Goal: Task Accomplishment & Management: Manage account settings

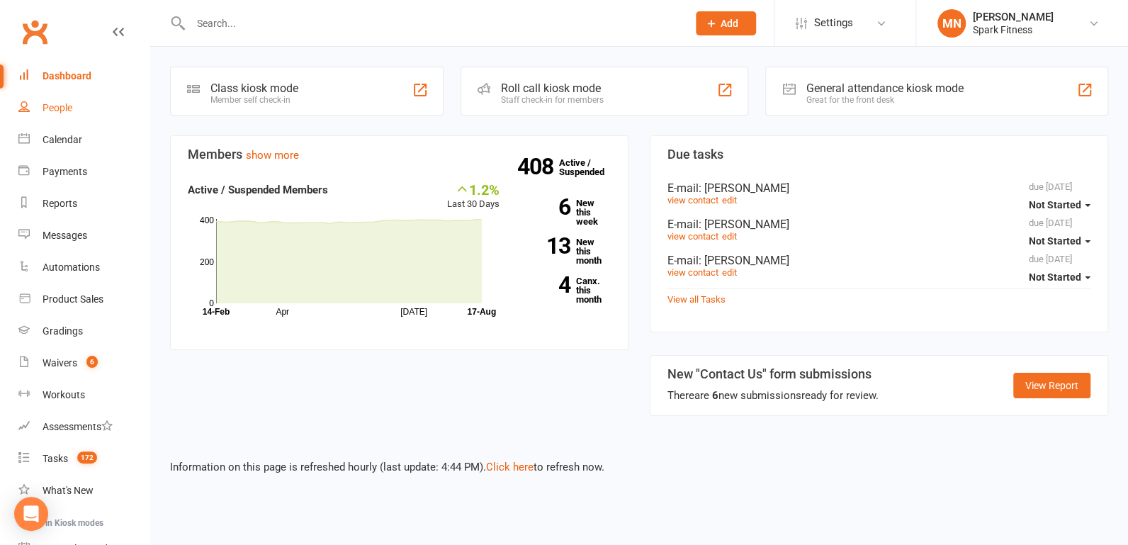
click at [76, 111] on link "People" at bounding box center [83, 108] width 131 height 32
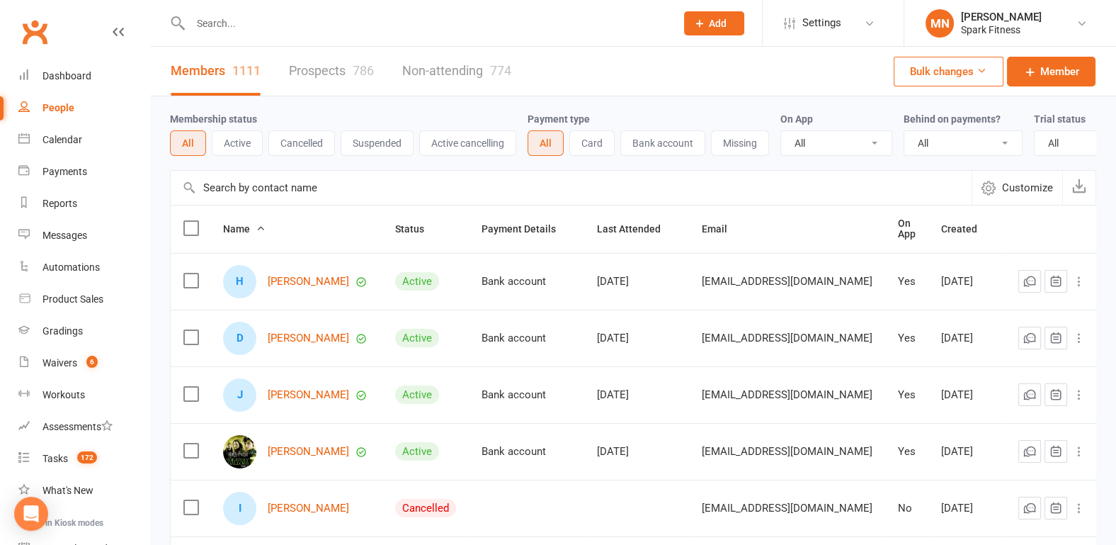
click at [257, 26] on input "text" at bounding box center [426, 23] width 480 height 20
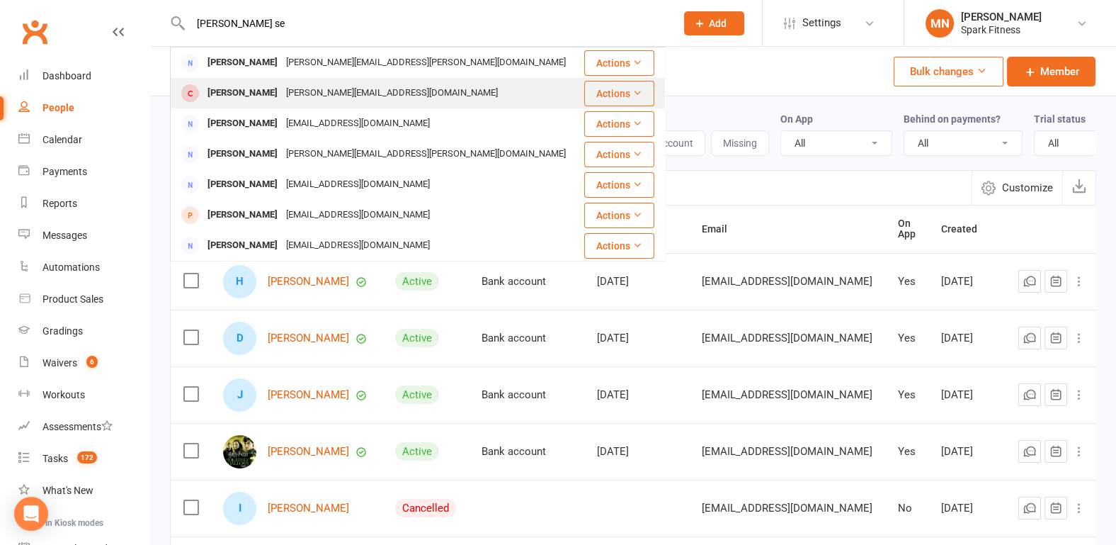
type input "[PERSON_NAME] se"
click at [248, 93] on div "[PERSON_NAME]" at bounding box center [242, 93] width 79 height 21
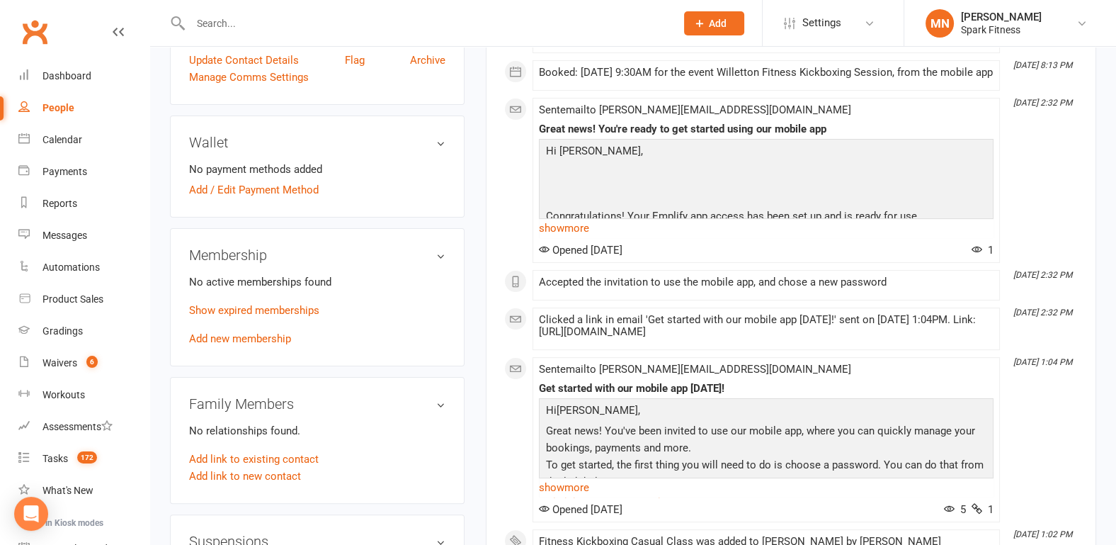
scroll to position [516, 0]
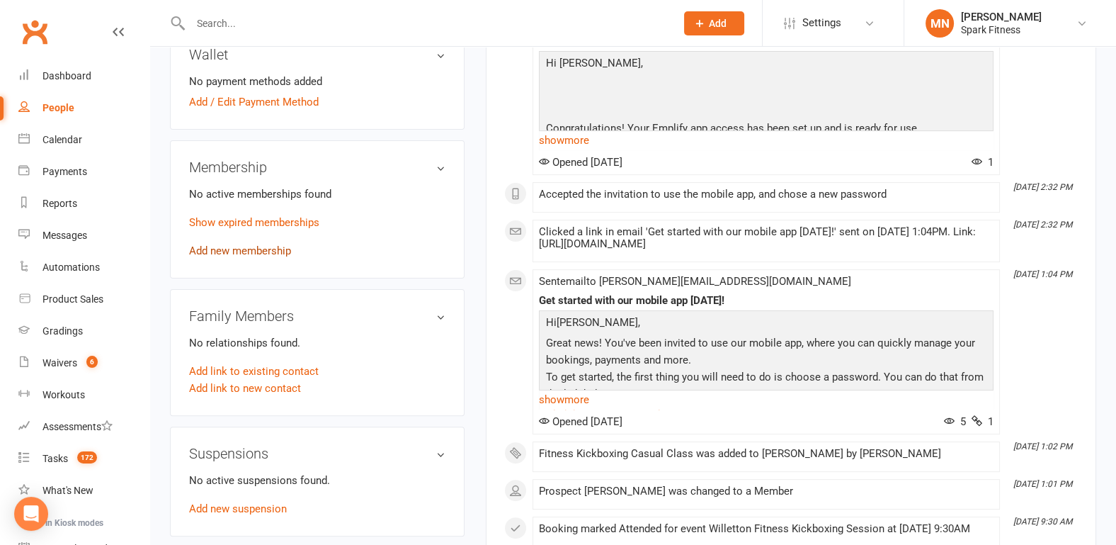
click at [251, 244] on link "Add new membership" at bounding box center [240, 250] width 102 height 13
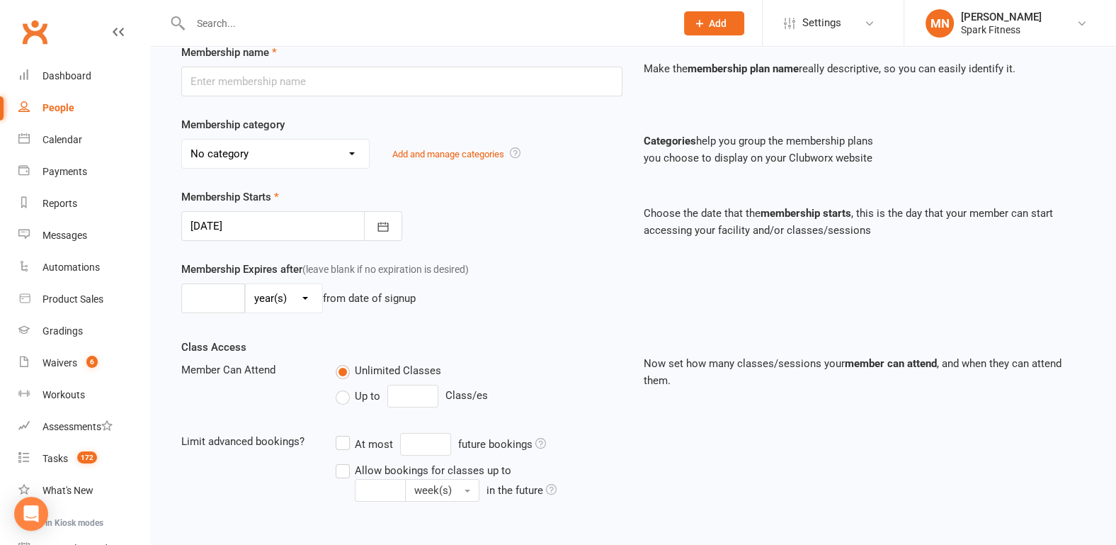
scroll to position [221, 0]
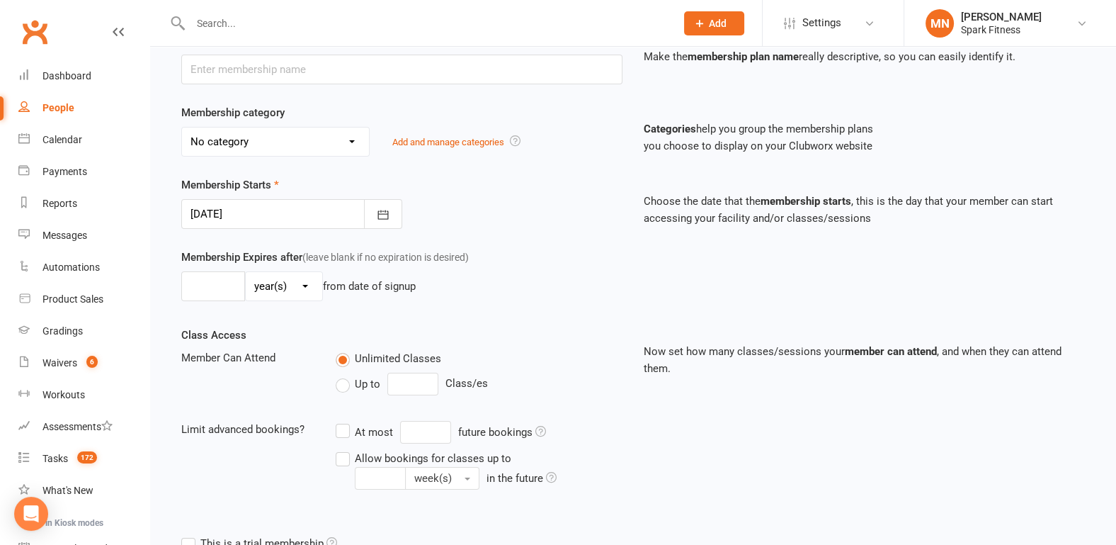
click at [269, 148] on select "No category 3 members from the same family General" at bounding box center [275, 141] width 187 height 28
click at [269, 137] on select "No category 3 members from the same family General" at bounding box center [275, 141] width 187 height 28
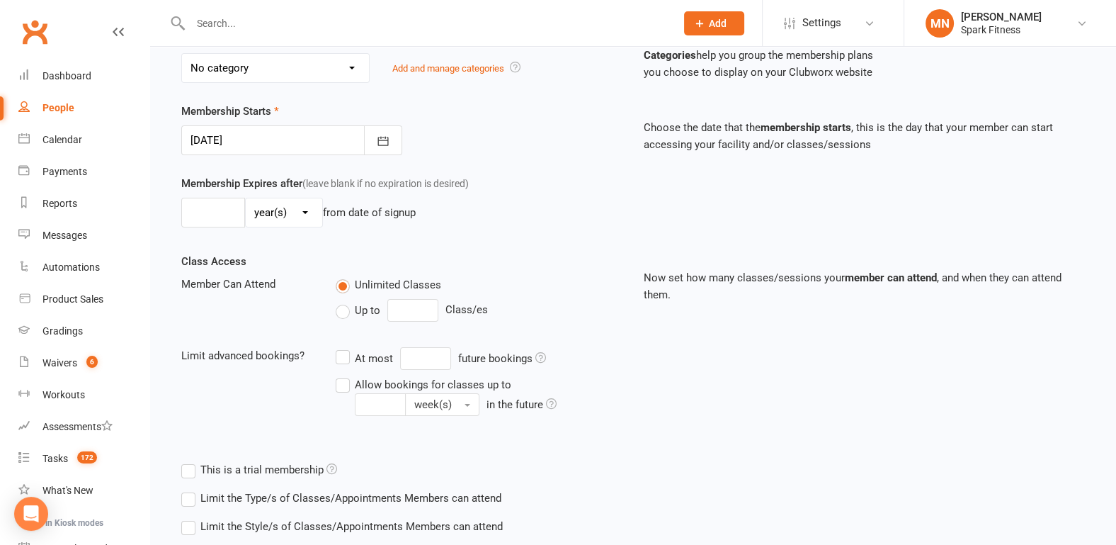
scroll to position [380, 0]
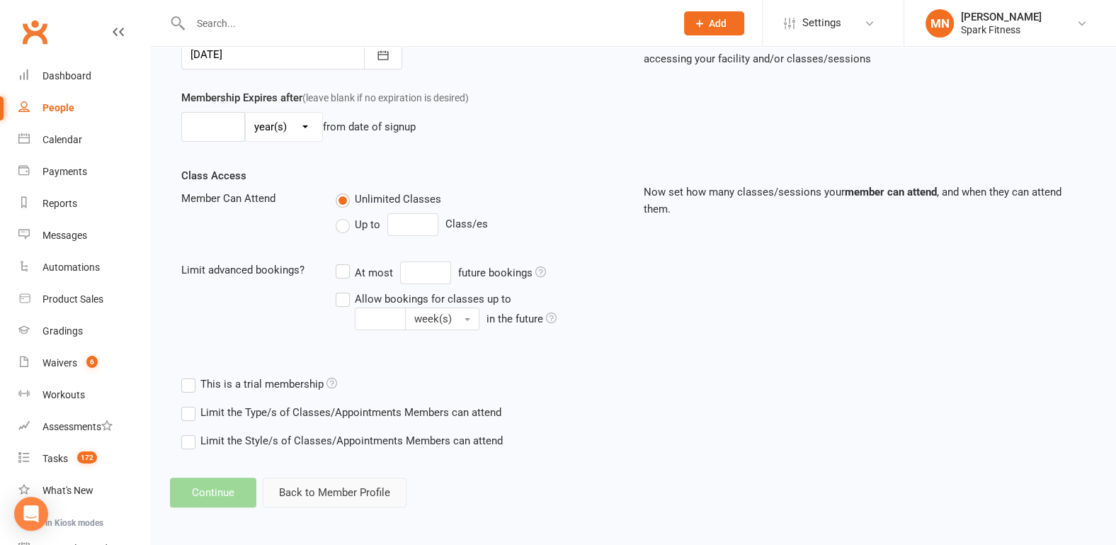
click at [285, 483] on button "Back to Member Profile" at bounding box center [335, 492] width 144 height 30
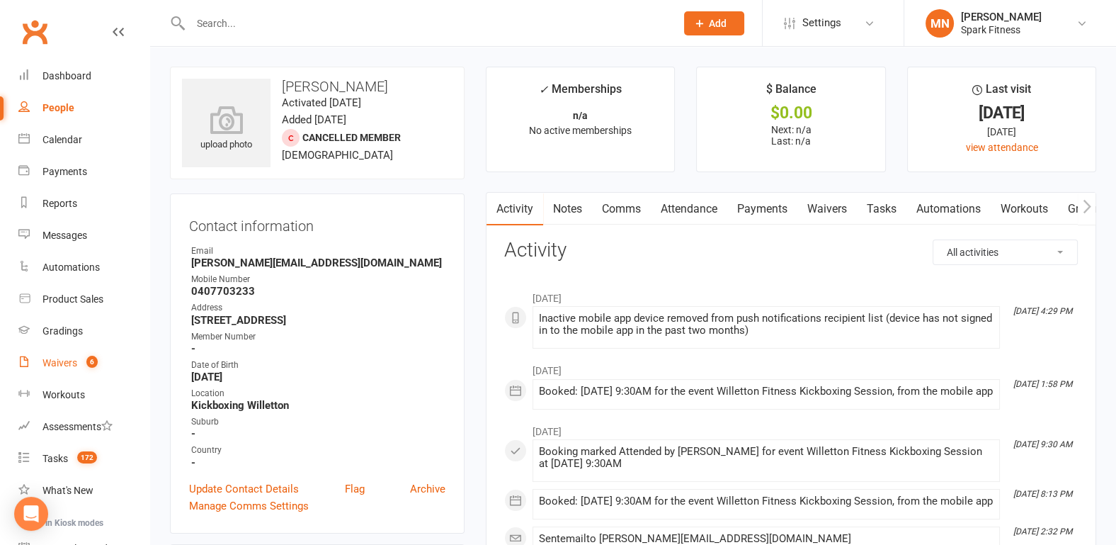
click at [86, 361] on count-badge "6" at bounding box center [88, 362] width 18 height 11
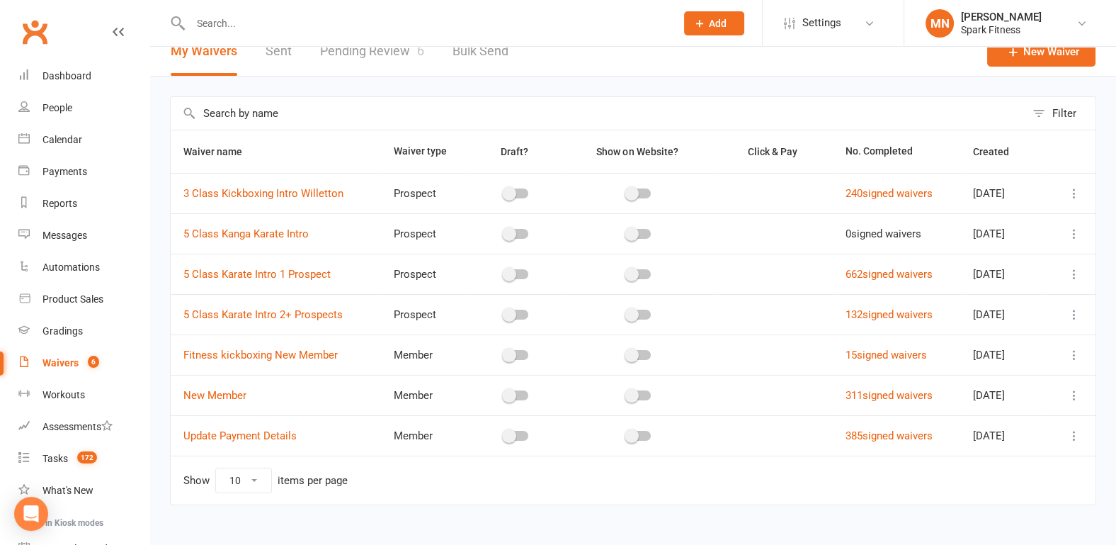
scroll to position [38, 0]
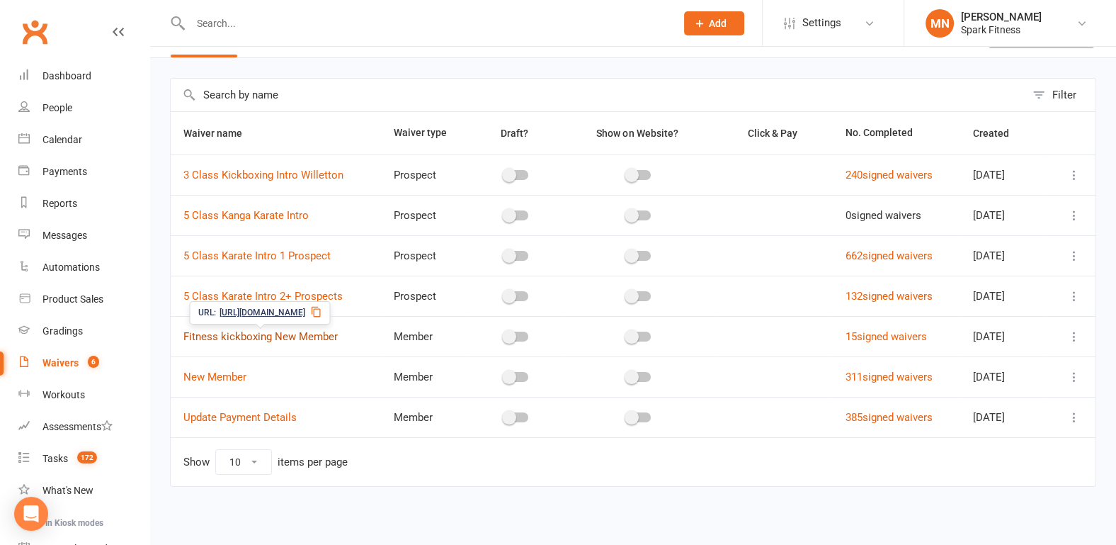
click at [297, 330] on link "Fitness kickboxing New Member" at bounding box center [260, 336] width 154 height 13
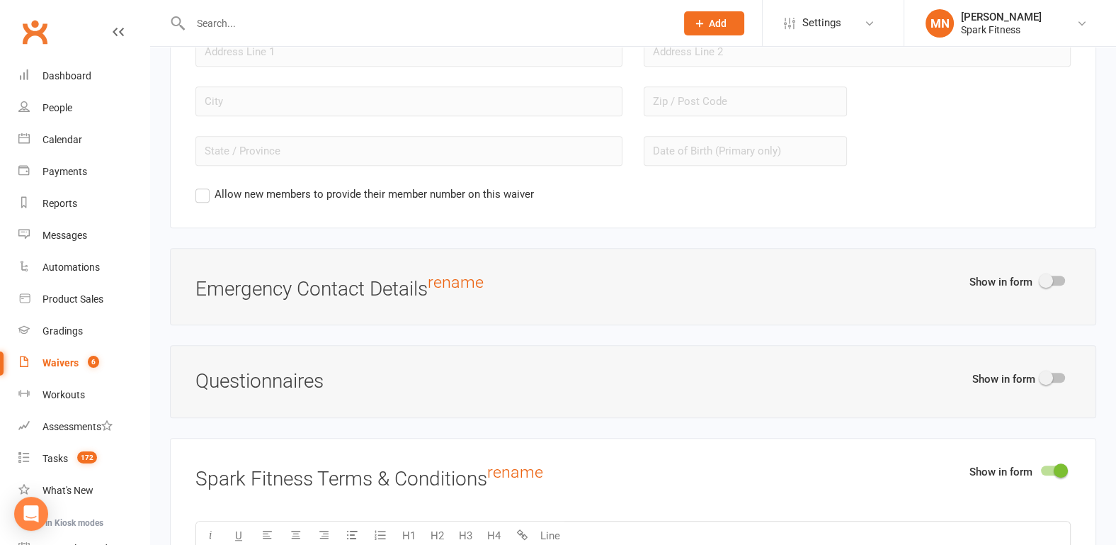
scroll to position [1402, 0]
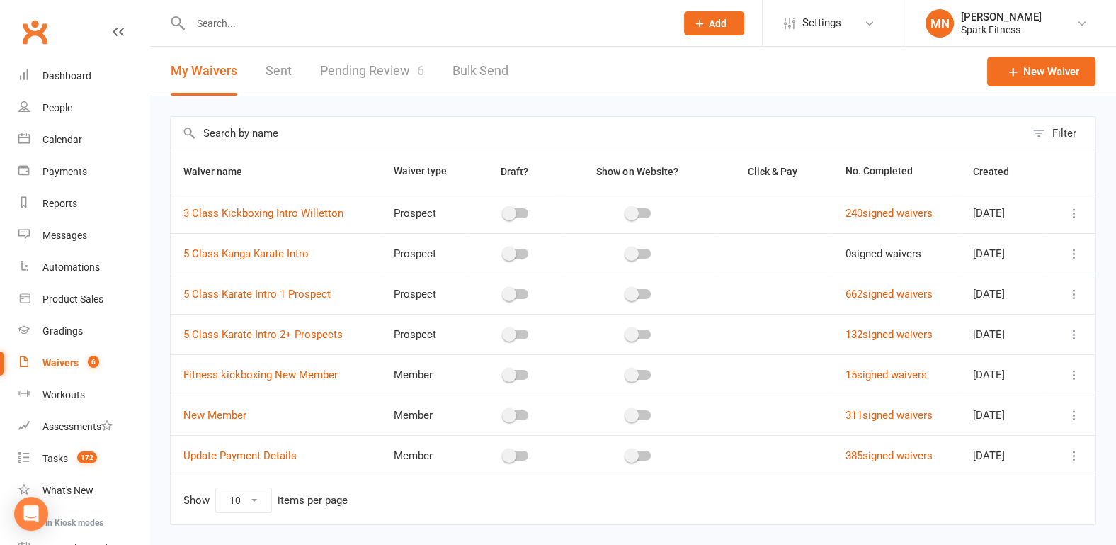
click at [236, 30] on input "text" at bounding box center [426, 23] width 480 height 20
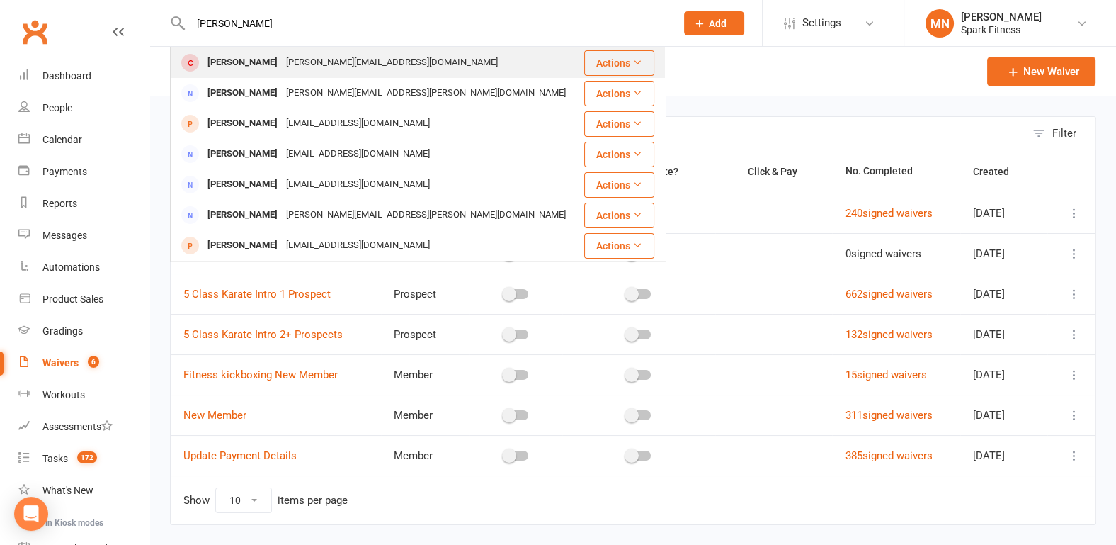
type input "[PERSON_NAME]"
click at [254, 72] on div "[PERSON_NAME]" at bounding box center [242, 62] width 79 height 21
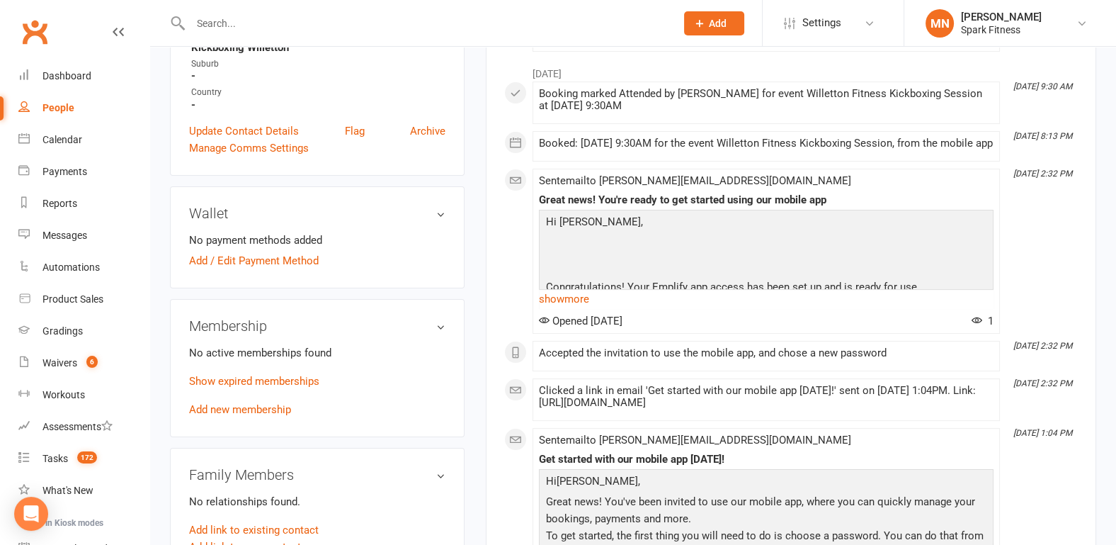
scroll to position [443, 0]
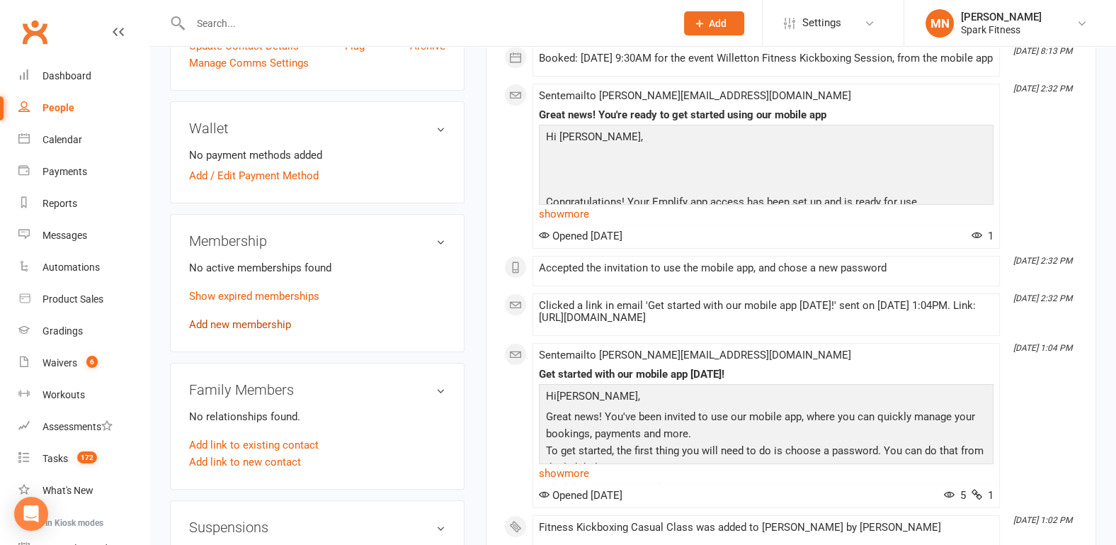
click at [251, 320] on link "Add new membership" at bounding box center [240, 324] width 102 height 13
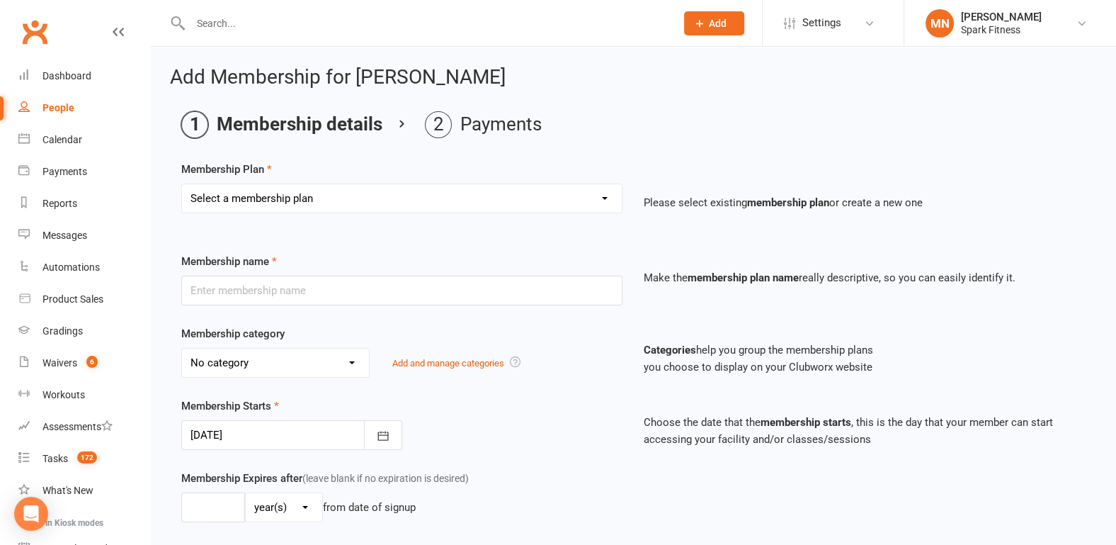
click at [327, 200] on select "Select a membership plan Create new Membership Plan Karate 1 class per week Kar…" at bounding box center [402, 198] width 440 height 28
select select "5"
click at [182, 184] on select "Select a membership plan Create new Membership Plan Karate 1 class per week Kar…" at bounding box center [402, 198] width 440 height 28
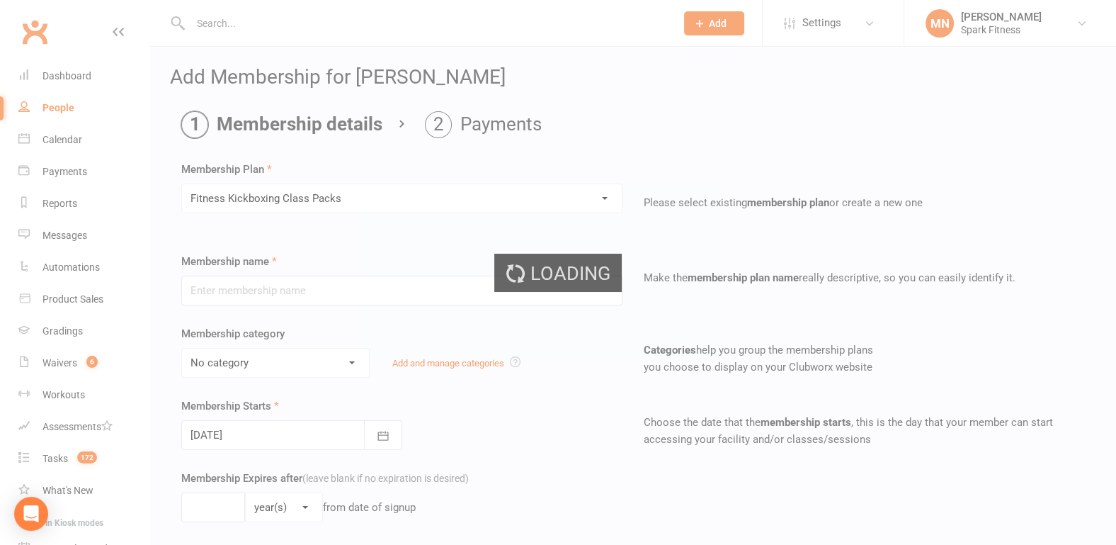
type input "Fitness Kickboxing Class Packs"
type input "6"
select select "2"
type input "15"
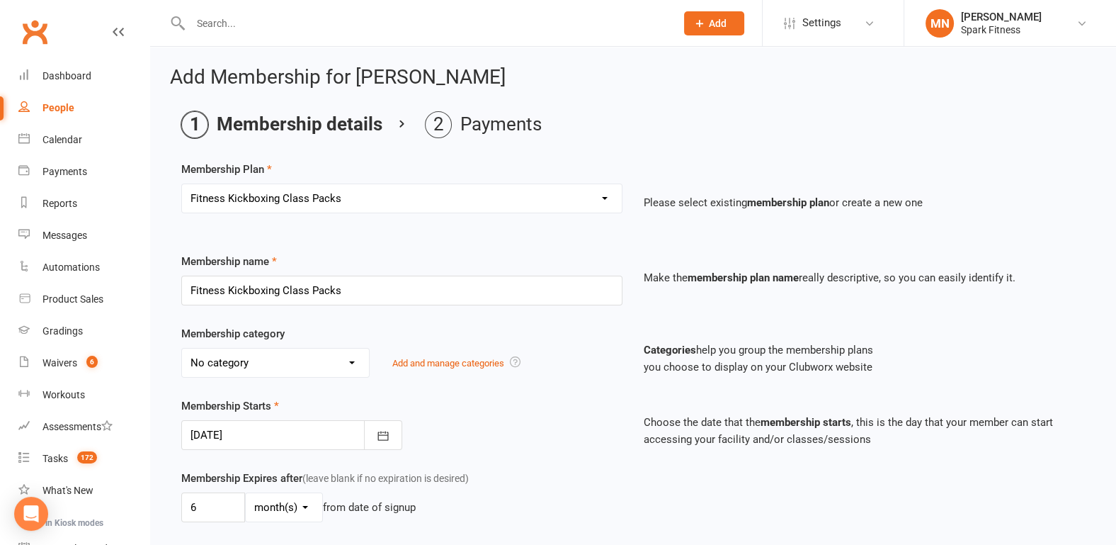
scroll to position [74, 0]
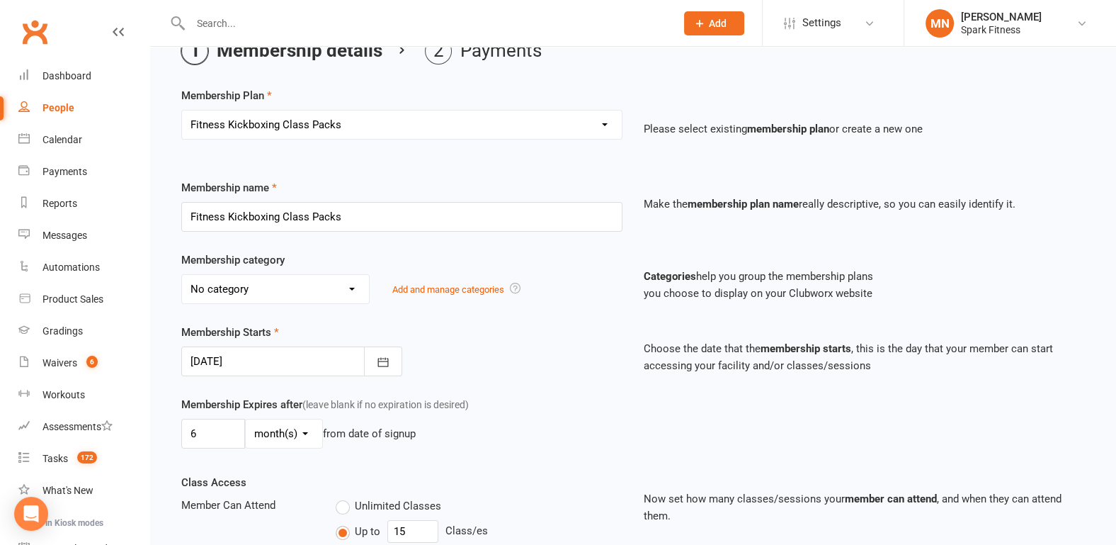
click at [356, 122] on select "Select a membership plan Create new Membership Plan Karate 1 class per week Kar…" at bounding box center [402, 124] width 440 height 28
click at [325, 224] on input "Fitness Kickboxing Class Packs" at bounding box center [401, 217] width 441 height 30
click at [393, 175] on div "Membership Plan Select a membership plan Create new Membership Plan Karate 1 cl…" at bounding box center [633, 501] width 904 height 829
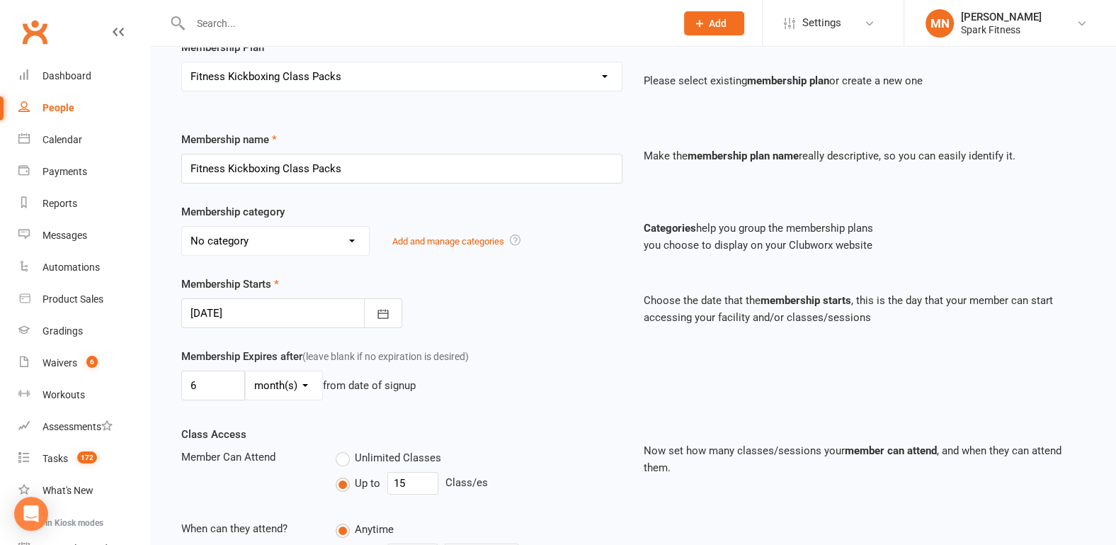
scroll to position [147, 0]
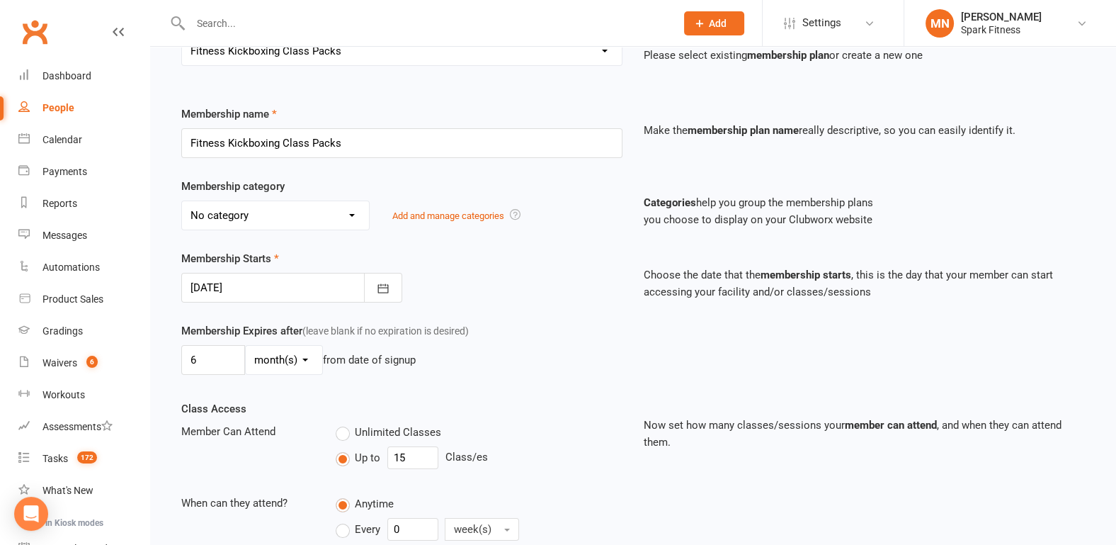
click at [341, 210] on select "No category 3 members from the same family General" at bounding box center [275, 215] width 187 height 28
select select "1"
click at [182, 201] on select "No category 3 members from the same family General" at bounding box center [275, 215] width 187 height 28
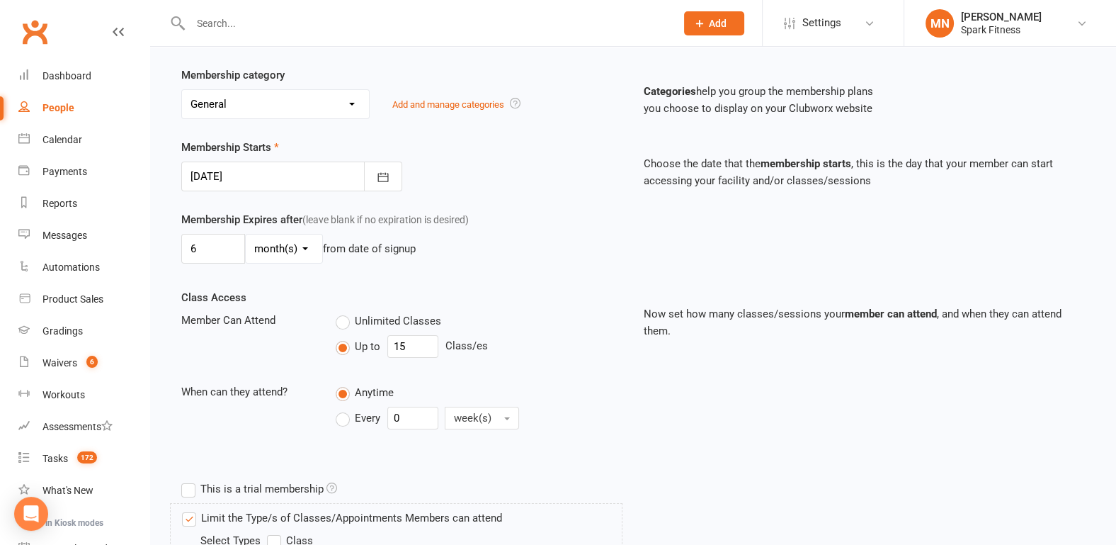
scroll to position [295, 0]
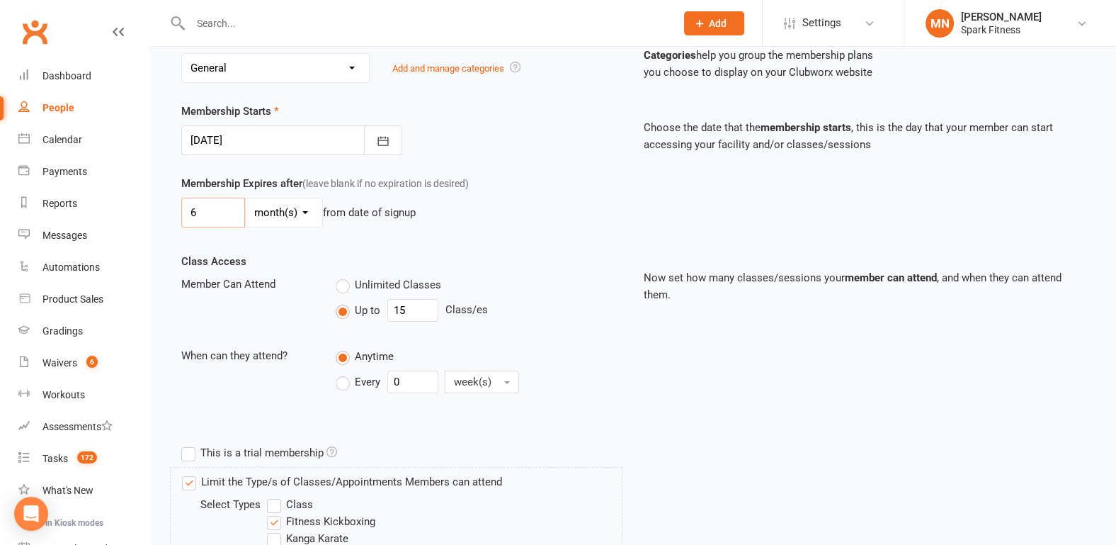
click at [225, 221] on input "6" at bounding box center [213, 213] width 64 height 30
click at [297, 210] on select "day(s) week(s) month(s) year(s)" at bounding box center [284, 212] width 76 height 28
click at [359, 242] on div "Membership Expires after (leave blank if no expiration is desired) 6 day(s) wee…" at bounding box center [633, 214] width 925 height 78
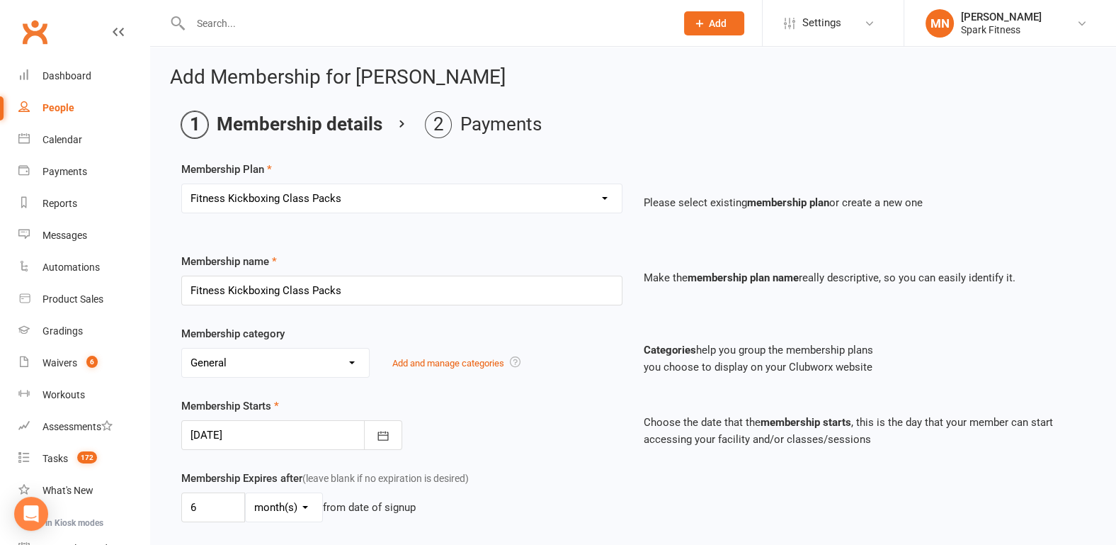
click at [113, 33] on icon at bounding box center [118, 31] width 11 height 11
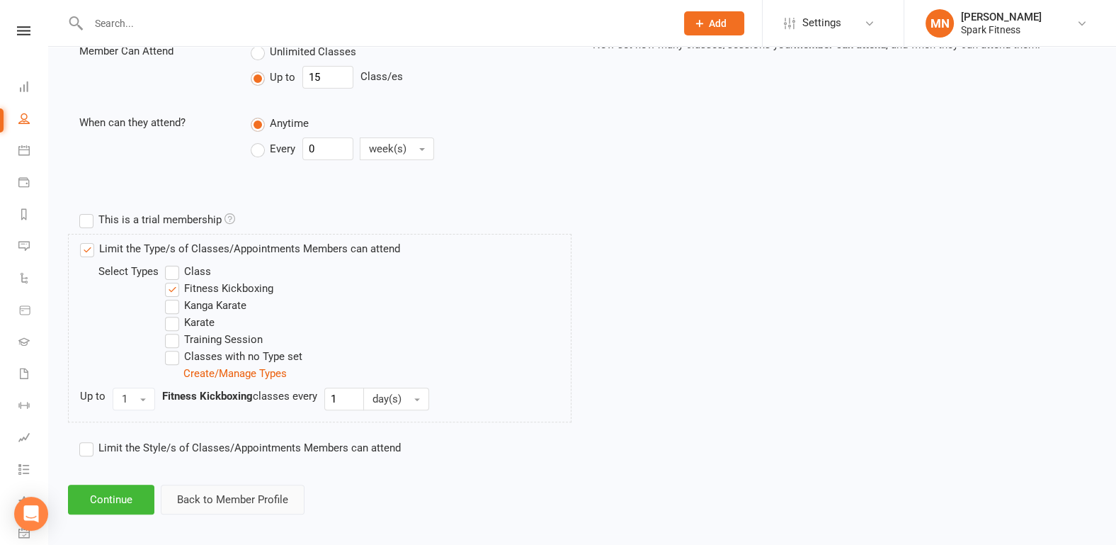
scroll to position [535, 0]
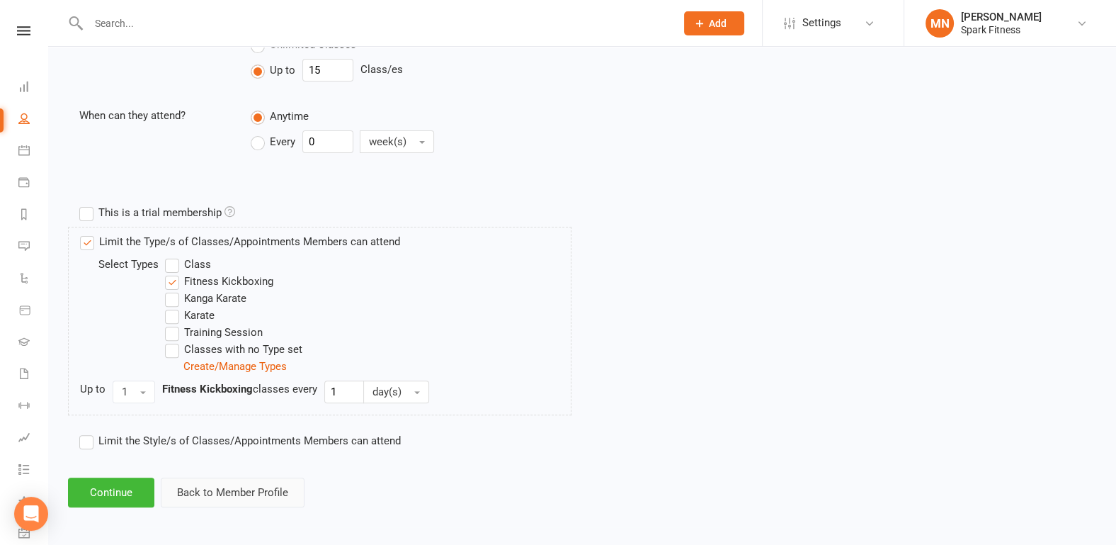
click at [194, 489] on button "Back to Member Profile" at bounding box center [233, 492] width 144 height 30
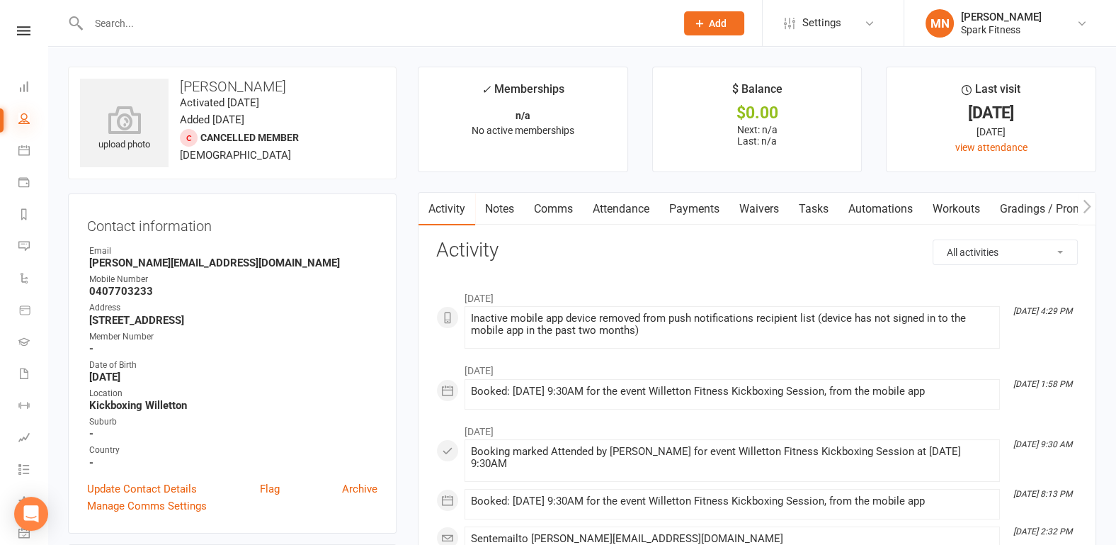
click at [28, 118] on icon at bounding box center [23, 118] width 11 height 11
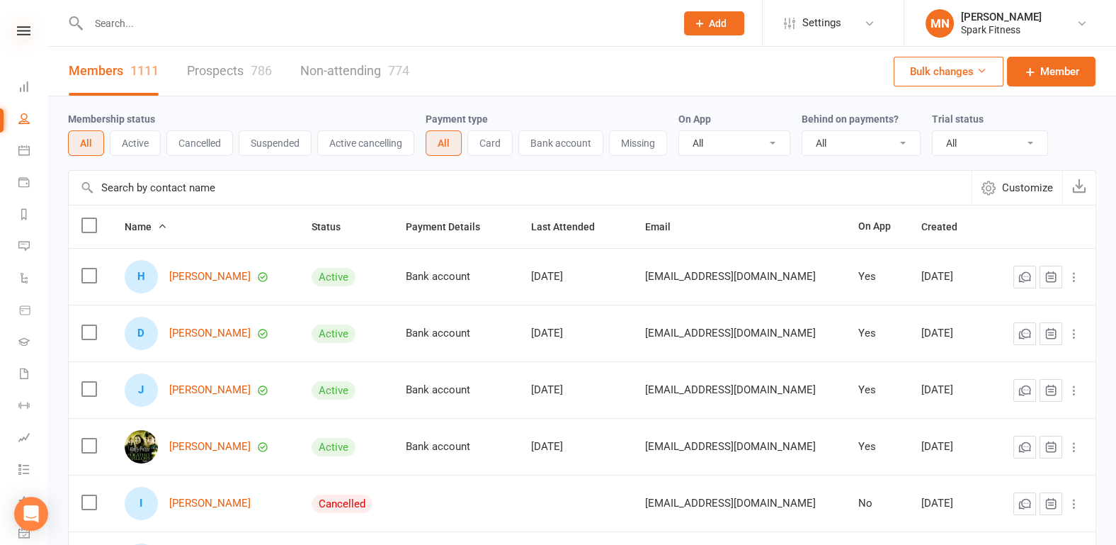
click at [17, 35] on icon at bounding box center [23, 30] width 13 height 9
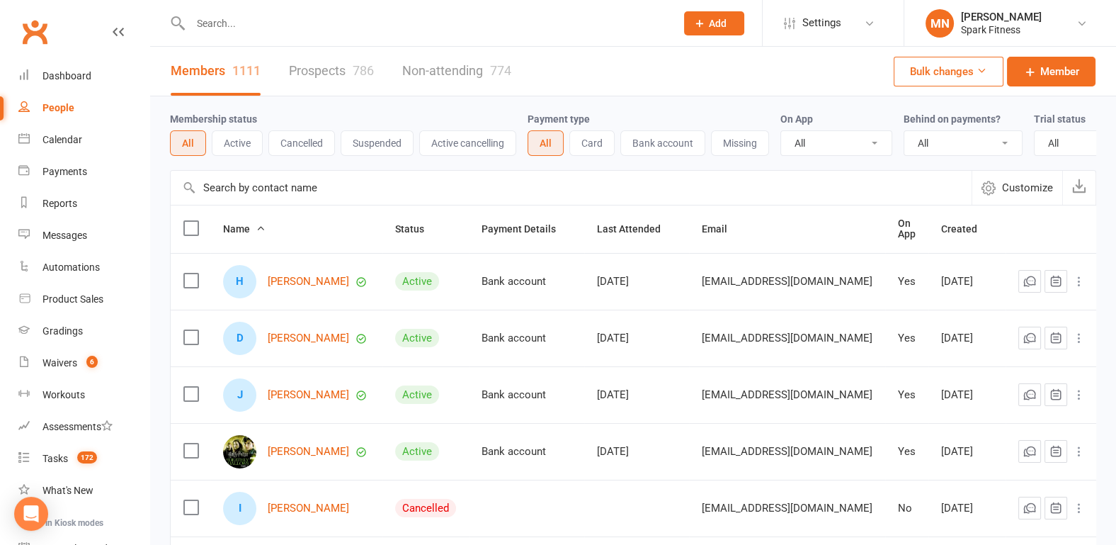
click at [234, 22] on input "text" at bounding box center [426, 23] width 480 height 20
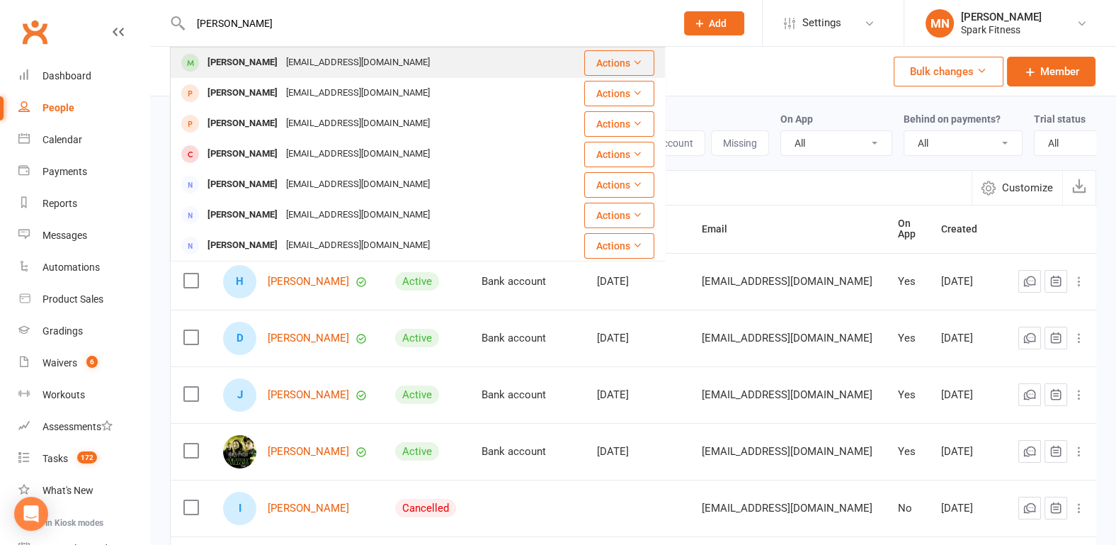
type input "[PERSON_NAME]"
click at [250, 65] on div "[PERSON_NAME]" at bounding box center [242, 62] width 79 height 21
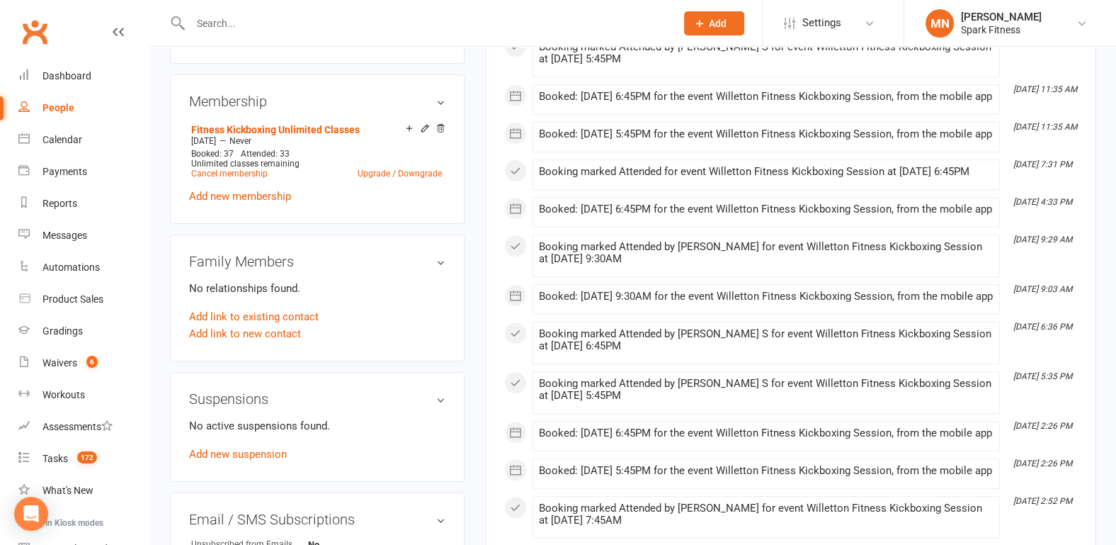
scroll to position [664, 0]
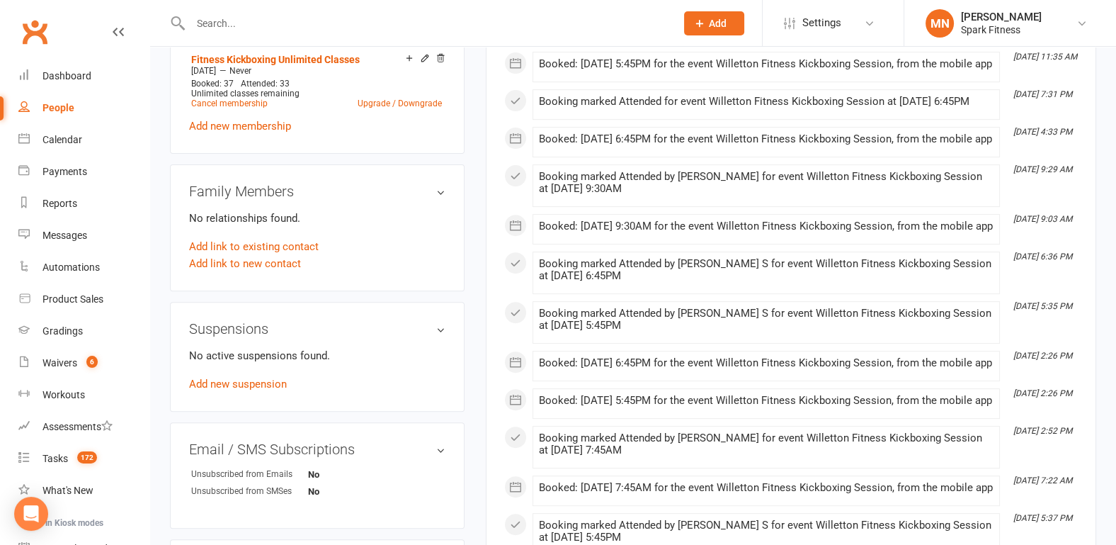
click at [240, 387] on div "No active suspensions found. Add new suspension" at bounding box center [317, 369] width 256 height 45
click at [244, 382] on link "Add new suspension" at bounding box center [238, 384] width 98 height 13
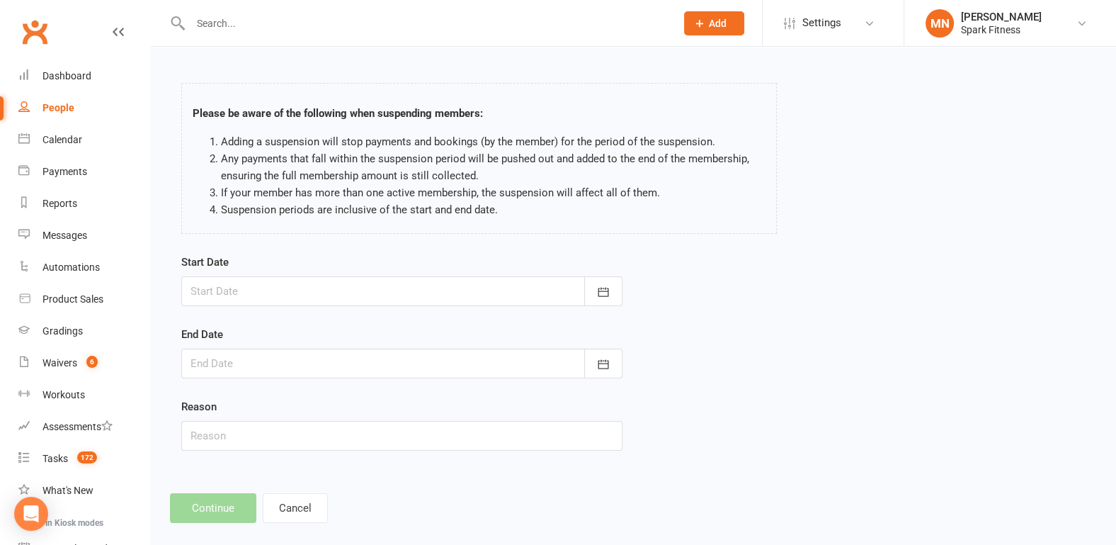
scroll to position [59, 0]
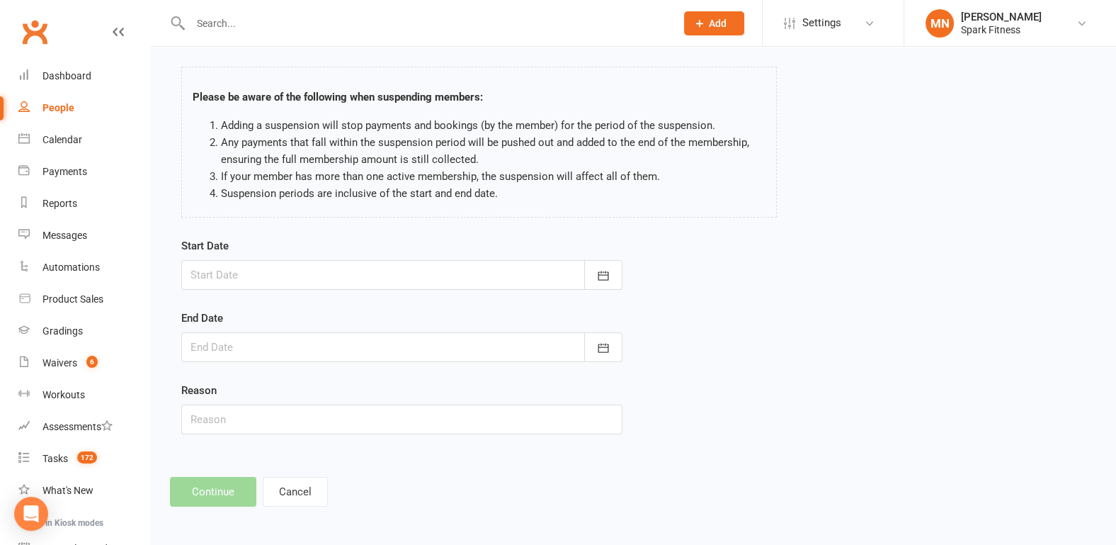
click at [238, 268] on div at bounding box center [401, 275] width 441 height 30
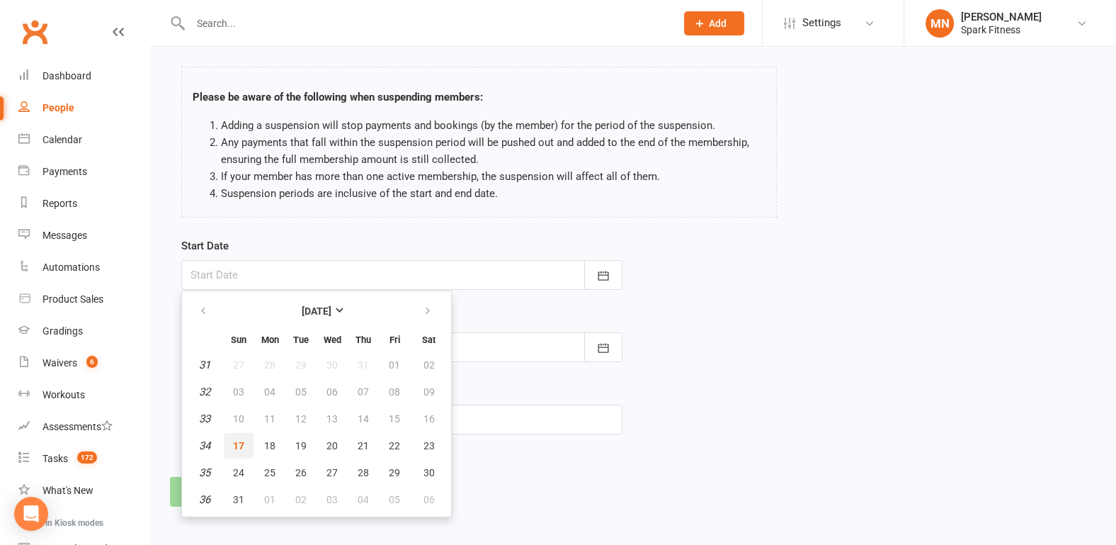
click at [235, 444] on span "17" at bounding box center [238, 445] width 11 height 11
type input "[DATE]"
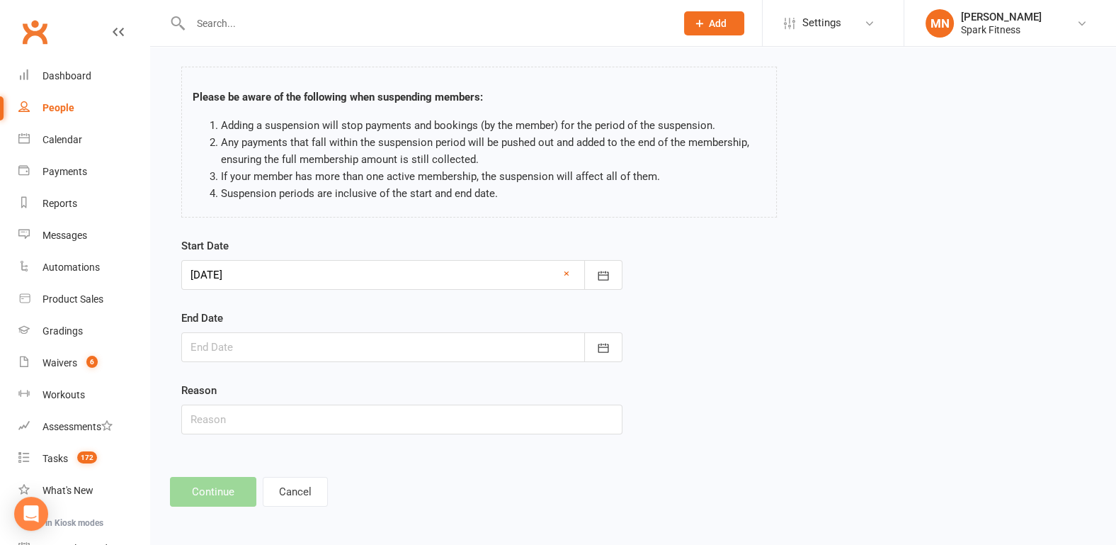
click at [210, 347] on div at bounding box center [401, 347] width 441 height 30
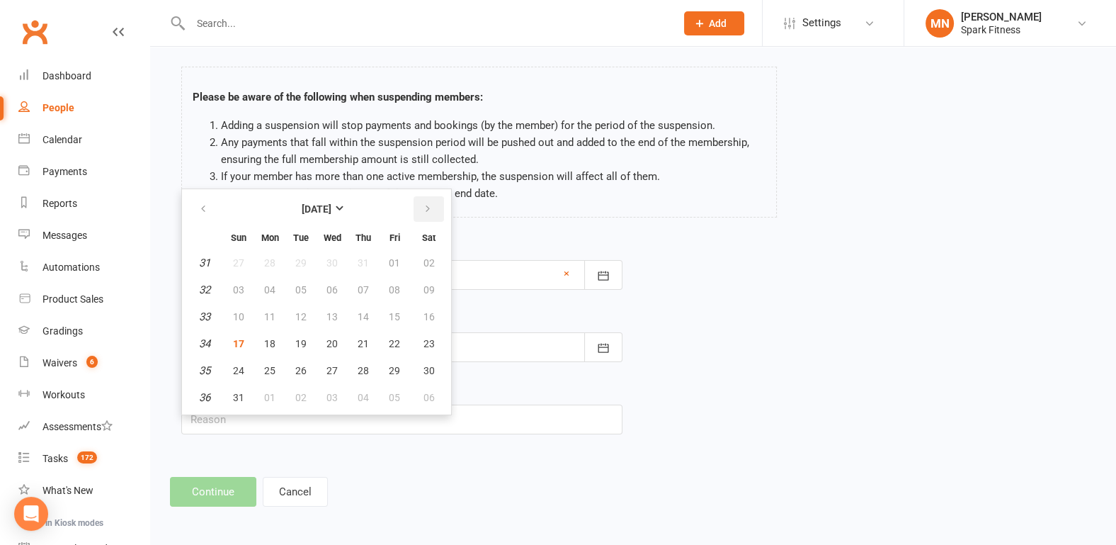
click at [426, 207] on icon "button" at bounding box center [428, 208] width 10 height 11
click at [298, 368] on span "30" at bounding box center [300, 370] width 11 height 11
type input "[DATE]"
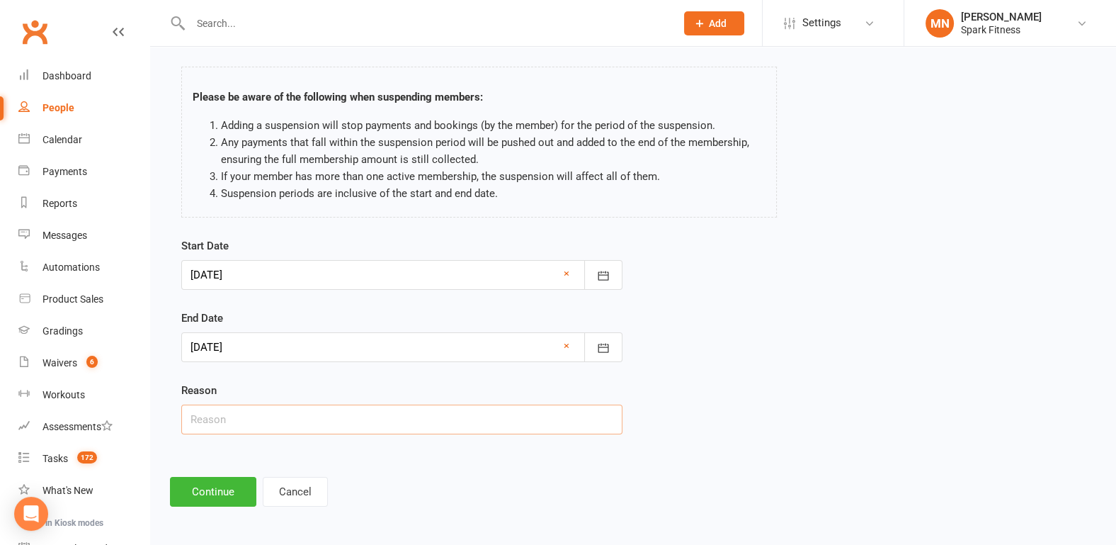
click at [259, 422] on input "text" at bounding box center [401, 419] width 441 height 30
type input "holiday"
click at [746, 352] on div "Start Date [DATE] [DATE] Sun Mon Tue Wed Thu Fri Sat 31 27 28 29 30 31 01 02 32…" at bounding box center [633, 345] width 925 height 217
drag, startPoint x: 251, startPoint y: 423, endPoint x: 163, endPoint y: 414, distance: 88.2
click at [163, 414] on div "Add Suspension Please be aware of the following when suspending members: Adding…" at bounding box center [633, 257] width 966 height 538
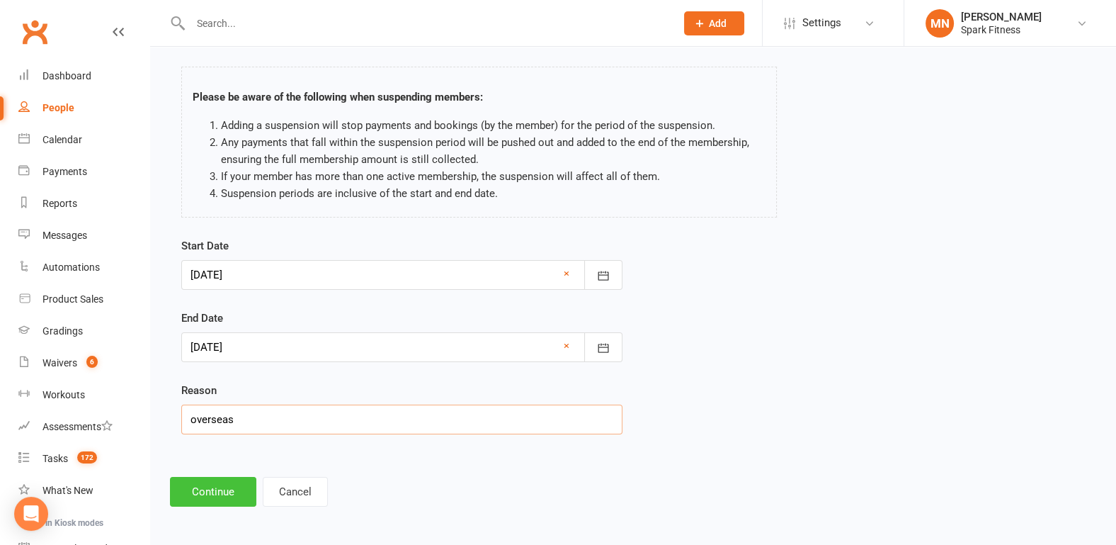
type input "overseas"
click at [223, 499] on button "Continue" at bounding box center [213, 492] width 86 height 30
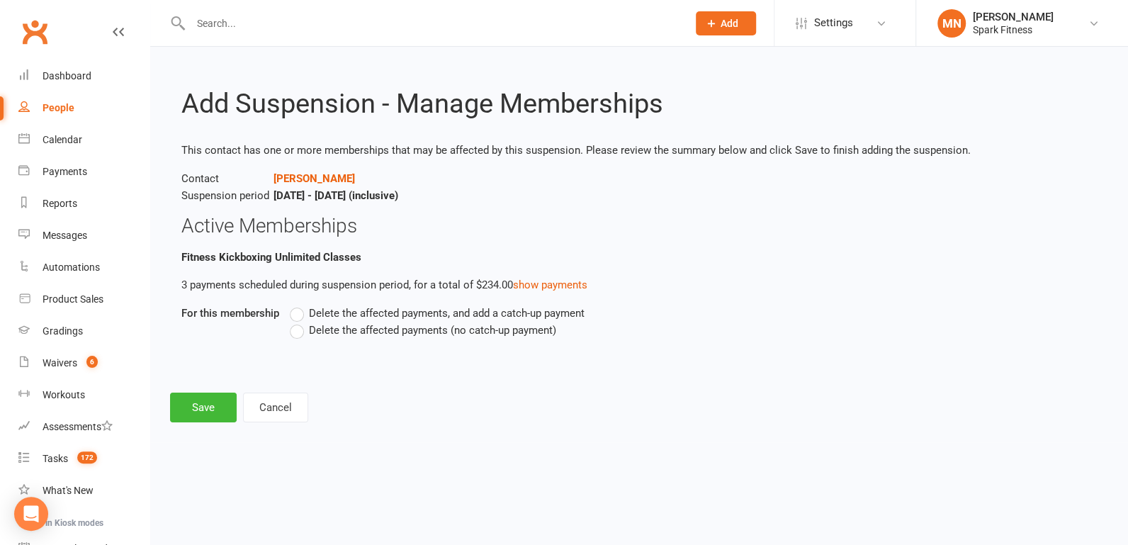
click at [291, 327] on label "Delete the affected payments (no catch-up payment)" at bounding box center [423, 330] width 266 height 17
click at [291, 322] on input "Delete the affected payments (no catch-up payment)" at bounding box center [294, 322] width 9 height 0
click at [194, 404] on button "Save" at bounding box center [203, 407] width 67 height 30
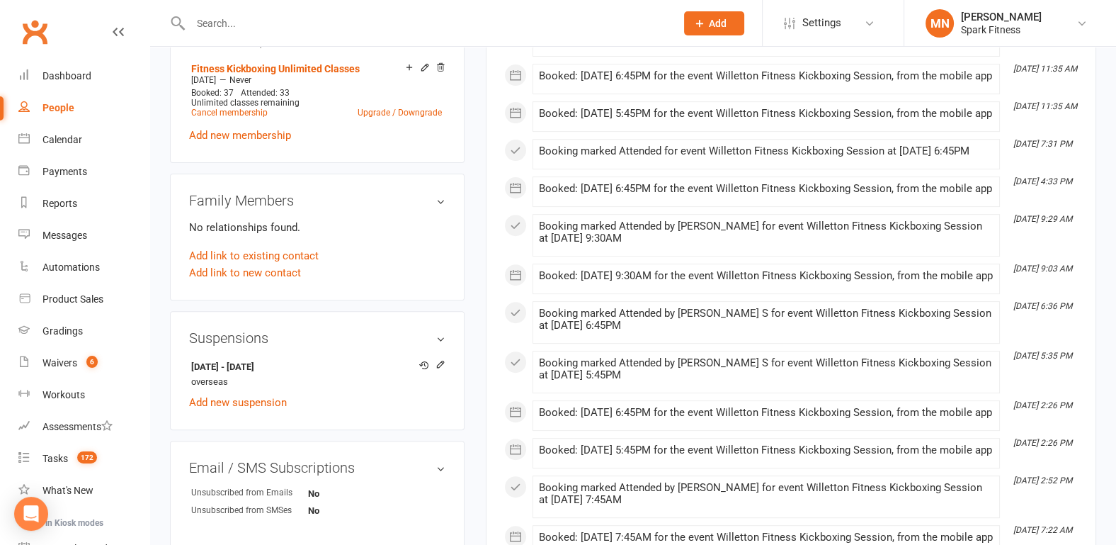
scroll to position [737, 0]
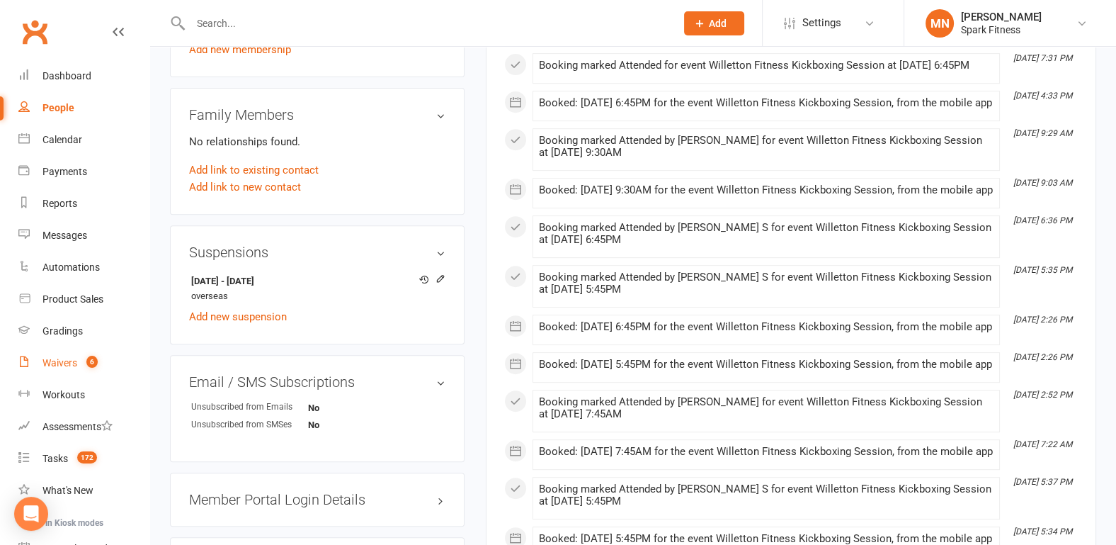
click at [74, 355] on link "Waivers 6" at bounding box center [83, 363] width 131 height 32
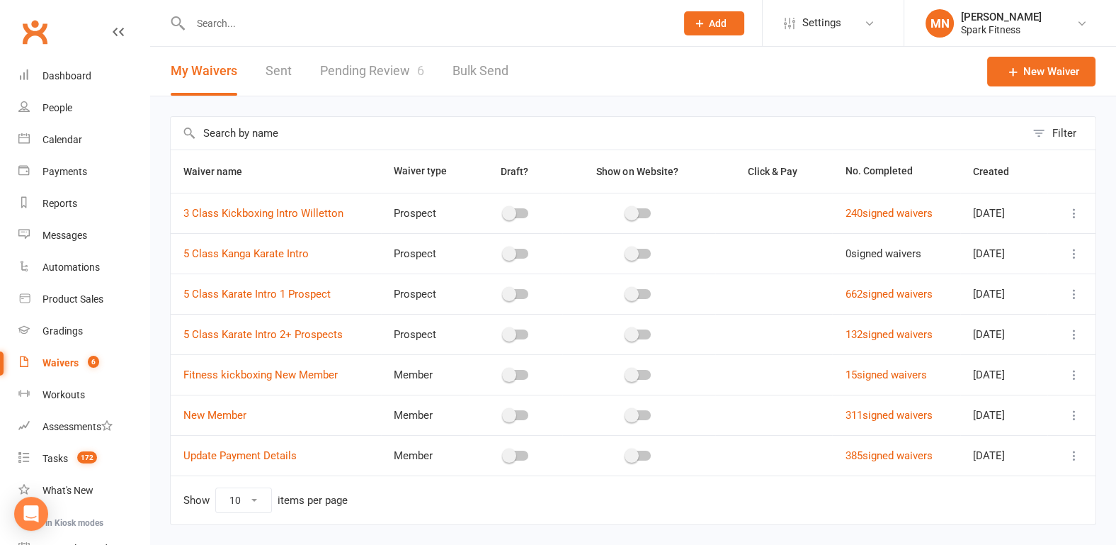
click at [355, 67] on link "Pending Review 6" at bounding box center [372, 71] width 104 height 49
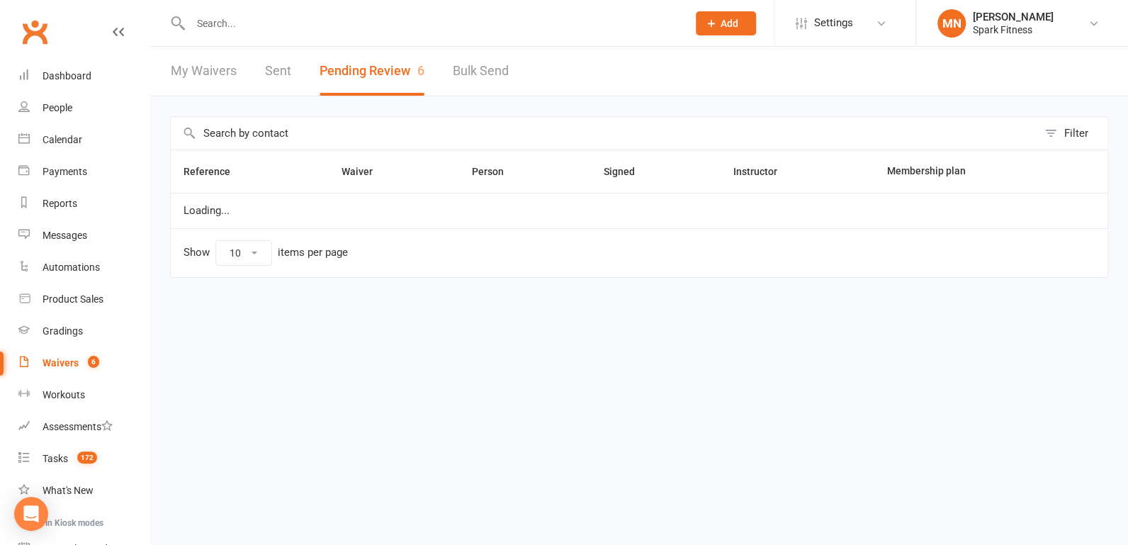
select select "100"
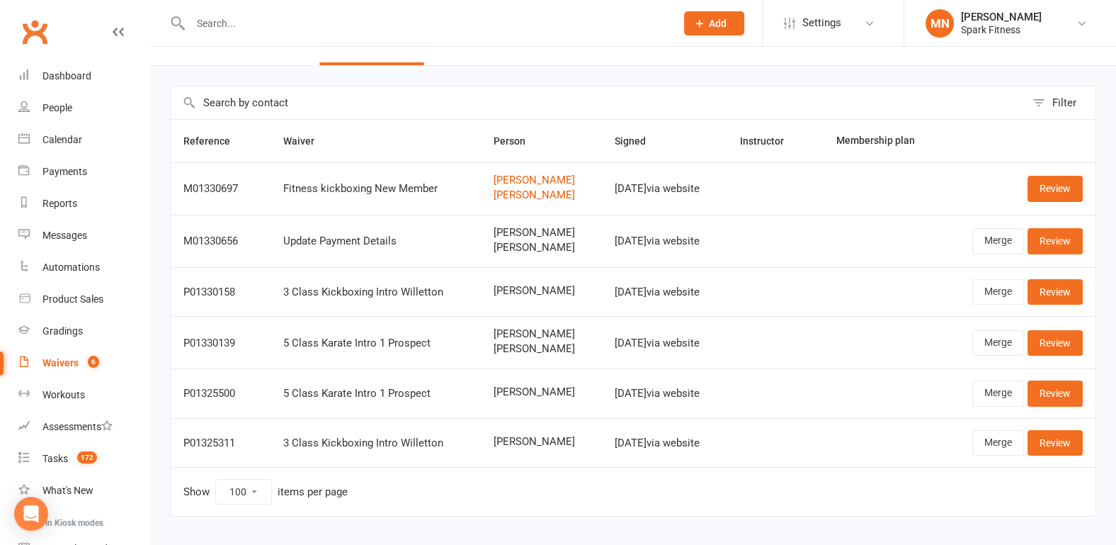
scroll to position [60, 0]
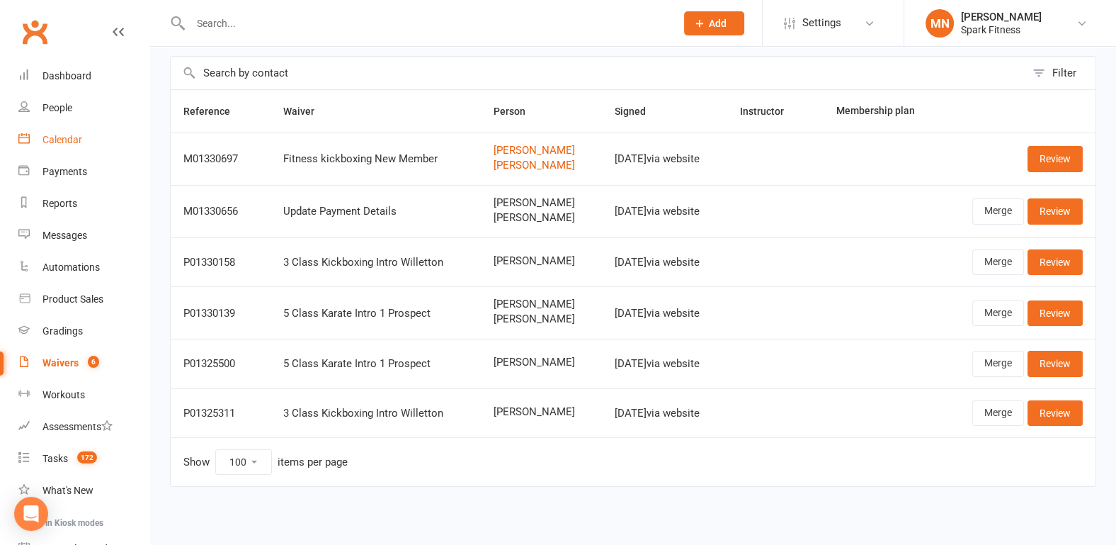
click at [67, 138] on div "Calendar" at bounding box center [62, 139] width 40 height 11
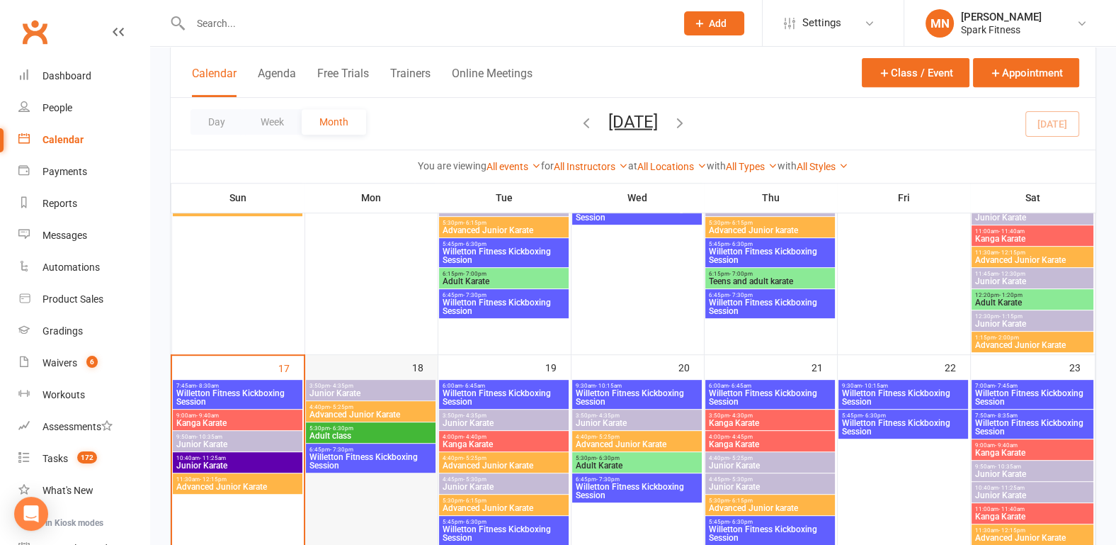
scroll to position [811, 0]
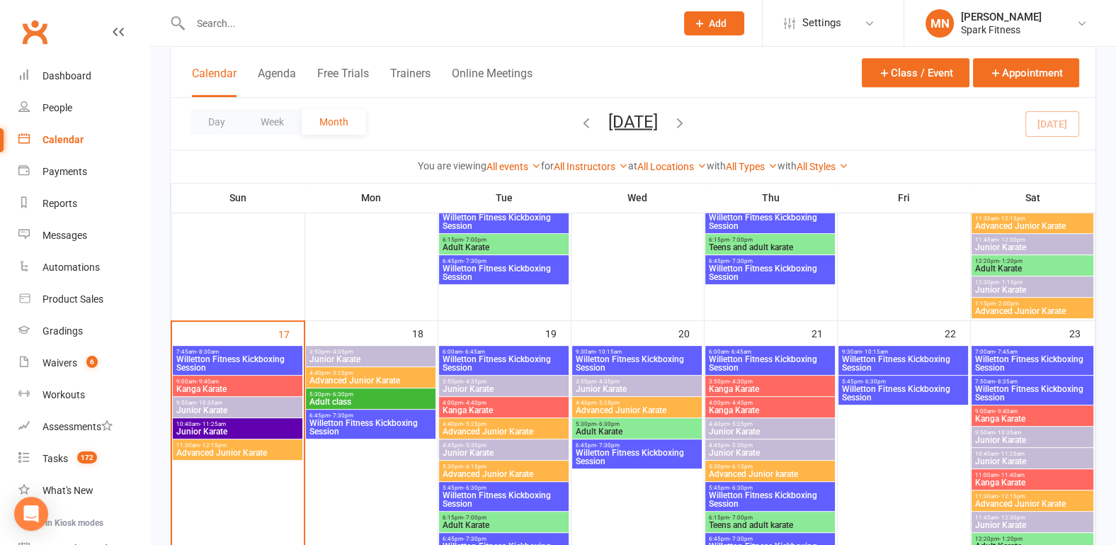
click at [271, 359] on span "Willetton Fitness Kickboxing Session" at bounding box center [238, 363] width 124 height 17
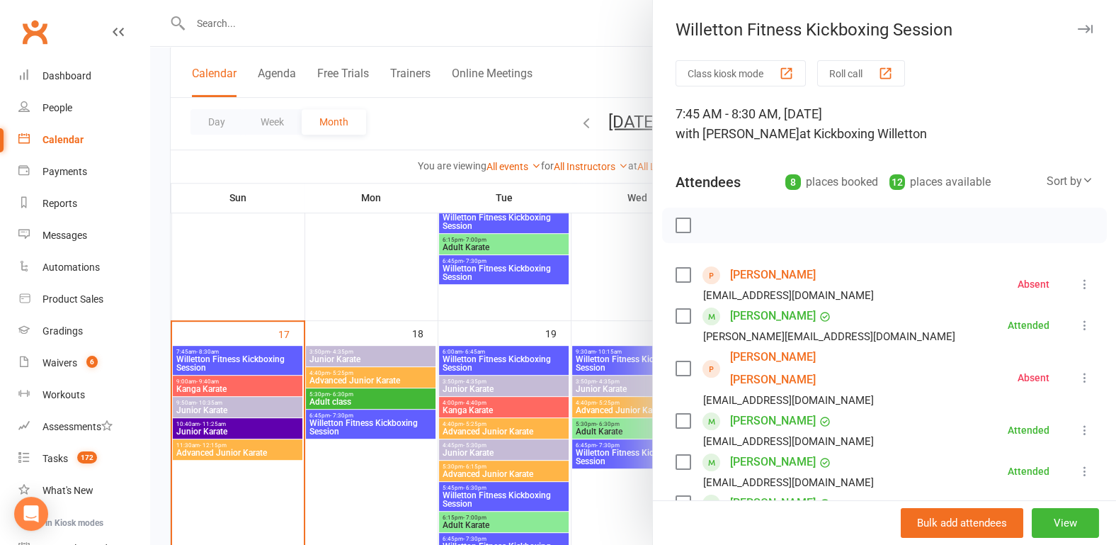
scroll to position [147, 0]
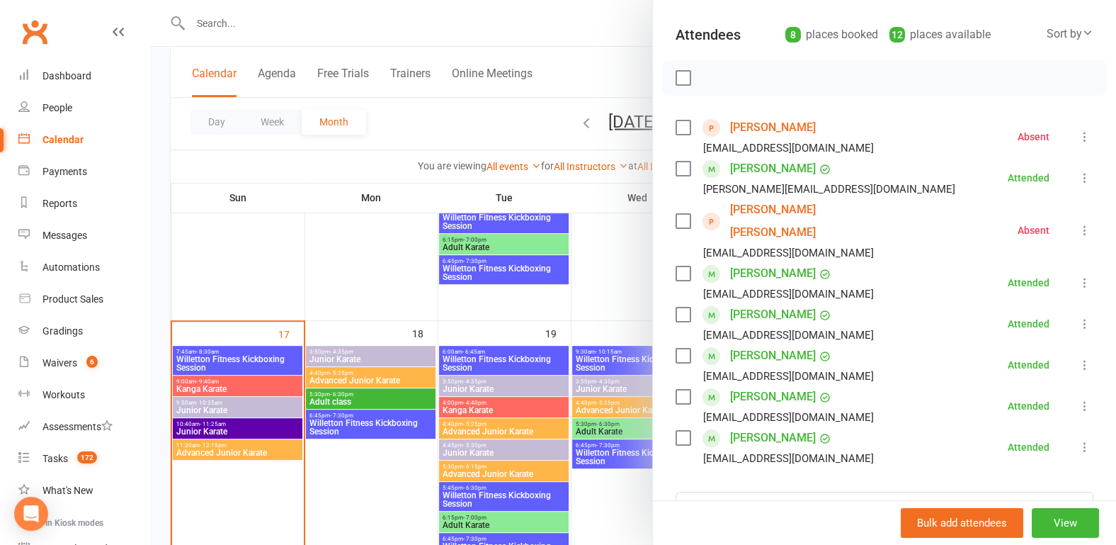
click at [156, 285] on div at bounding box center [633, 272] width 966 height 545
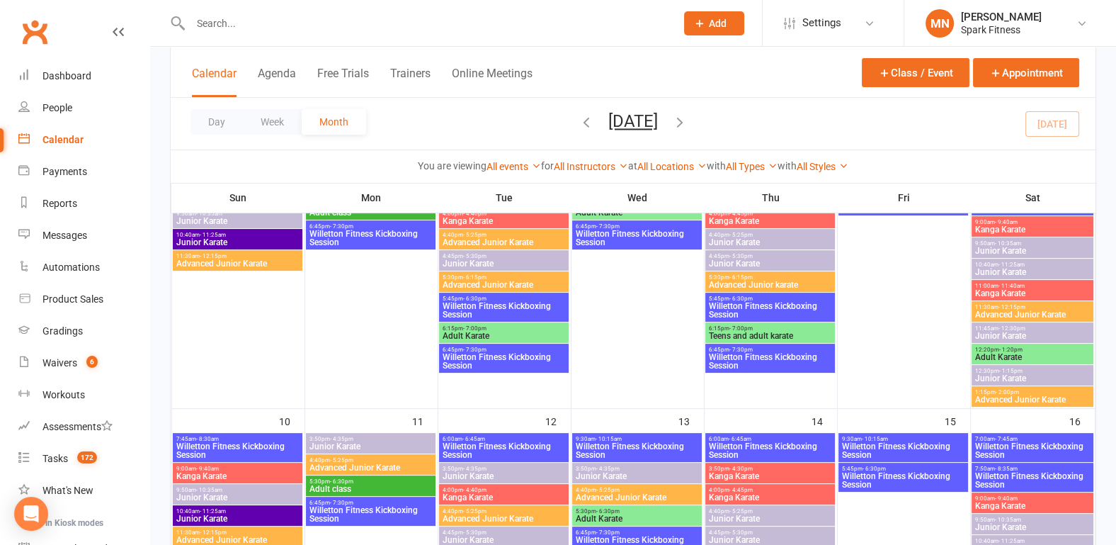
scroll to position [443, 0]
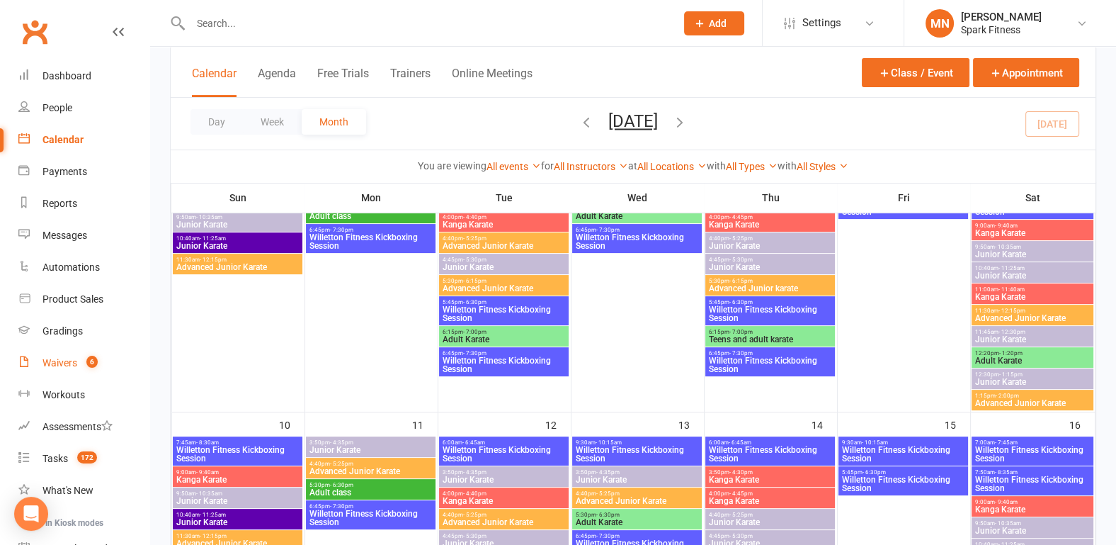
click at [61, 365] on div "Waivers" at bounding box center [59, 362] width 35 height 11
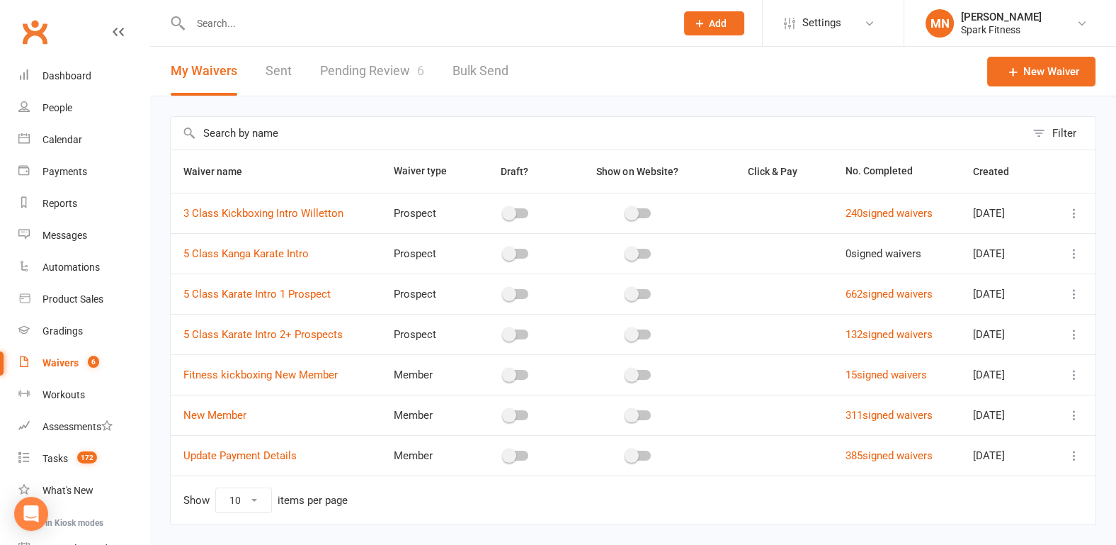
click at [343, 75] on link "Pending Review 6" at bounding box center [372, 71] width 104 height 49
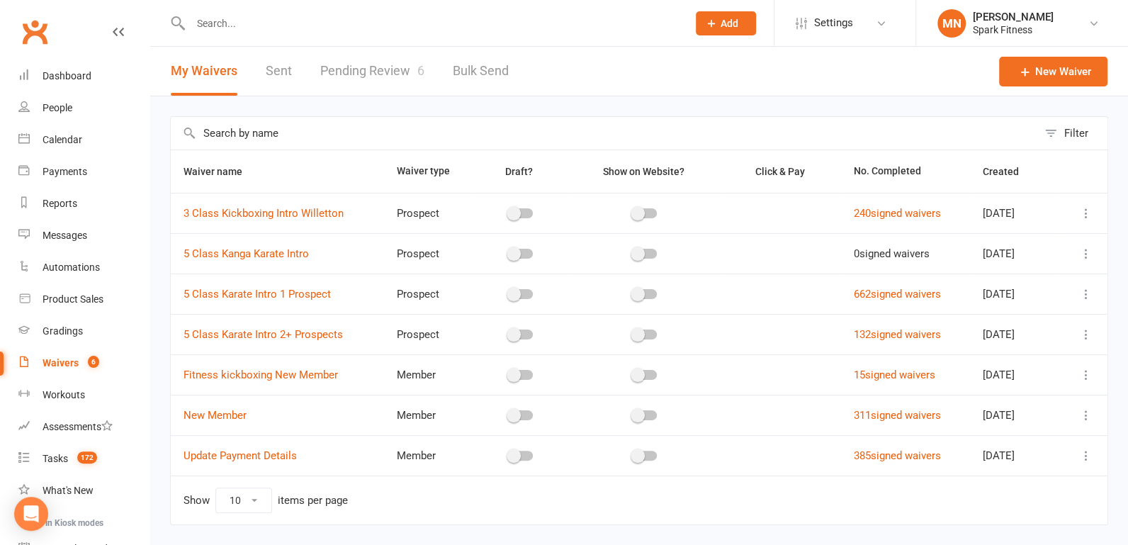
select select "100"
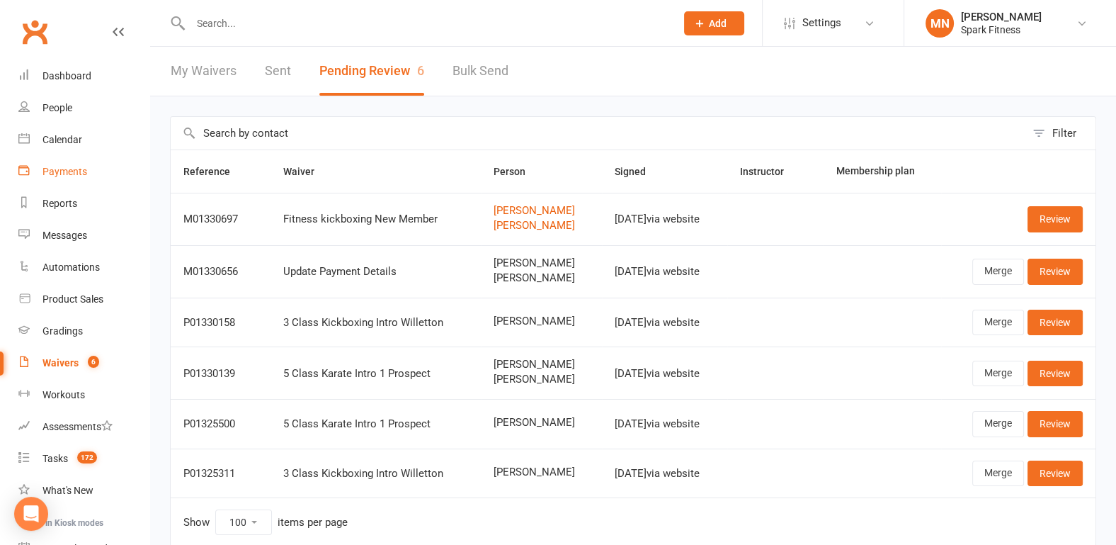
click at [66, 175] on div "Payments" at bounding box center [64, 171] width 45 height 11
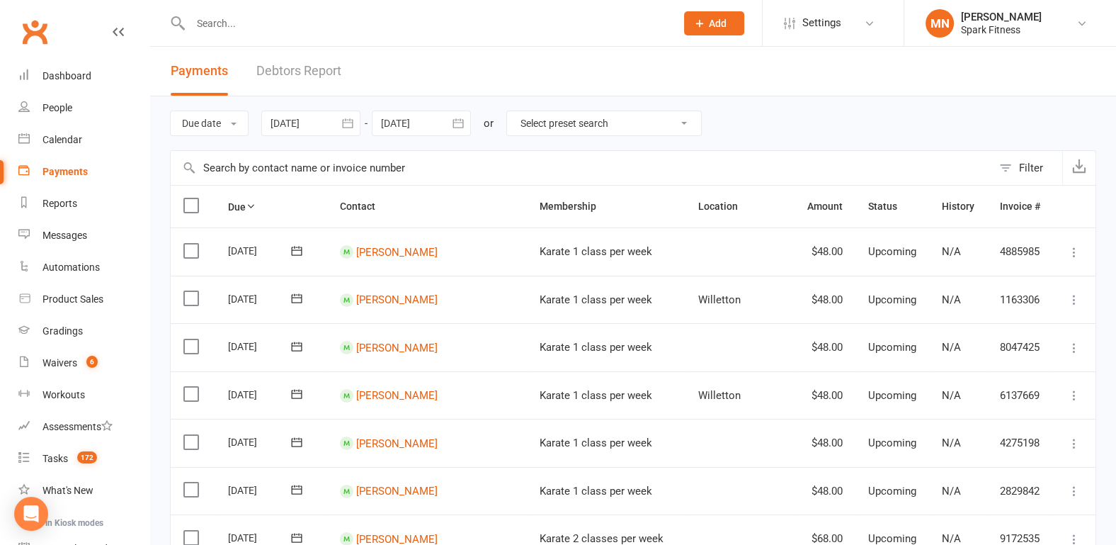
click at [306, 116] on div at bounding box center [310, 122] width 99 height 25
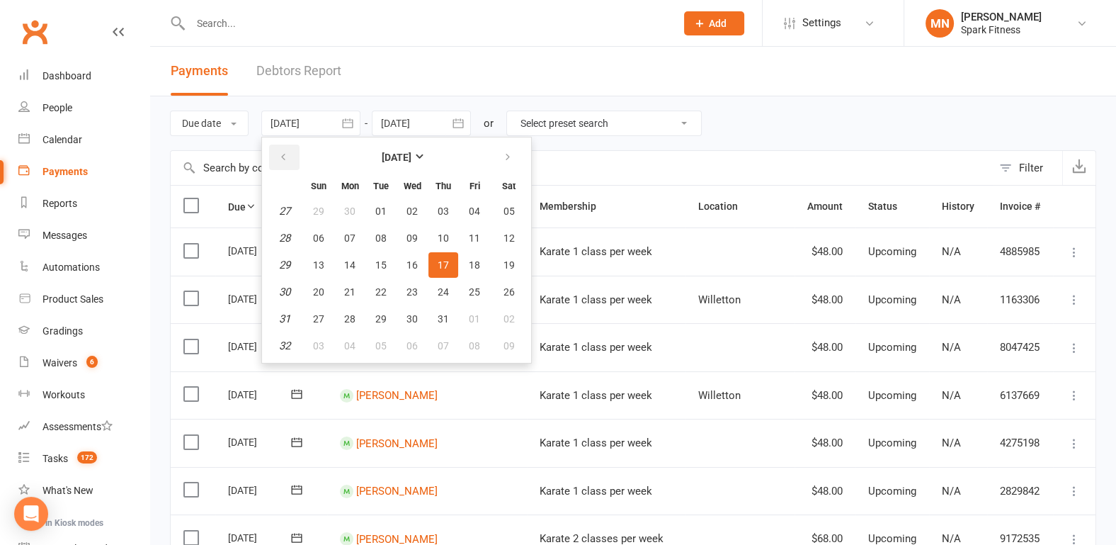
click at [287, 157] on icon "button" at bounding box center [283, 157] width 10 height 11
click at [320, 239] on span "04" at bounding box center [318, 237] width 11 height 11
type input "[DATE]"
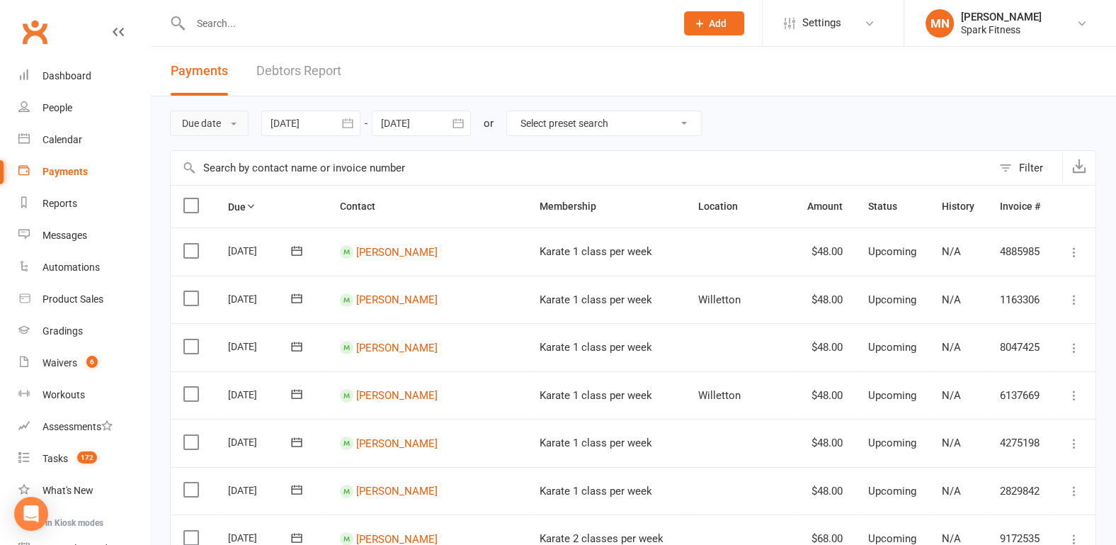
click at [203, 118] on button "Due date" at bounding box center [209, 122] width 79 height 25
click at [220, 201] on link "Date failed" at bounding box center [241, 212] width 140 height 28
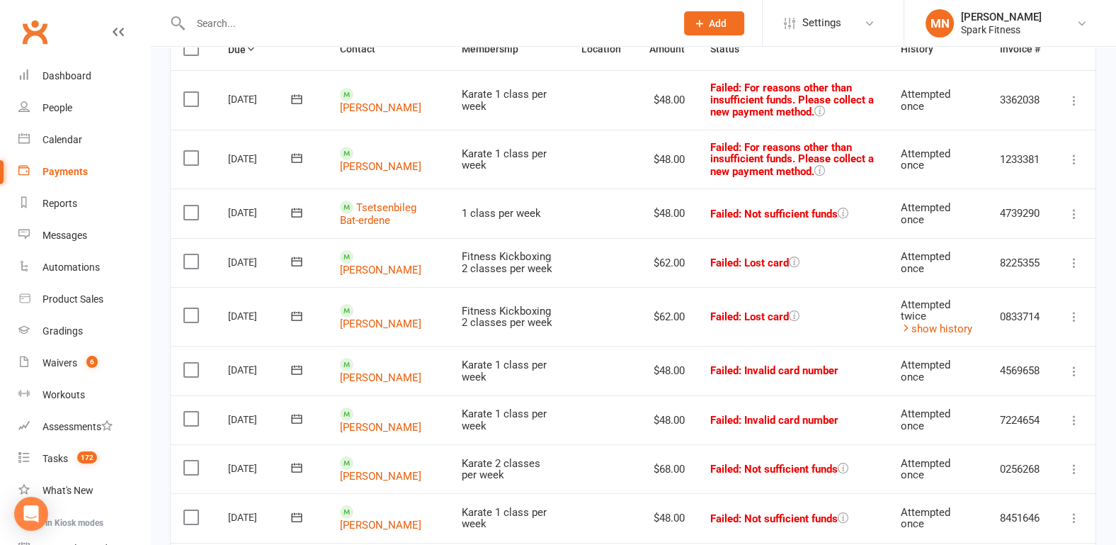
scroll to position [74, 0]
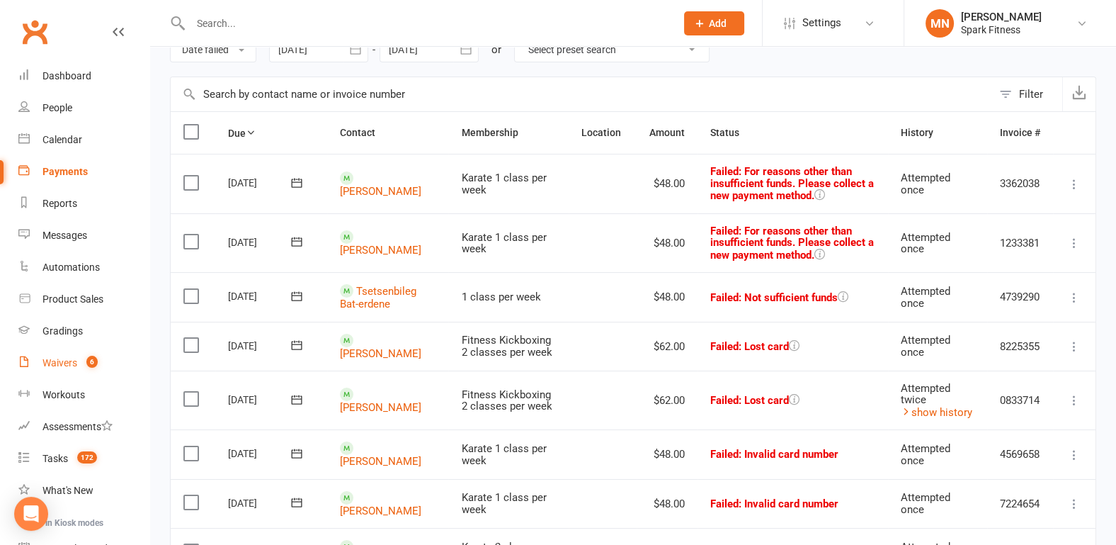
click at [60, 370] on link "Waivers 6" at bounding box center [83, 363] width 131 height 32
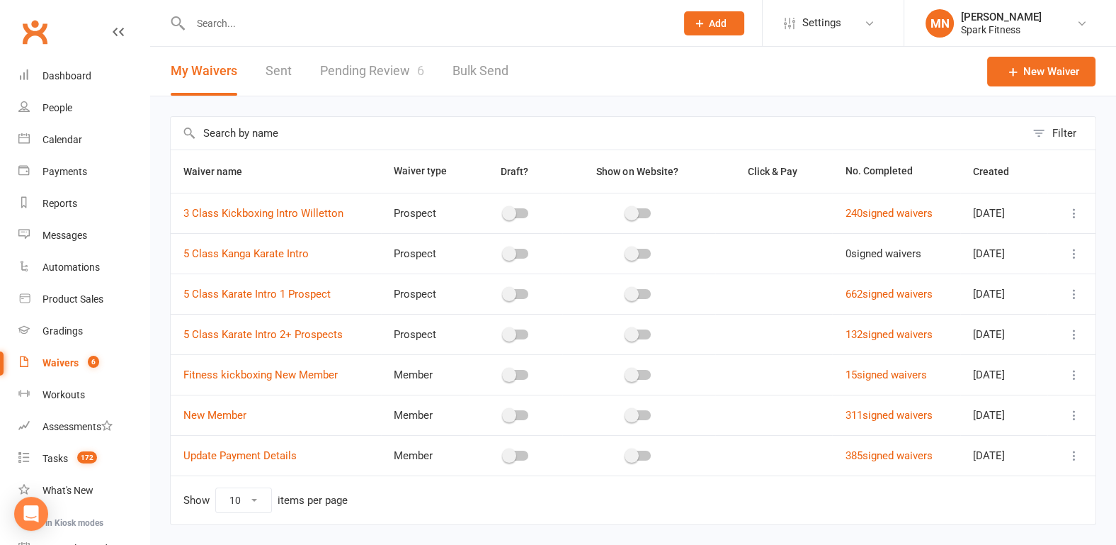
click at [370, 71] on link "Pending Review 6" at bounding box center [372, 71] width 104 height 49
select select "100"
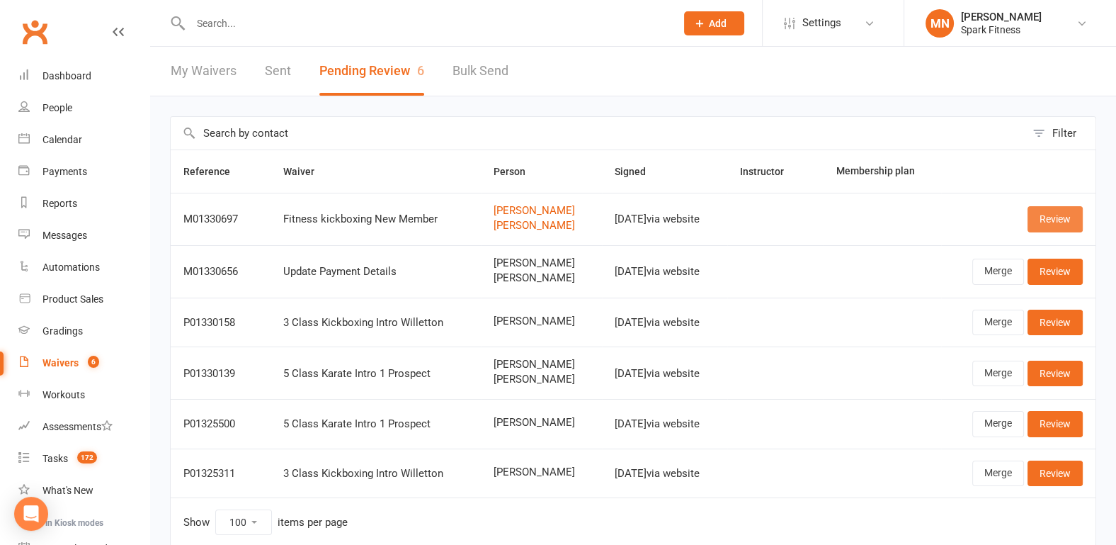
click at [1044, 221] on link "Review" at bounding box center [1055, 218] width 55 height 25
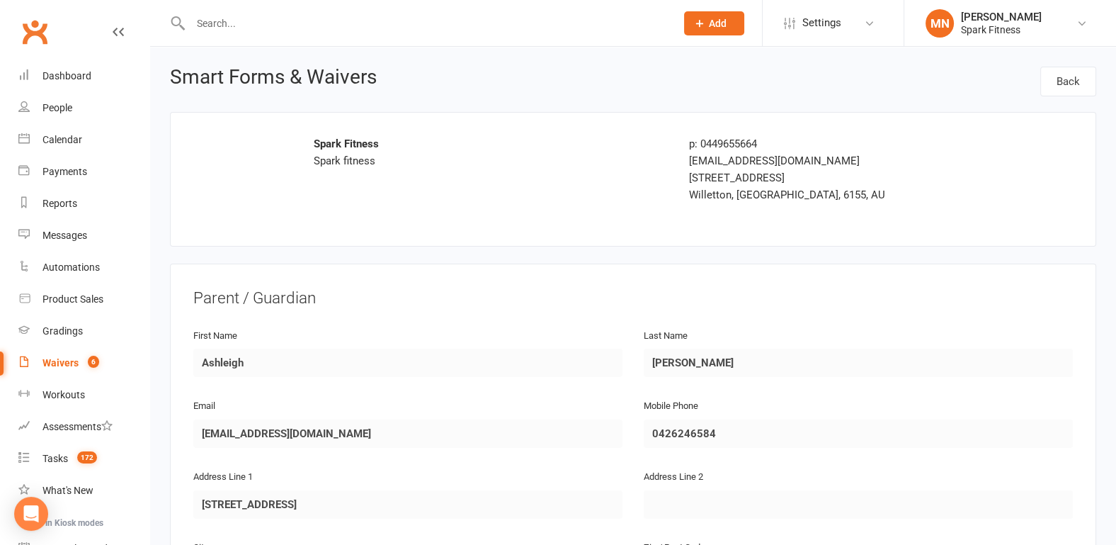
click at [64, 84] on link "Dashboard" at bounding box center [83, 76] width 131 height 32
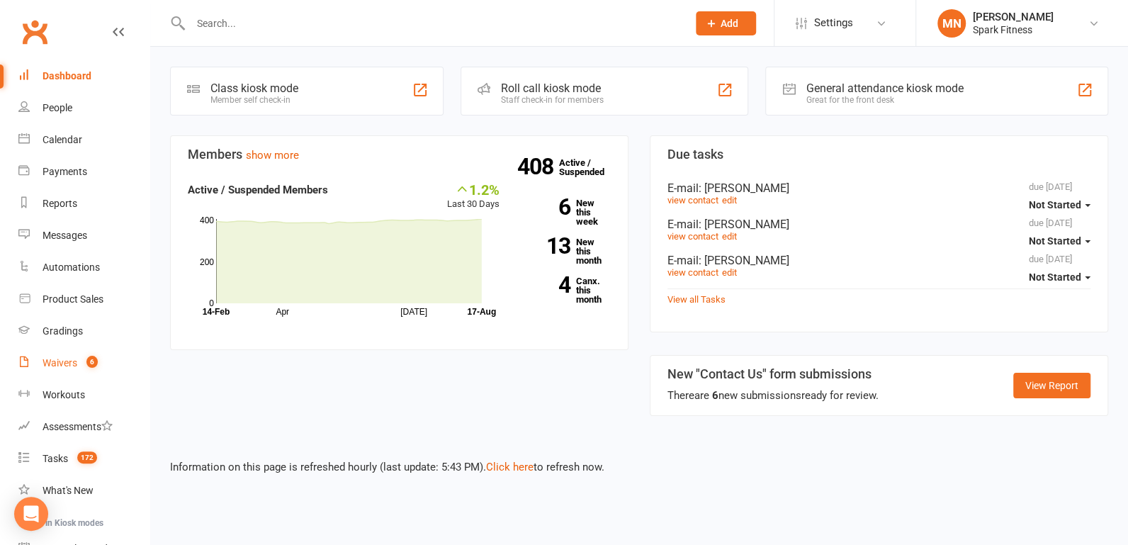
click at [40, 360] on link "Waivers 6" at bounding box center [83, 363] width 131 height 32
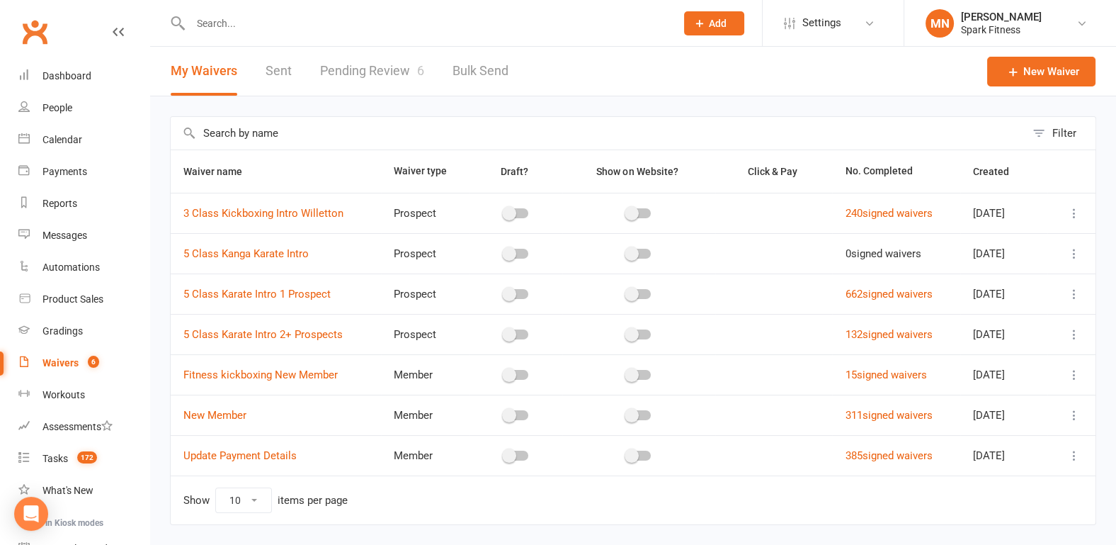
click at [355, 62] on link "Pending Review 6" at bounding box center [372, 71] width 104 height 49
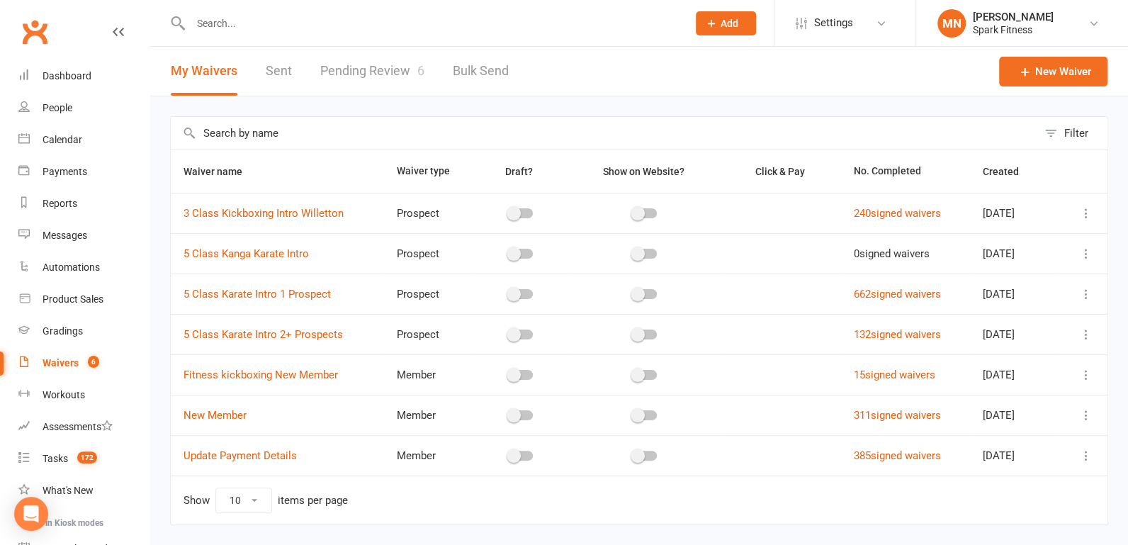
select select "100"
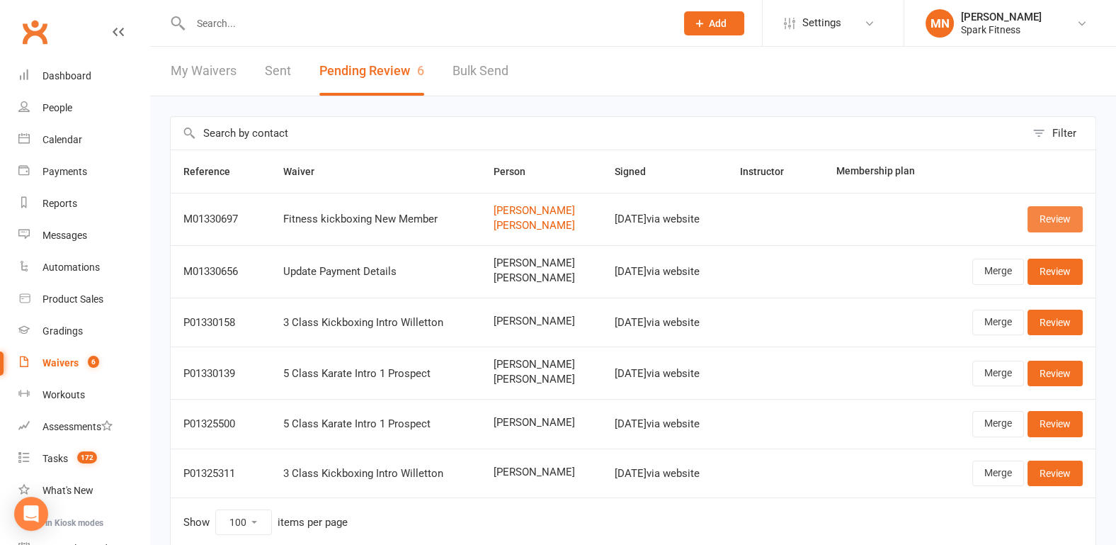
click at [1062, 225] on link "Review" at bounding box center [1055, 218] width 55 height 25
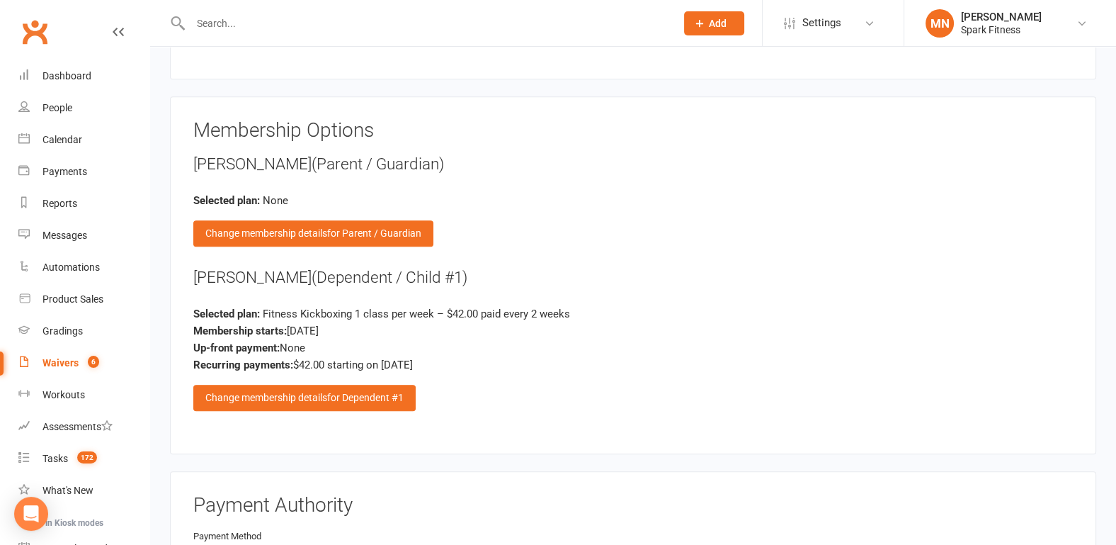
scroll to position [1180, 0]
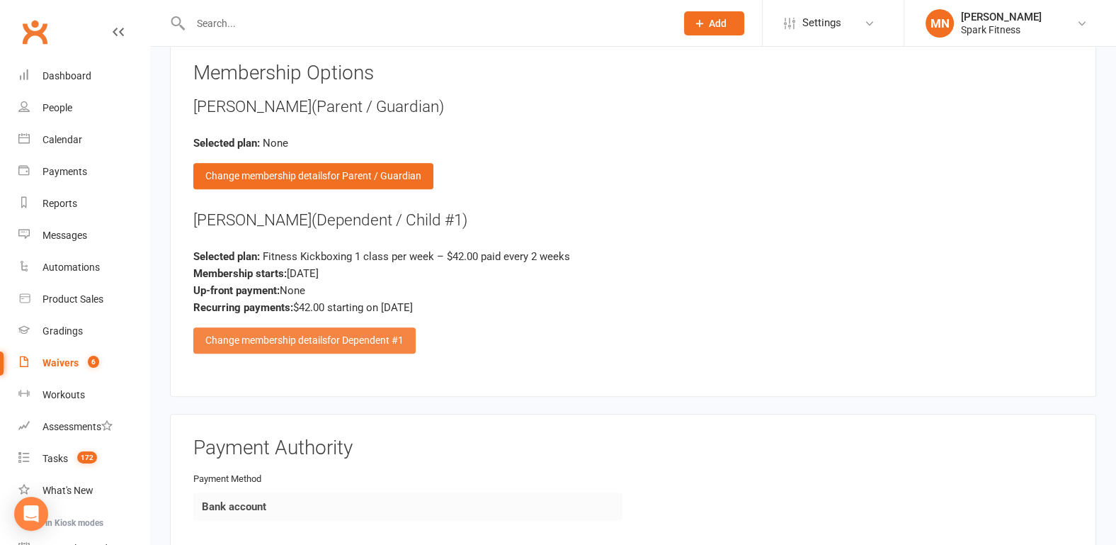
click at [317, 334] on div "Change membership details for Dependent #1" at bounding box center [304, 339] width 222 height 25
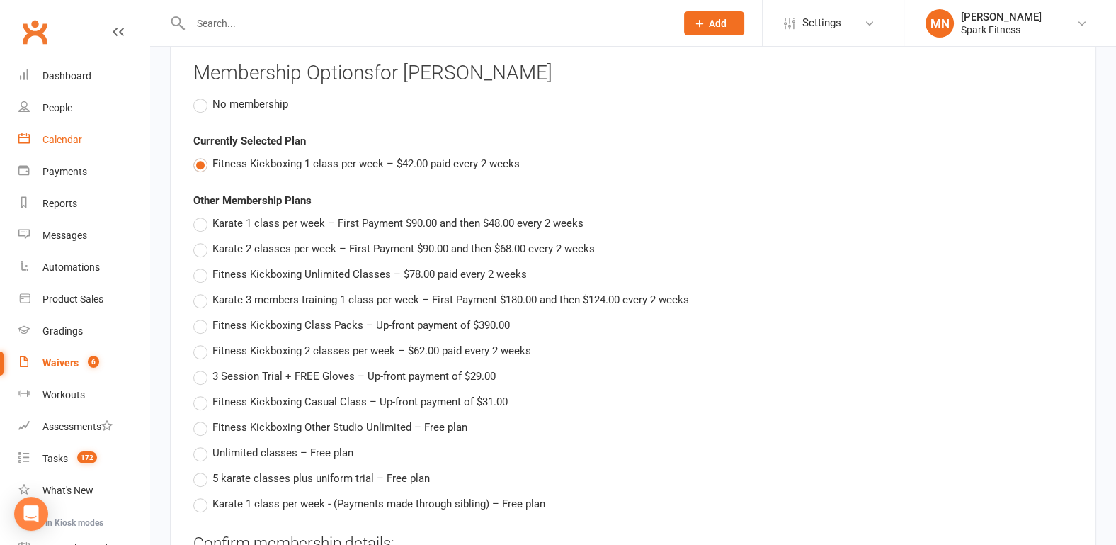
click at [68, 147] on link "Calendar" at bounding box center [83, 140] width 131 height 32
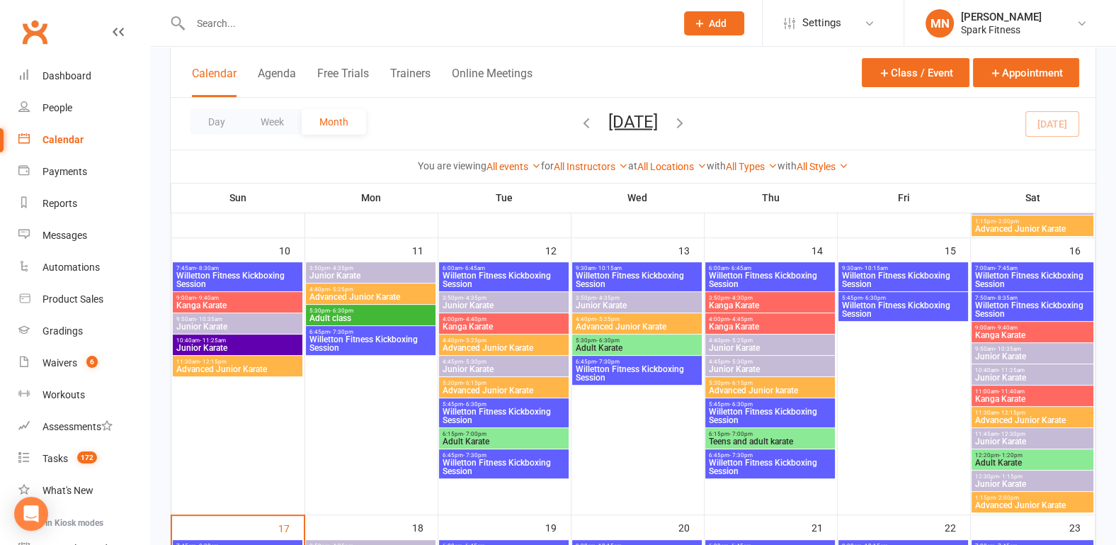
scroll to position [590, 0]
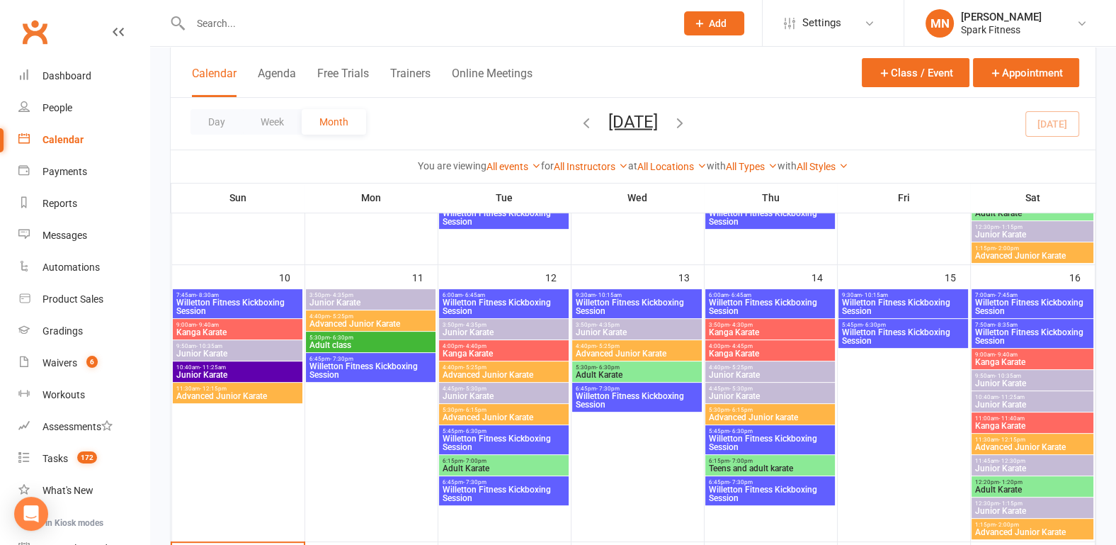
click at [511, 299] on span "Willetton Fitness Kickboxing Session" at bounding box center [504, 306] width 124 height 17
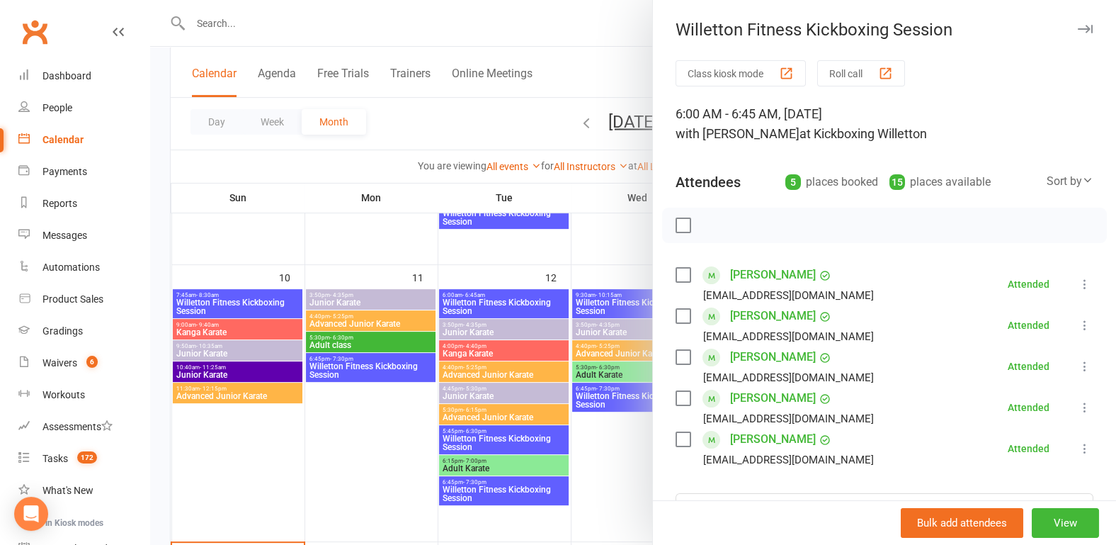
scroll to position [74, 0]
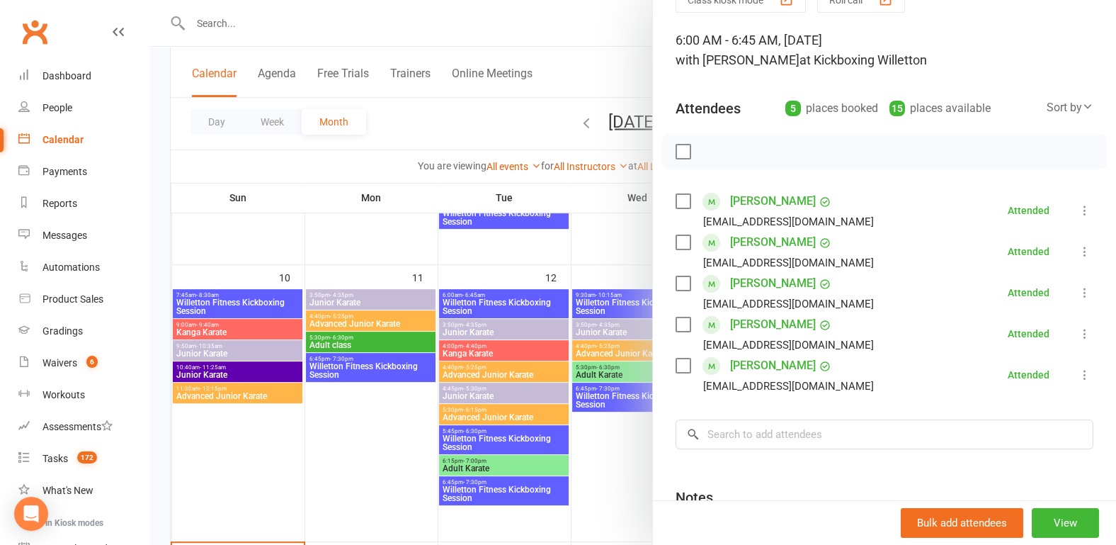
click at [310, 424] on div at bounding box center [633, 272] width 966 height 545
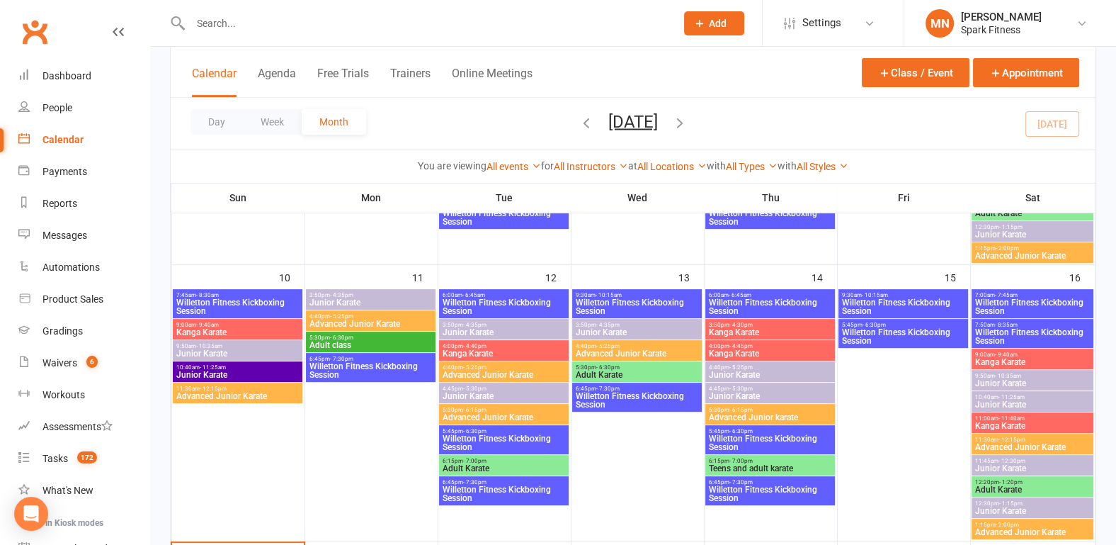
click at [495, 443] on span "Willetton Fitness Kickboxing Session" at bounding box center [504, 442] width 124 height 17
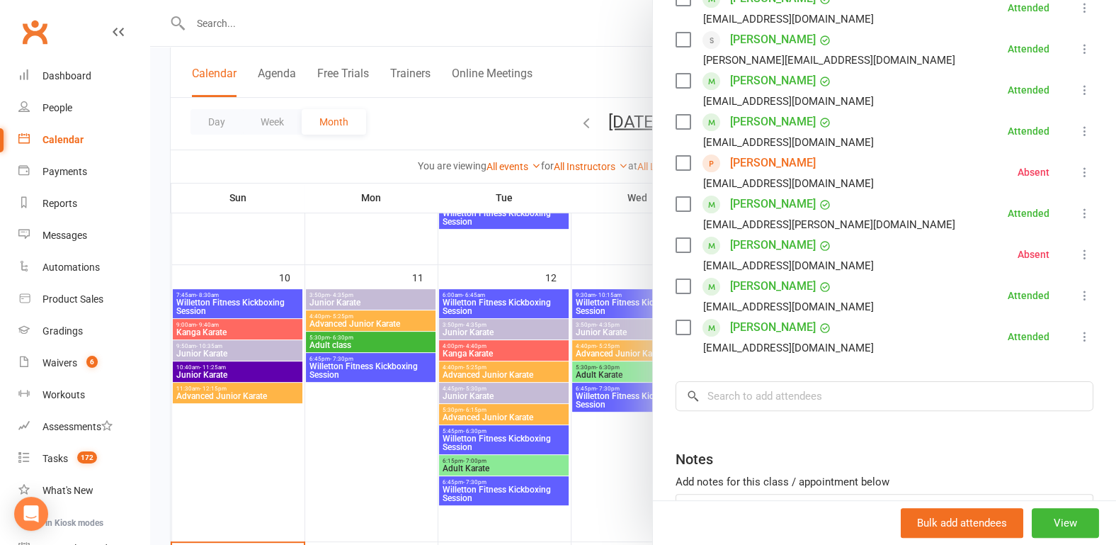
scroll to position [443, 0]
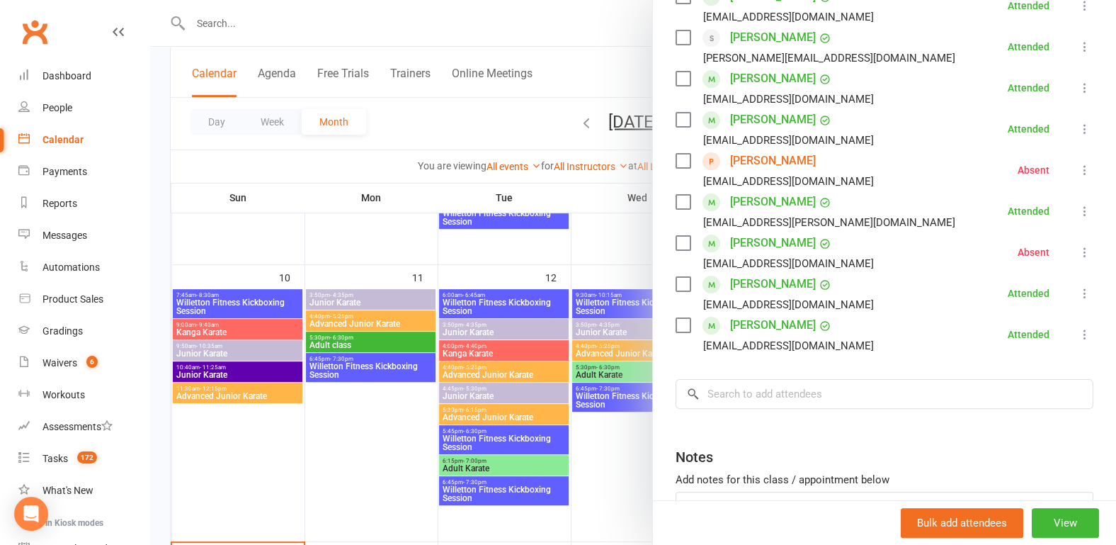
click at [399, 456] on div at bounding box center [633, 272] width 966 height 545
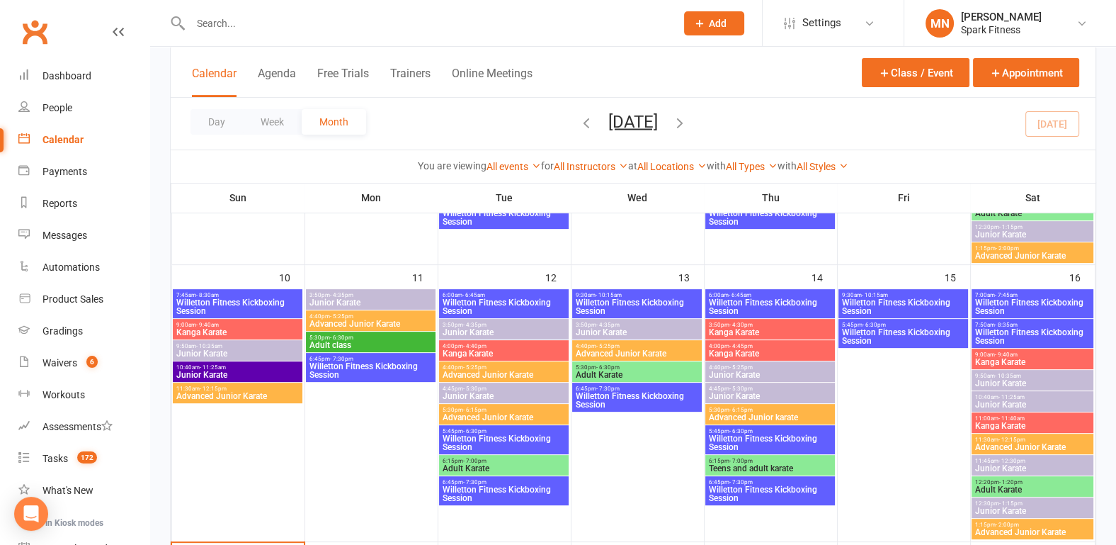
click at [468, 495] on span "Willetton Fitness Kickboxing Session" at bounding box center [504, 493] width 124 height 17
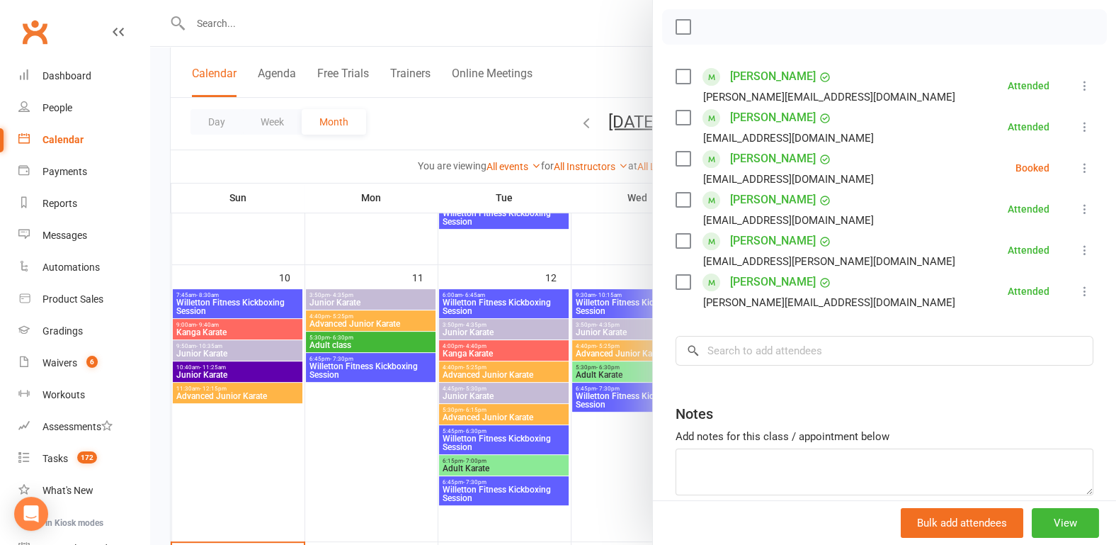
scroll to position [221, 0]
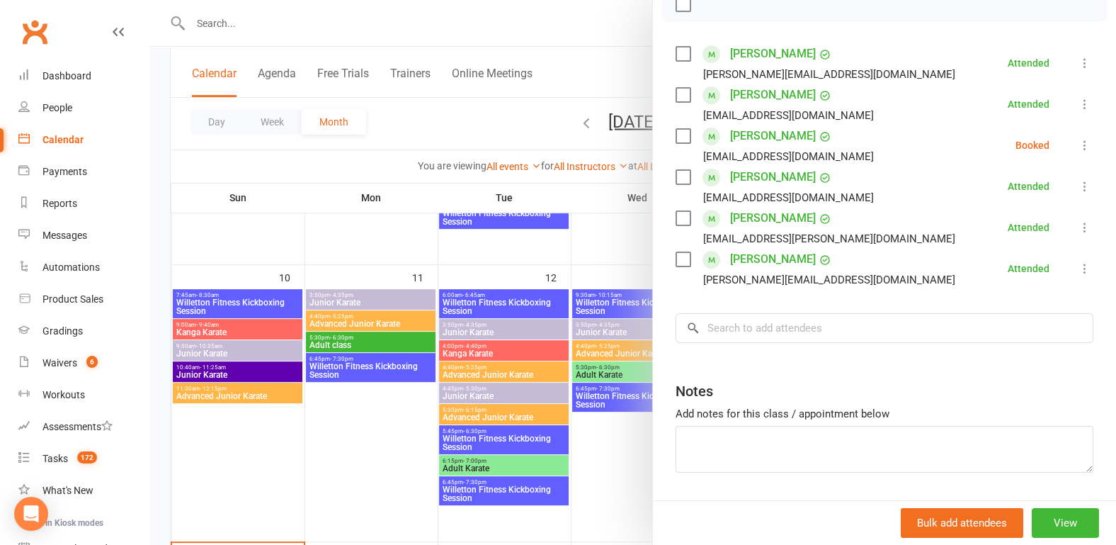
click at [302, 464] on div at bounding box center [633, 272] width 966 height 545
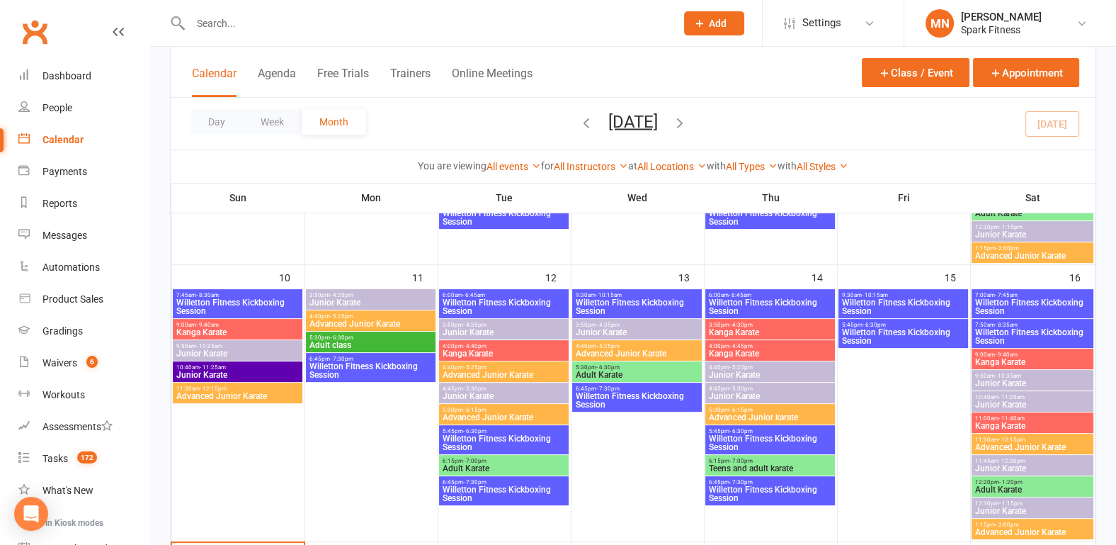
click at [649, 307] on span "Willetton Fitness Kickboxing Session" at bounding box center [637, 306] width 124 height 17
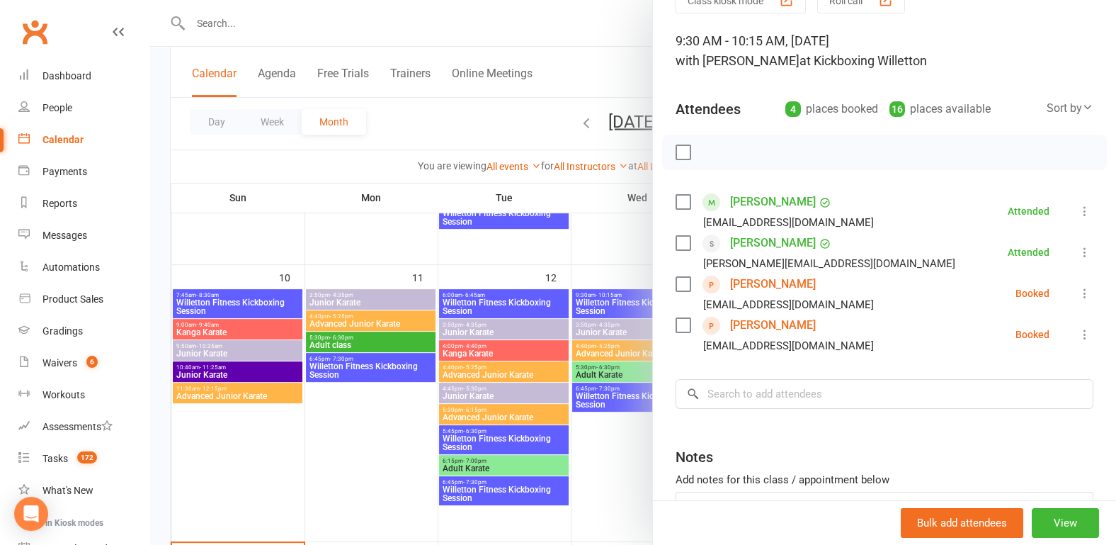
scroll to position [74, 0]
click at [356, 430] on div at bounding box center [633, 272] width 966 height 545
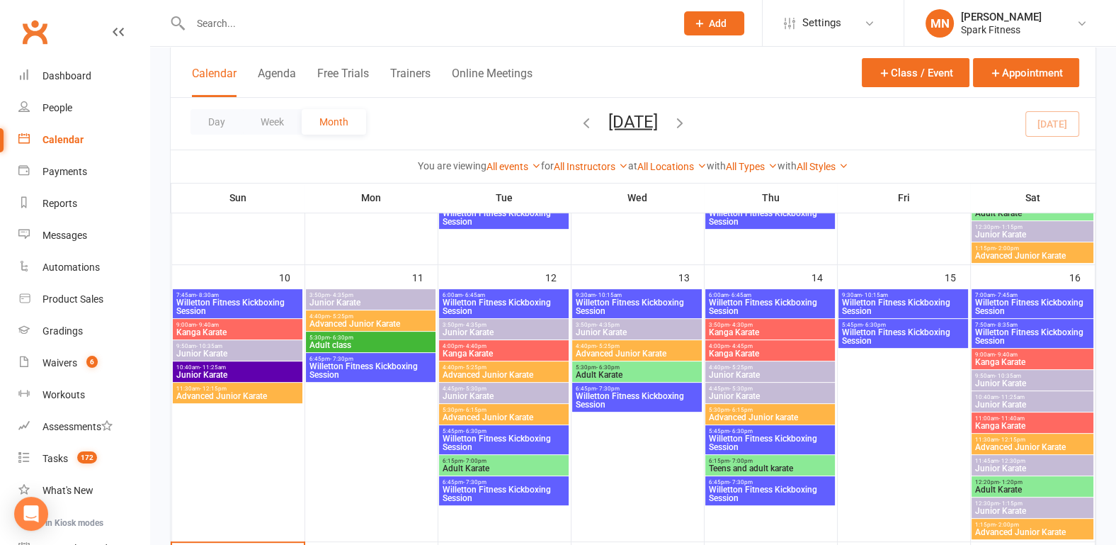
click at [630, 395] on span "Willetton Fitness Kickboxing Session" at bounding box center [637, 400] width 124 height 17
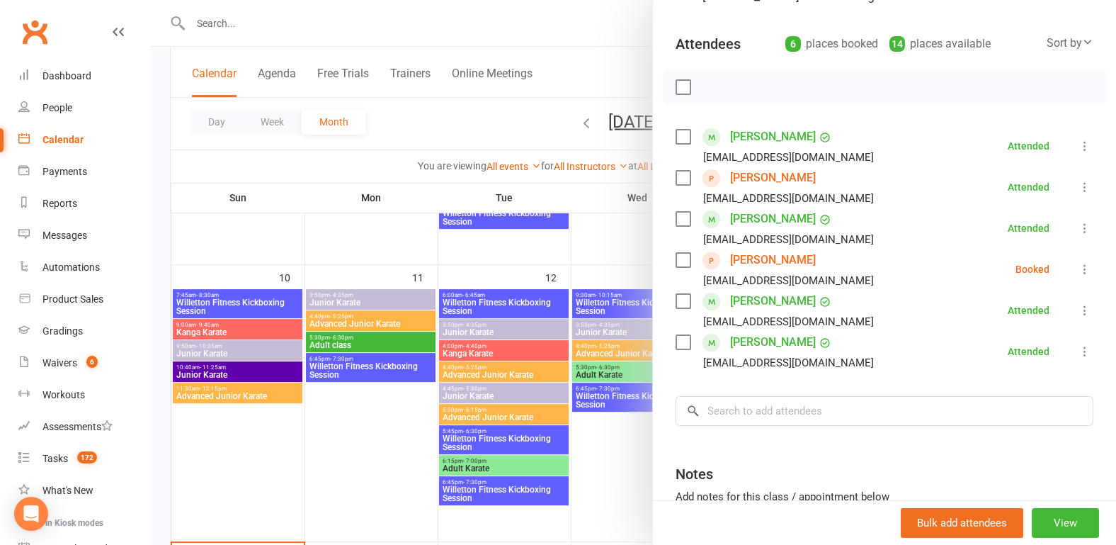
scroll to position [147, 0]
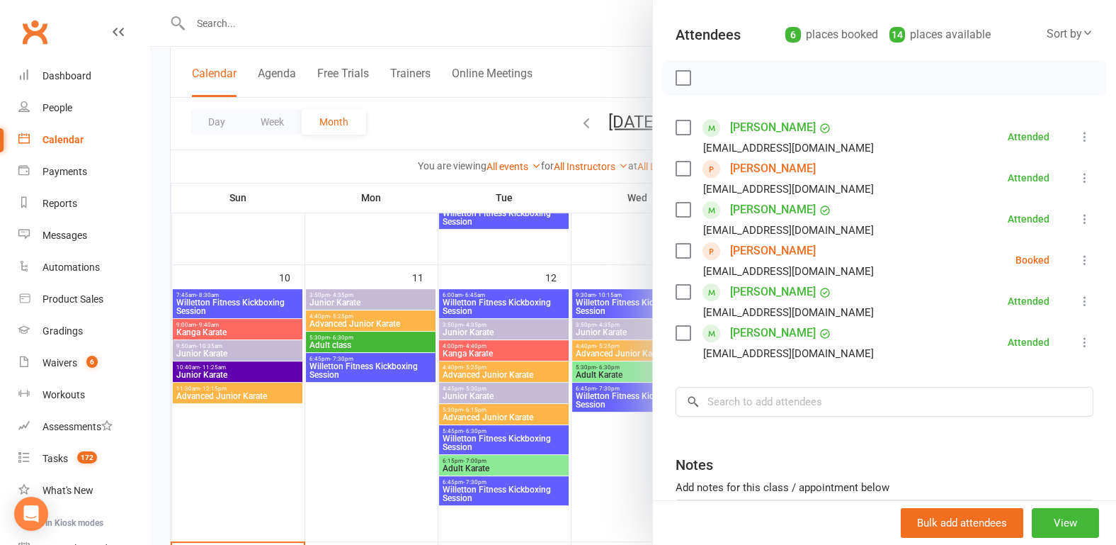
click at [351, 460] on div at bounding box center [633, 272] width 966 height 545
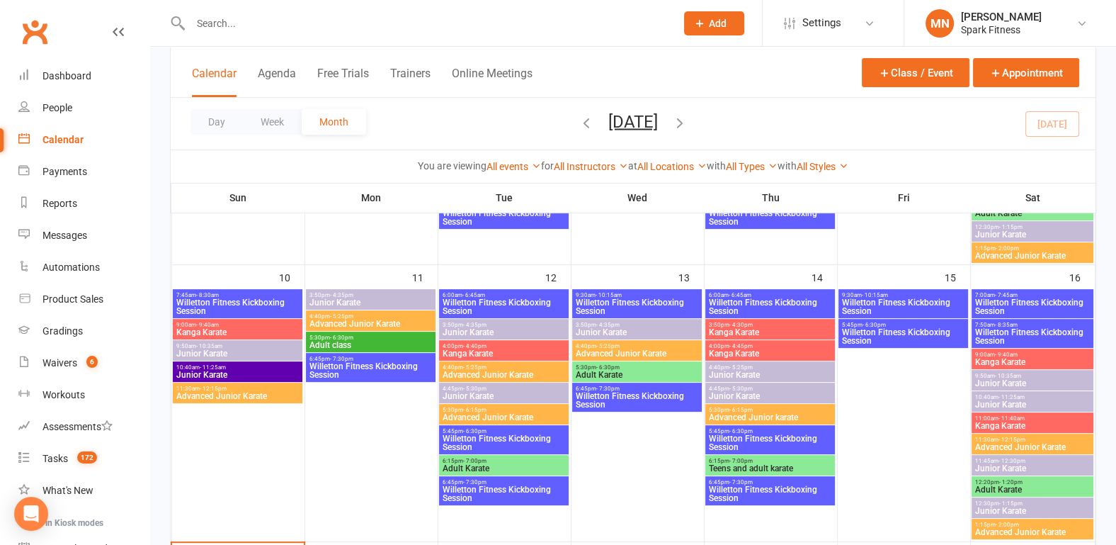
click at [655, 298] on span "Willetton Fitness Kickboxing Session" at bounding box center [637, 306] width 124 height 17
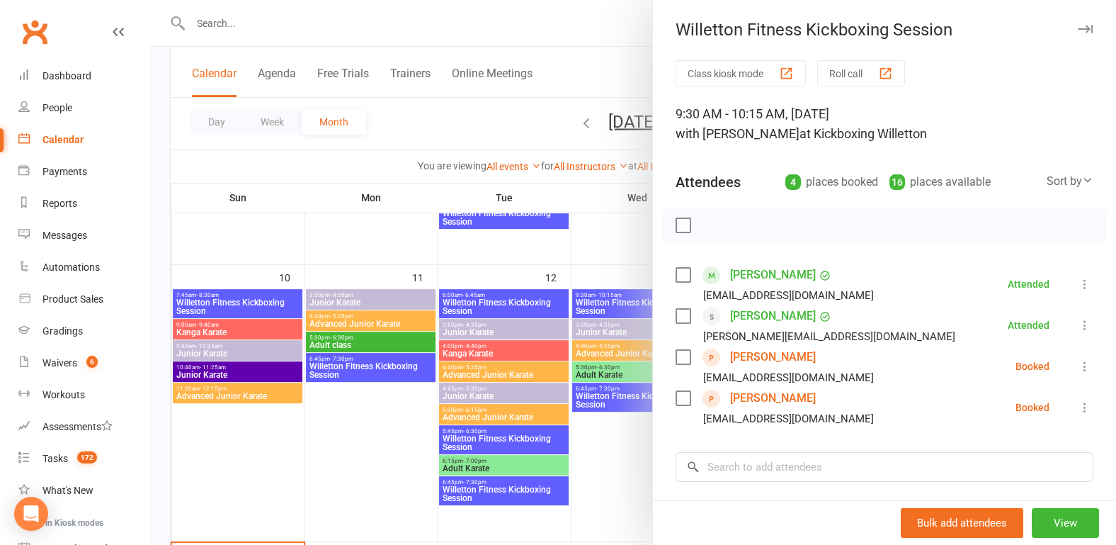
click at [382, 429] on div at bounding box center [633, 272] width 966 height 545
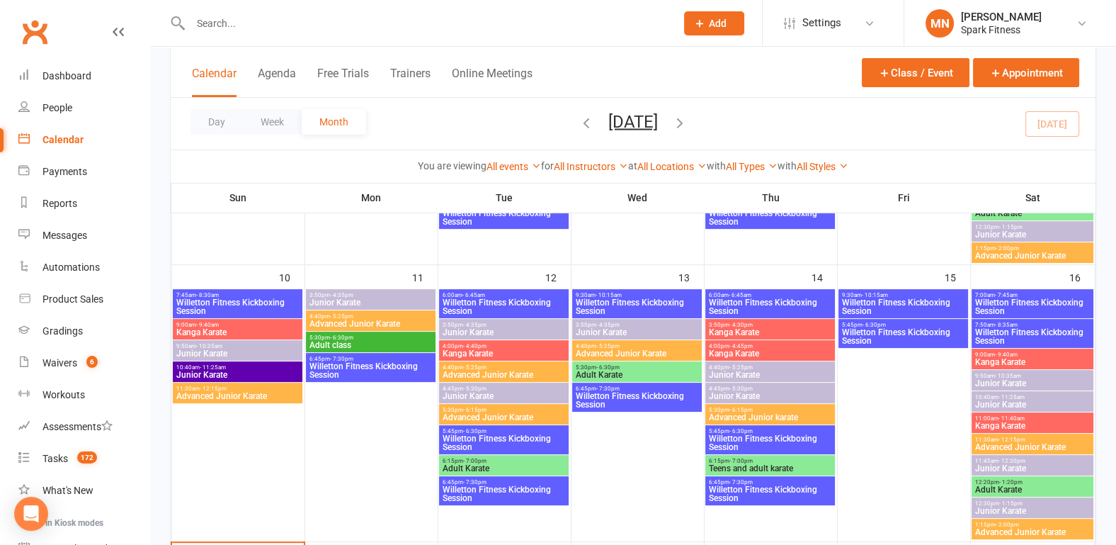
click at [627, 389] on span "6:45pm - 7:30pm" at bounding box center [637, 388] width 124 height 6
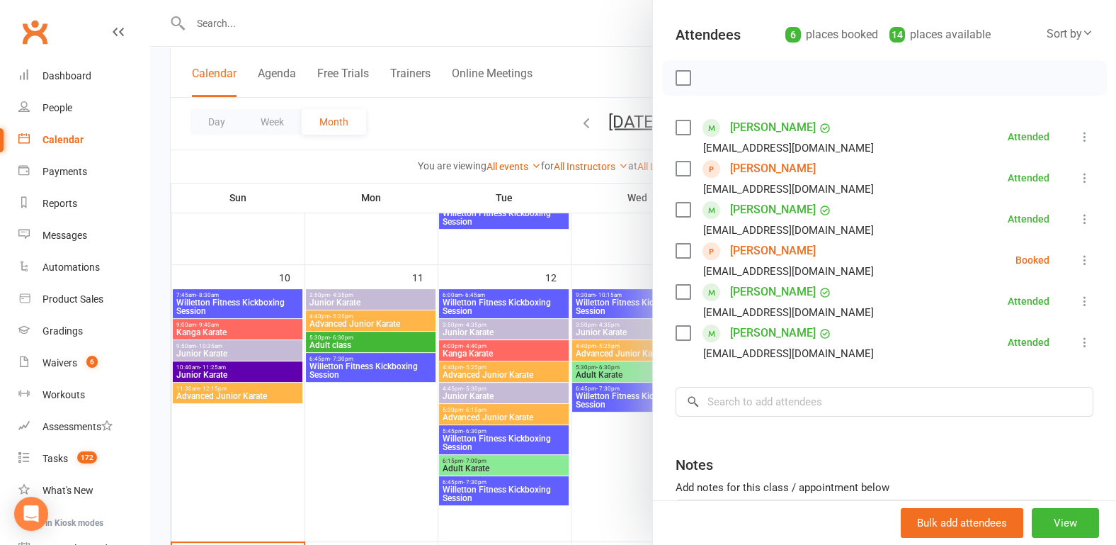
click at [306, 467] on div at bounding box center [633, 272] width 966 height 545
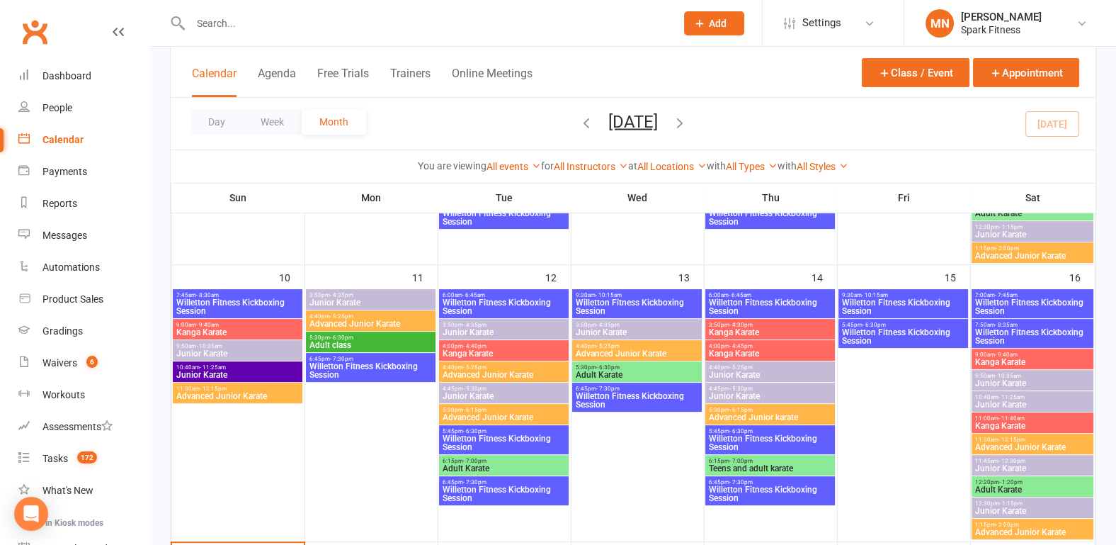
click at [722, 300] on span "Willetton Fitness Kickboxing Session" at bounding box center [770, 306] width 124 height 17
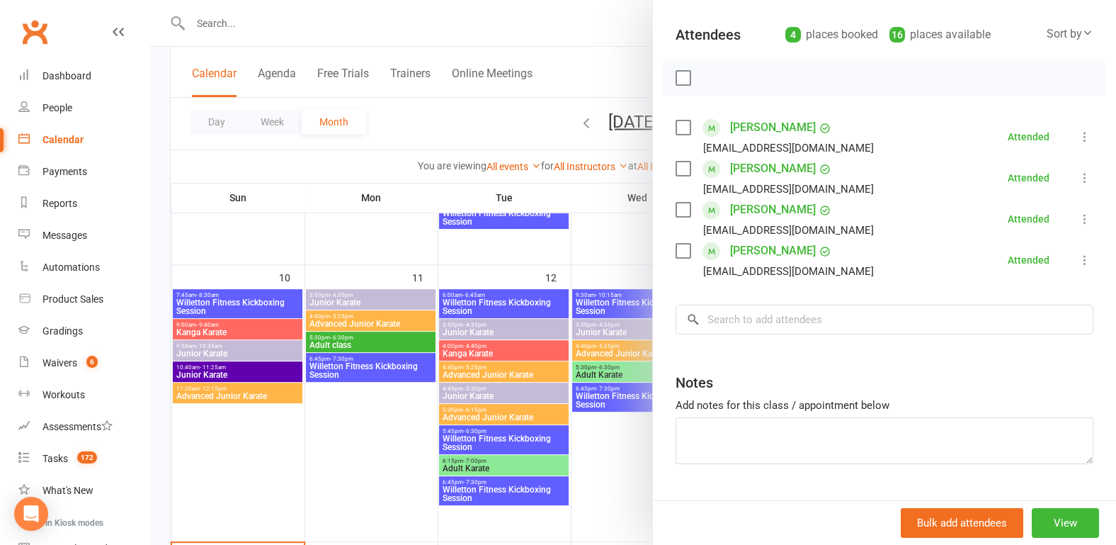
click at [258, 471] on div at bounding box center [633, 272] width 966 height 545
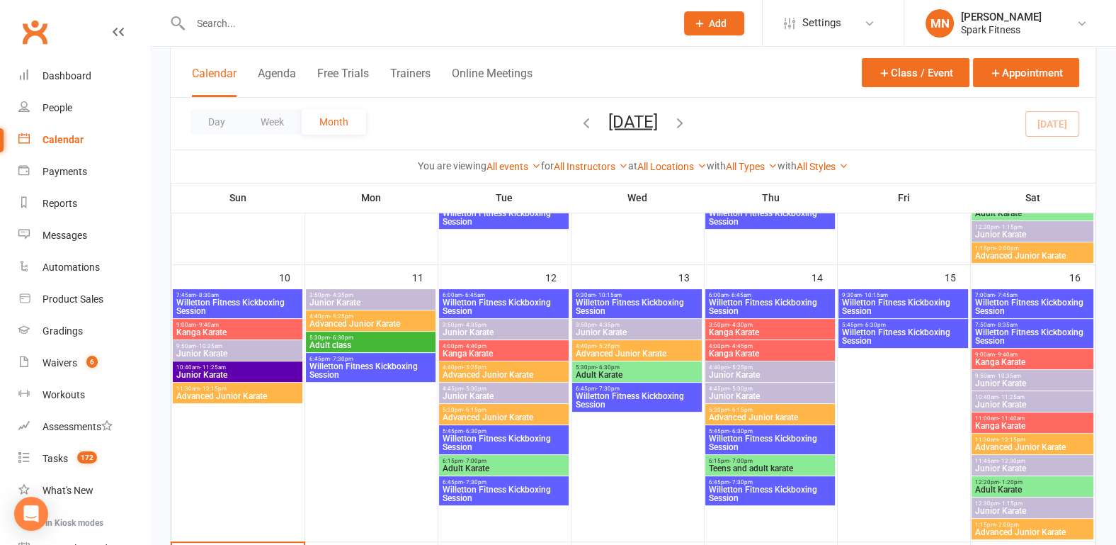
click at [716, 437] on span "Willetton Fitness Kickboxing Session" at bounding box center [770, 442] width 124 height 17
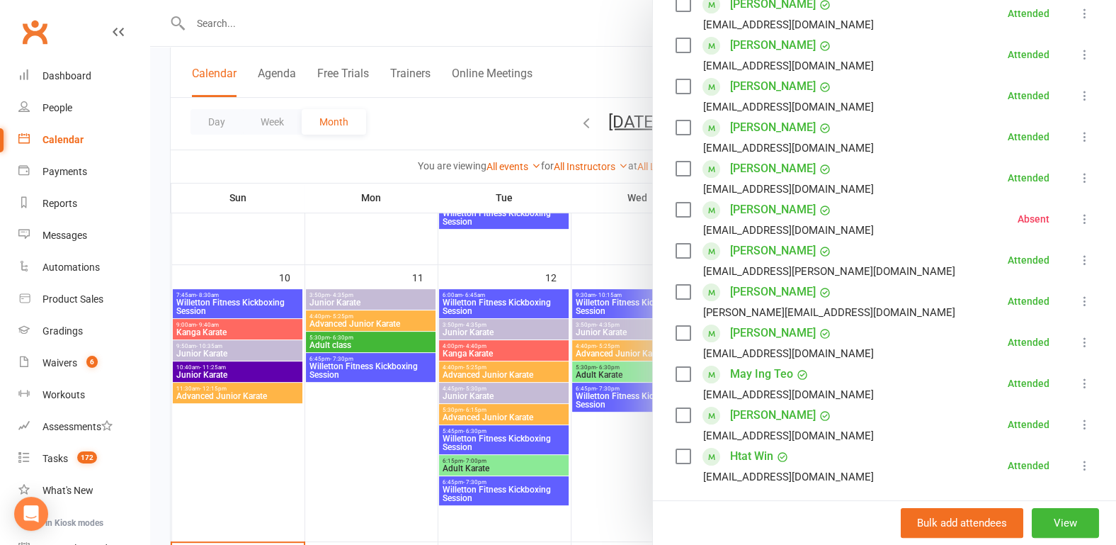
scroll to position [368, 0]
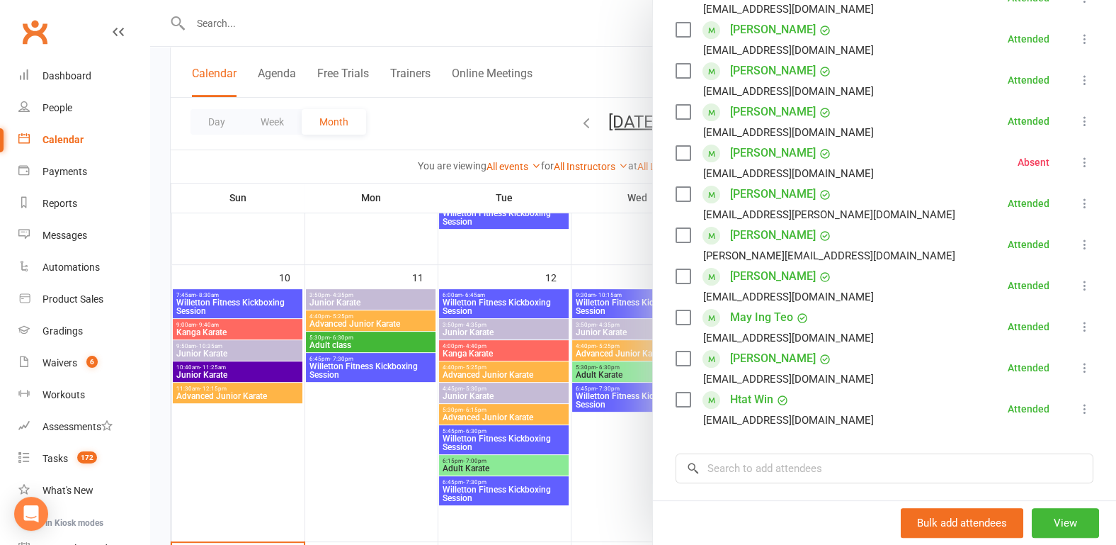
click at [356, 451] on div at bounding box center [633, 272] width 966 height 545
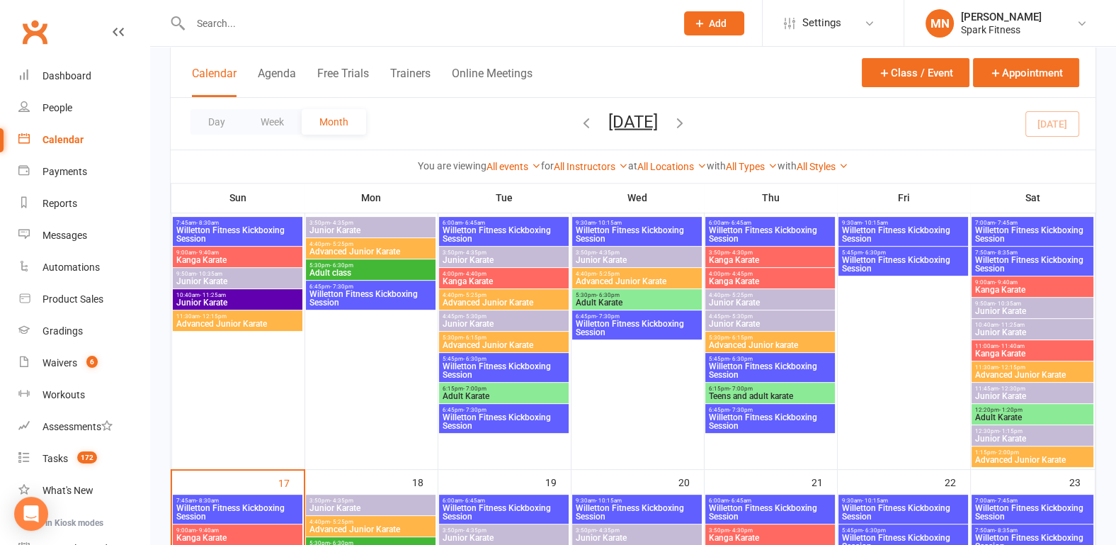
scroll to position [664, 0]
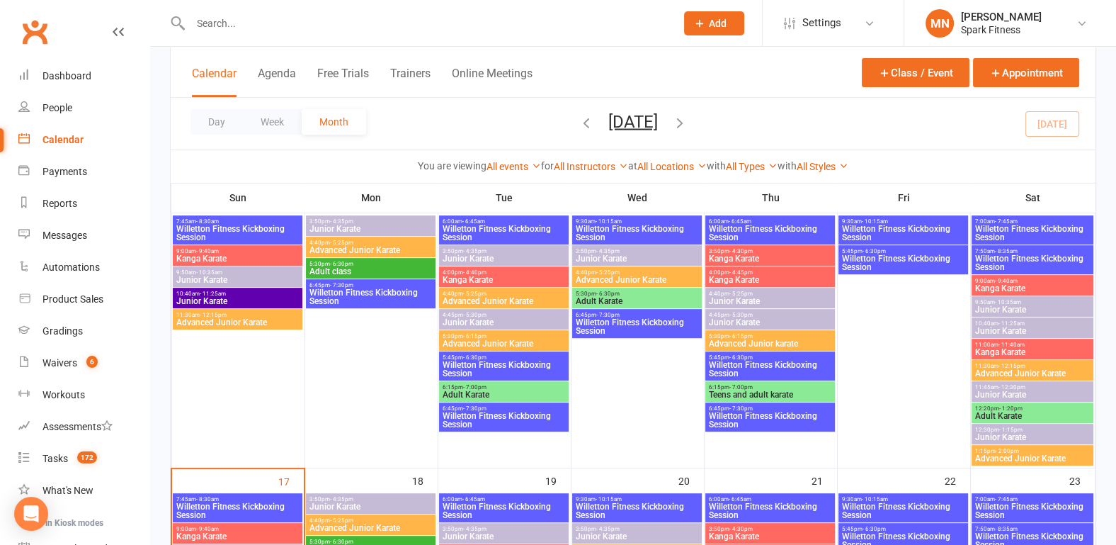
click at [740, 414] on span "Willetton Fitness Kickboxing Session" at bounding box center [770, 420] width 124 height 17
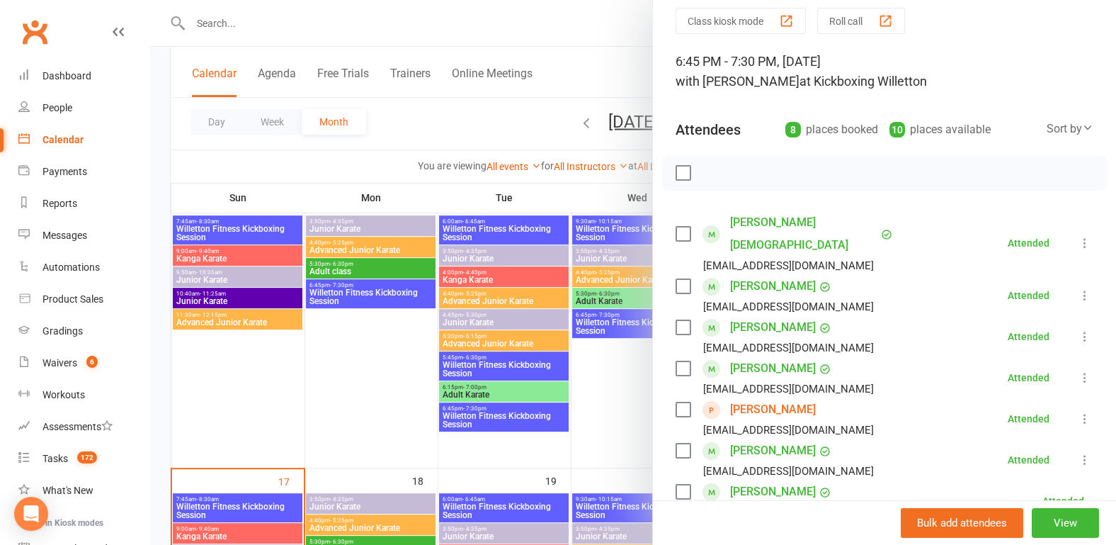
scroll to position [0, 0]
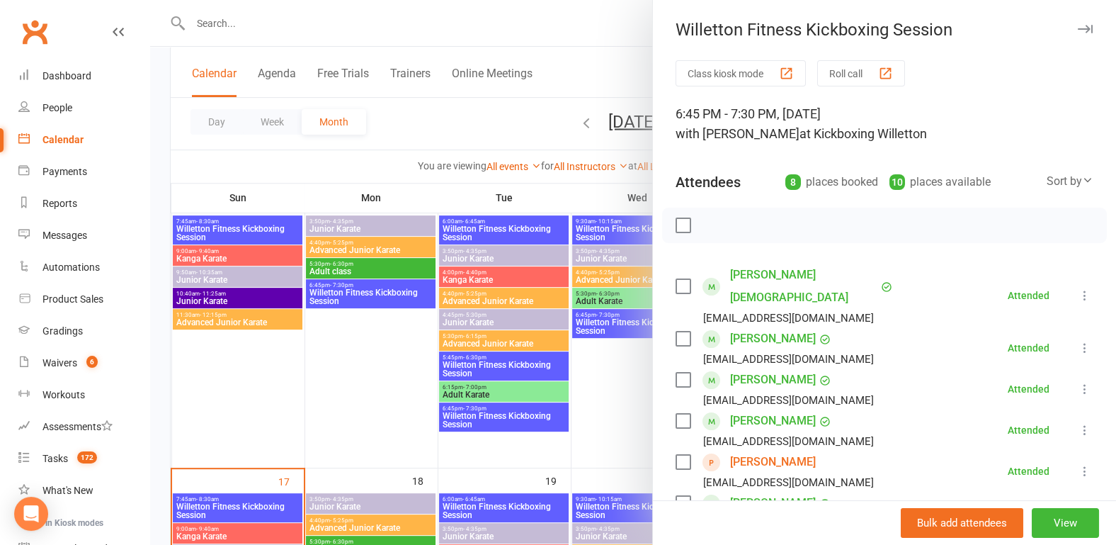
click at [318, 387] on div at bounding box center [633, 272] width 966 height 545
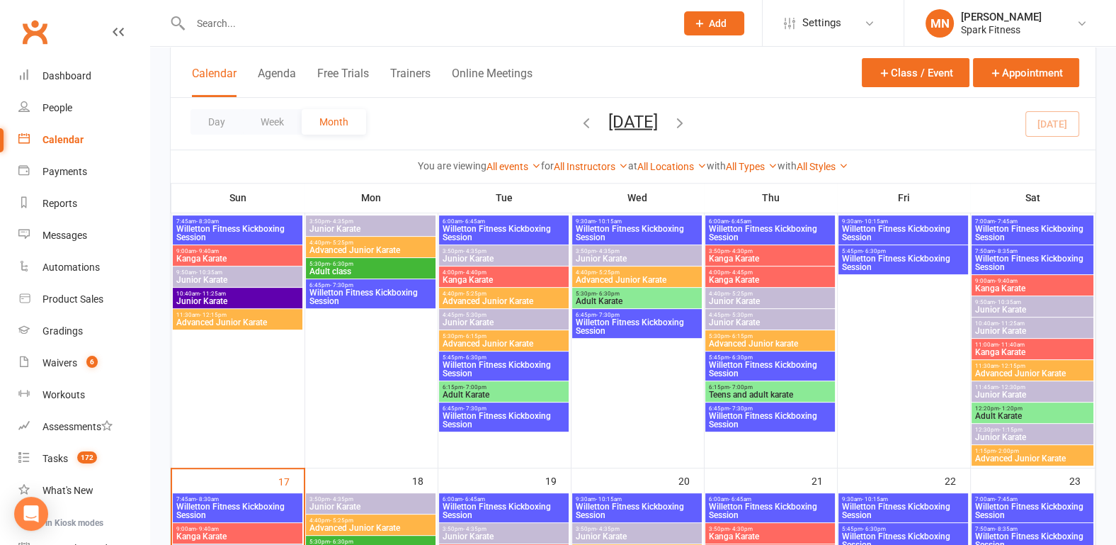
click at [889, 227] on span "Willetton Fitness Kickboxing Session" at bounding box center [903, 233] width 124 height 17
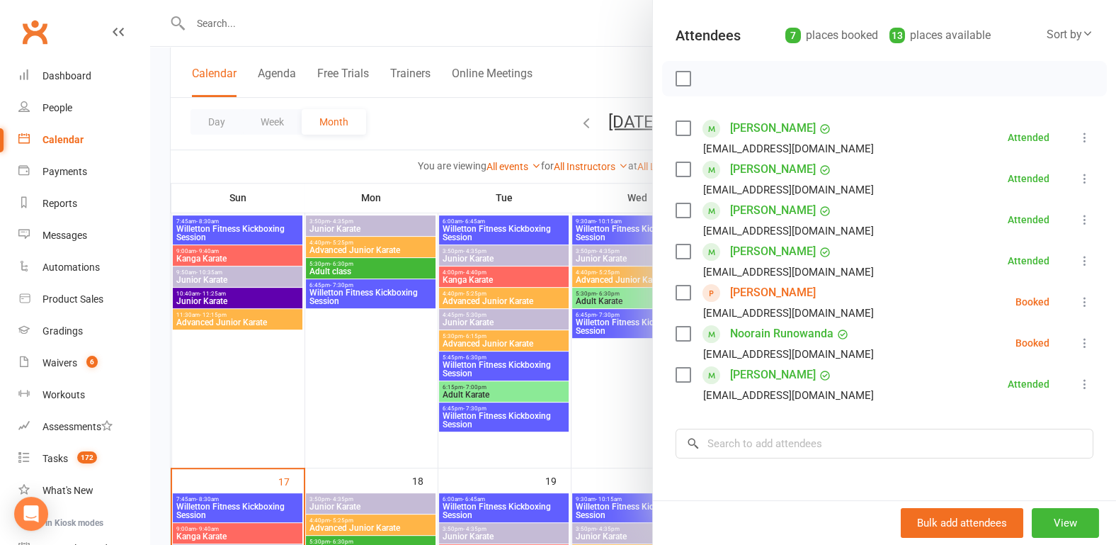
scroll to position [147, 0]
click at [364, 378] on div at bounding box center [633, 272] width 966 height 545
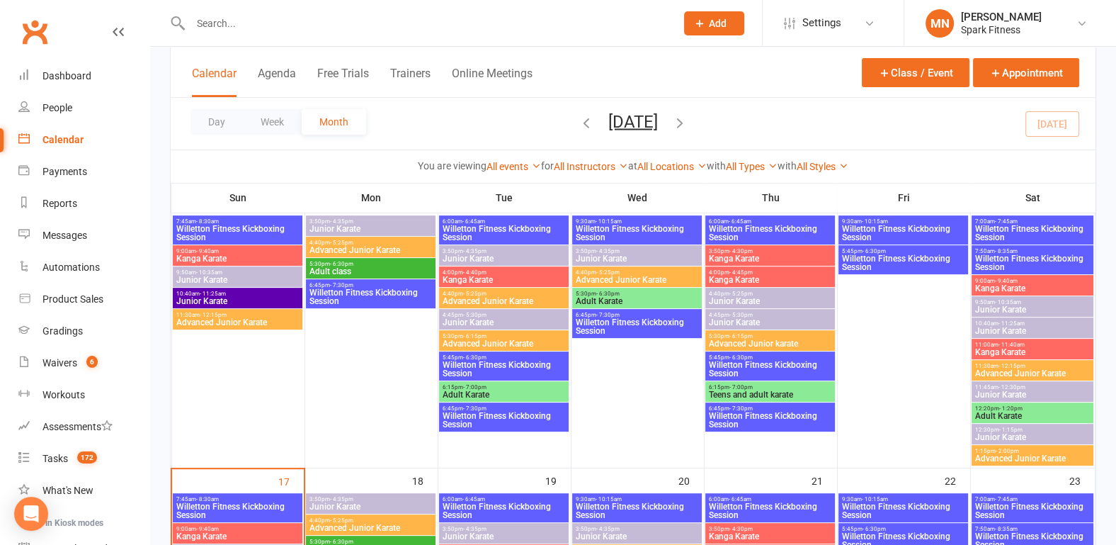
click at [910, 258] on span "Willetton Fitness Kickboxing Session" at bounding box center [903, 262] width 124 height 17
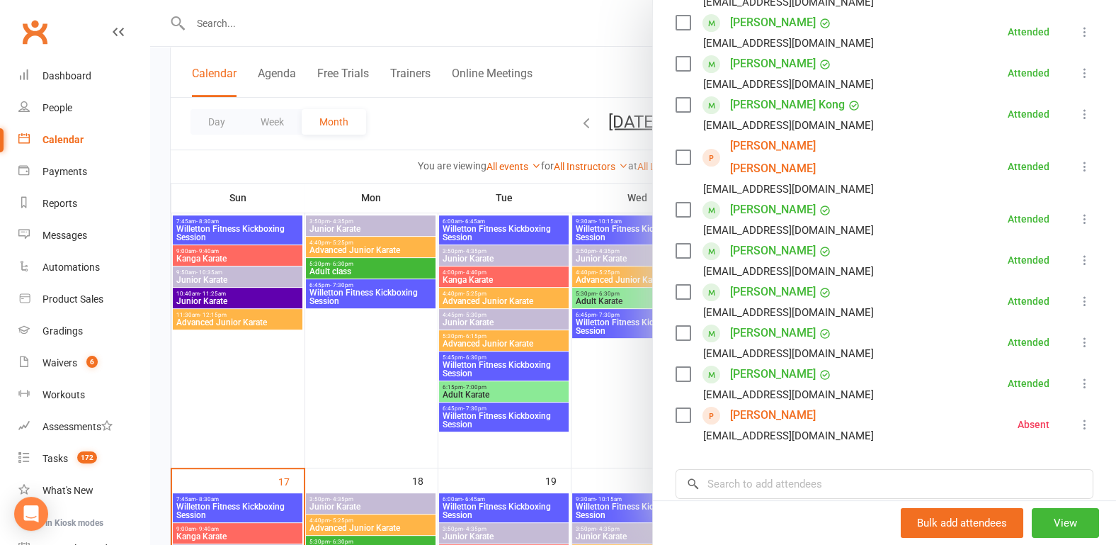
scroll to position [295, 0]
click at [365, 416] on div at bounding box center [633, 272] width 966 height 545
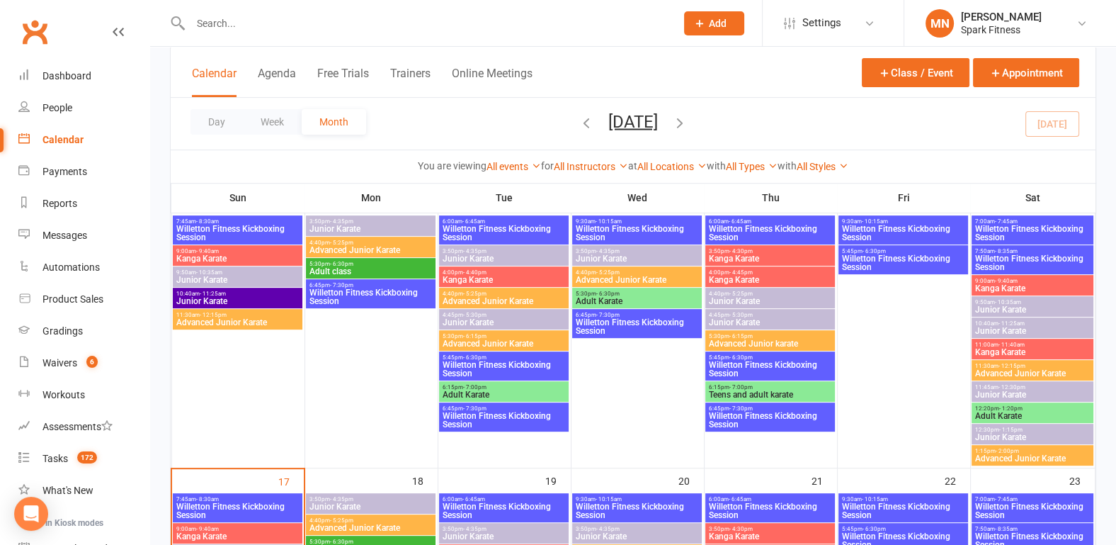
click at [890, 228] on span "Willetton Fitness Kickboxing Session" at bounding box center [903, 233] width 124 height 17
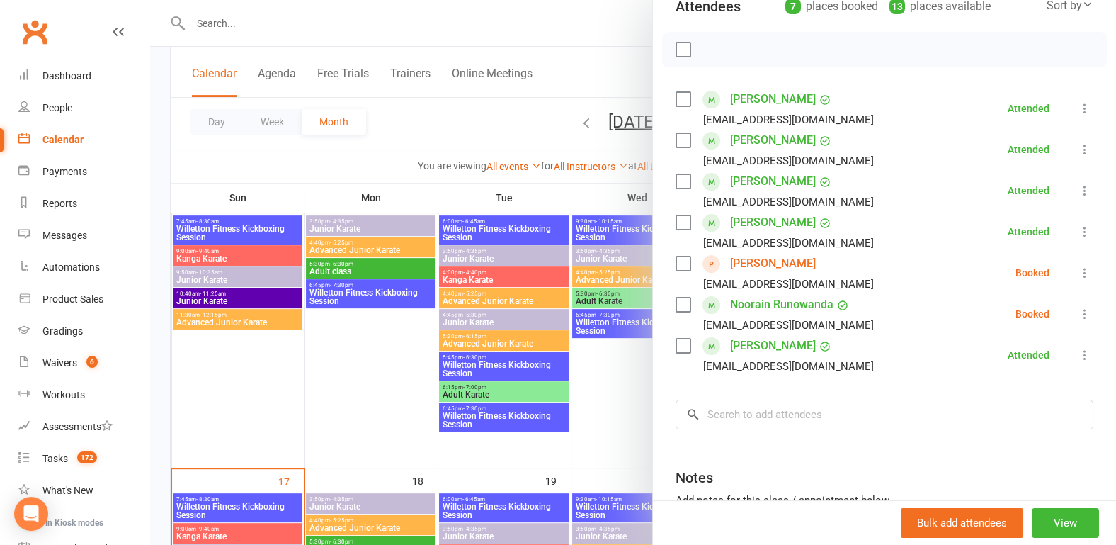
scroll to position [221, 0]
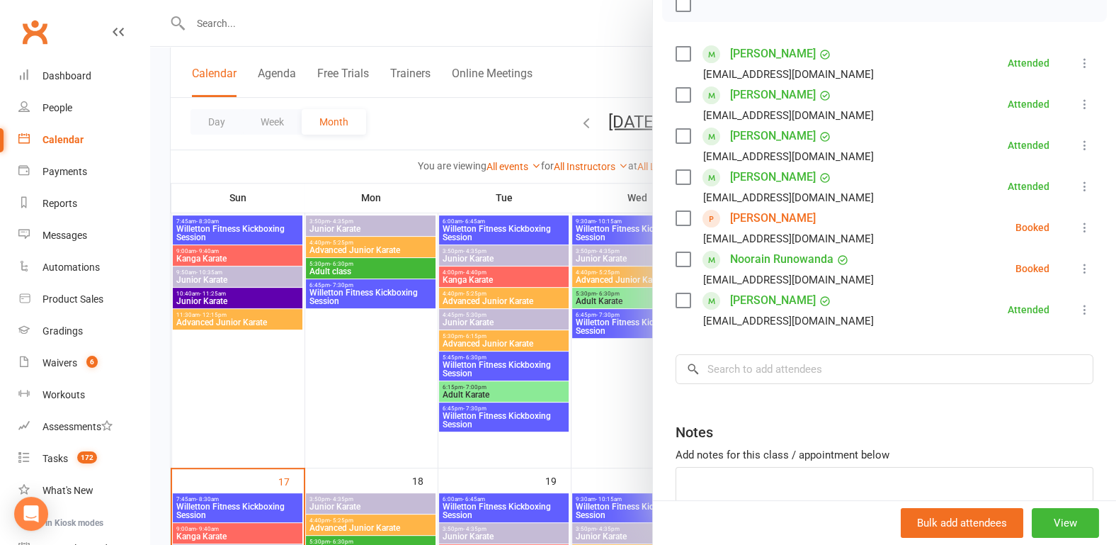
click at [307, 407] on div at bounding box center [633, 272] width 966 height 545
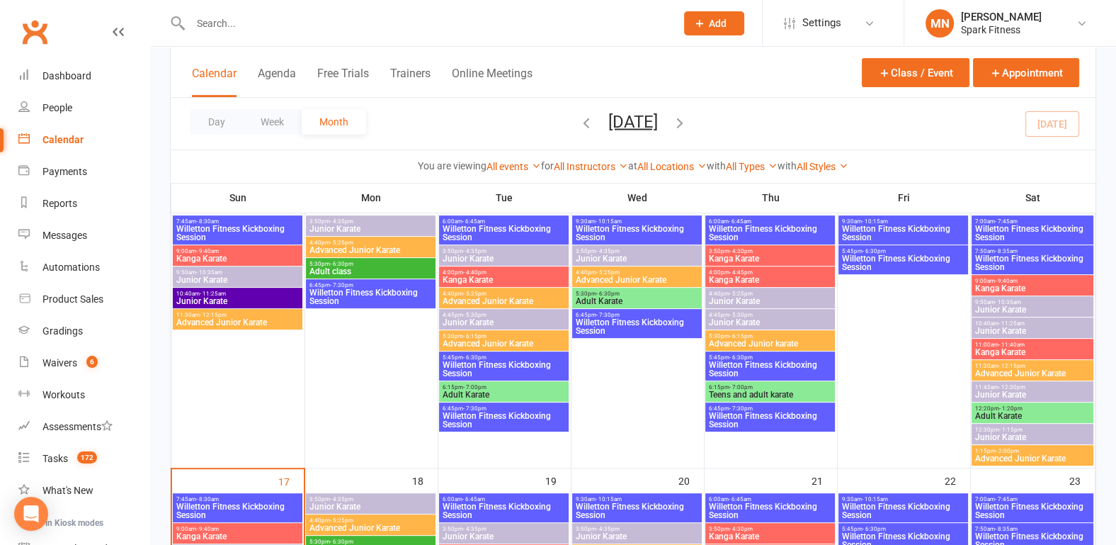
click at [875, 256] on span "Willetton Fitness Kickboxing Session" at bounding box center [903, 262] width 124 height 17
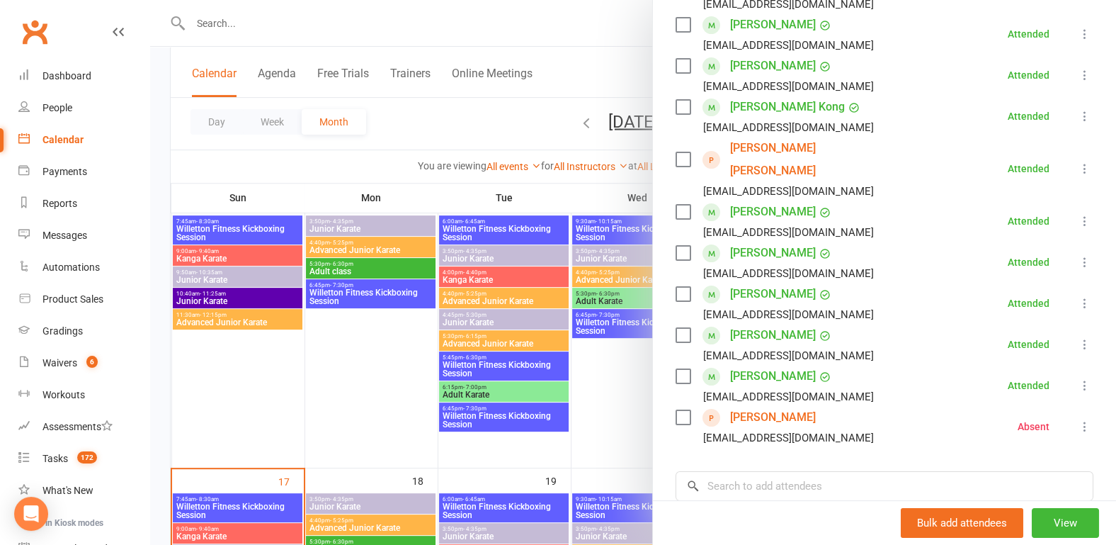
scroll to position [295, 0]
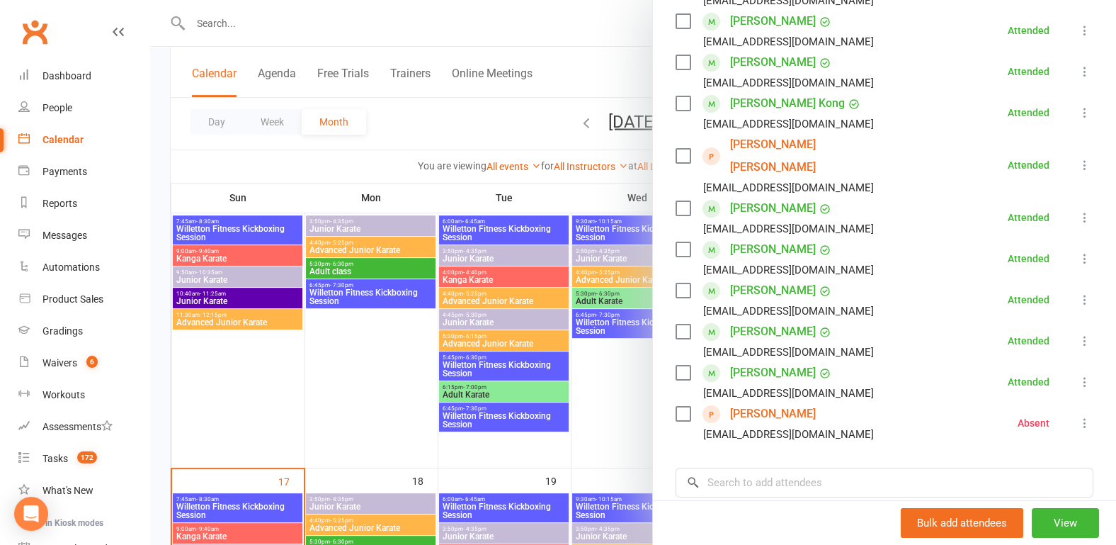
click at [324, 424] on div at bounding box center [633, 272] width 966 height 545
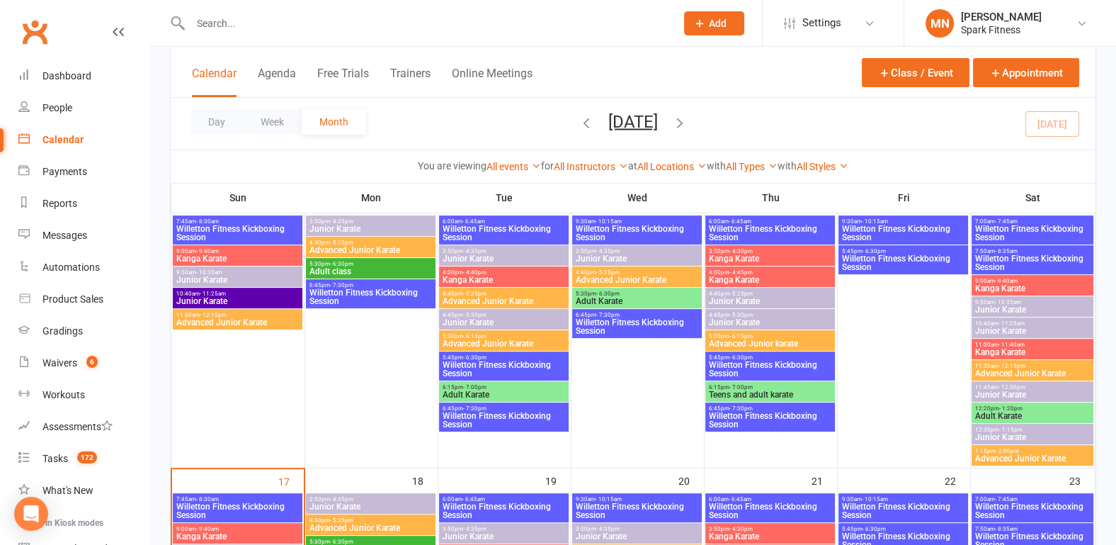
click at [1028, 219] on span "7:00am - 7:45am" at bounding box center [1033, 221] width 116 height 6
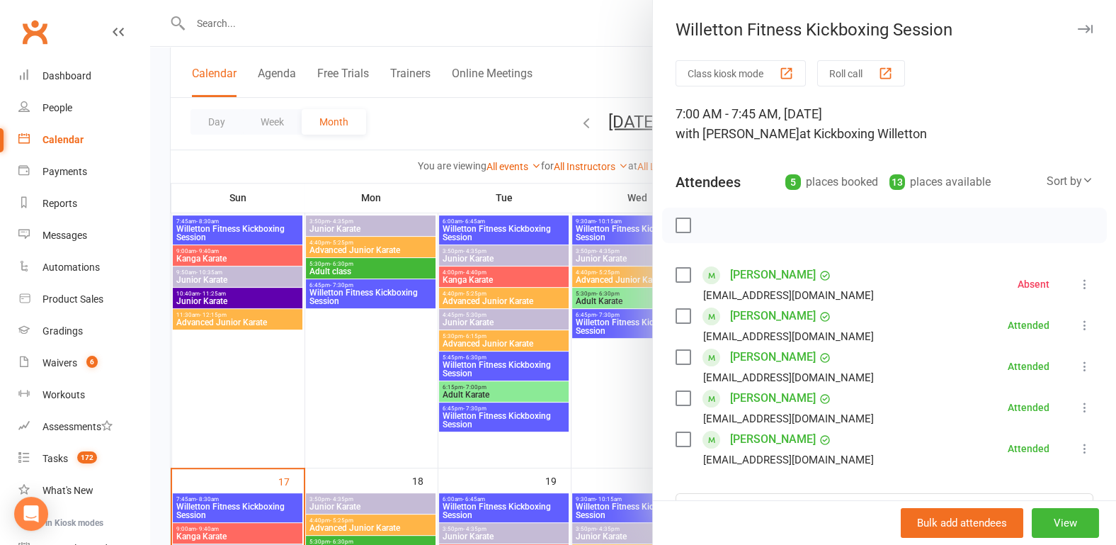
click at [300, 404] on div at bounding box center [633, 272] width 966 height 545
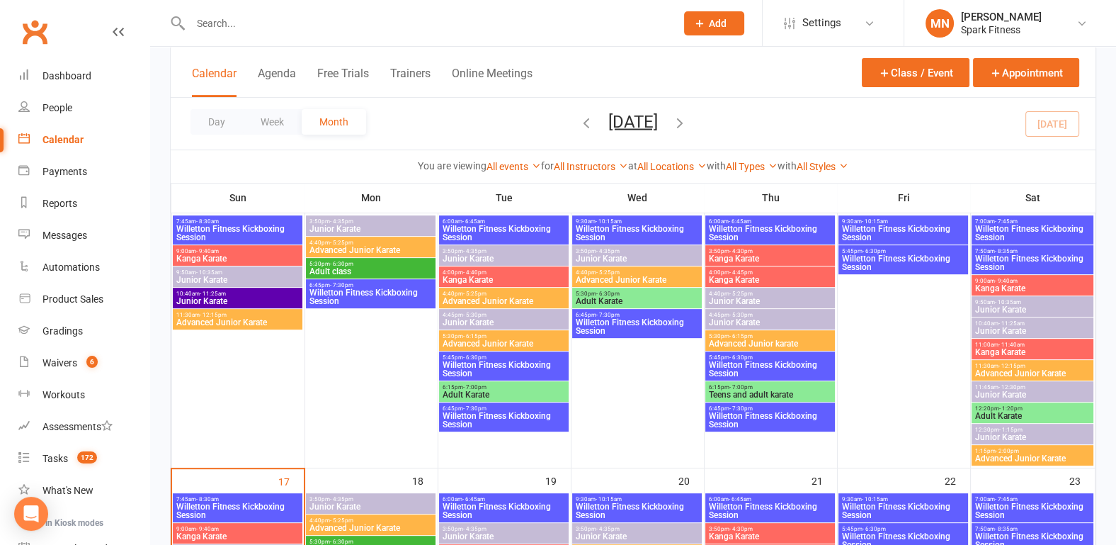
click at [998, 262] on span "Willetton Fitness Kickboxing Session" at bounding box center [1033, 262] width 116 height 17
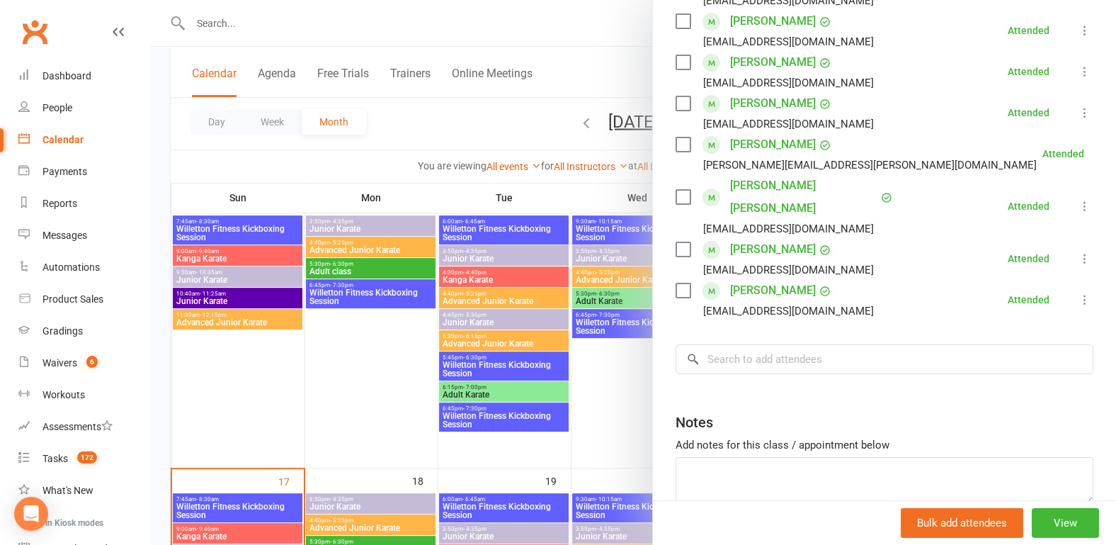
click at [312, 388] on div at bounding box center [633, 272] width 966 height 545
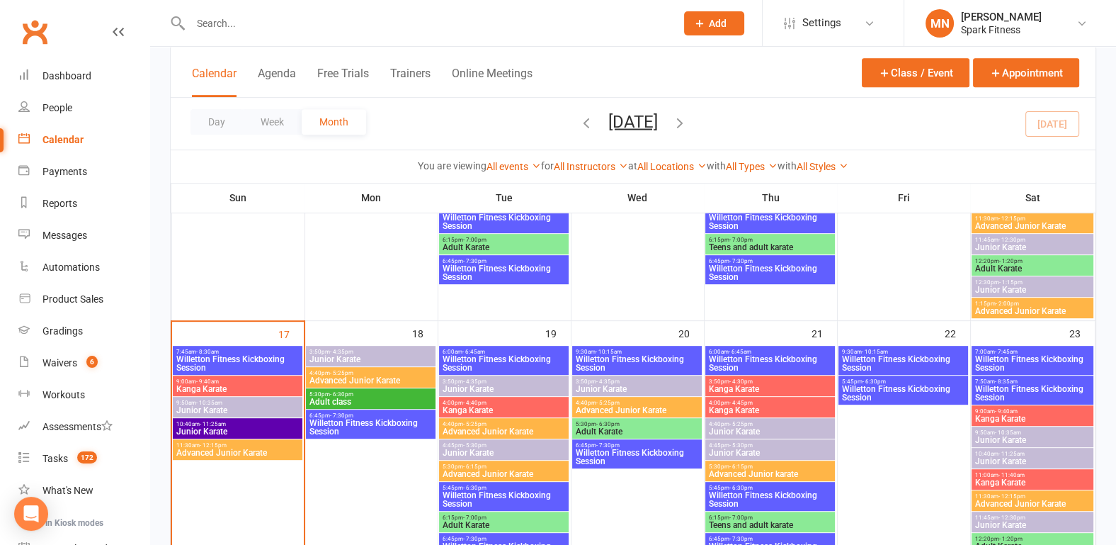
scroll to position [885, 0]
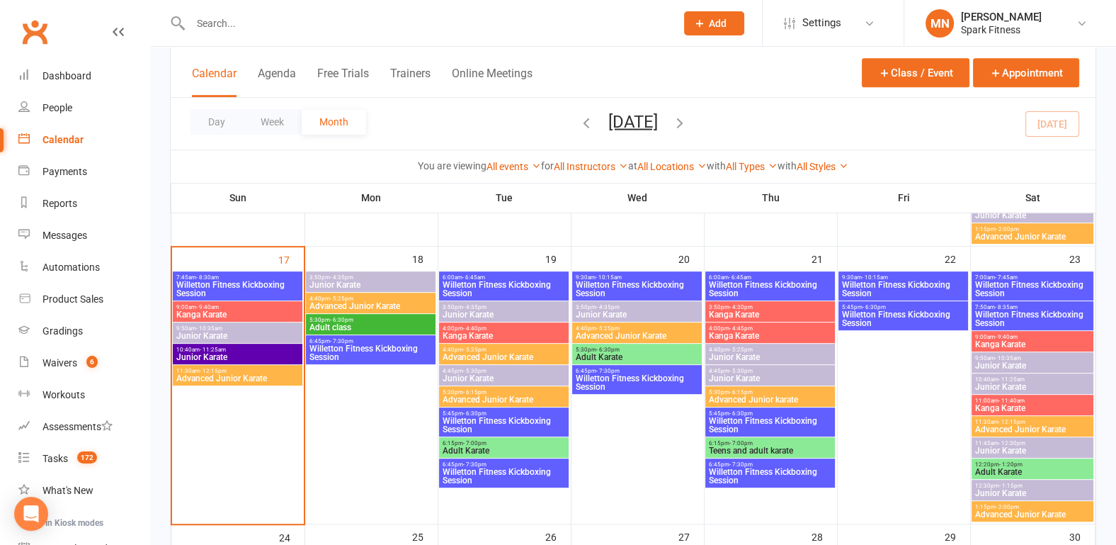
click at [253, 280] on span "Willetton Fitness Kickboxing Session" at bounding box center [238, 288] width 124 height 17
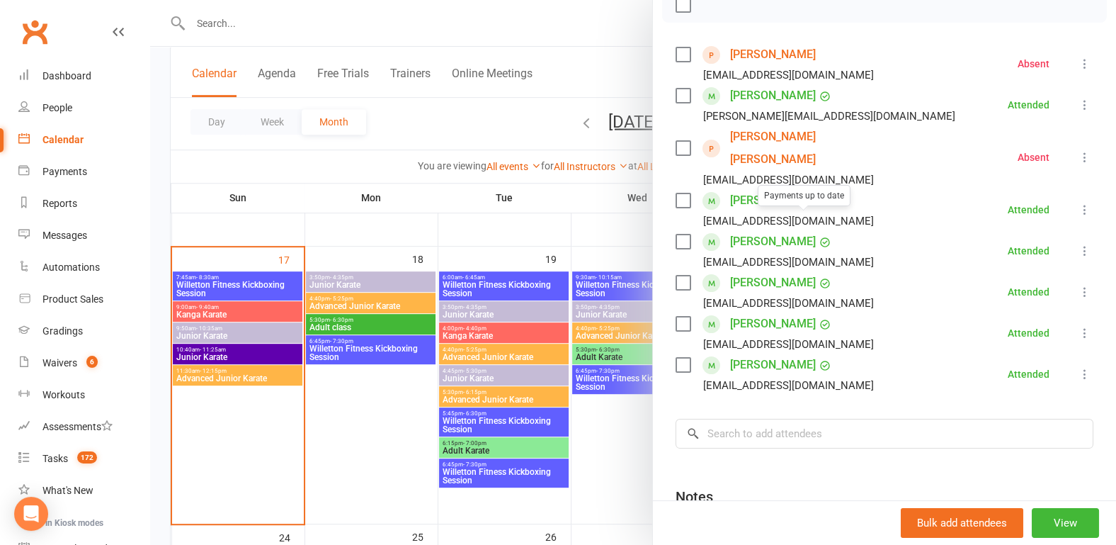
scroll to position [221, 0]
click at [156, 223] on div at bounding box center [633, 272] width 966 height 545
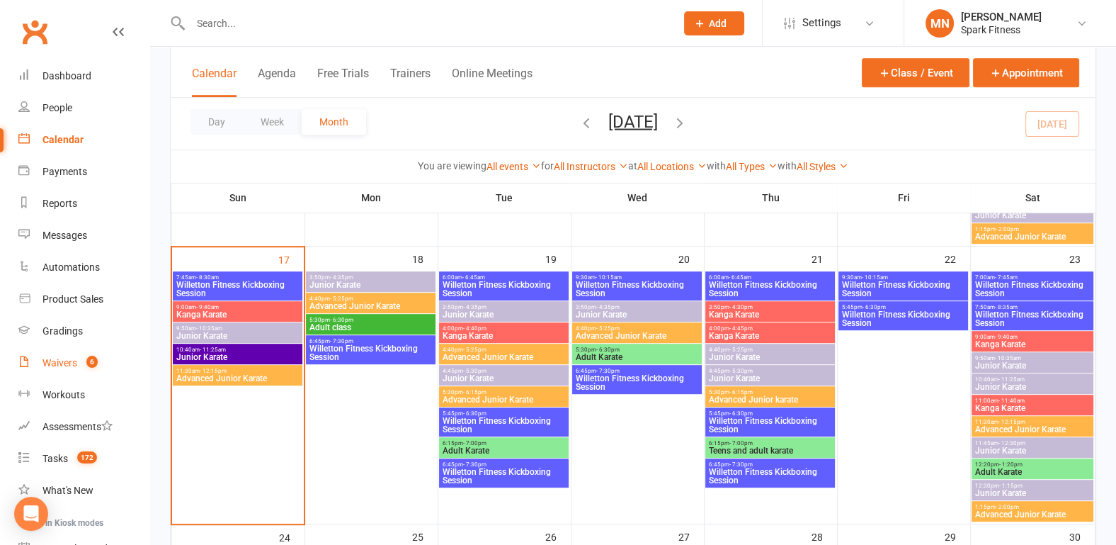
click at [60, 366] on div "Waivers" at bounding box center [59, 362] width 35 height 11
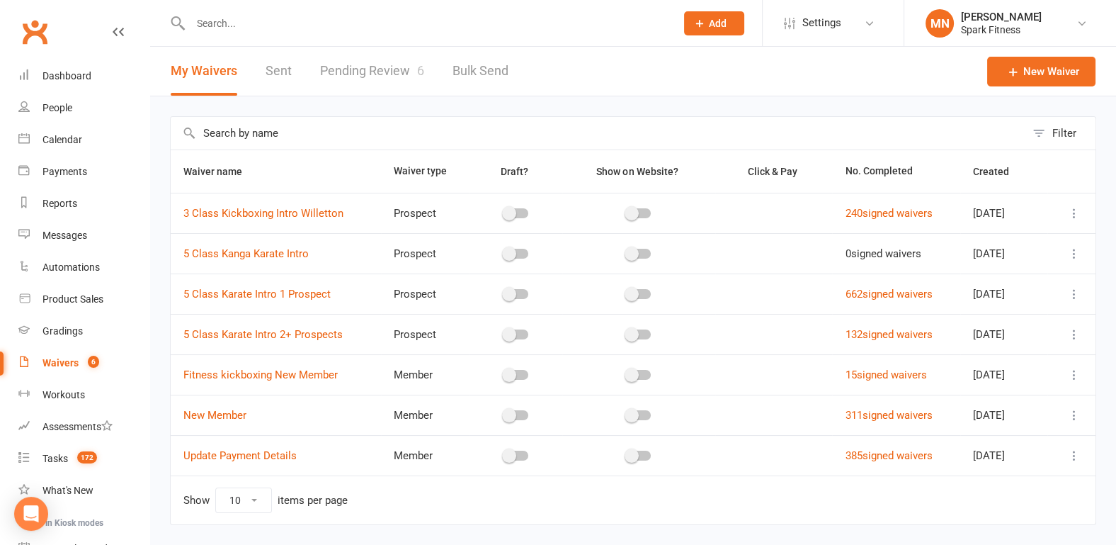
click at [1077, 211] on icon at bounding box center [1074, 213] width 14 height 14
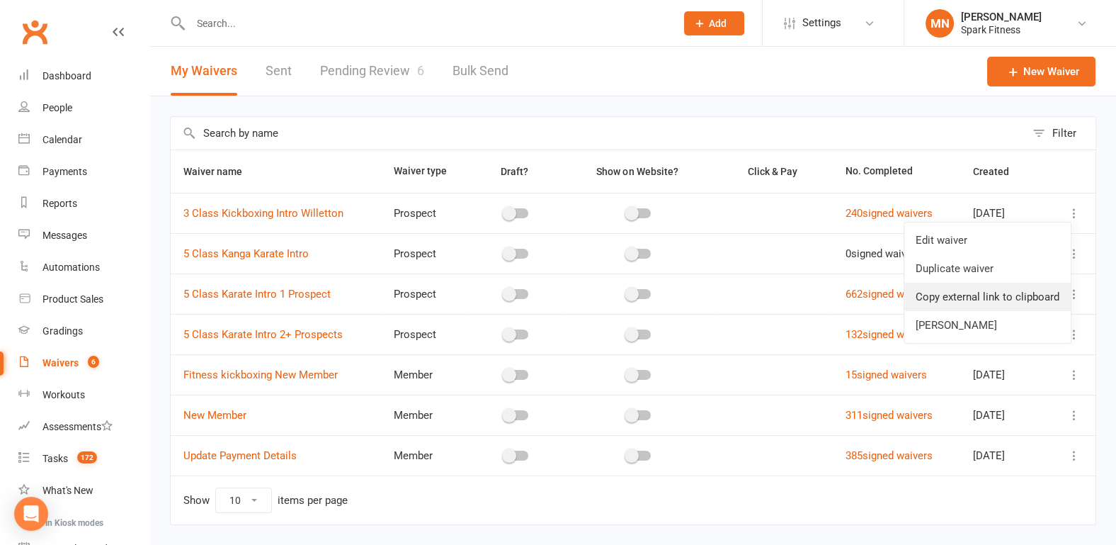
click at [961, 295] on link "Copy external link to clipboard" at bounding box center [987, 297] width 166 height 28
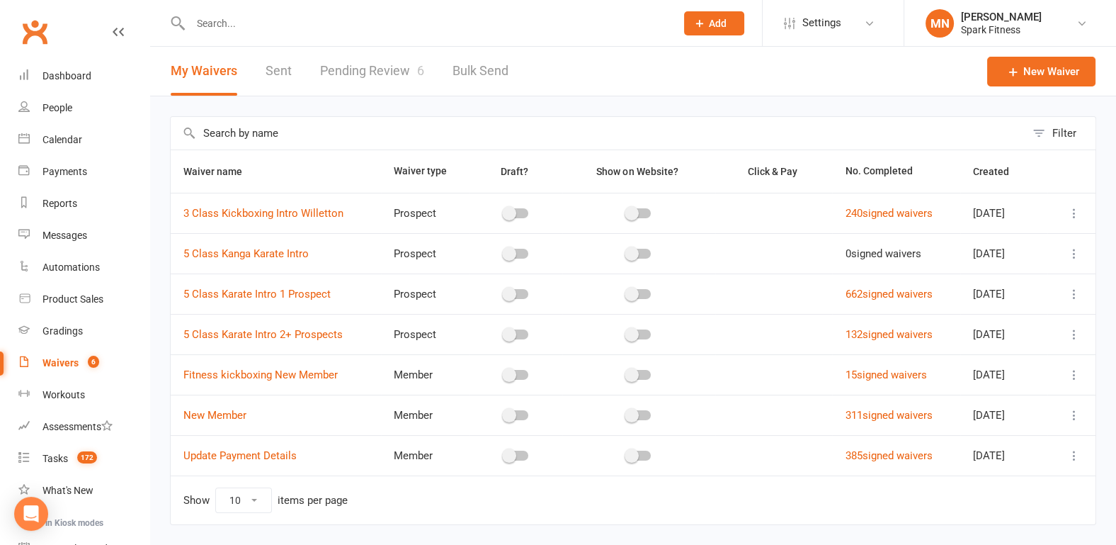
click at [220, 30] on input "text" at bounding box center [426, 23] width 480 height 20
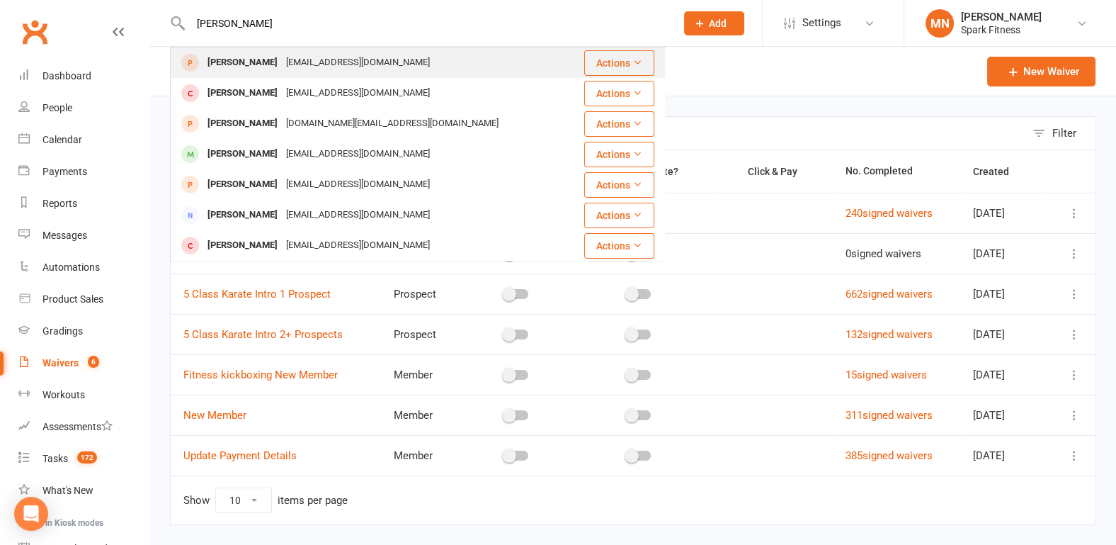
type input "[PERSON_NAME]"
click at [241, 55] on div "[PERSON_NAME]" at bounding box center [242, 62] width 79 height 21
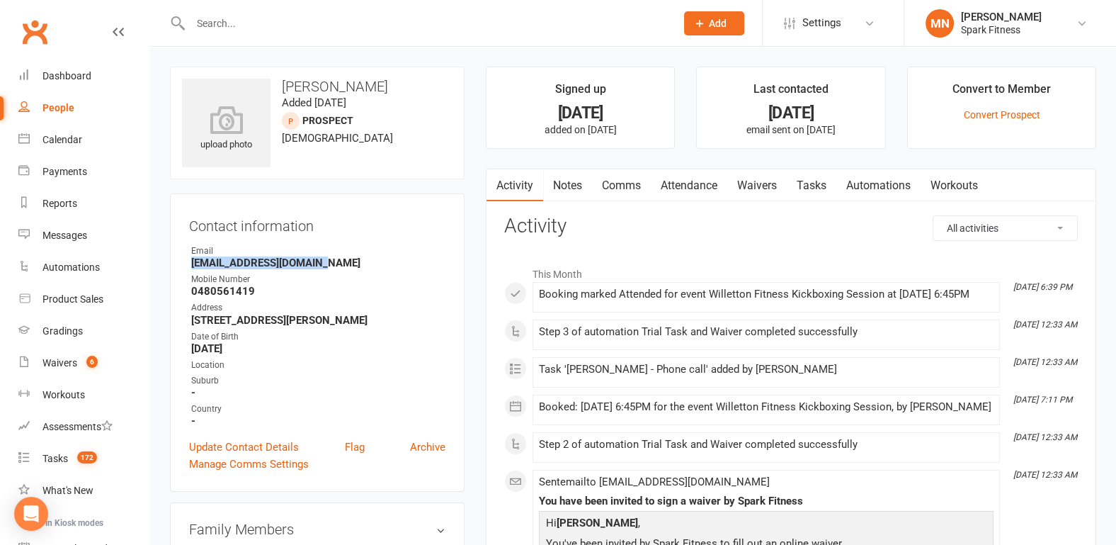
drag, startPoint x: 339, startPoint y: 261, endPoint x: 181, endPoint y: 261, distance: 158.0
click at [181, 261] on div "Contact information Owner Email [EMAIL_ADDRESS][DOMAIN_NAME] Mobile Number [PHO…" at bounding box center [317, 342] width 295 height 298
copy strong "[EMAIL_ADDRESS][DOMAIN_NAME]"
click at [364, 266] on strong "[EMAIL_ADDRESS][DOMAIN_NAME]" at bounding box center [318, 262] width 254 height 13
drag, startPoint x: 54, startPoint y: 360, endPoint x: 303, endPoint y: 326, distance: 251.6
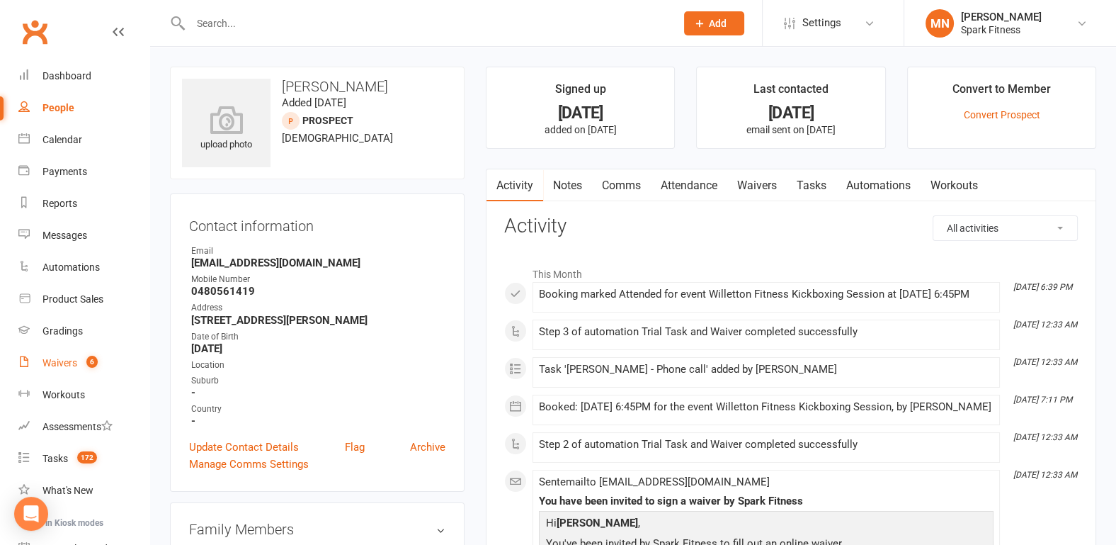
click at [54, 360] on div "Waivers" at bounding box center [59, 362] width 35 height 11
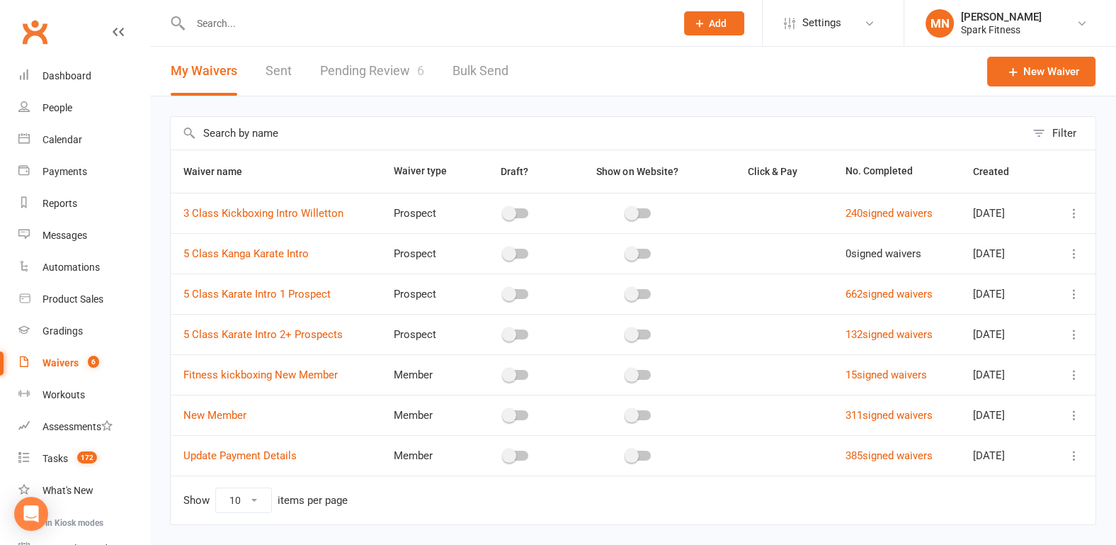
click at [1075, 373] on icon at bounding box center [1074, 375] width 14 height 14
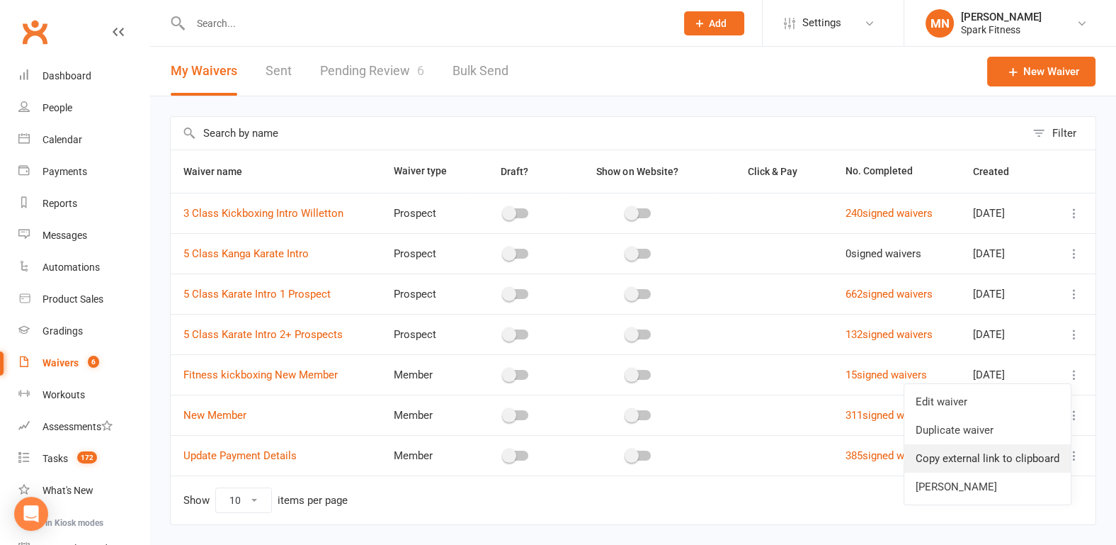
click at [975, 461] on link "Copy external link to clipboard" at bounding box center [987, 458] width 166 height 28
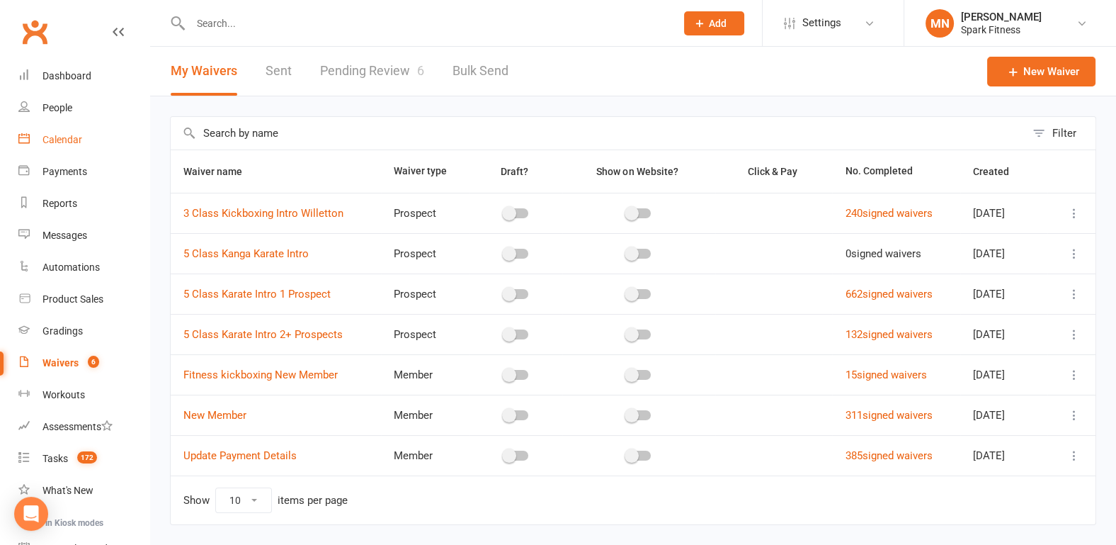
click at [63, 143] on div "Calendar" at bounding box center [62, 139] width 40 height 11
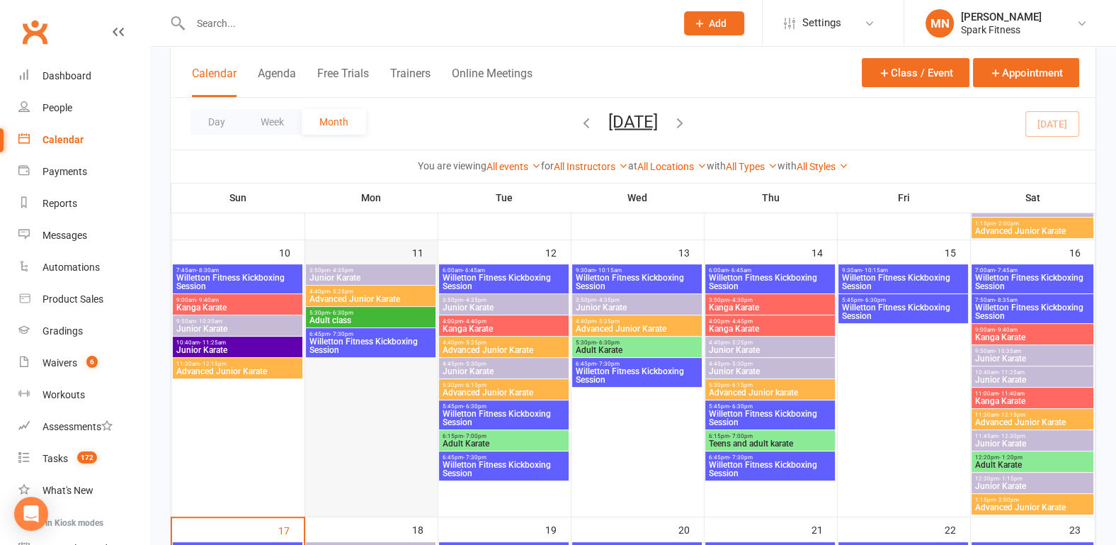
scroll to position [590, 0]
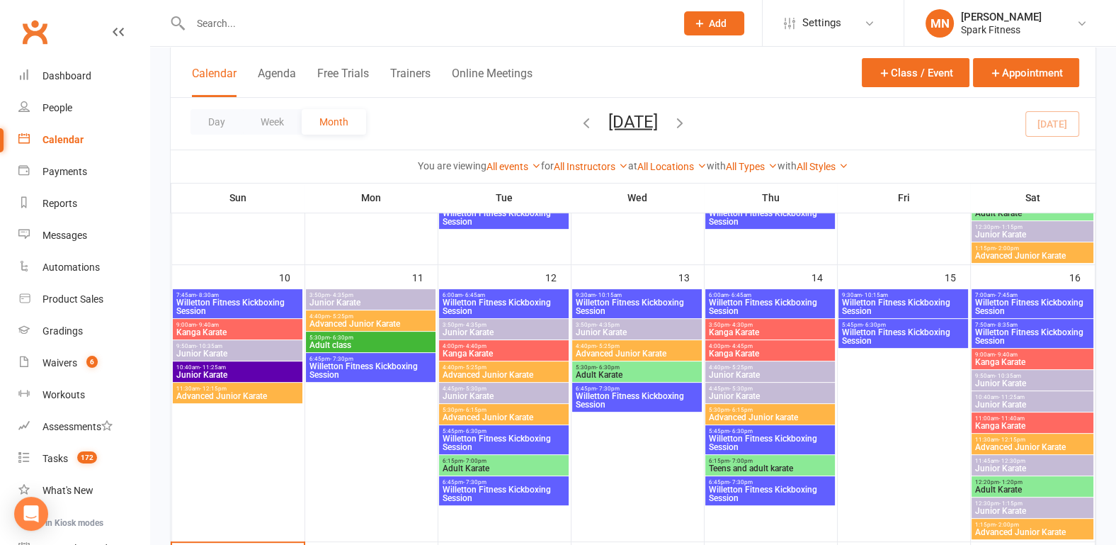
click at [361, 367] on span "Willetton Fitness Kickboxing Session" at bounding box center [371, 370] width 124 height 17
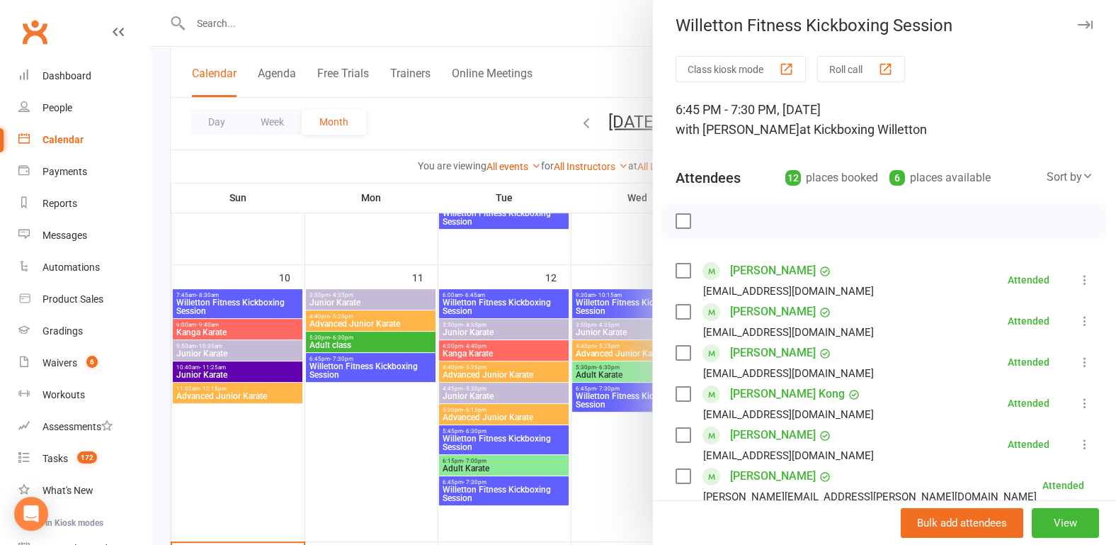
scroll to position [0, 0]
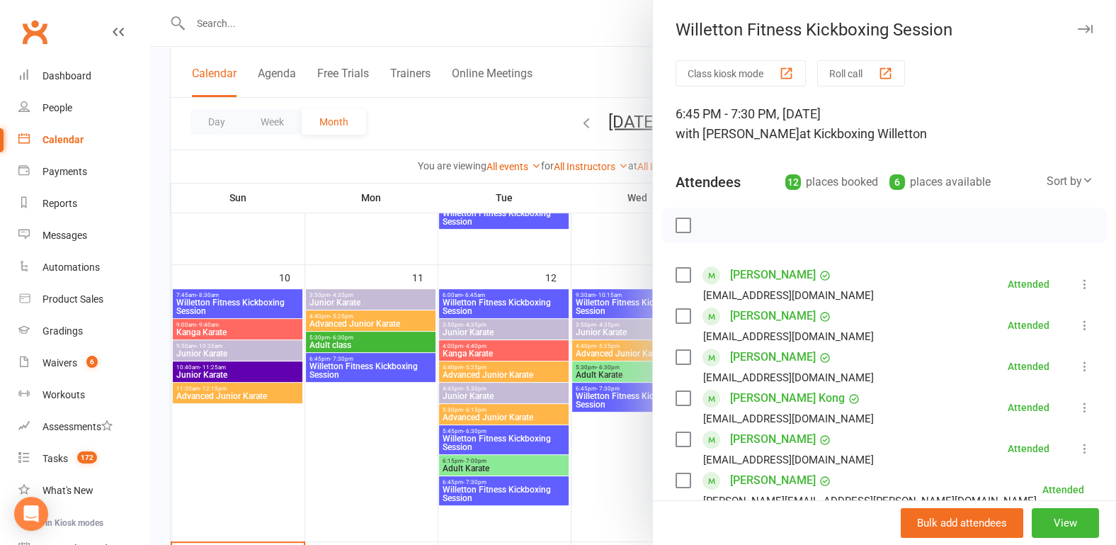
click at [358, 428] on div at bounding box center [633, 272] width 966 height 545
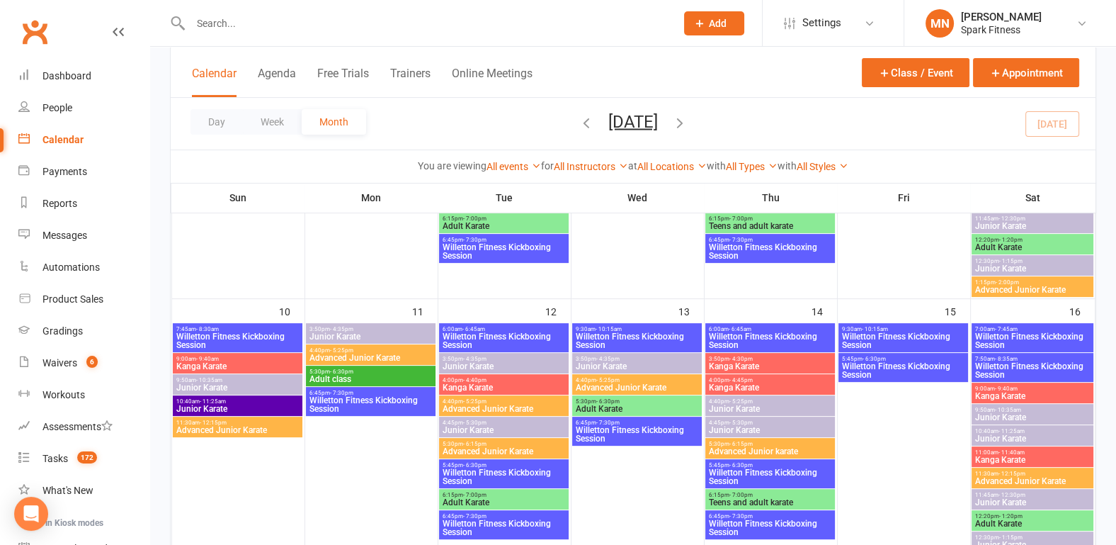
scroll to position [590, 0]
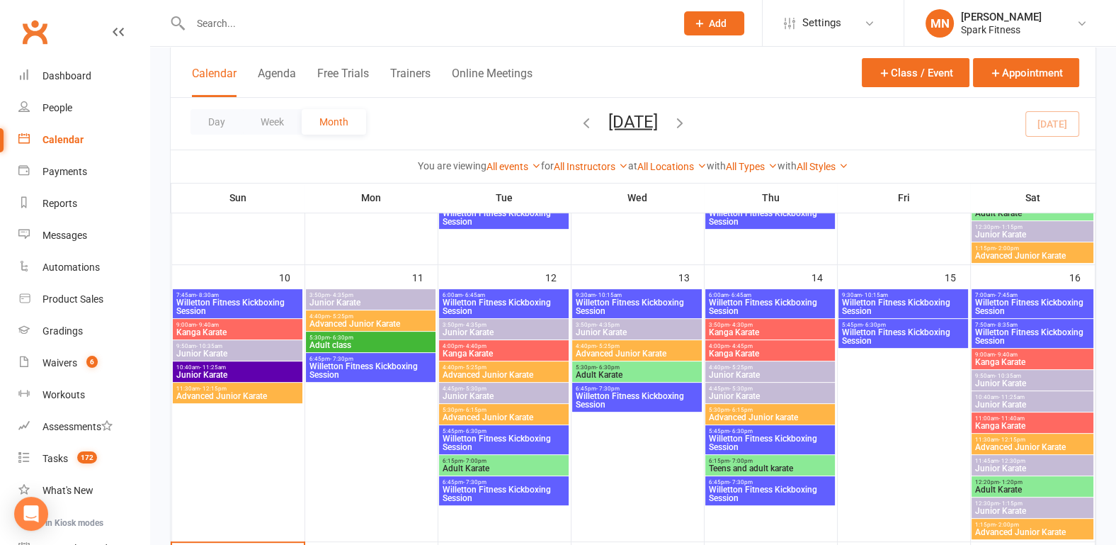
click at [472, 294] on span "- 6:45am" at bounding box center [474, 295] width 23 height 6
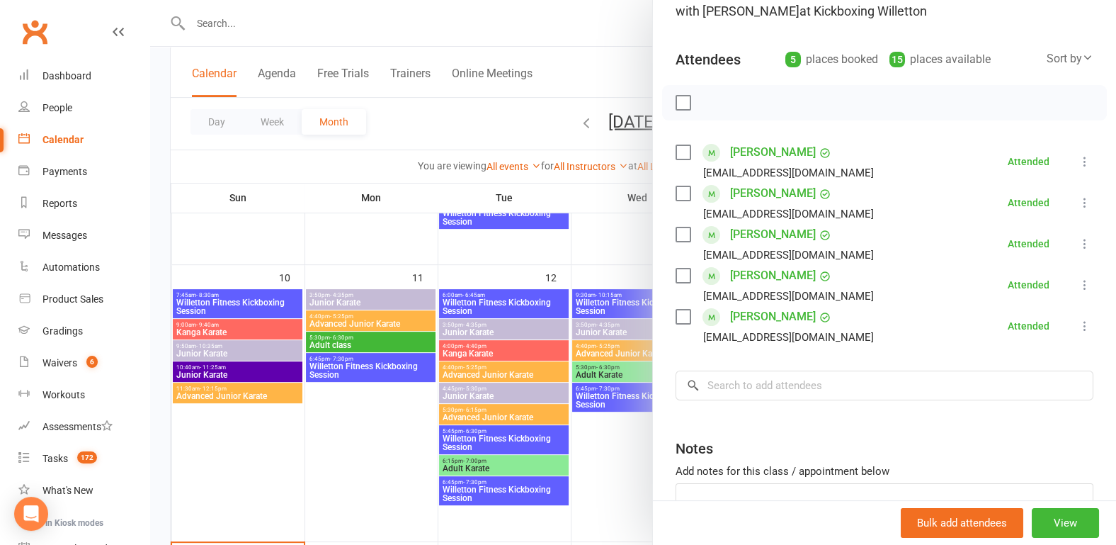
scroll to position [147, 0]
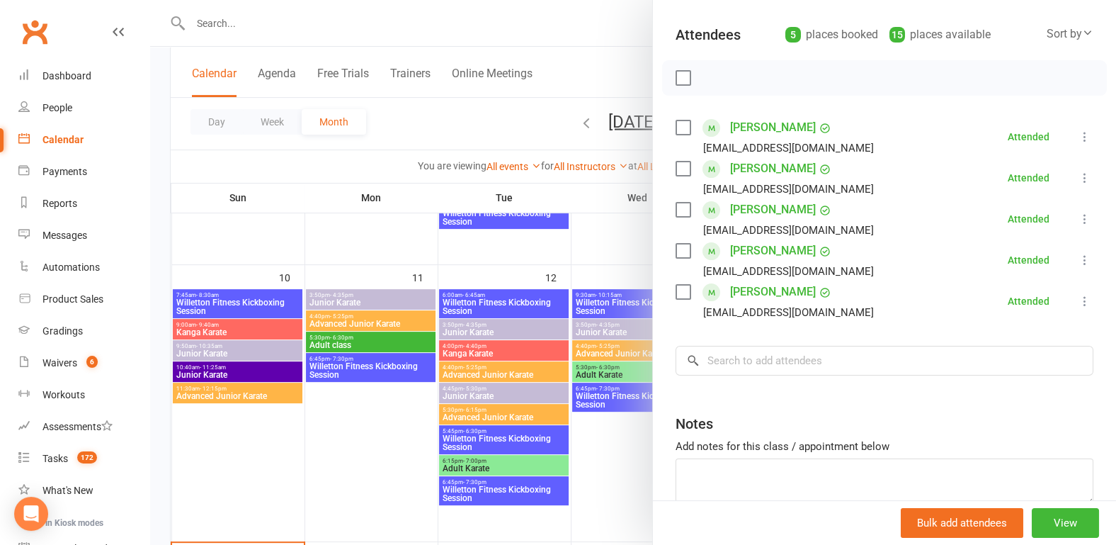
click at [482, 435] on div at bounding box center [633, 272] width 966 height 545
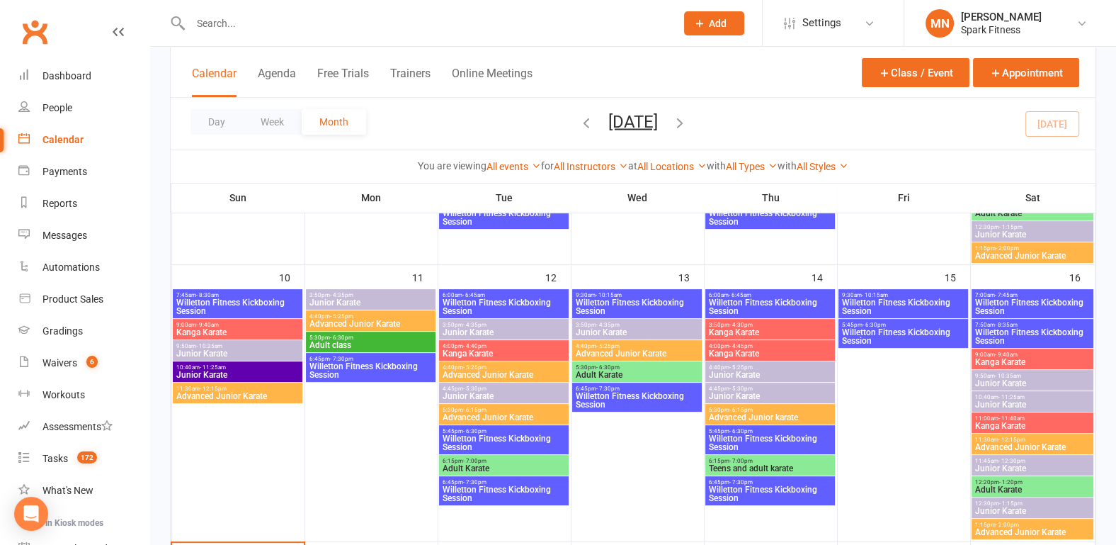
click at [482, 437] on span "Willetton Fitness Kickboxing Session" at bounding box center [504, 442] width 124 height 17
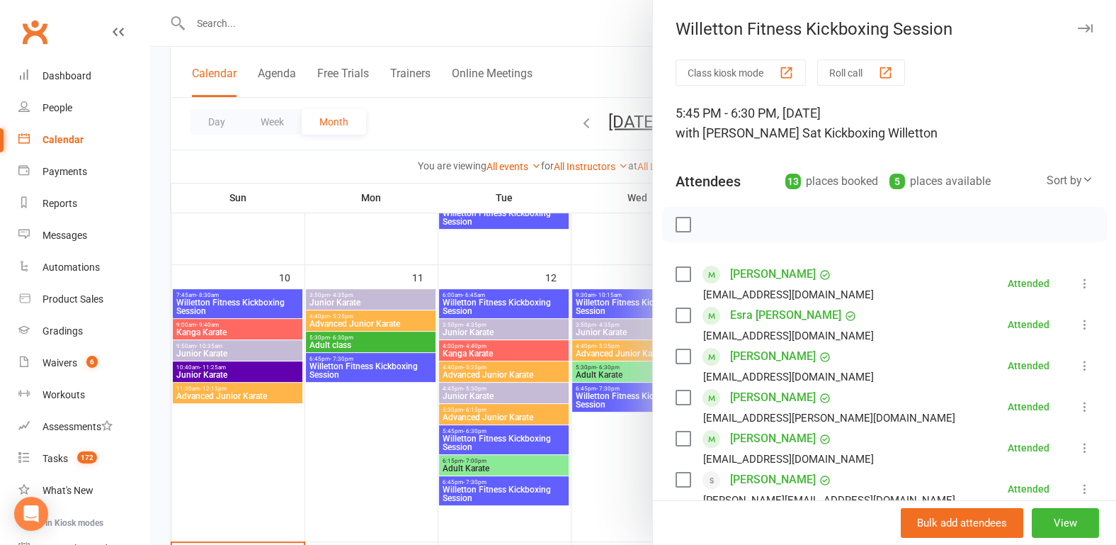
scroll to position [0, 0]
click at [478, 493] on div at bounding box center [633, 272] width 966 height 545
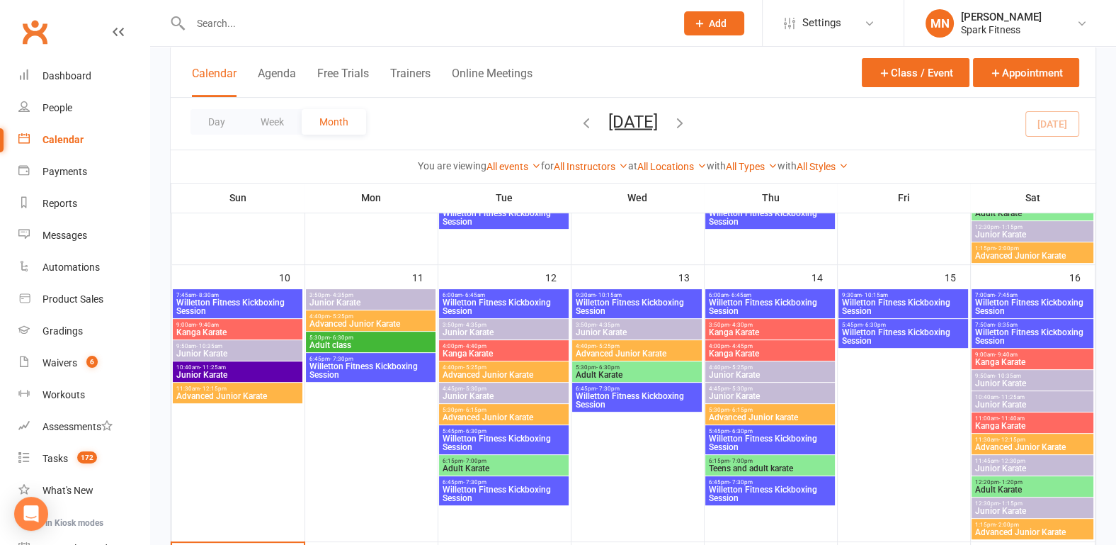
click at [478, 493] on span "Willetton Fitness Kickboxing Session" at bounding box center [504, 493] width 124 height 17
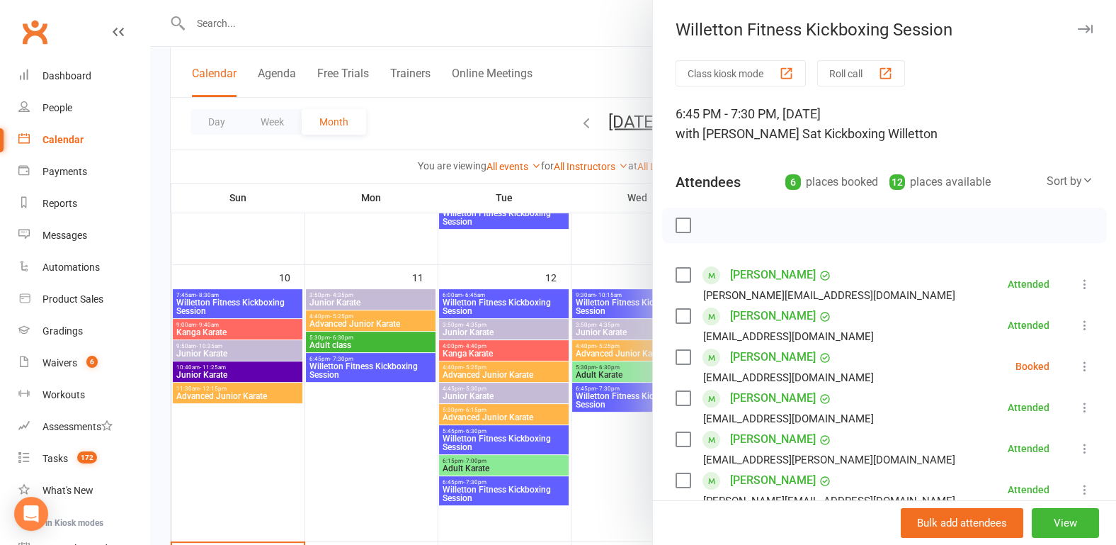
click at [363, 448] on div at bounding box center [633, 272] width 966 height 545
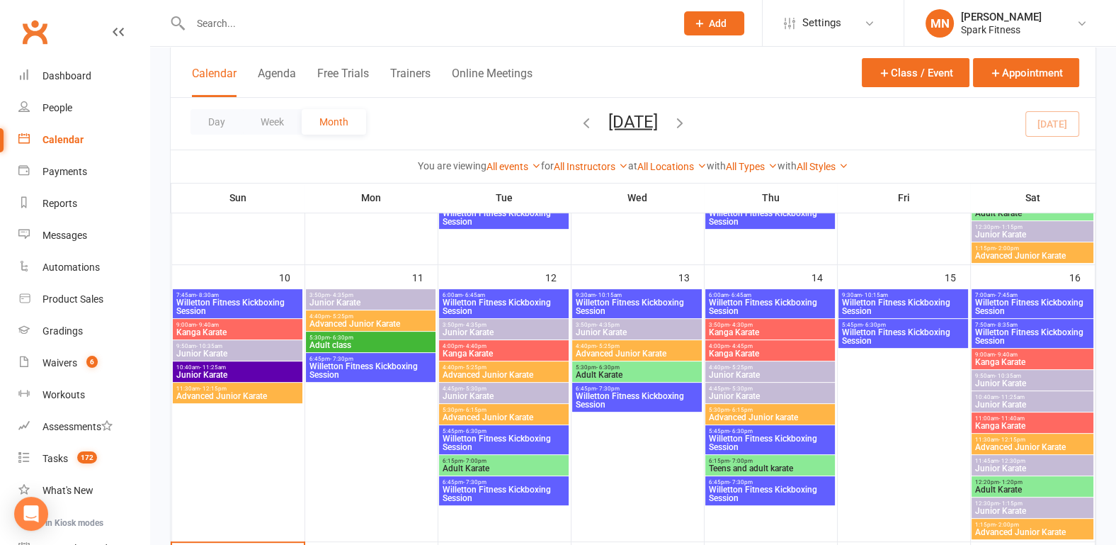
click at [620, 295] on span "- 10:15am" at bounding box center [609, 295] width 26 height 6
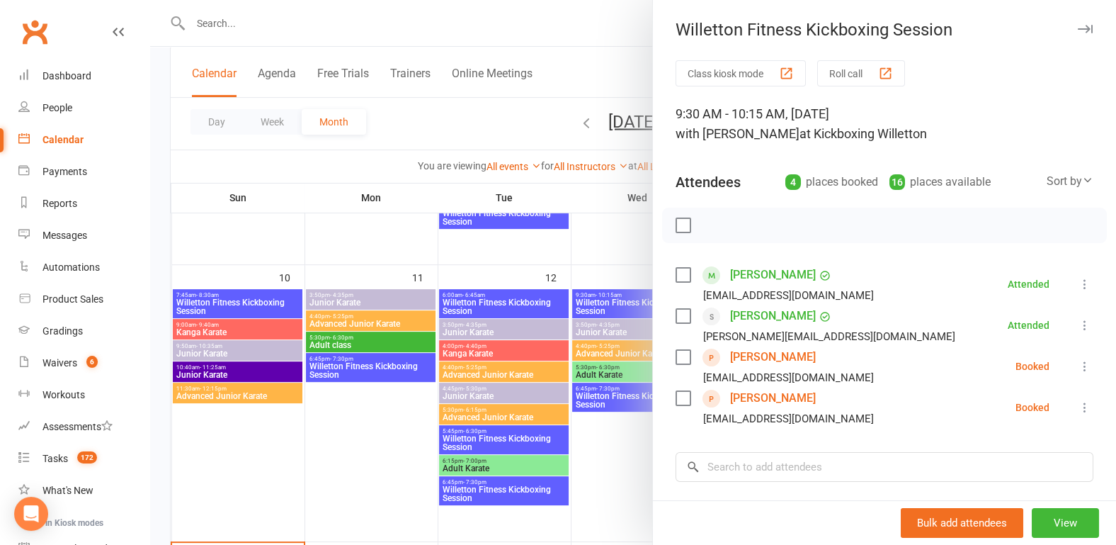
click at [371, 463] on div at bounding box center [633, 272] width 966 height 545
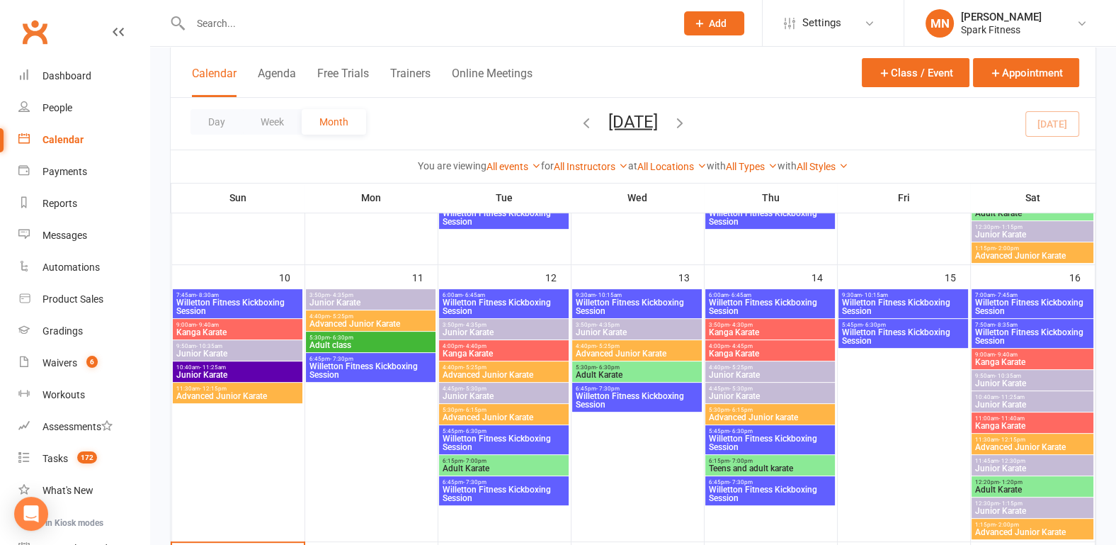
click at [665, 292] on span "9:30am - 10:15am" at bounding box center [637, 295] width 124 height 6
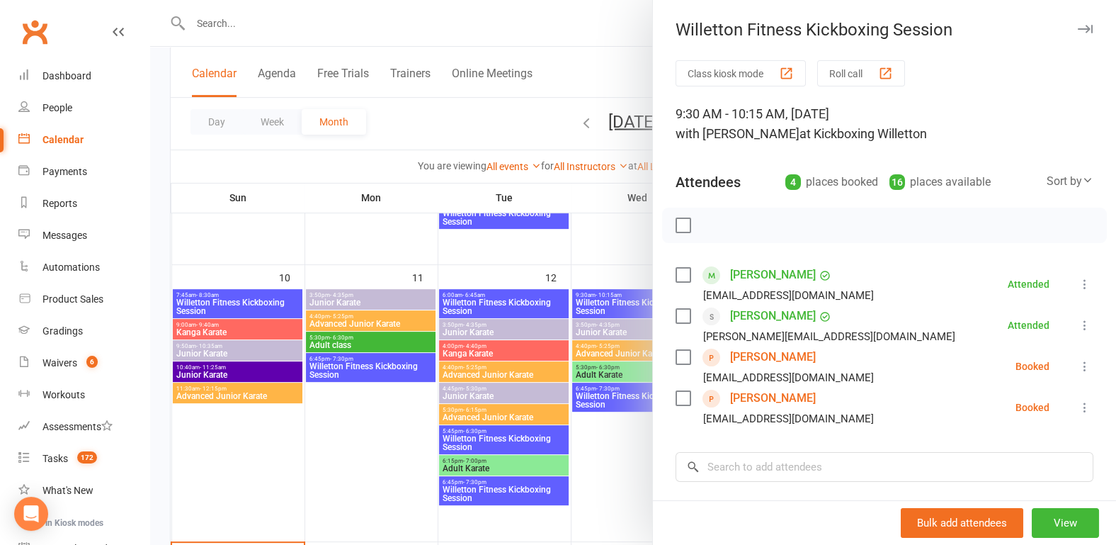
click at [356, 440] on div at bounding box center [633, 272] width 966 height 545
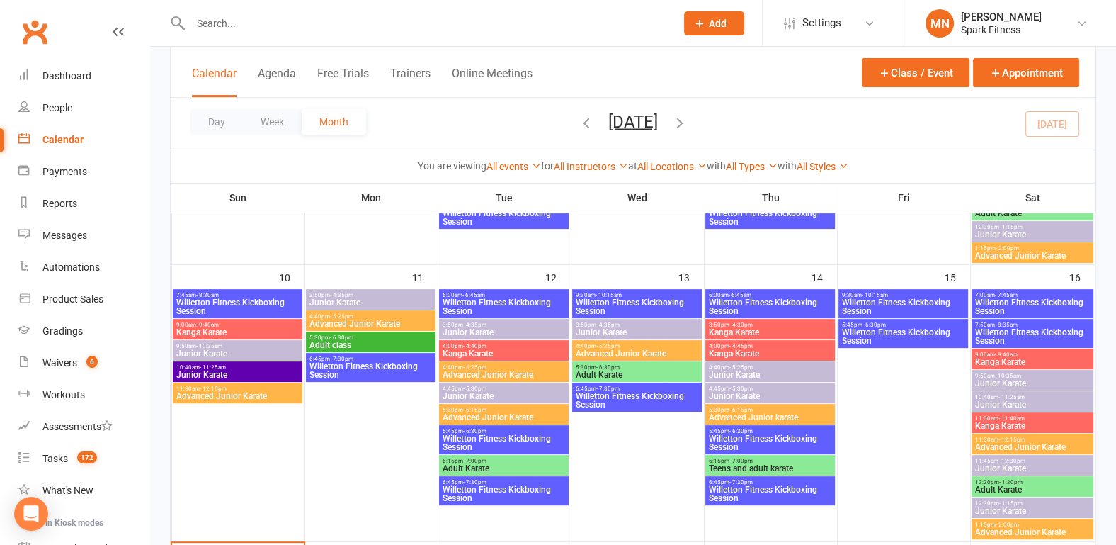
click at [633, 387] on span "6:45pm - 7:30pm" at bounding box center [637, 388] width 124 height 6
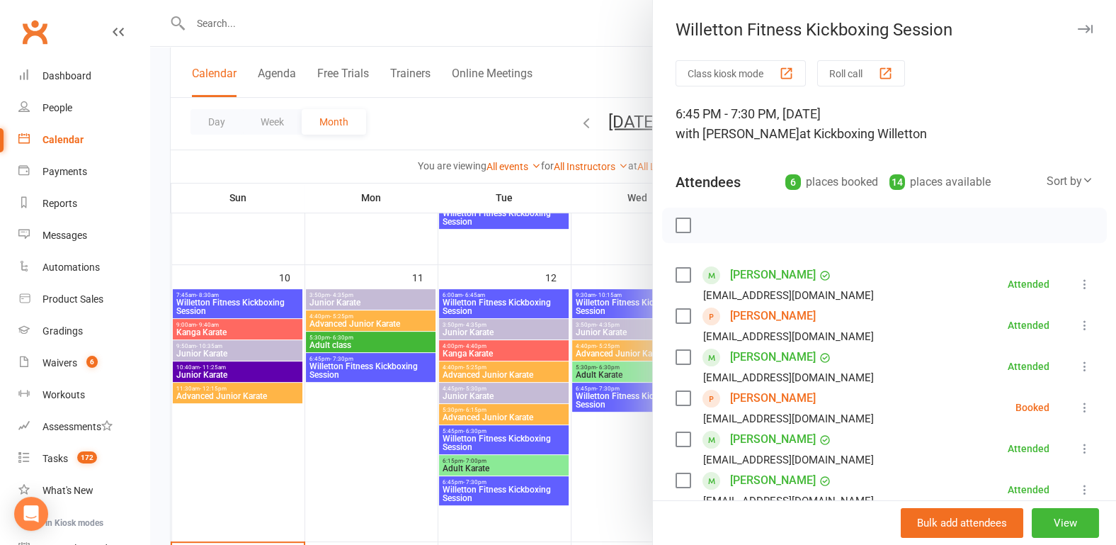
click at [365, 445] on div at bounding box center [633, 272] width 966 height 545
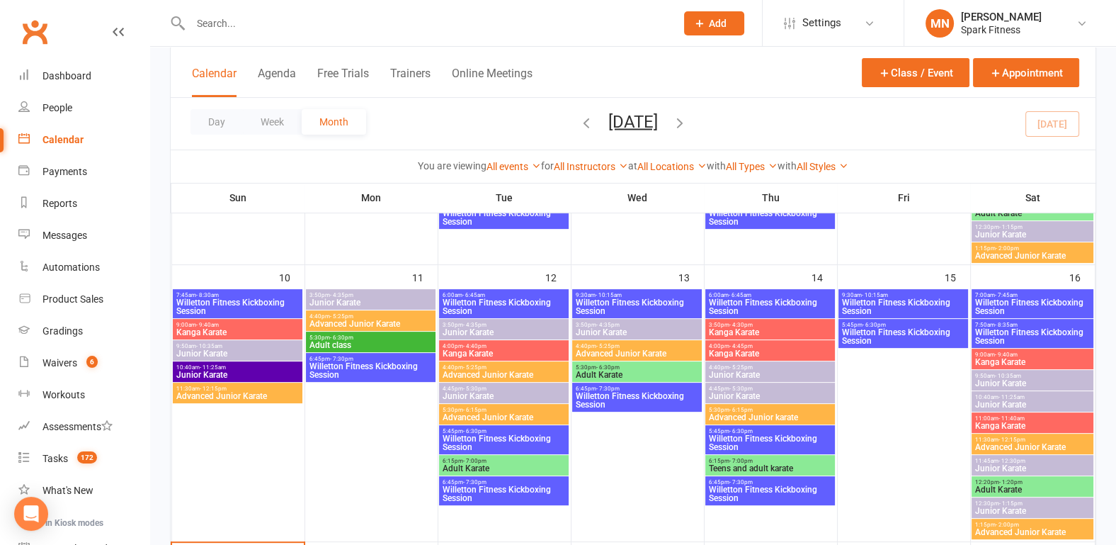
click at [752, 298] on span "Willetton Fitness Kickboxing Session" at bounding box center [770, 306] width 124 height 17
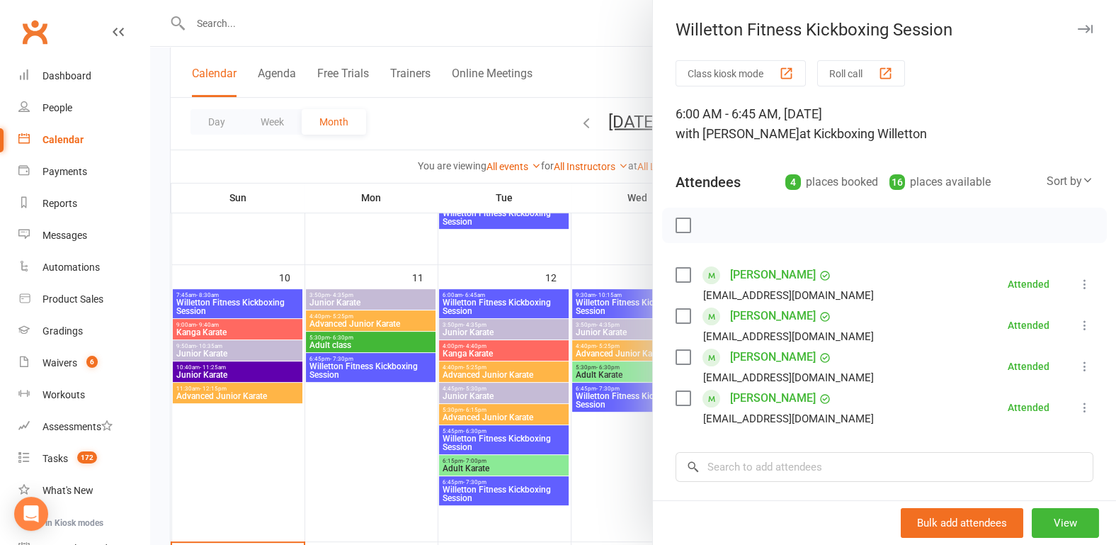
click at [346, 487] on div at bounding box center [633, 272] width 966 height 545
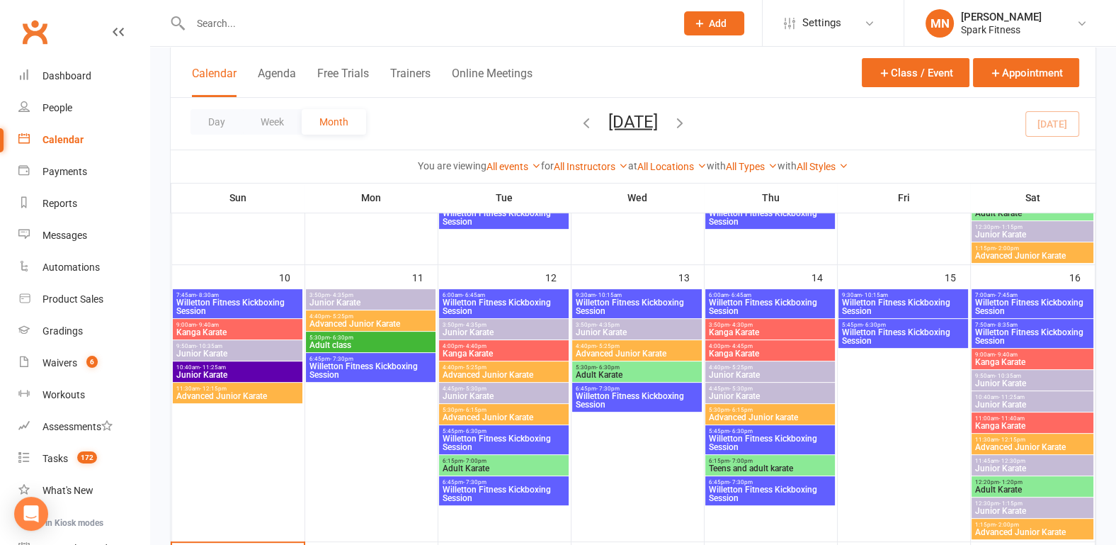
click at [744, 443] on span "Willetton Fitness Kickboxing Session" at bounding box center [770, 442] width 124 height 17
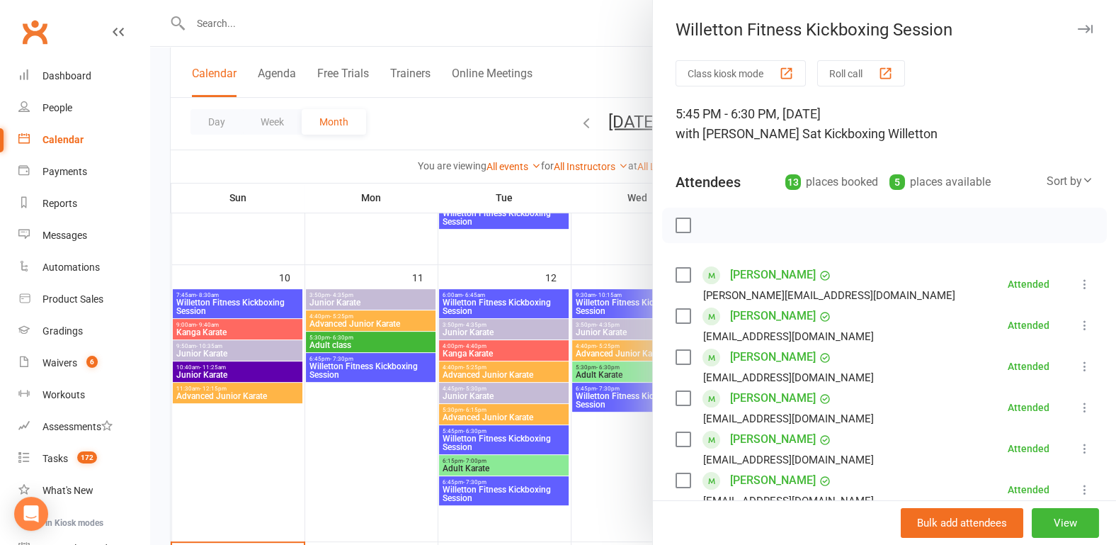
click at [328, 448] on div at bounding box center [633, 272] width 966 height 545
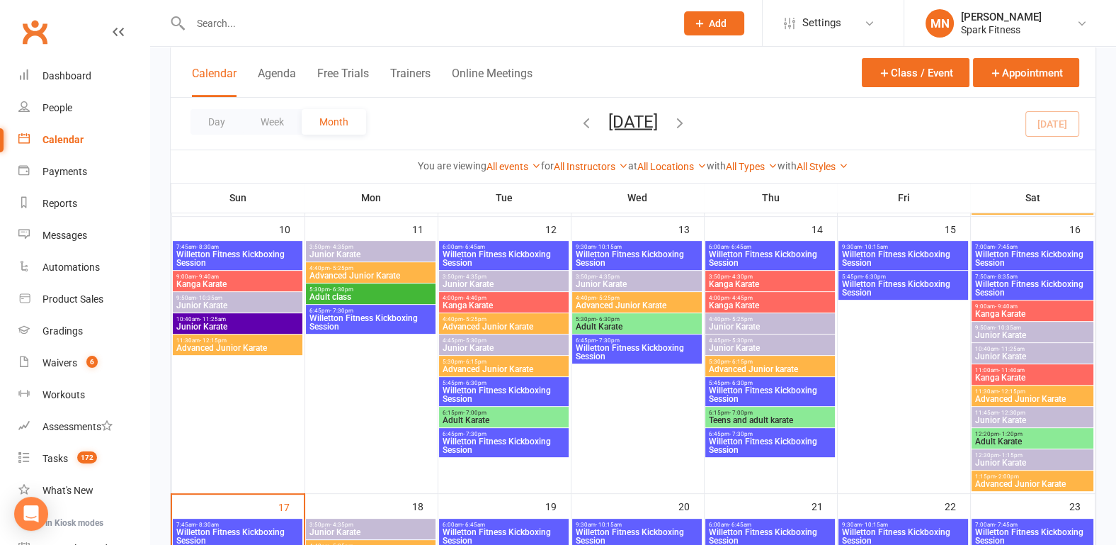
scroll to position [664, 0]
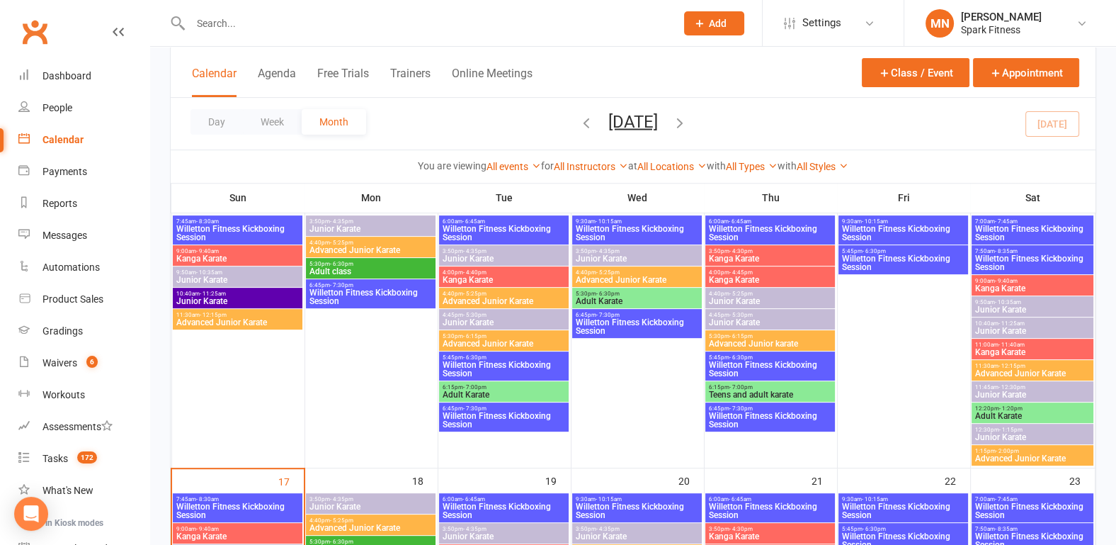
click at [729, 414] on span "Willetton Fitness Kickboxing Session" at bounding box center [770, 420] width 124 height 17
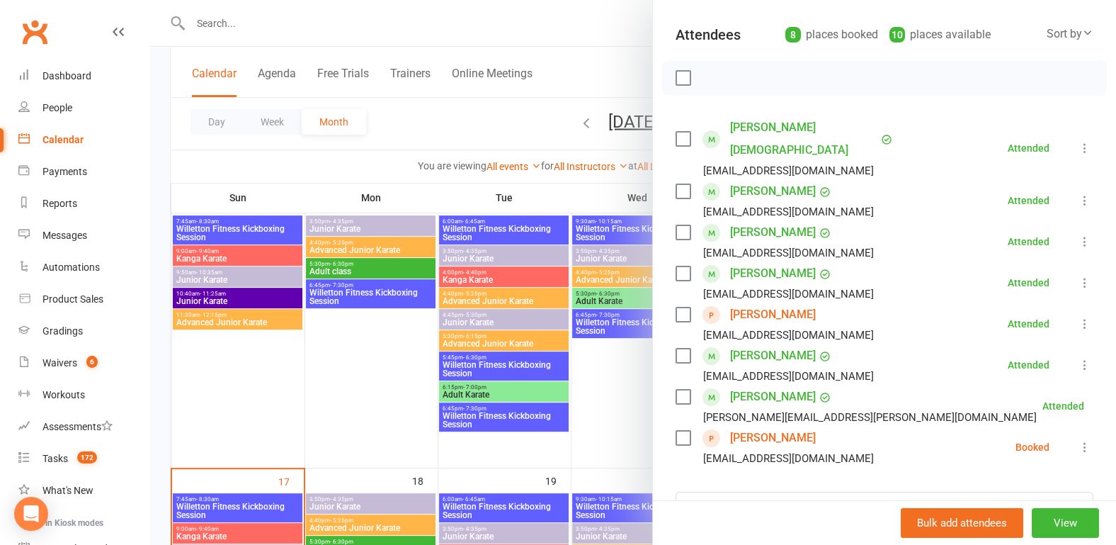
scroll to position [0, 0]
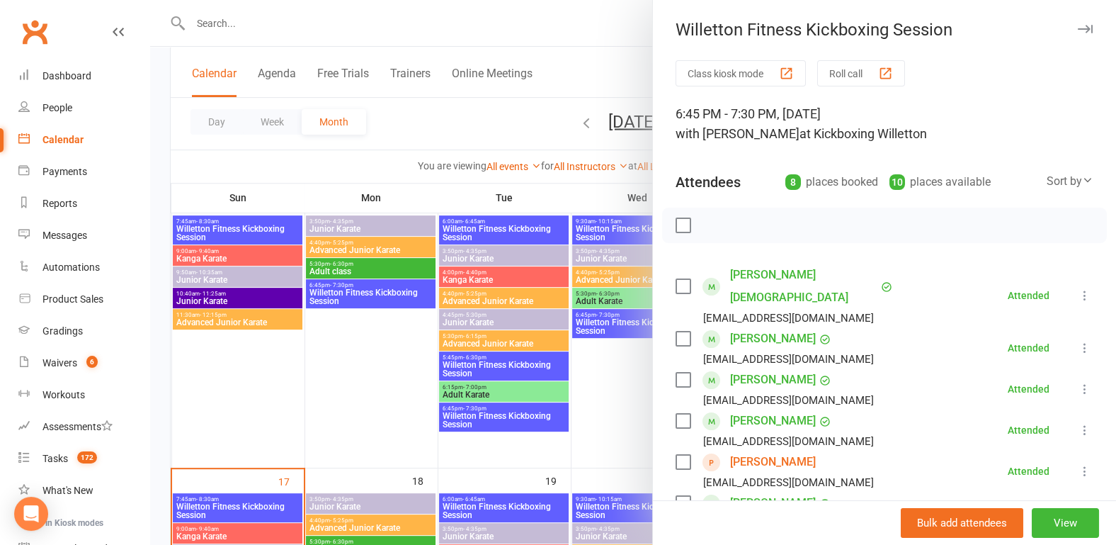
click at [336, 401] on div at bounding box center [633, 272] width 966 height 545
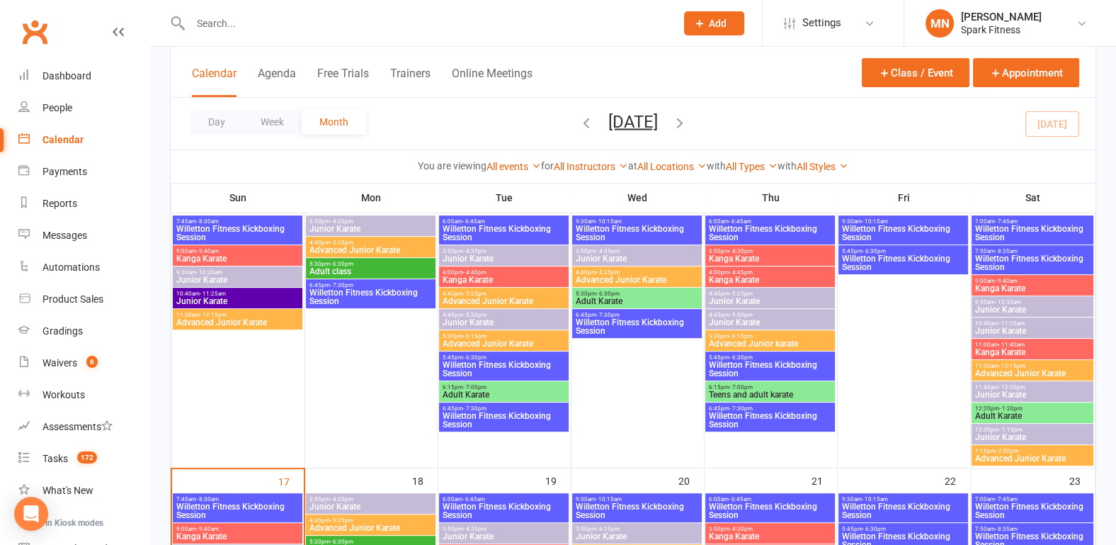
click at [883, 225] on span "Willetton Fitness Kickboxing Session" at bounding box center [903, 233] width 124 height 17
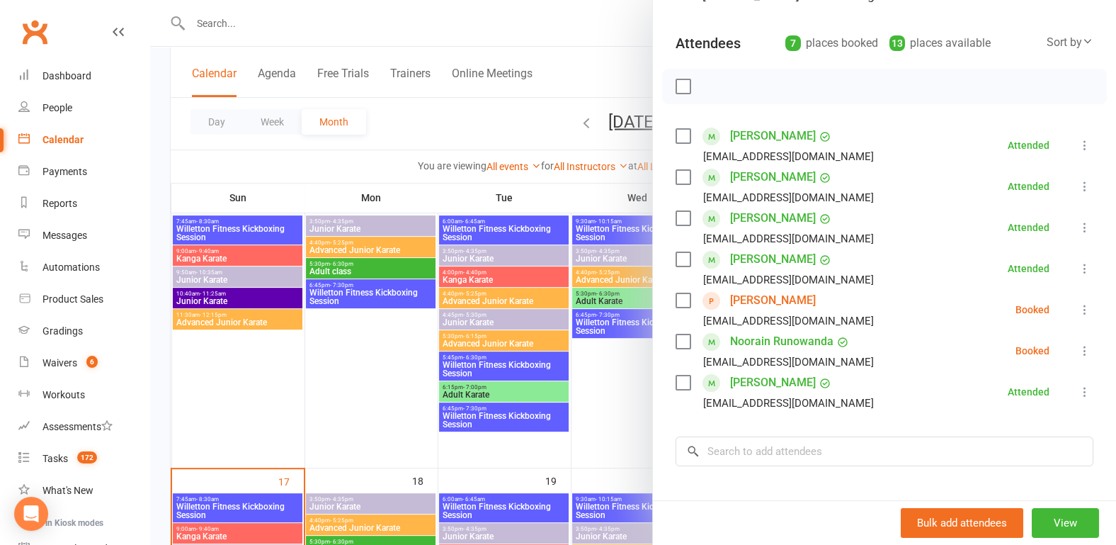
scroll to position [147, 0]
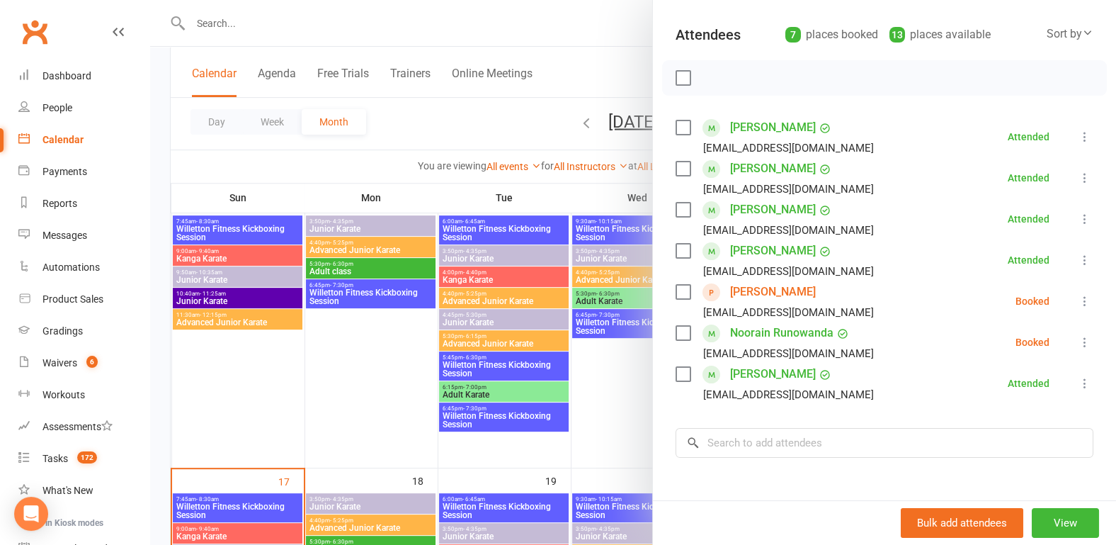
click at [261, 399] on div at bounding box center [633, 272] width 966 height 545
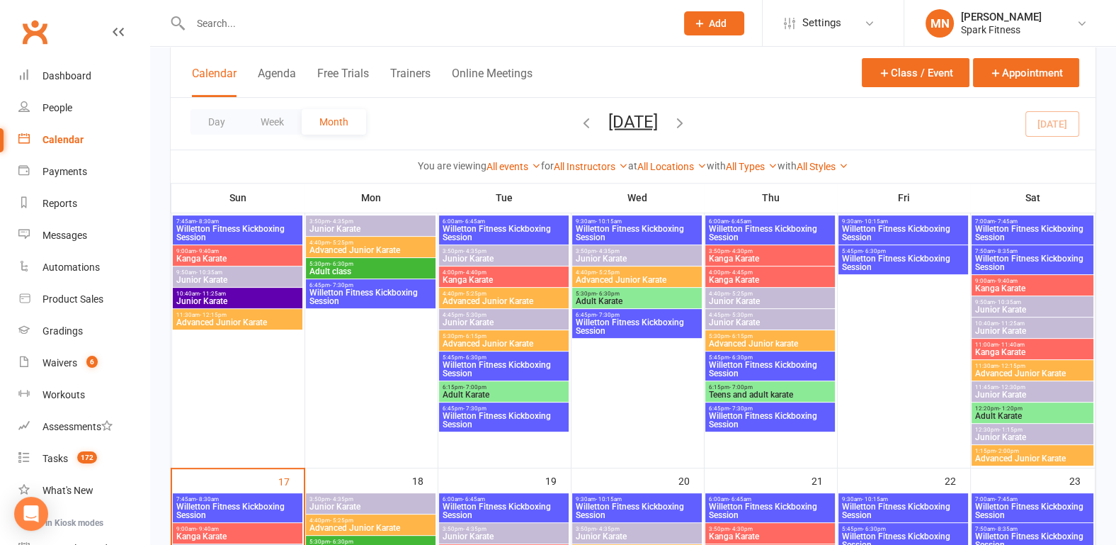
click at [877, 266] on span "Willetton Fitness Kickboxing Session" at bounding box center [903, 262] width 124 height 17
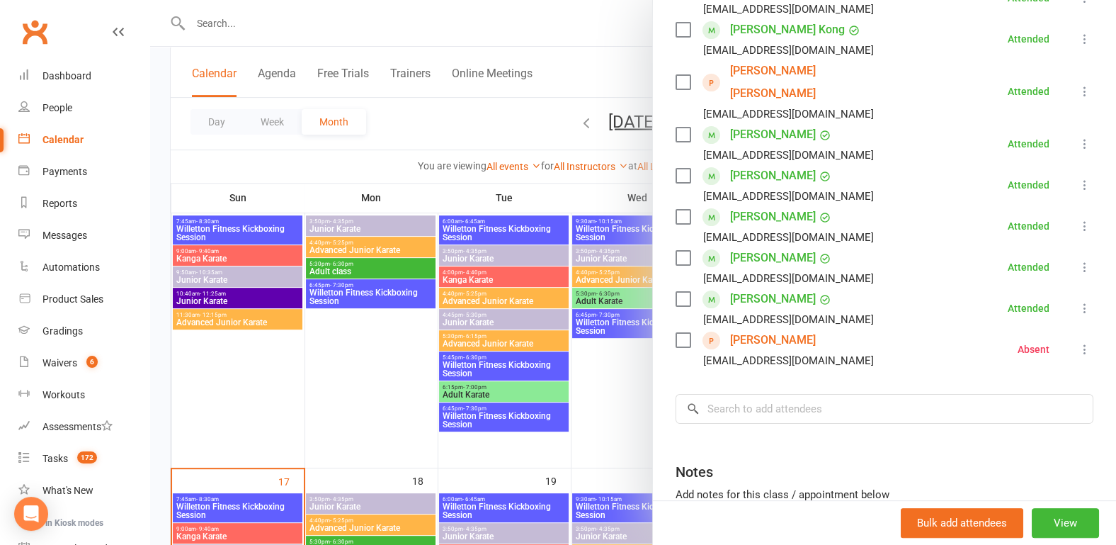
scroll to position [0, 0]
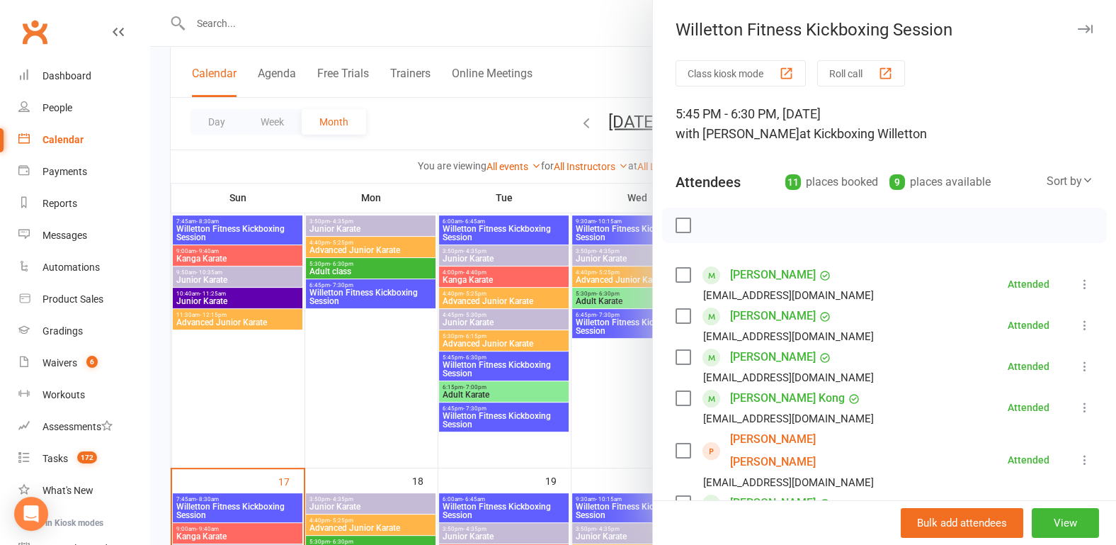
click at [353, 366] on div at bounding box center [633, 272] width 966 height 545
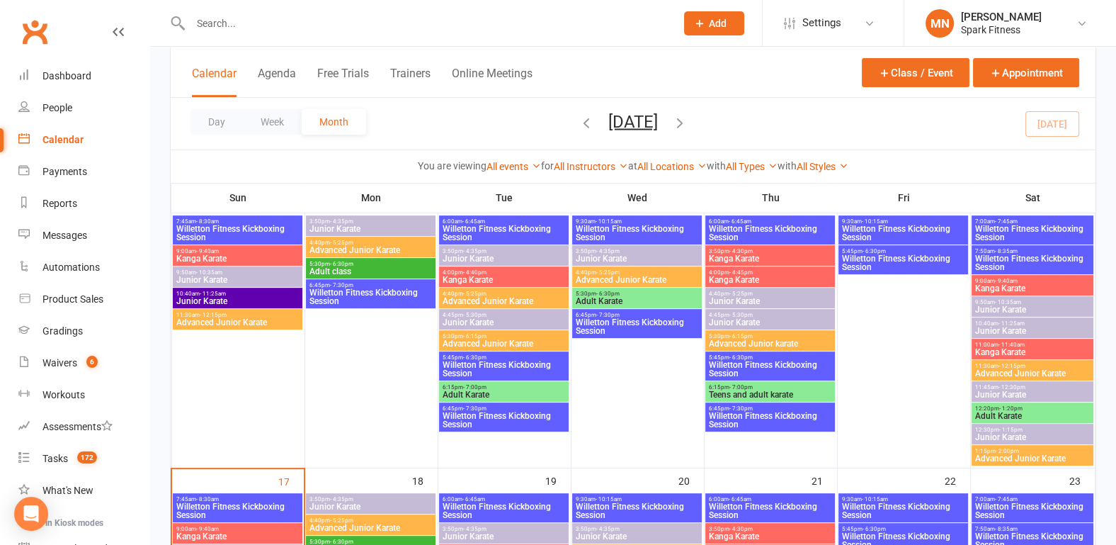
click at [1008, 222] on span "- 7:45am" at bounding box center [1006, 221] width 23 height 6
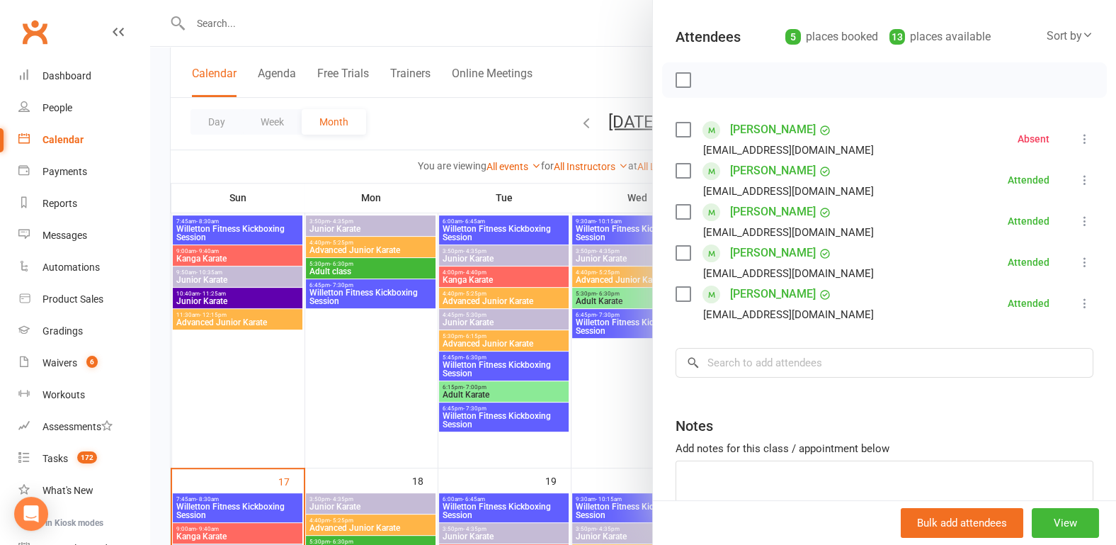
scroll to position [147, 0]
click at [344, 350] on div at bounding box center [633, 272] width 966 height 545
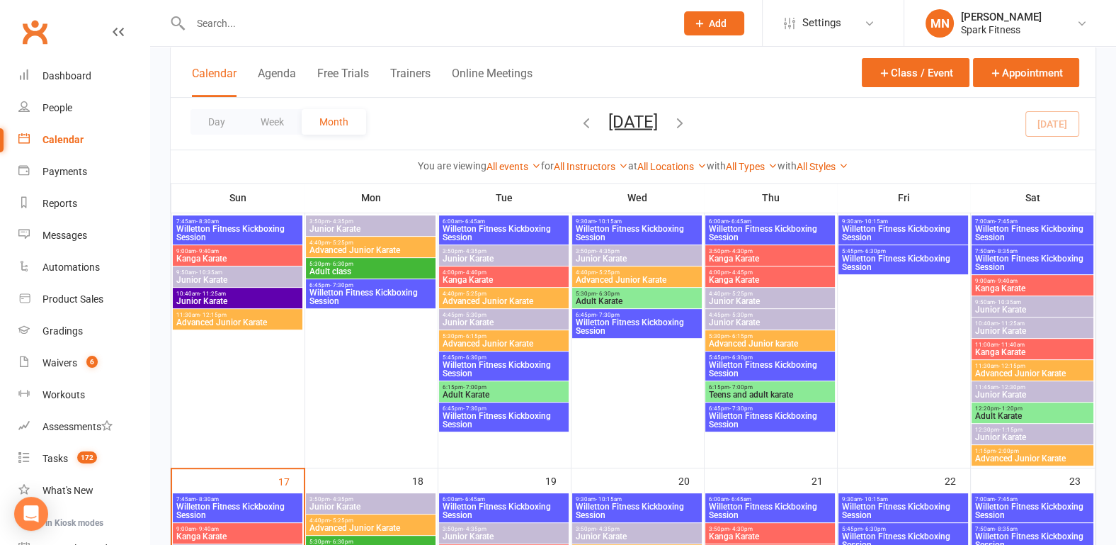
click at [1034, 256] on span "Willetton Fitness Kickboxing Session" at bounding box center [1033, 262] width 116 height 17
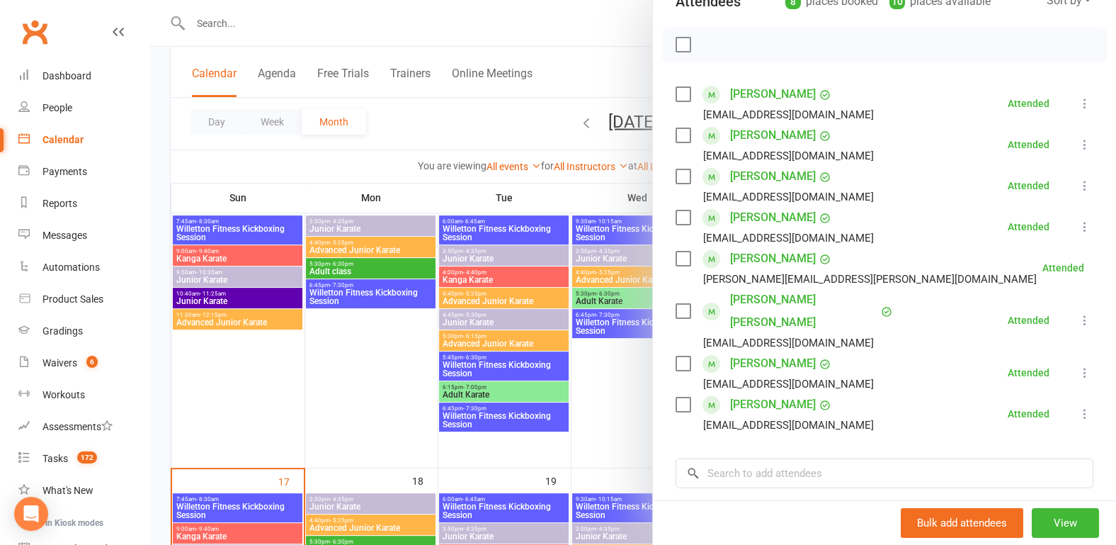
scroll to position [221, 0]
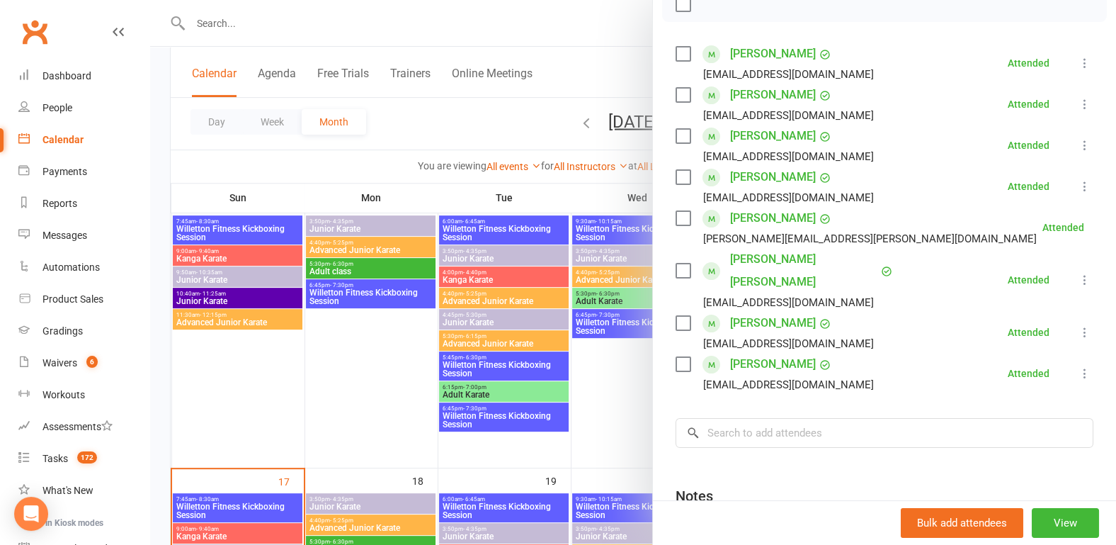
click at [357, 370] on div at bounding box center [633, 272] width 966 height 545
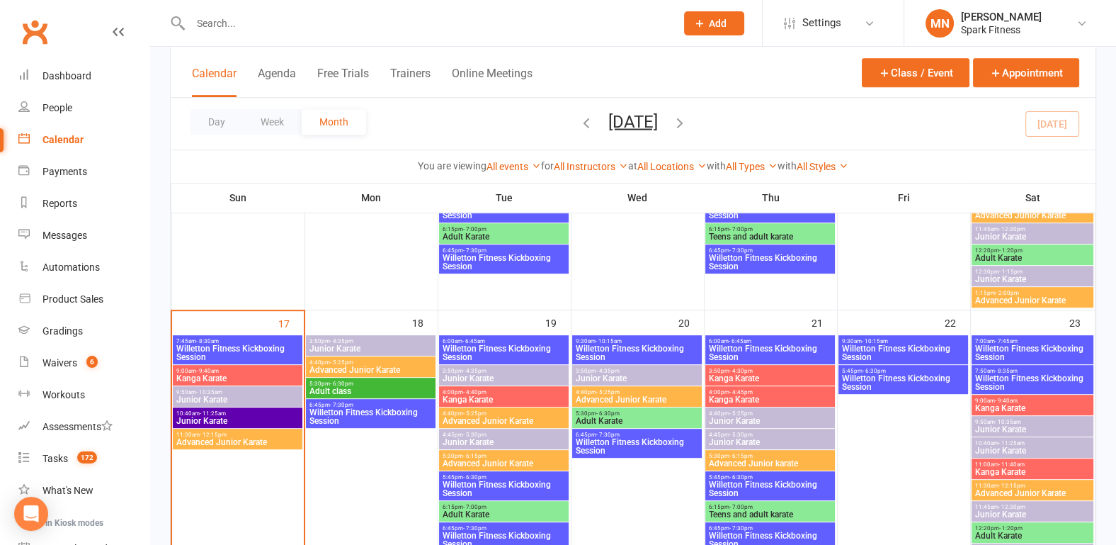
scroll to position [885, 0]
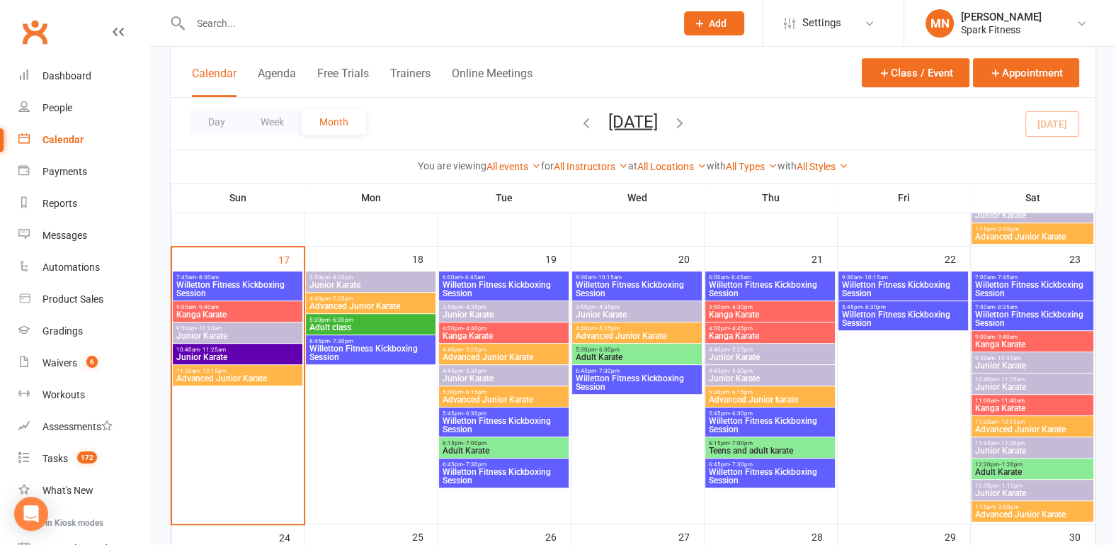
click at [220, 280] on span "Willetton Fitness Kickboxing Session" at bounding box center [238, 288] width 124 height 17
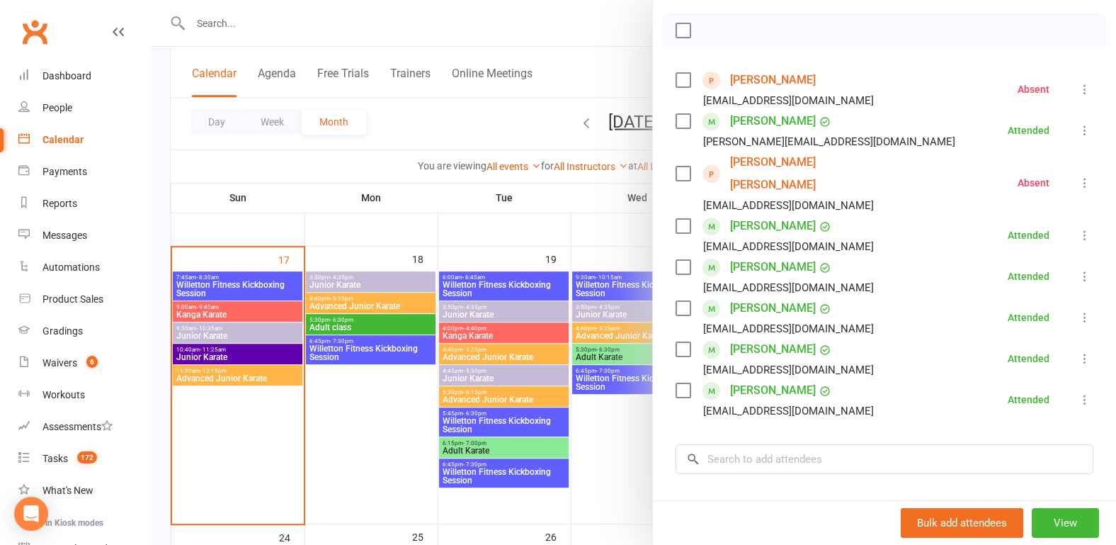
scroll to position [221, 0]
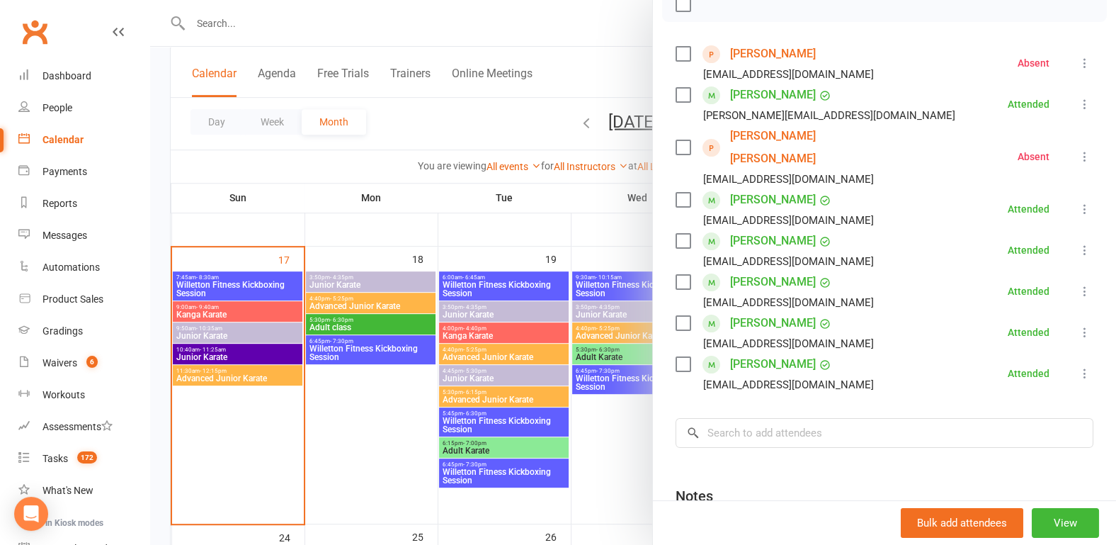
click at [356, 406] on div at bounding box center [633, 272] width 966 height 545
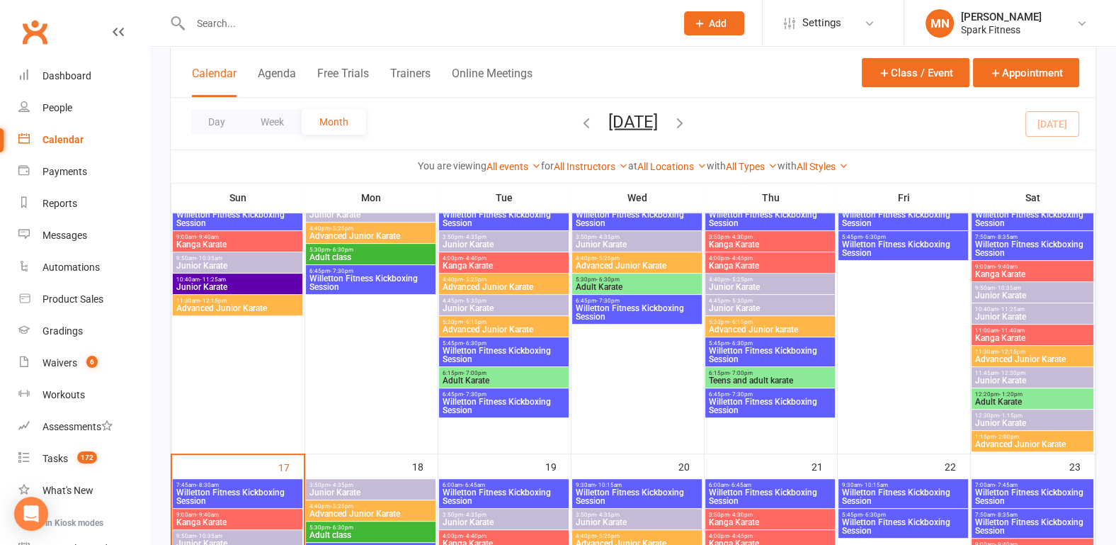
scroll to position [590, 0]
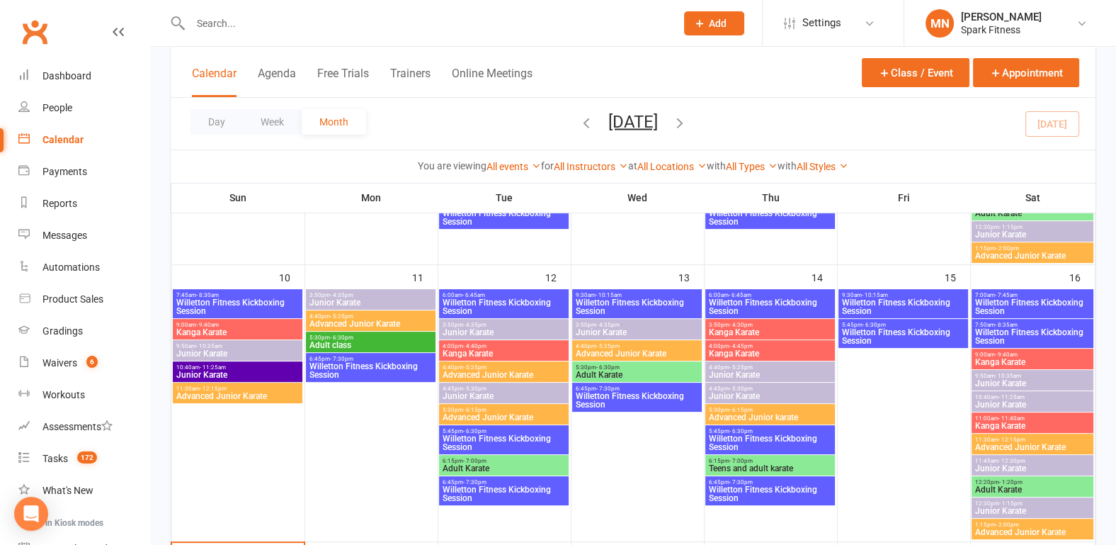
click at [1009, 329] on span "Willetton Fitness Kickboxing Session" at bounding box center [1033, 336] width 116 height 17
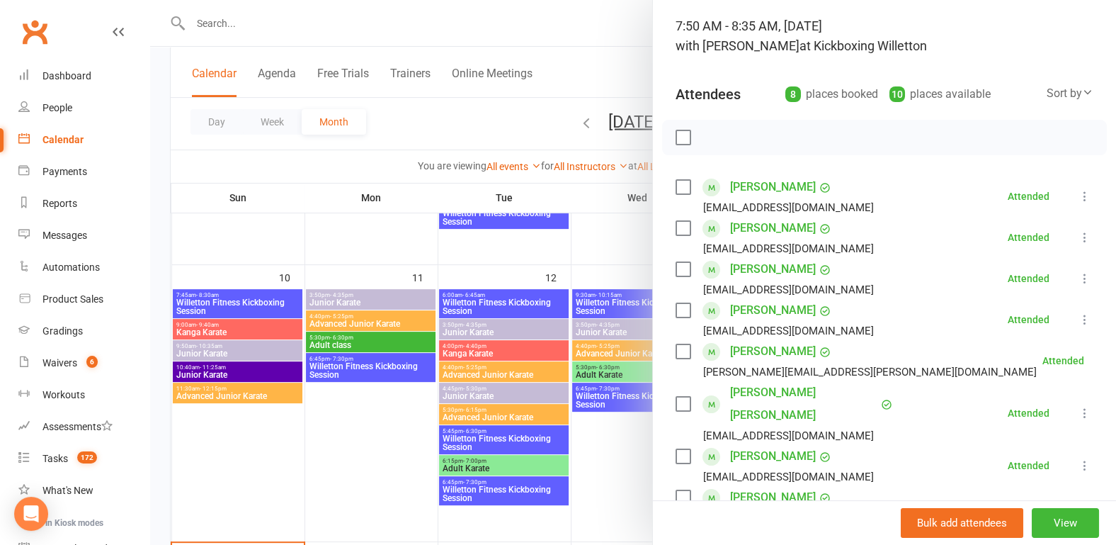
scroll to position [221, 0]
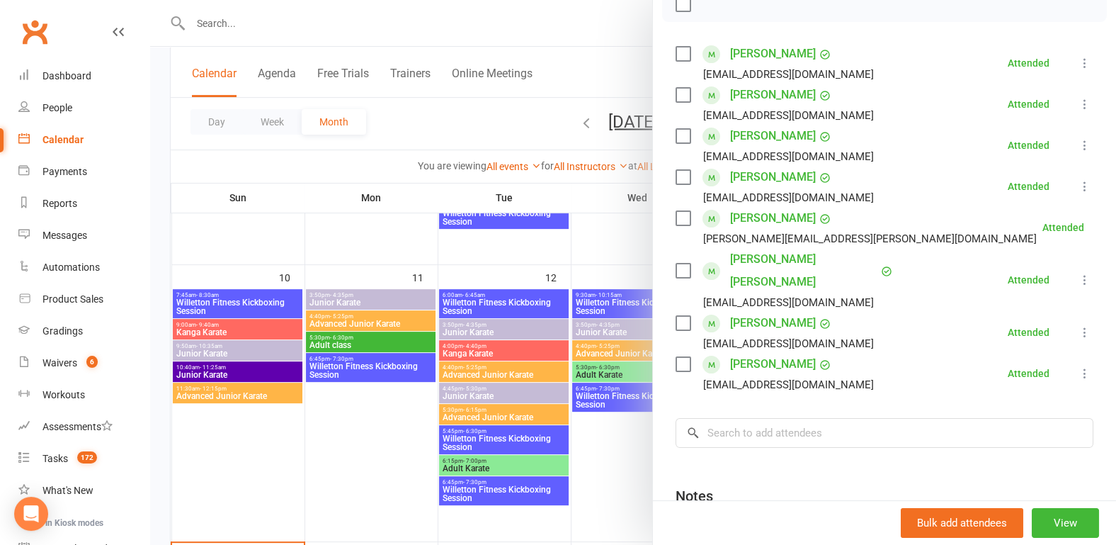
click at [200, 453] on div at bounding box center [633, 272] width 966 height 545
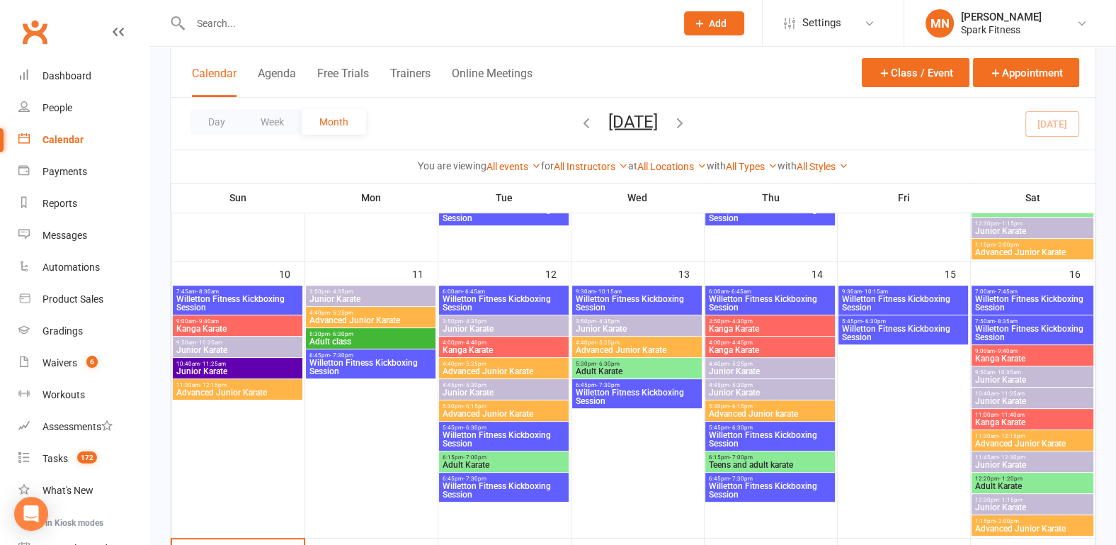
scroll to position [590, 0]
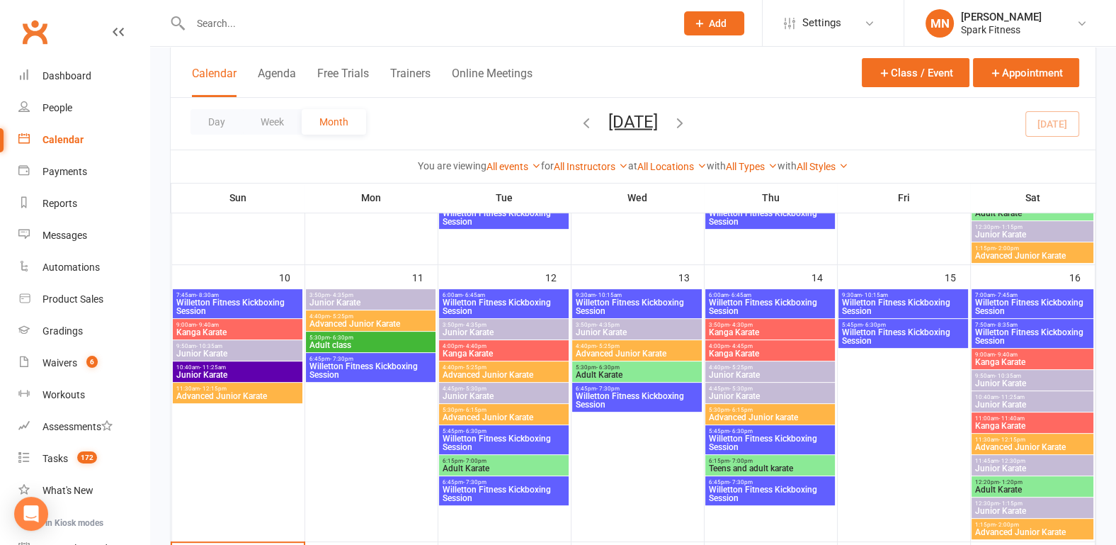
click at [372, 365] on span "Willetton Fitness Kickboxing Session" at bounding box center [371, 370] width 124 height 17
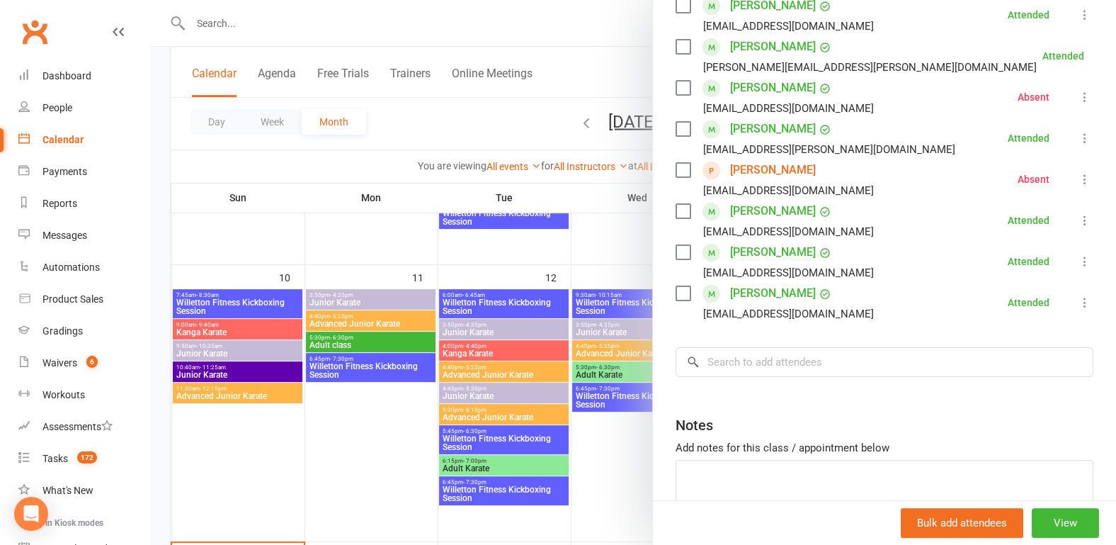
scroll to position [443, 0]
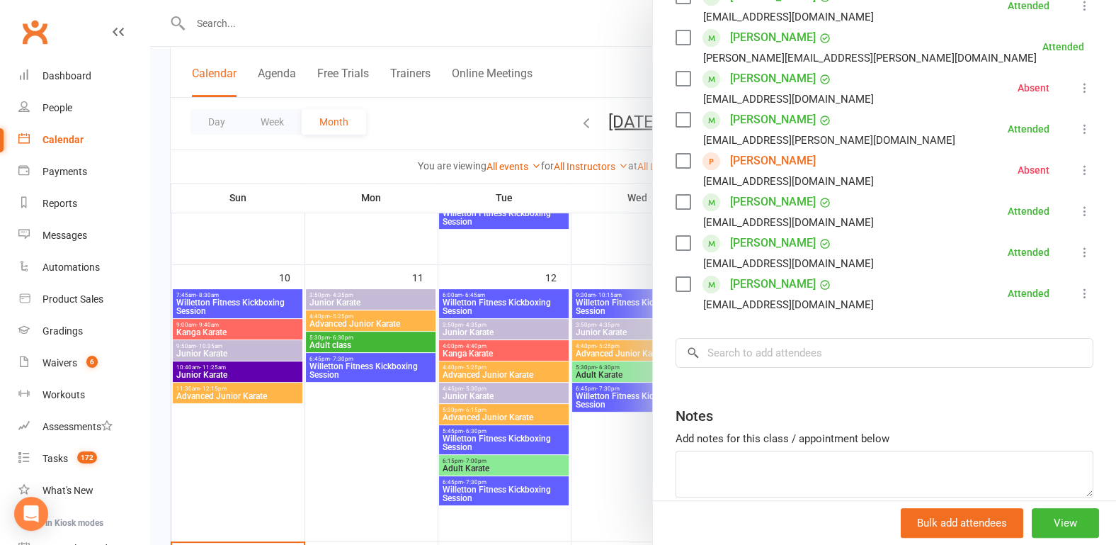
click at [307, 450] on div at bounding box center [633, 272] width 966 height 545
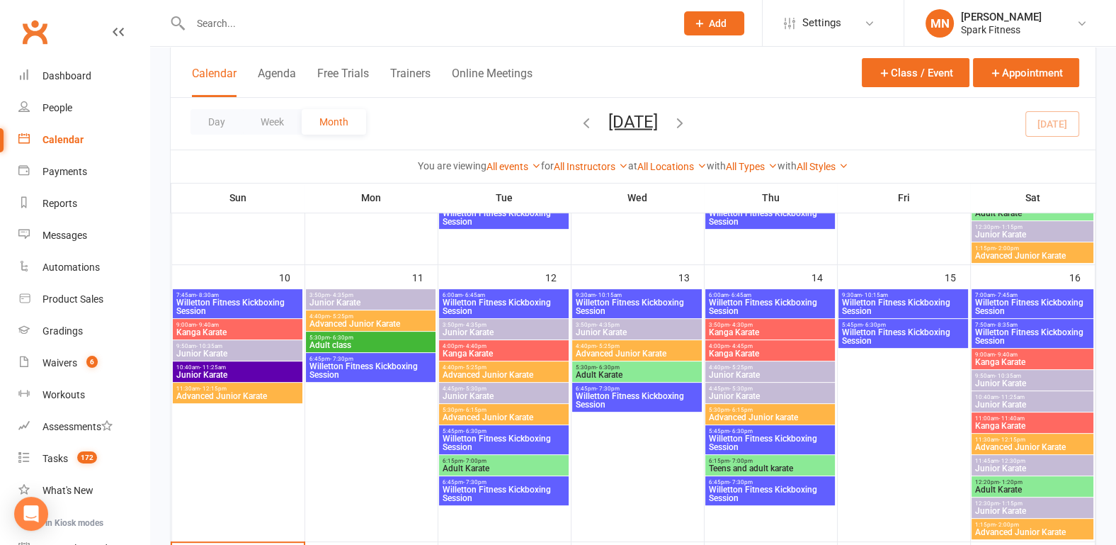
click at [479, 295] on span "- 6:45am" at bounding box center [474, 295] width 23 height 6
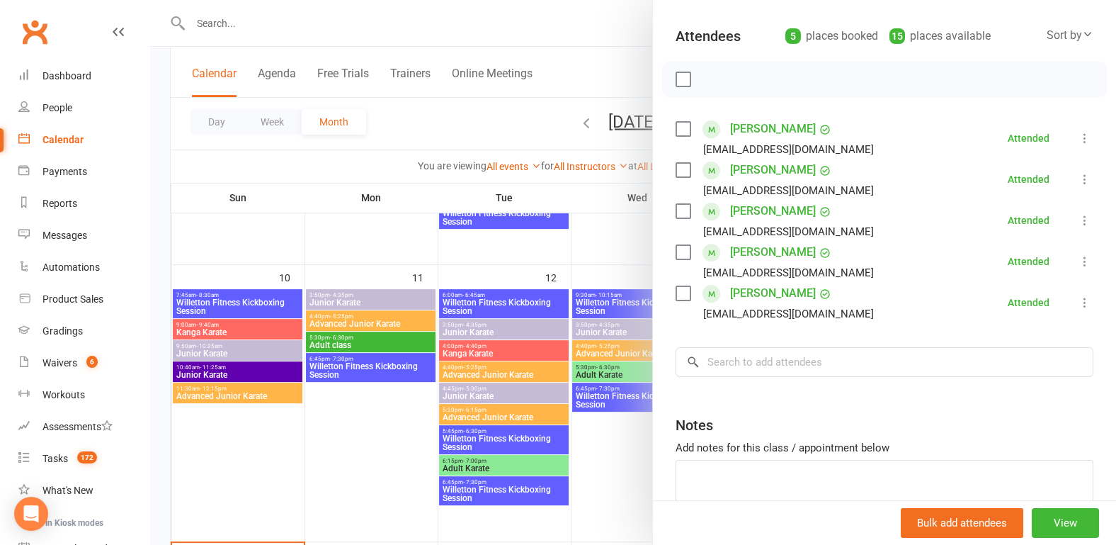
scroll to position [147, 0]
click at [344, 471] on div at bounding box center [633, 272] width 966 height 545
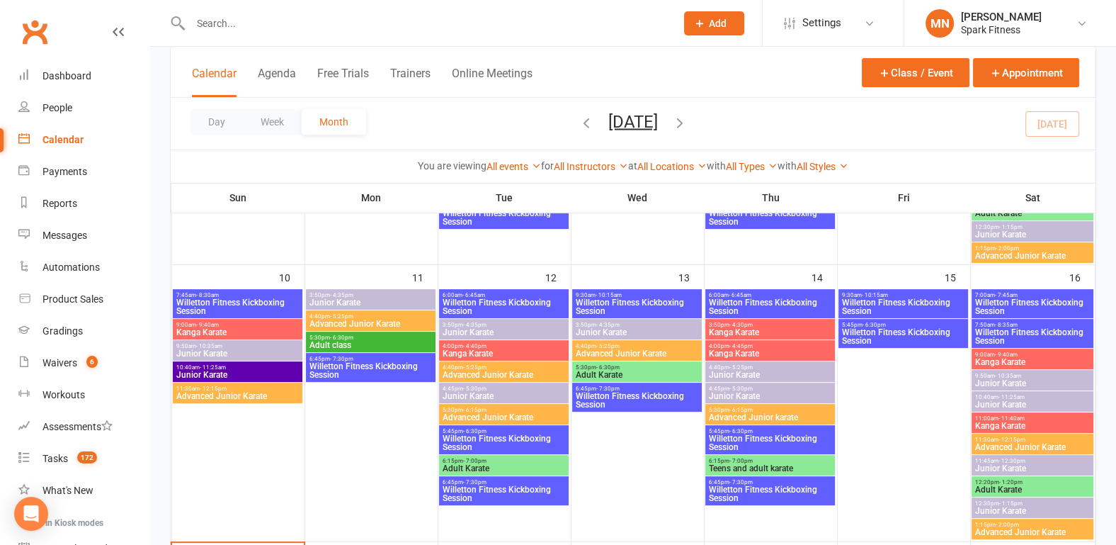
click at [485, 439] on span "Willetton Fitness Kickboxing Session" at bounding box center [504, 442] width 124 height 17
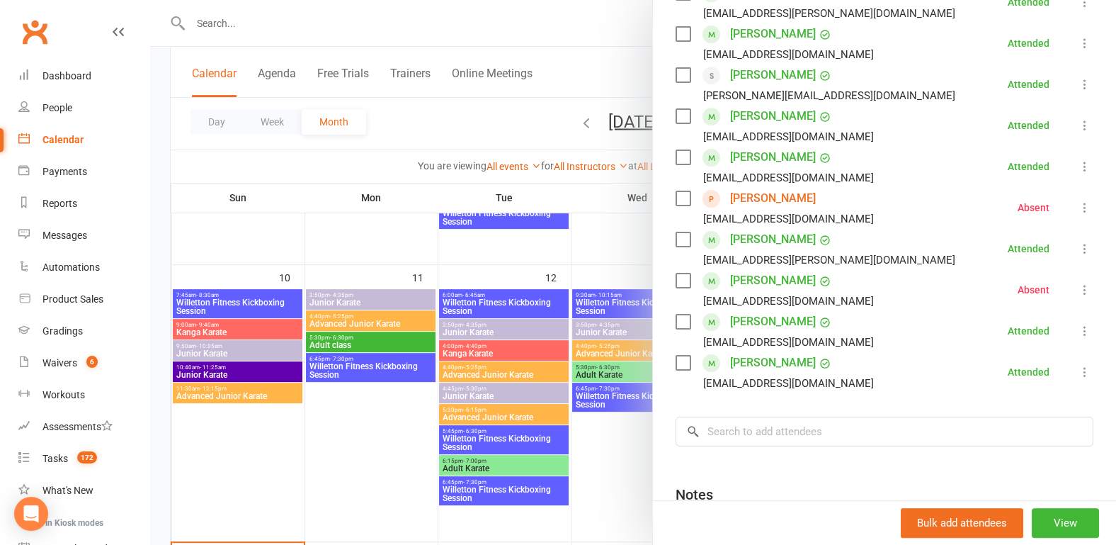
scroll to position [443, 0]
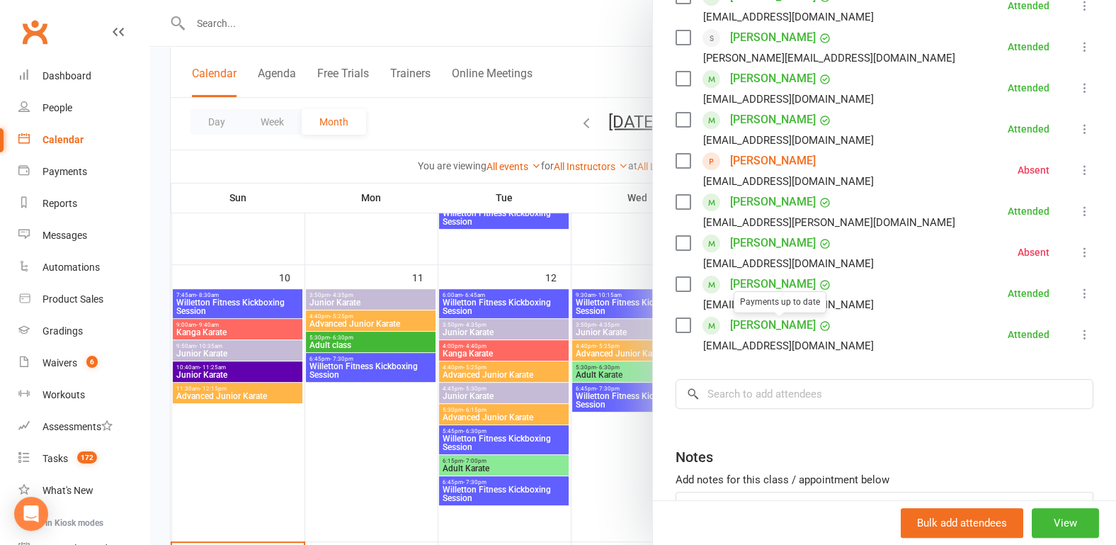
click at [353, 470] on div at bounding box center [633, 272] width 966 height 545
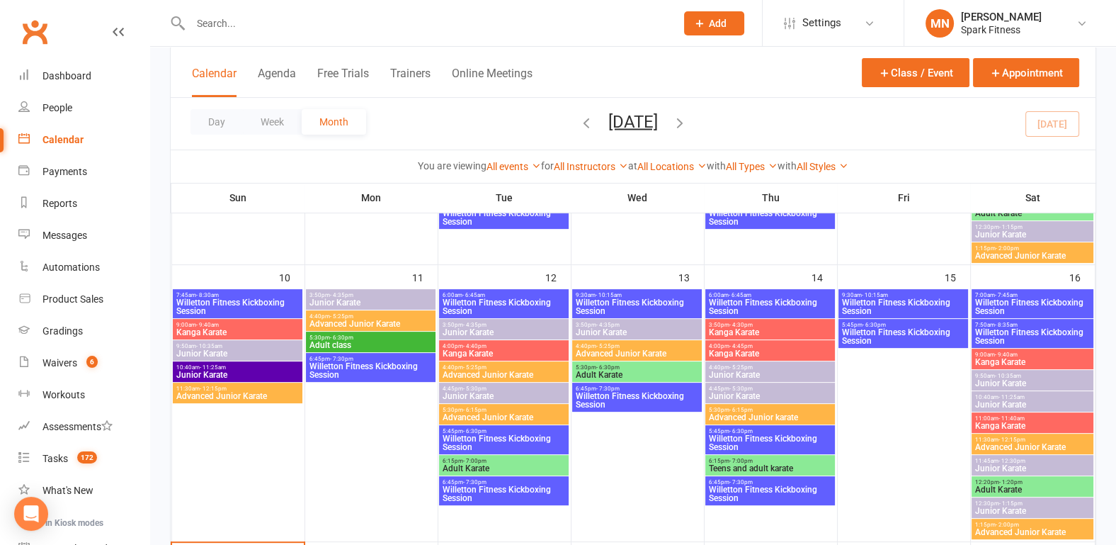
click at [504, 490] on span "Willetton Fitness Kickboxing Session" at bounding box center [504, 493] width 124 height 17
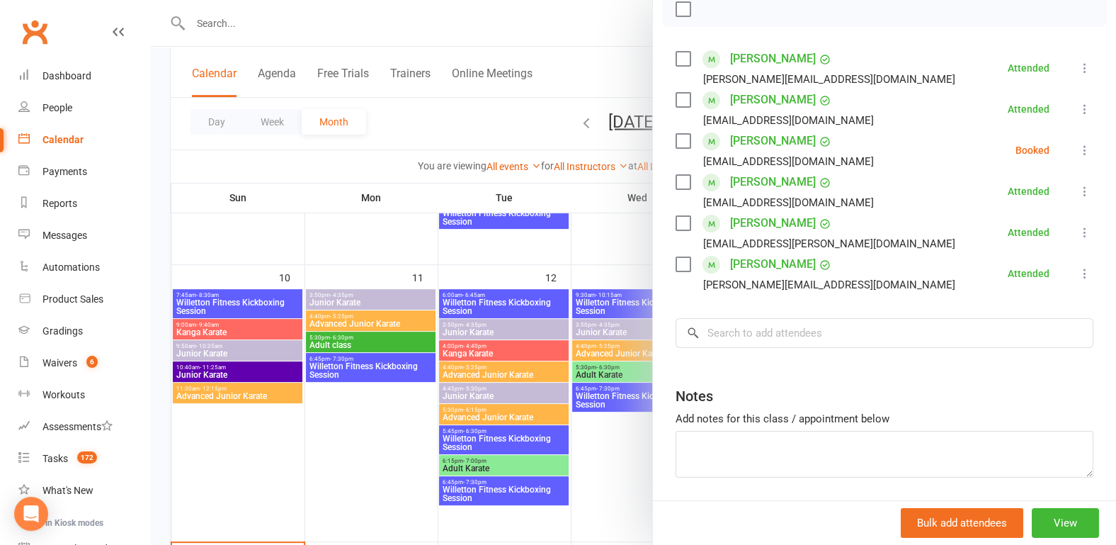
scroll to position [221, 0]
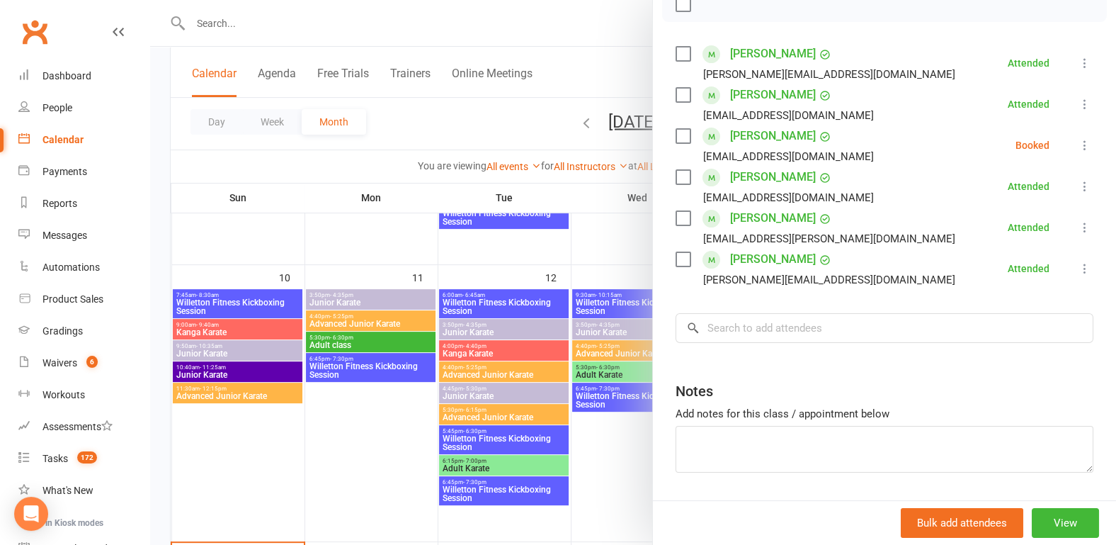
click at [368, 443] on div at bounding box center [633, 272] width 966 height 545
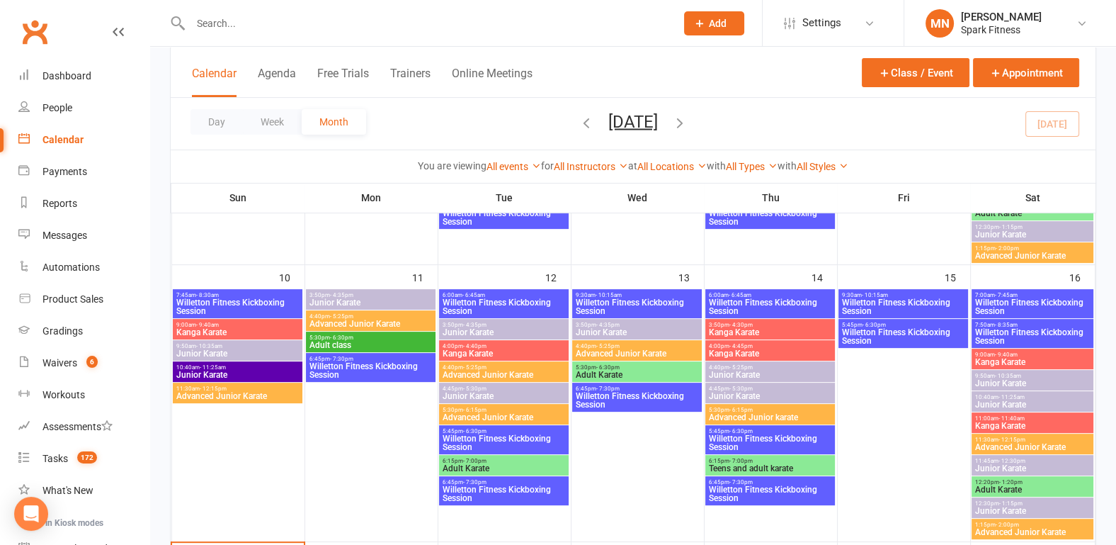
click at [628, 303] on span "Willetton Fitness Kickboxing Session" at bounding box center [637, 306] width 124 height 17
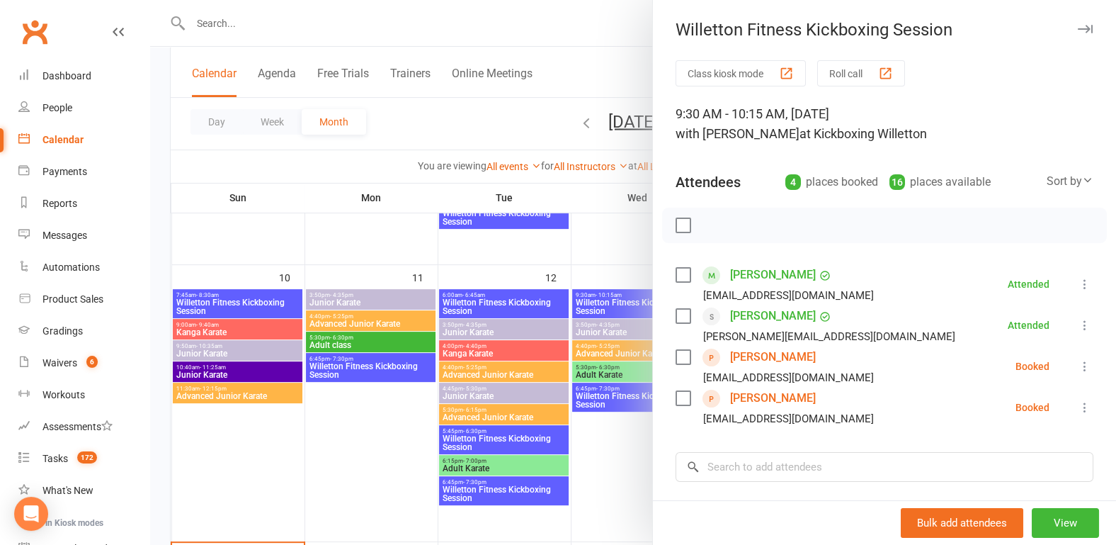
click at [375, 428] on div at bounding box center [633, 272] width 966 height 545
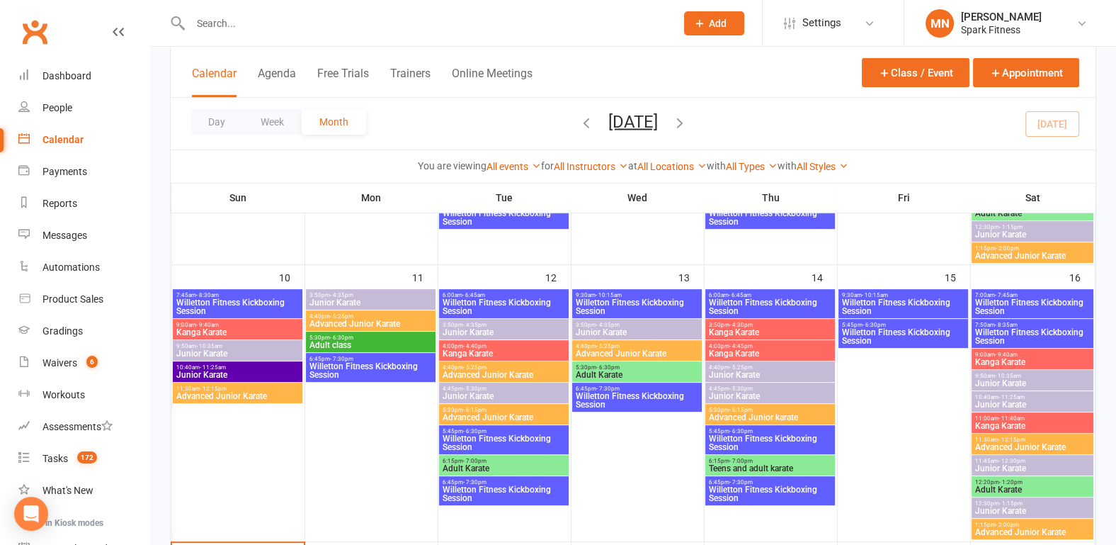
click at [634, 395] on span "Willetton Fitness Kickboxing Session" at bounding box center [637, 400] width 124 height 17
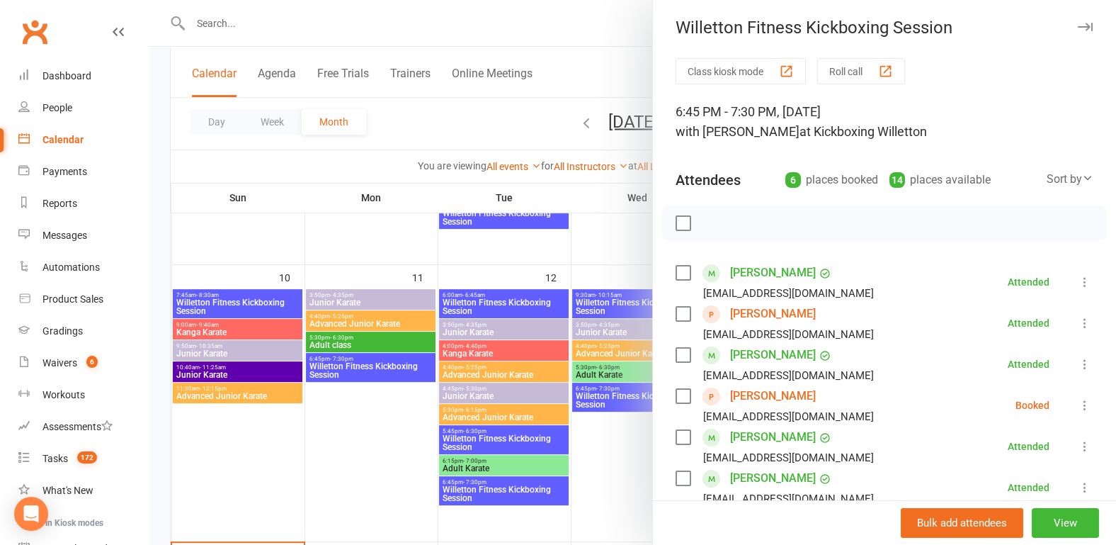
scroll to position [0, 0]
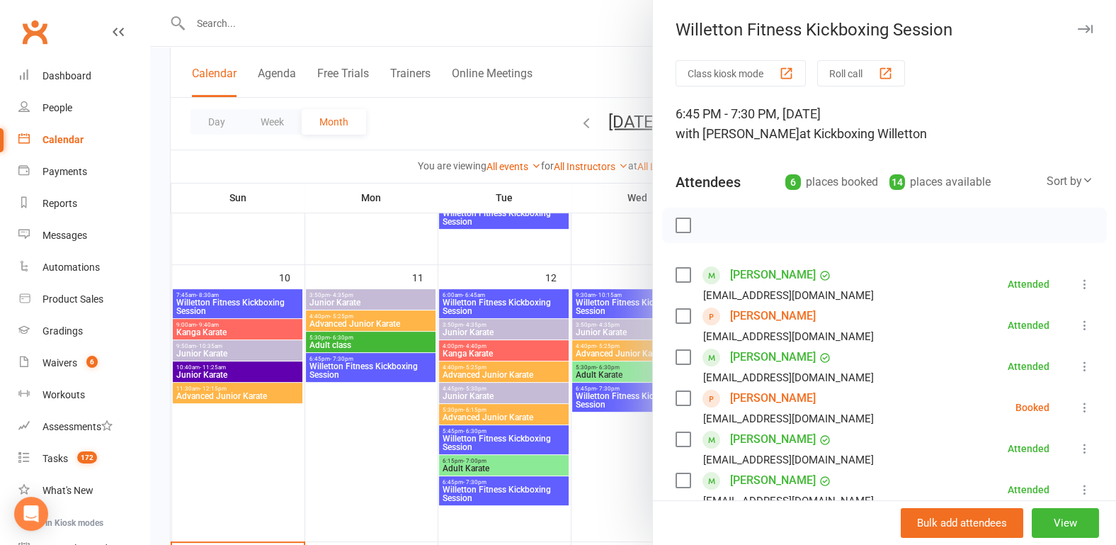
click at [154, 286] on div at bounding box center [633, 272] width 966 height 545
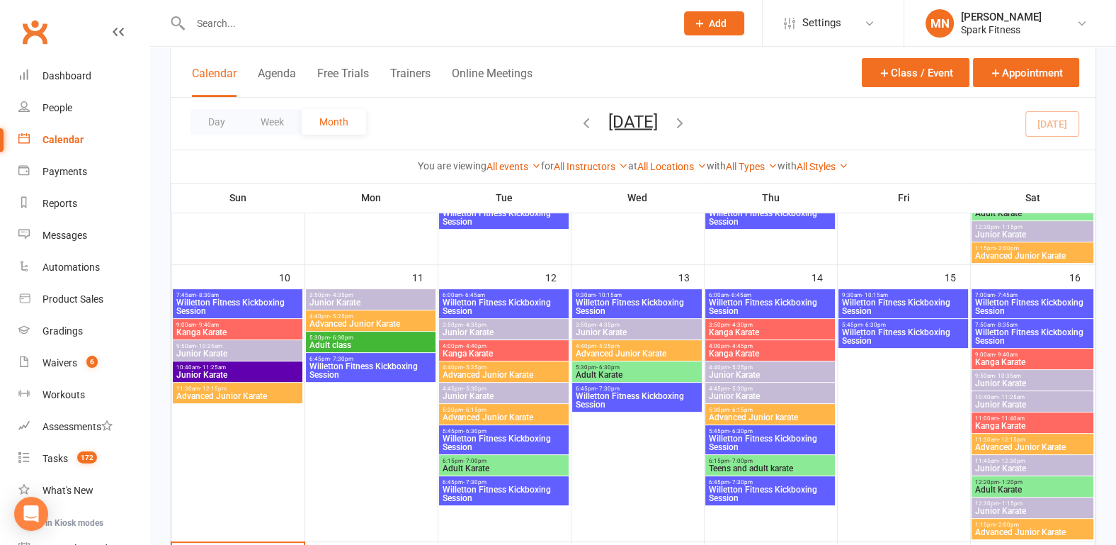
click at [754, 295] on span "6:00am - 6:45am" at bounding box center [770, 295] width 124 height 6
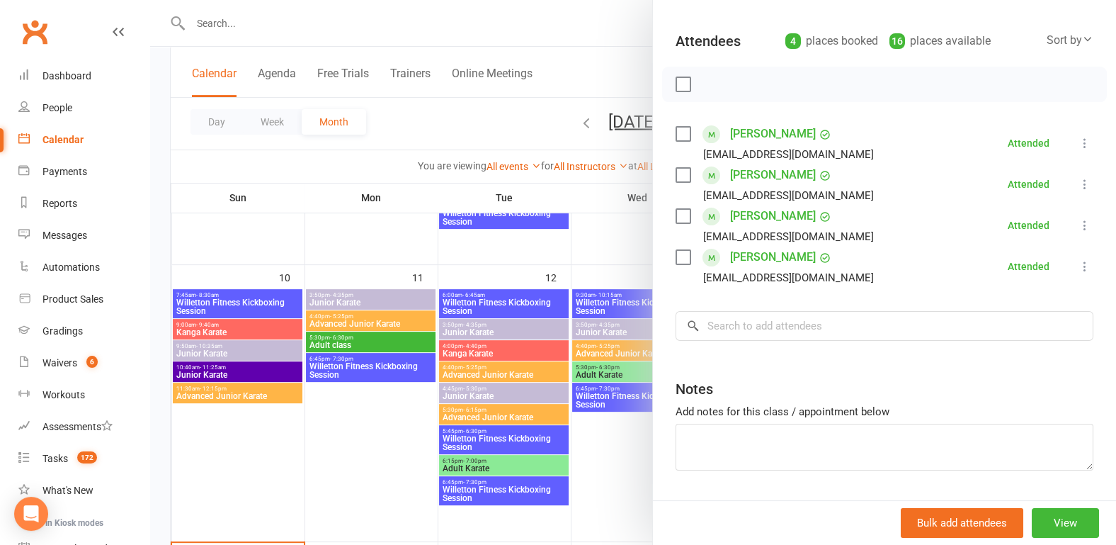
scroll to position [147, 0]
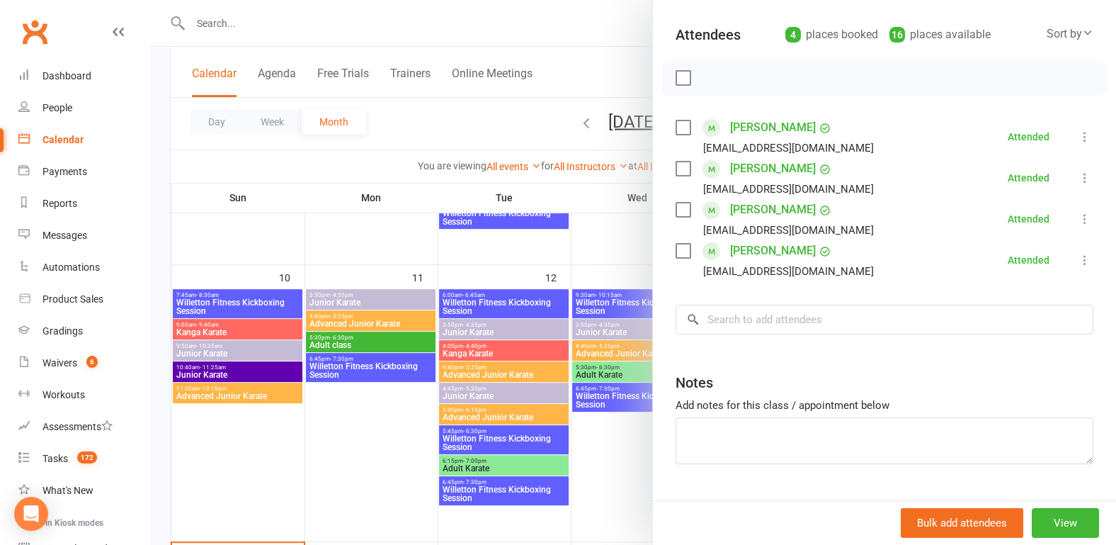
click at [310, 444] on div at bounding box center [633, 272] width 966 height 545
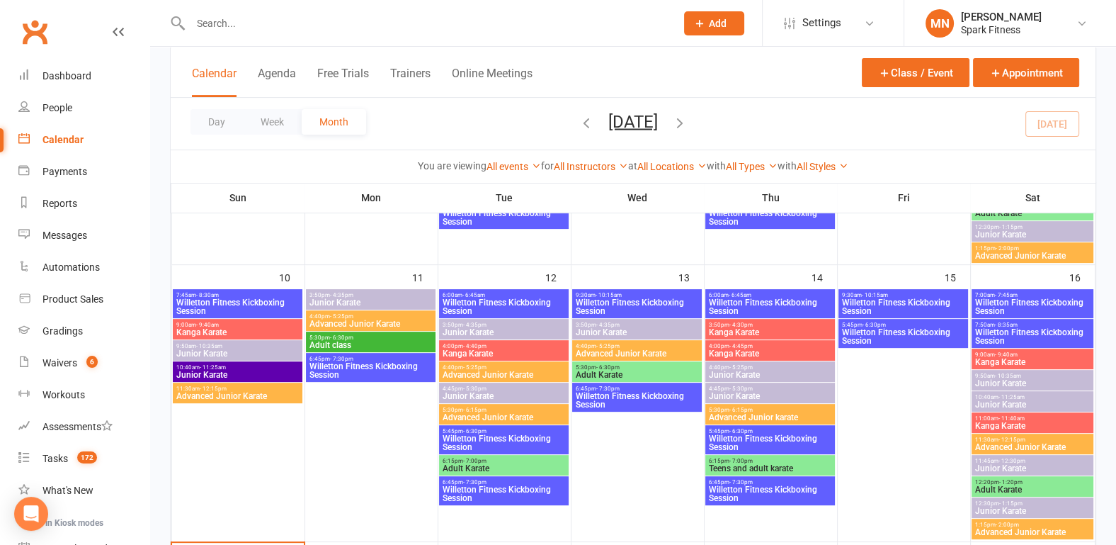
click at [752, 434] on span "Willetton Fitness Kickboxing Session" at bounding box center [770, 442] width 124 height 17
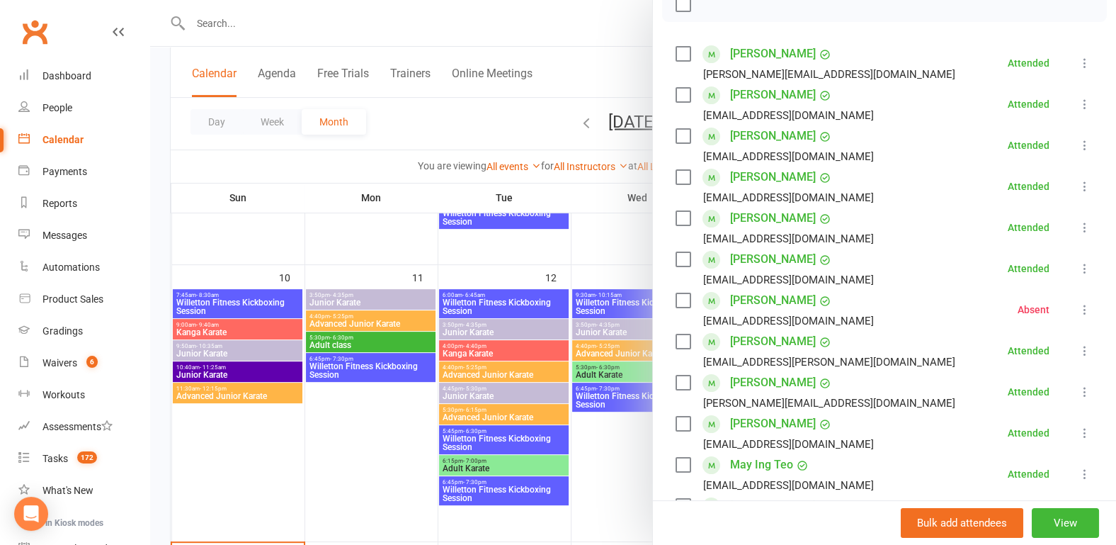
scroll to position [368, 0]
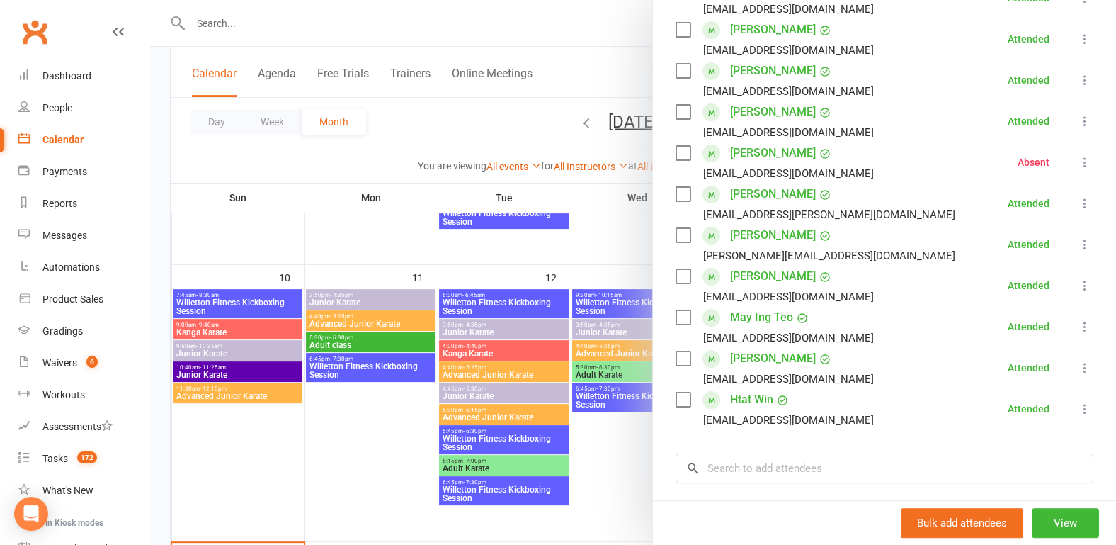
click at [368, 459] on div at bounding box center [633, 272] width 966 height 545
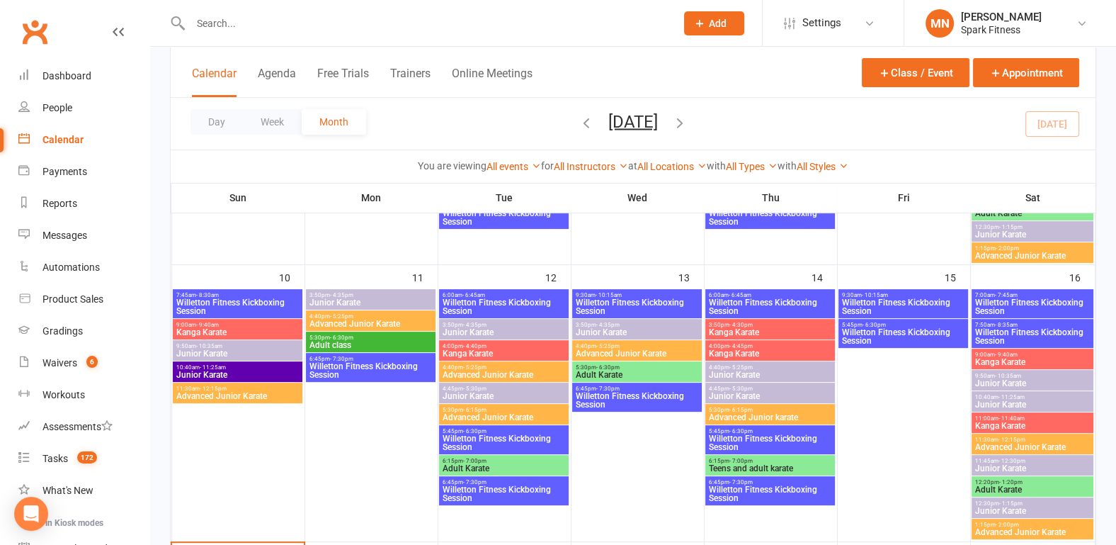
click at [722, 500] on span "Willetton Fitness Kickboxing Session" at bounding box center [770, 493] width 124 height 17
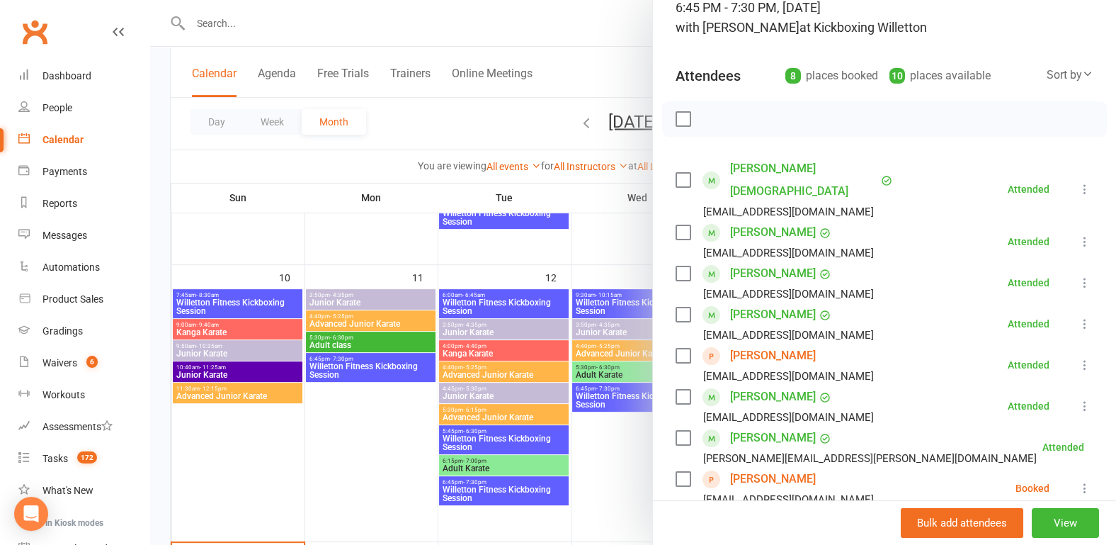
scroll to position [0, 0]
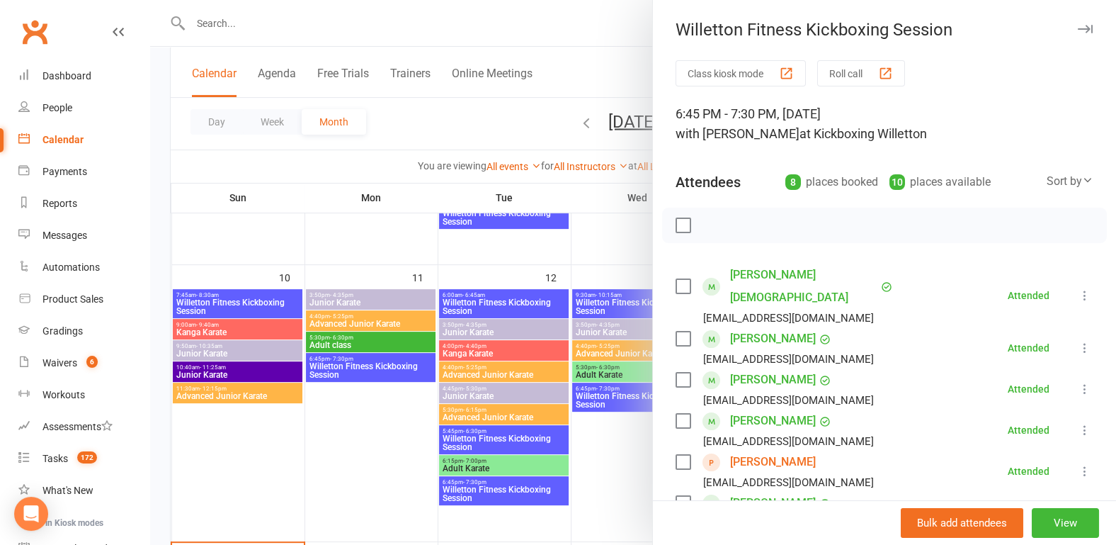
click at [340, 445] on div at bounding box center [633, 272] width 966 height 545
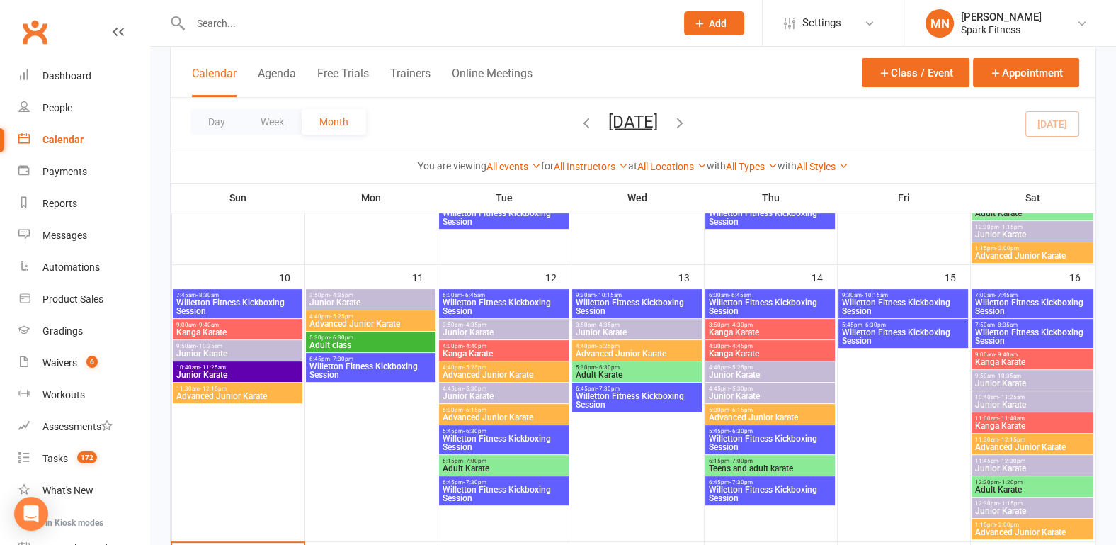
click at [725, 489] on span "Willetton Fitness Kickboxing Session" at bounding box center [770, 493] width 124 height 17
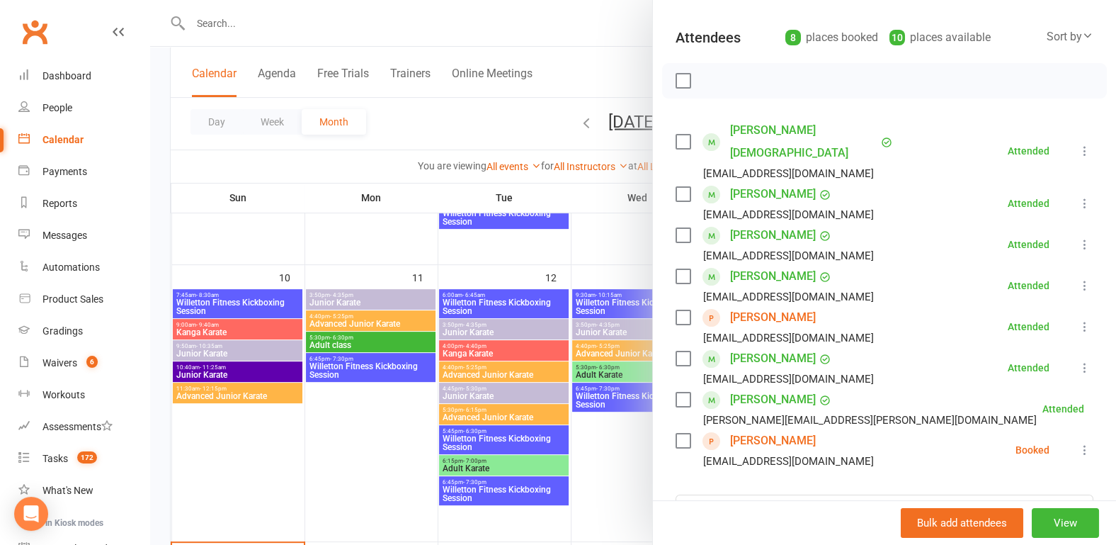
scroll to position [147, 0]
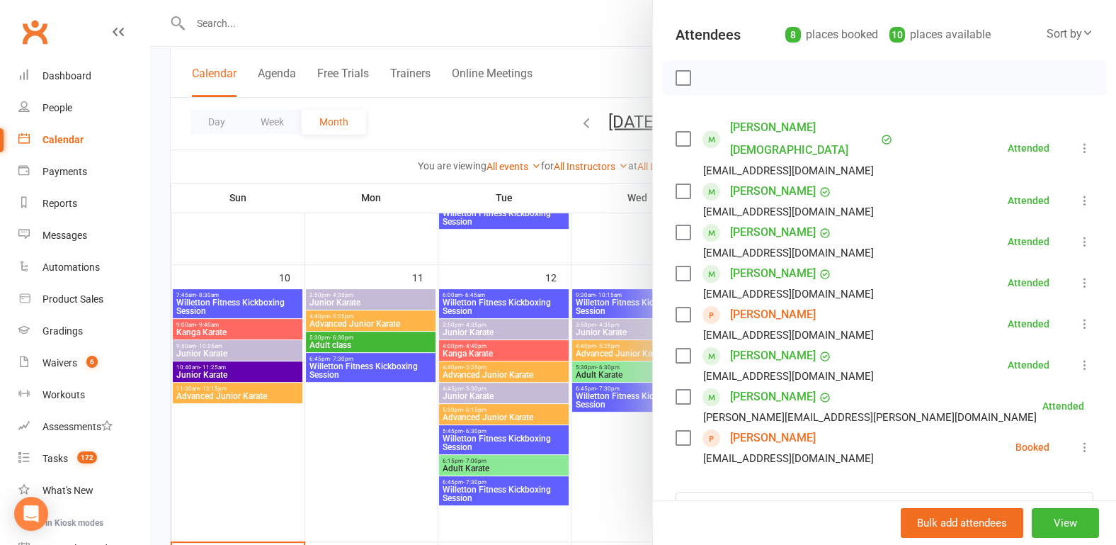
click at [364, 455] on div at bounding box center [633, 272] width 966 height 545
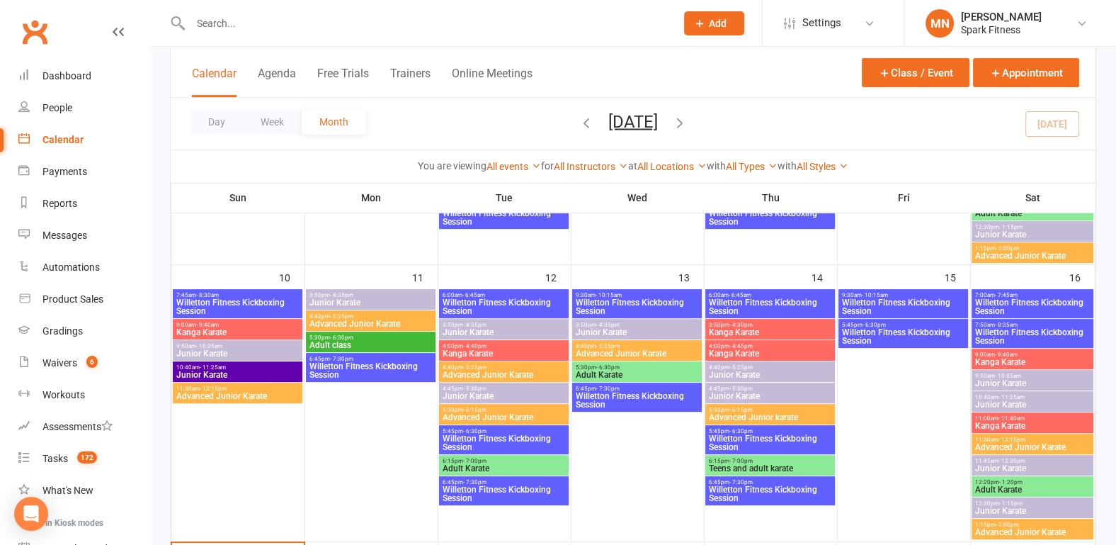
click at [900, 300] on span "Willetton Fitness Kickboxing Session" at bounding box center [903, 306] width 124 height 17
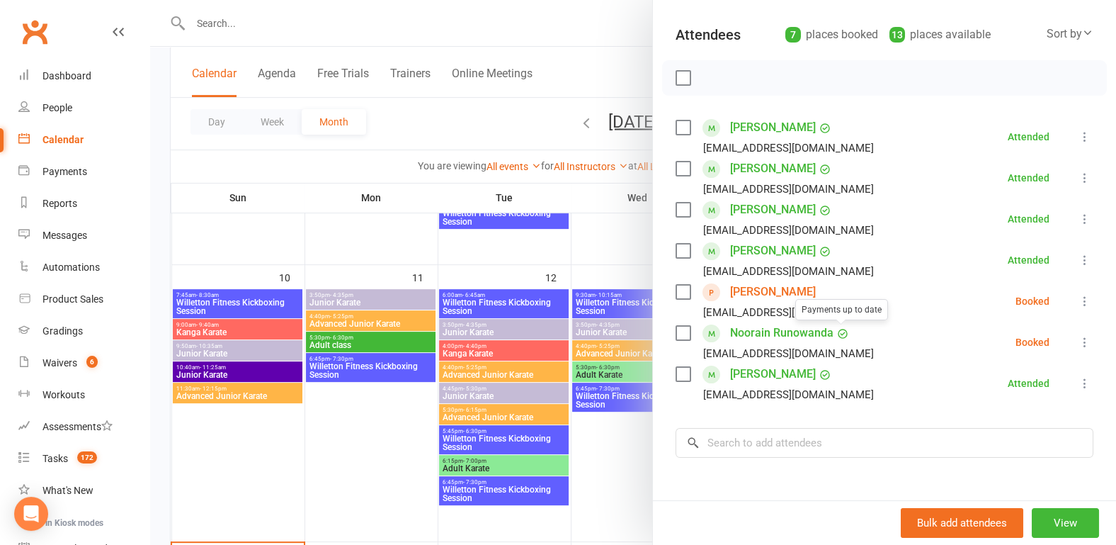
click at [378, 458] on div at bounding box center [633, 272] width 966 height 545
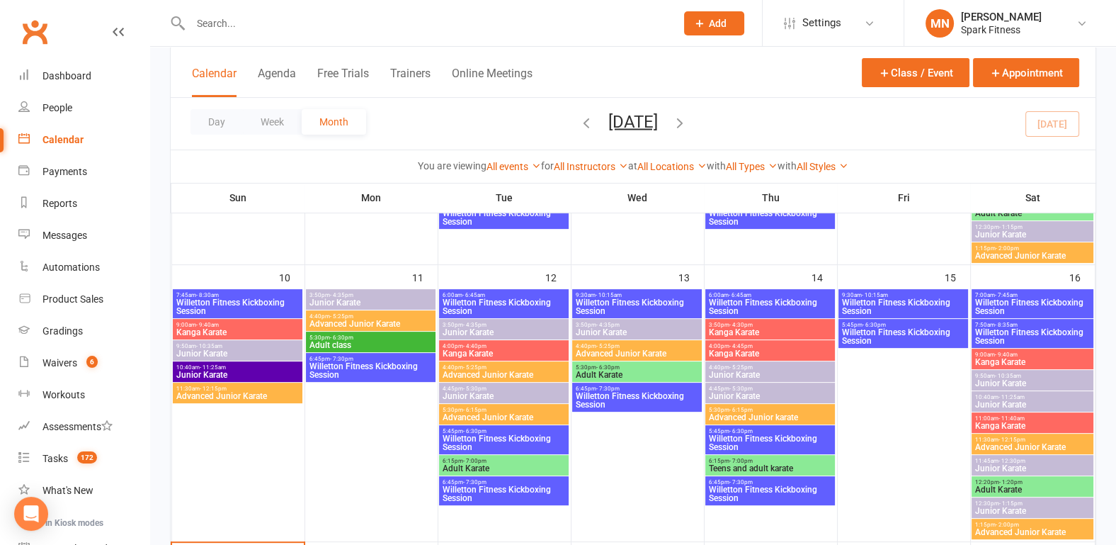
click at [883, 329] on span "Willetton Fitness Kickboxing Session" at bounding box center [903, 336] width 124 height 17
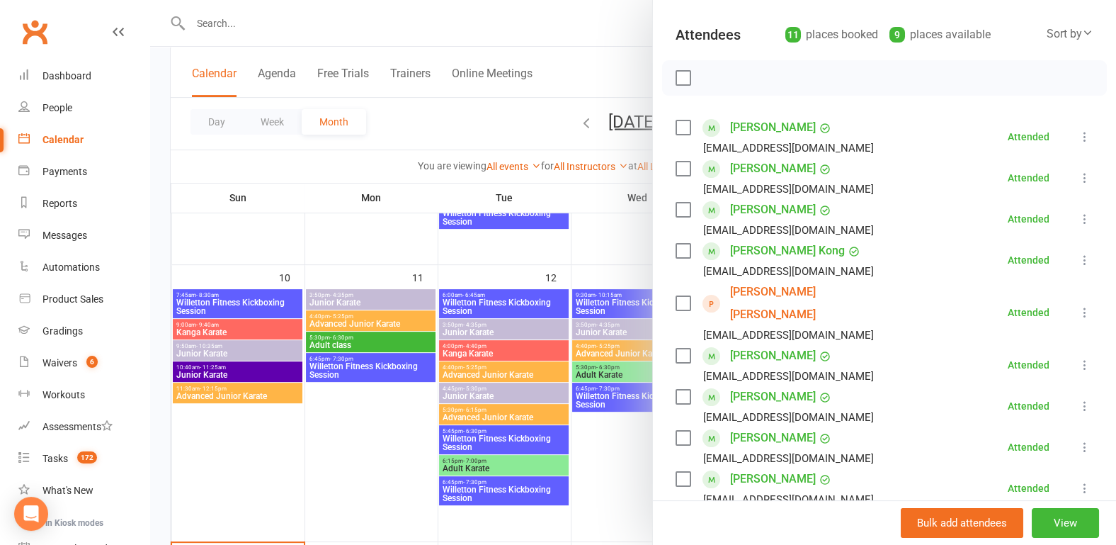
click at [789, 291] on link "[PERSON_NAME] [PERSON_NAME]" at bounding box center [811, 302] width 163 height 45
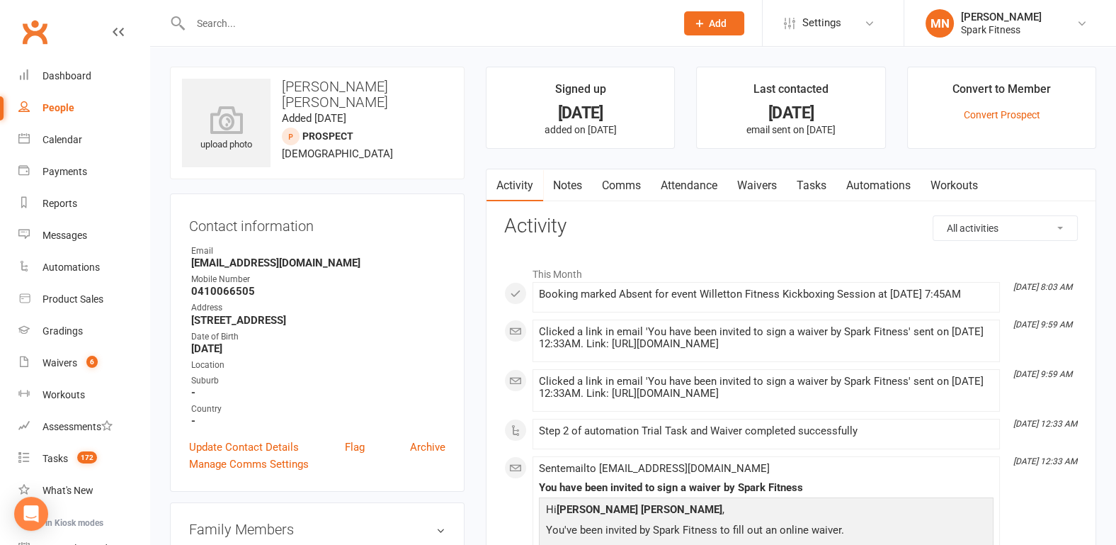
click at [692, 189] on link "Attendance" at bounding box center [689, 185] width 76 height 33
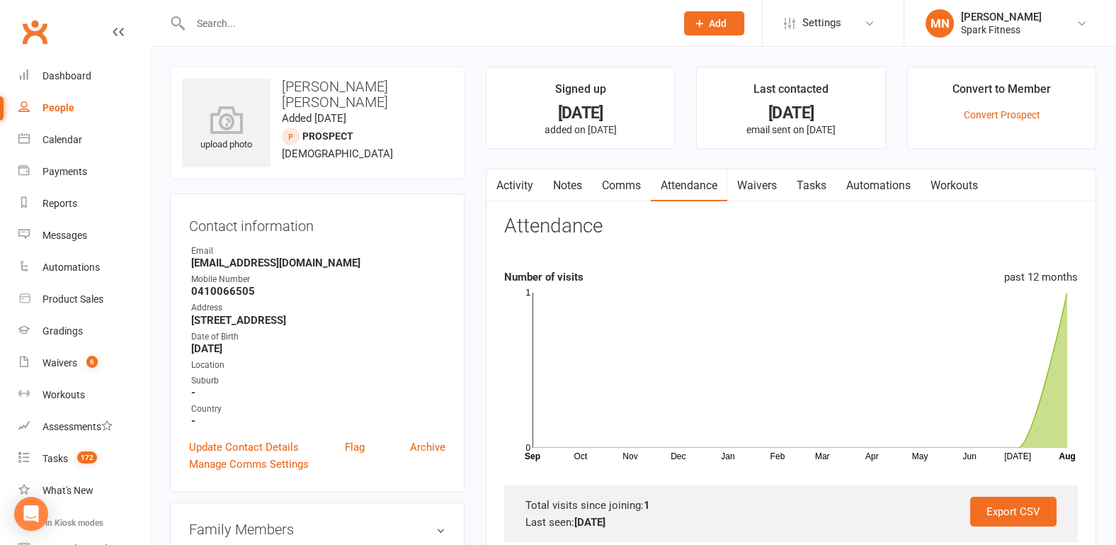
click at [113, 36] on icon at bounding box center [118, 31] width 11 height 11
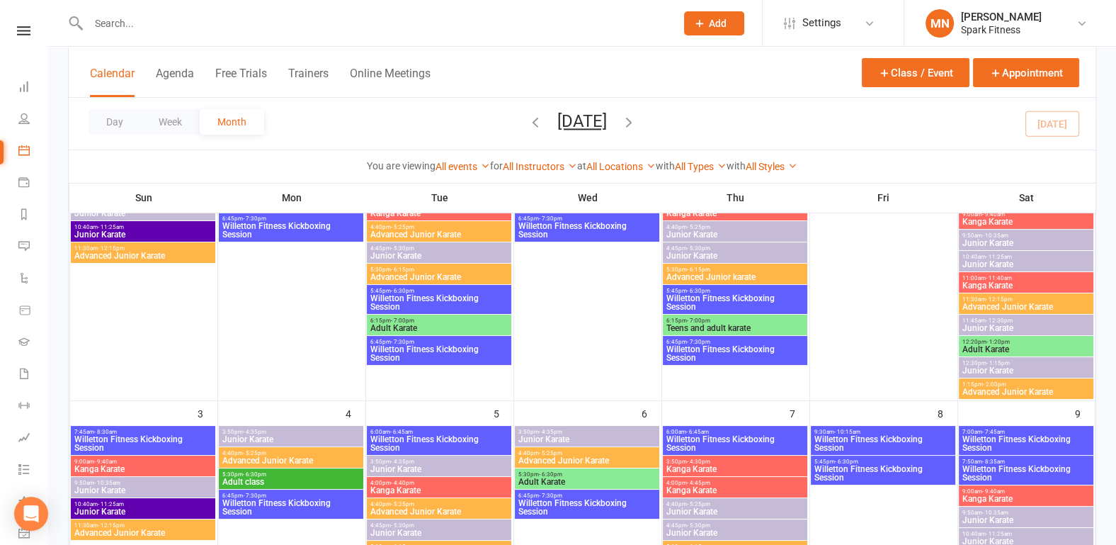
scroll to position [74, 0]
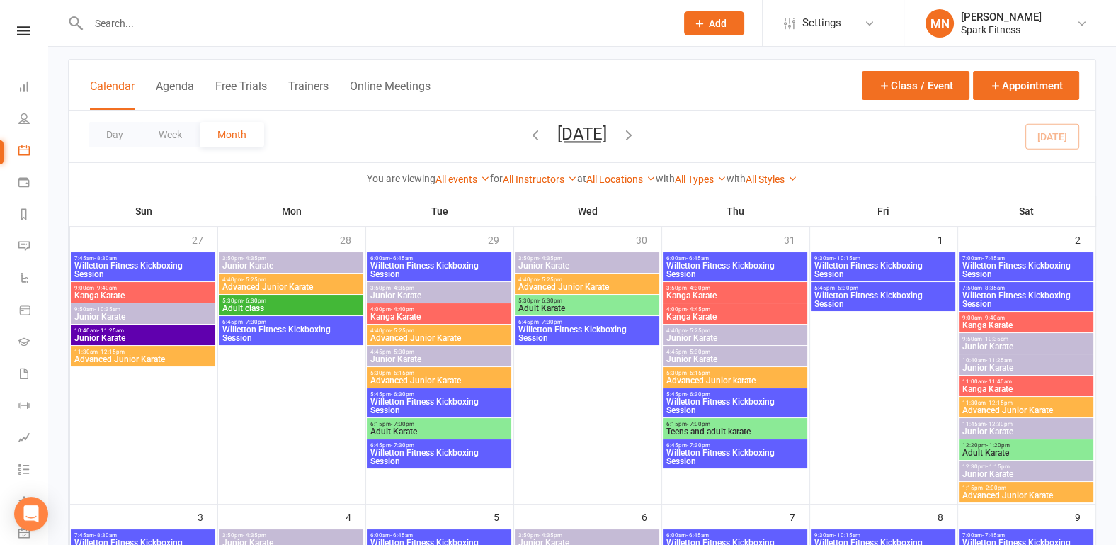
click at [1015, 261] on span "Willetton Fitness Kickboxing Session" at bounding box center [1026, 269] width 129 height 17
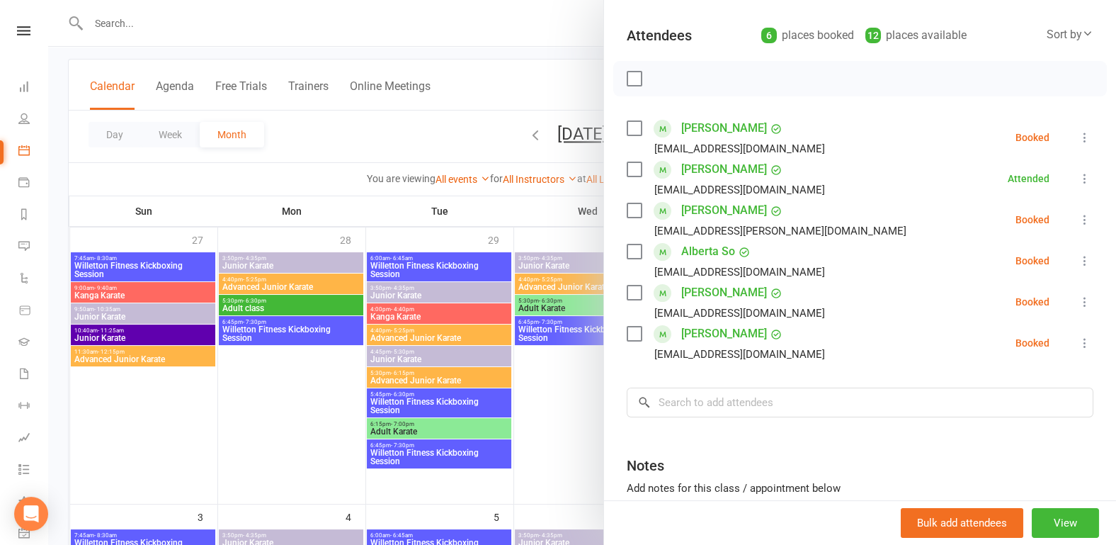
scroll to position [147, 0]
click at [275, 414] on div at bounding box center [582, 272] width 1068 height 545
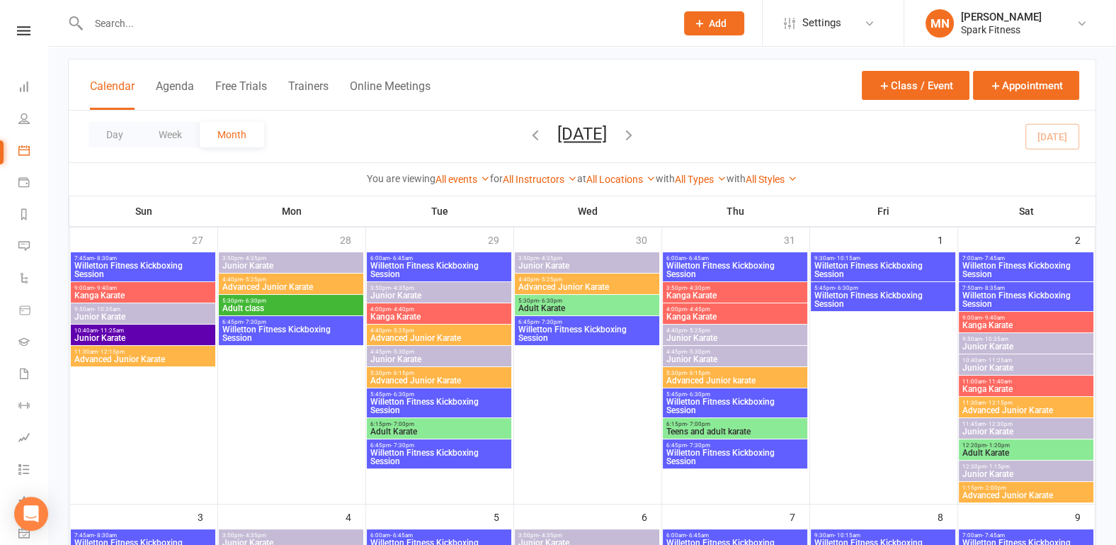
click at [846, 291] on span "Willetton Fitness Kickboxing Session" at bounding box center [883, 299] width 139 height 17
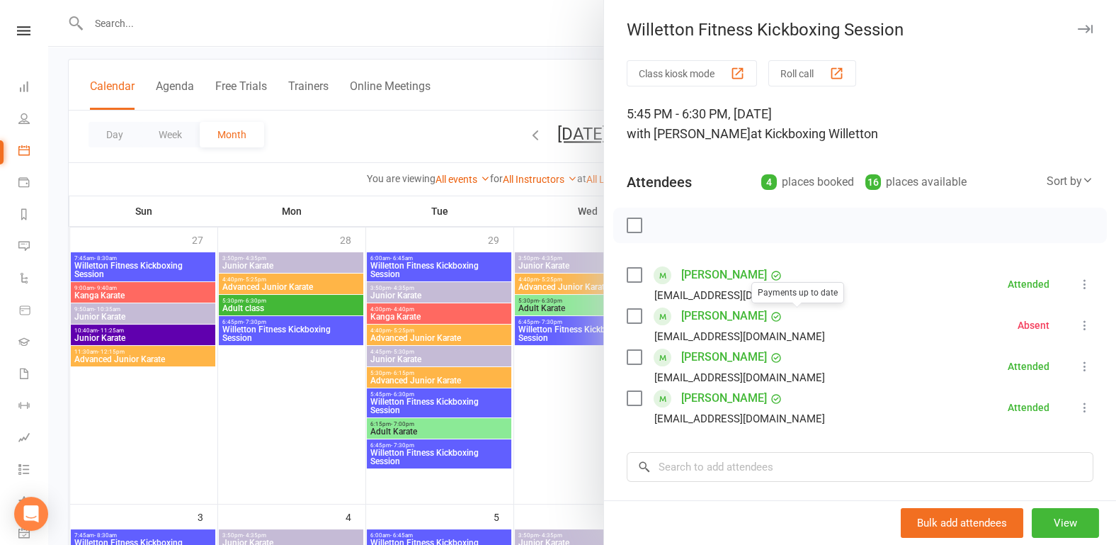
click at [283, 446] on div at bounding box center [582, 272] width 1068 height 545
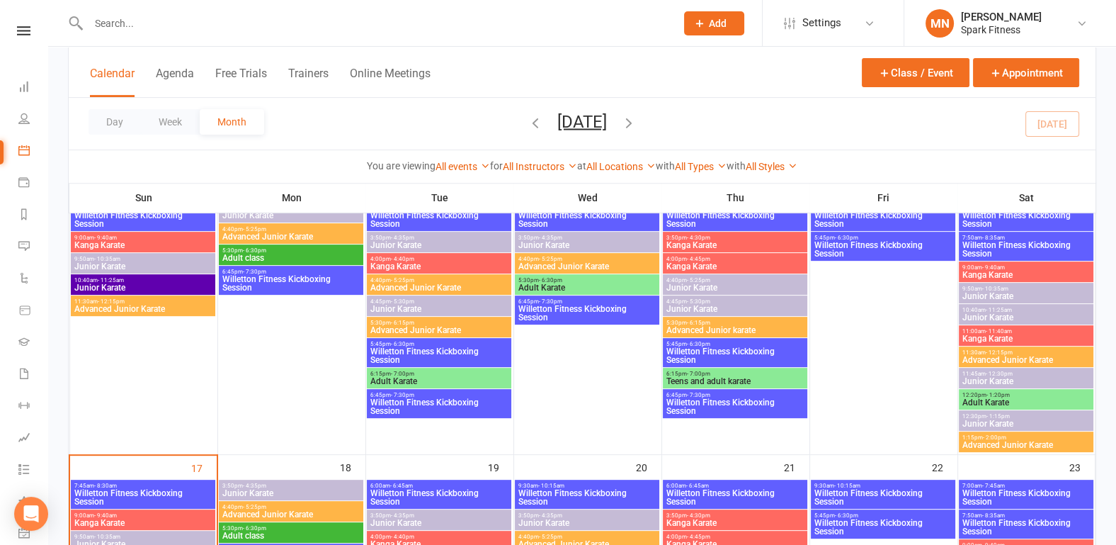
scroll to position [664, 0]
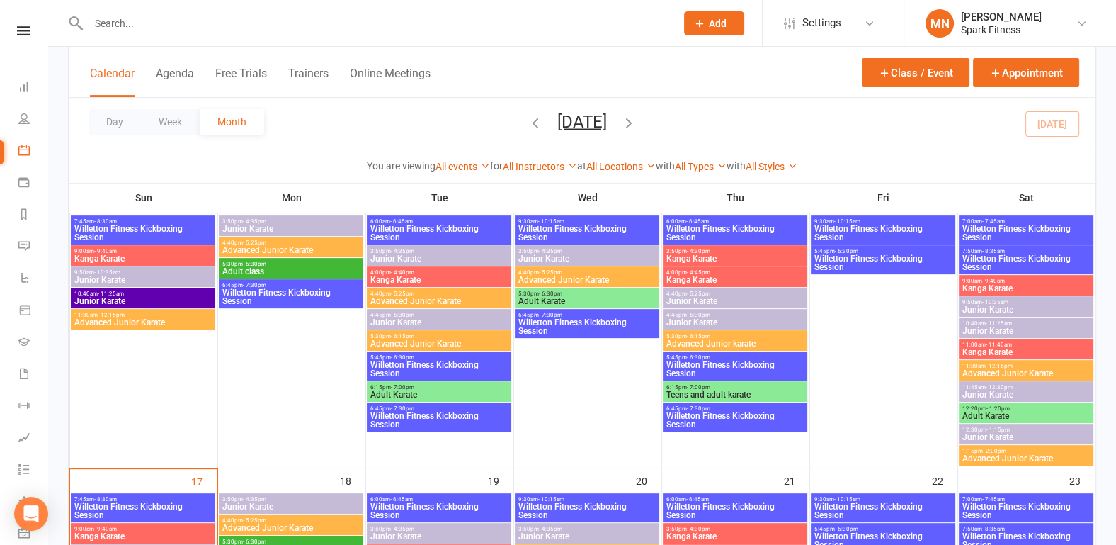
click at [839, 258] on span "Willetton Fitness Kickboxing Session" at bounding box center [883, 262] width 139 height 17
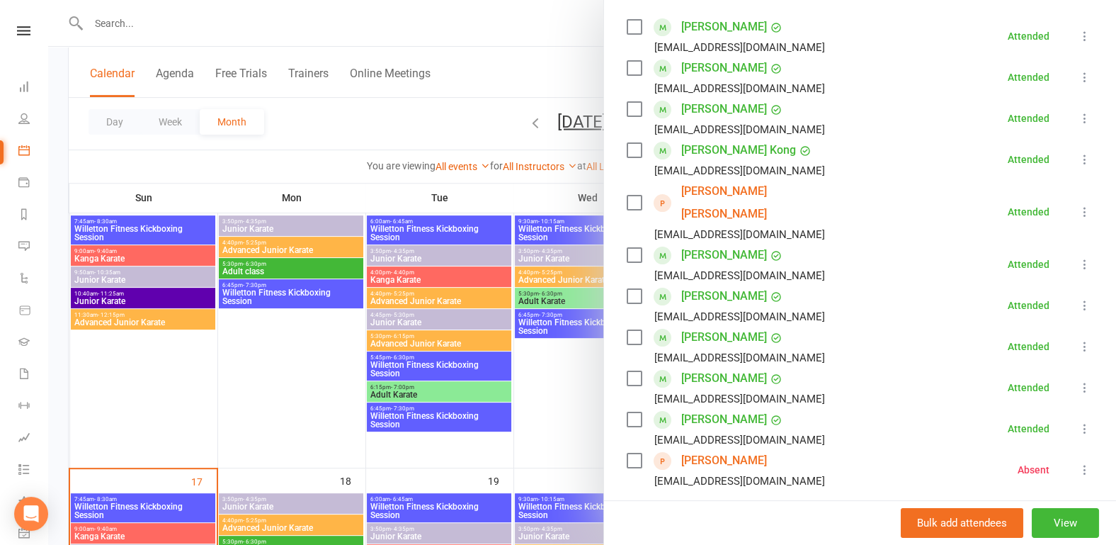
scroll to position [295, 0]
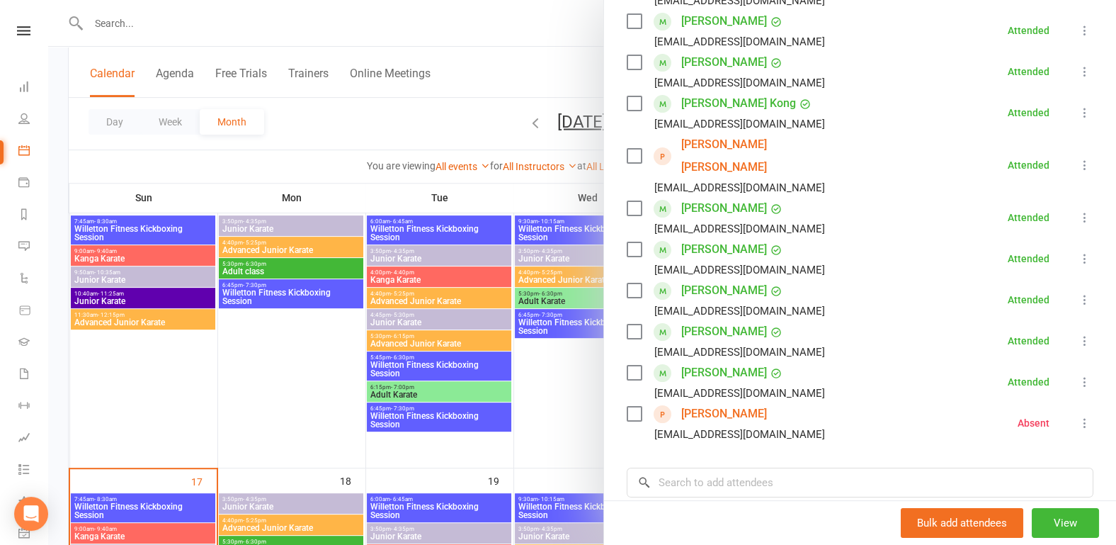
click at [216, 405] on div at bounding box center [582, 272] width 1068 height 545
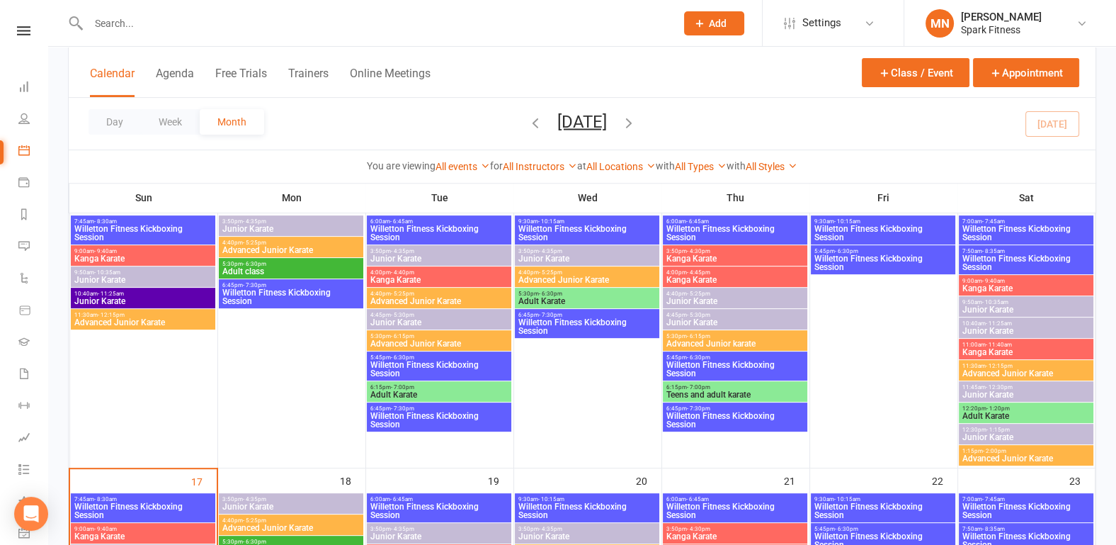
click at [977, 254] on span "Willetton Fitness Kickboxing Session" at bounding box center [1026, 262] width 129 height 17
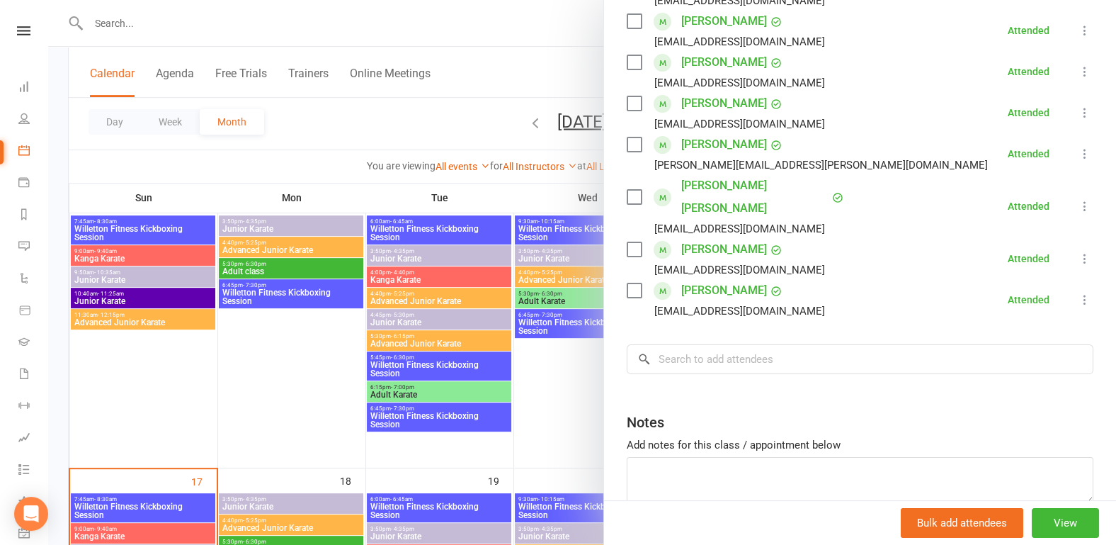
click at [197, 395] on div at bounding box center [582, 272] width 1068 height 545
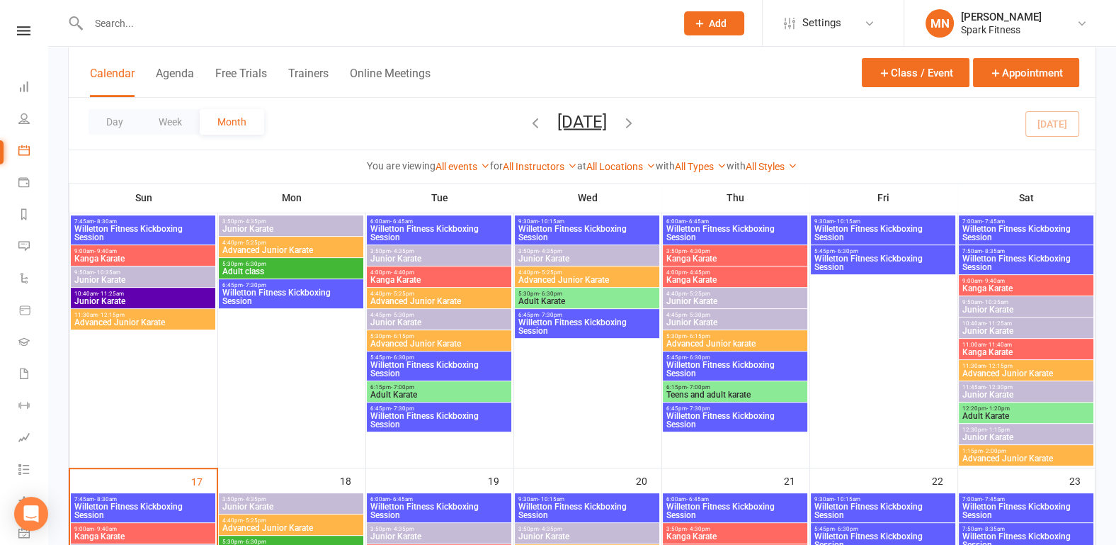
click at [892, 262] on span "Willetton Fitness Kickboxing Session" at bounding box center [883, 262] width 139 height 17
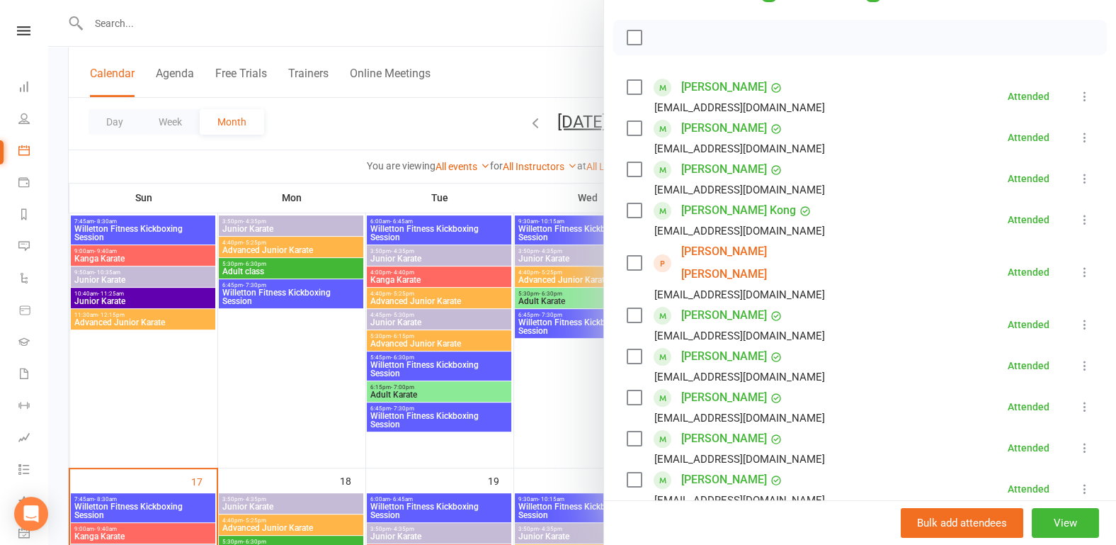
scroll to position [221, 0]
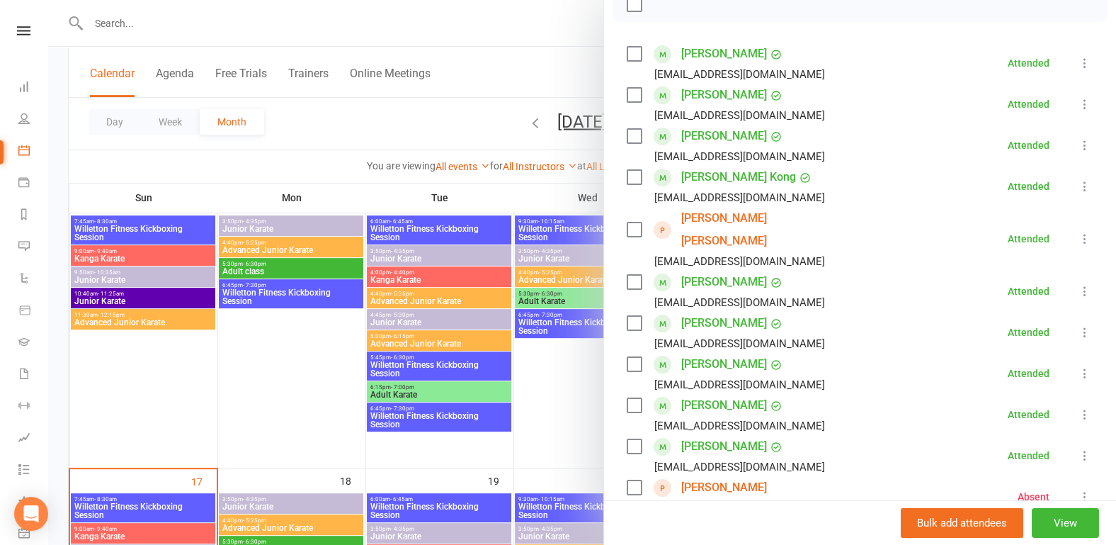
drag, startPoint x: 237, startPoint y: 437, endPoint x: 313, endPoint y: 417, distance: 78.3
click at [237, 437] on div at bounding box center [582, 272] width 1068 height 545
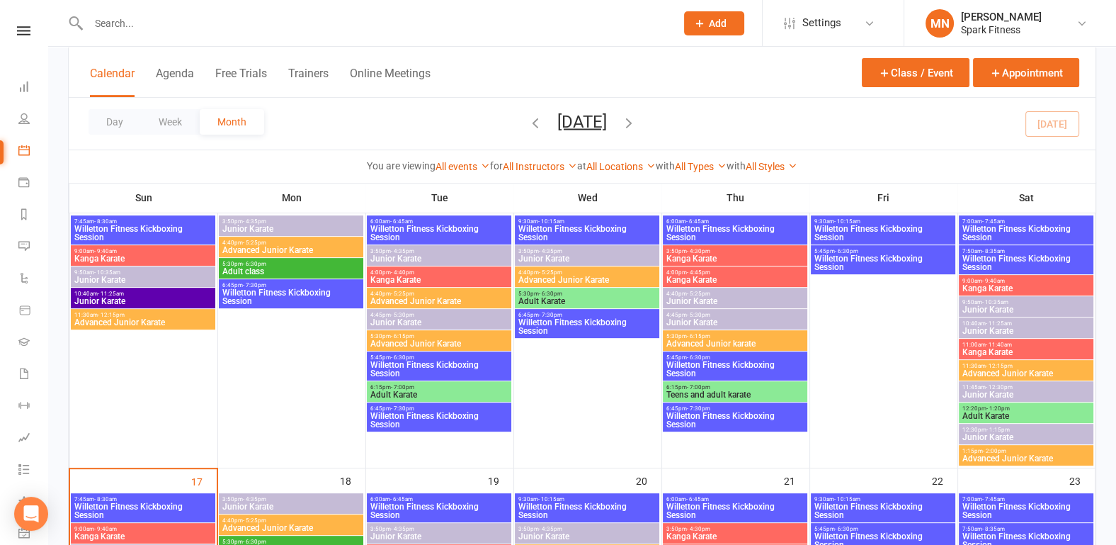
click at [993, 226] on span "Willetton Fitness Kickboxing Session" at bounding box center [1026, 233] width 129 height 17
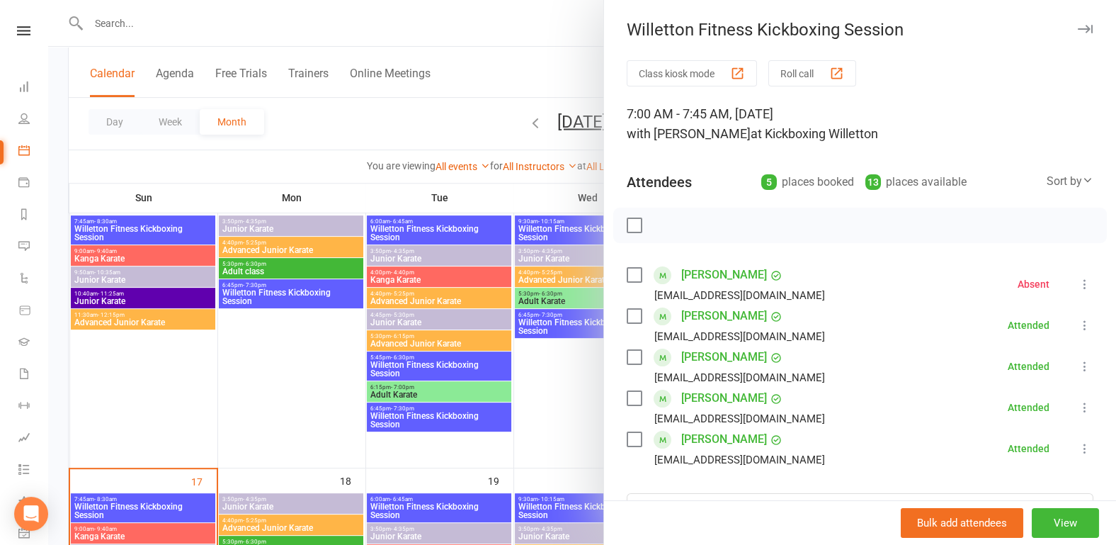
click at [203, 436] on div at bounding box center [582, 272] width 1068 height 545
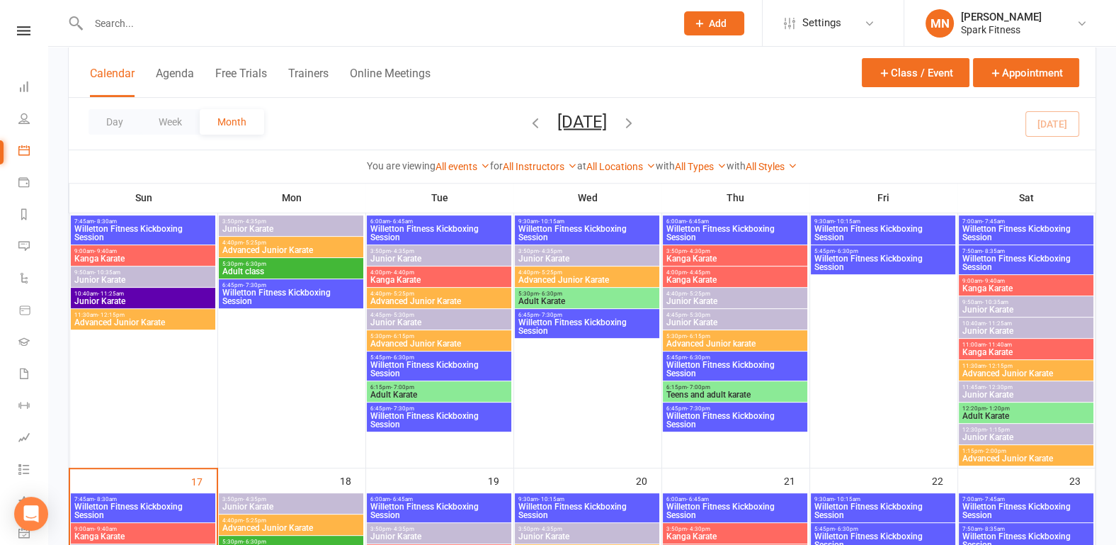
click at [987, 256] on span "Willetton Fitness Kickboxing Session" at bounding box center [1026, 262] width 129 height 17
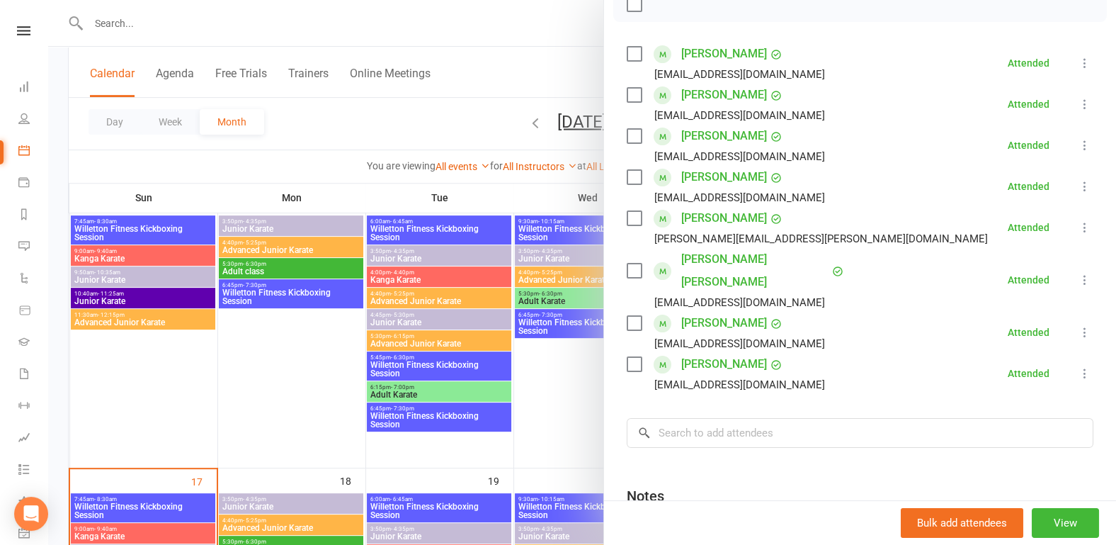
click at [169, 403] on div at bounding box center [582, 272] width 1068 height 545
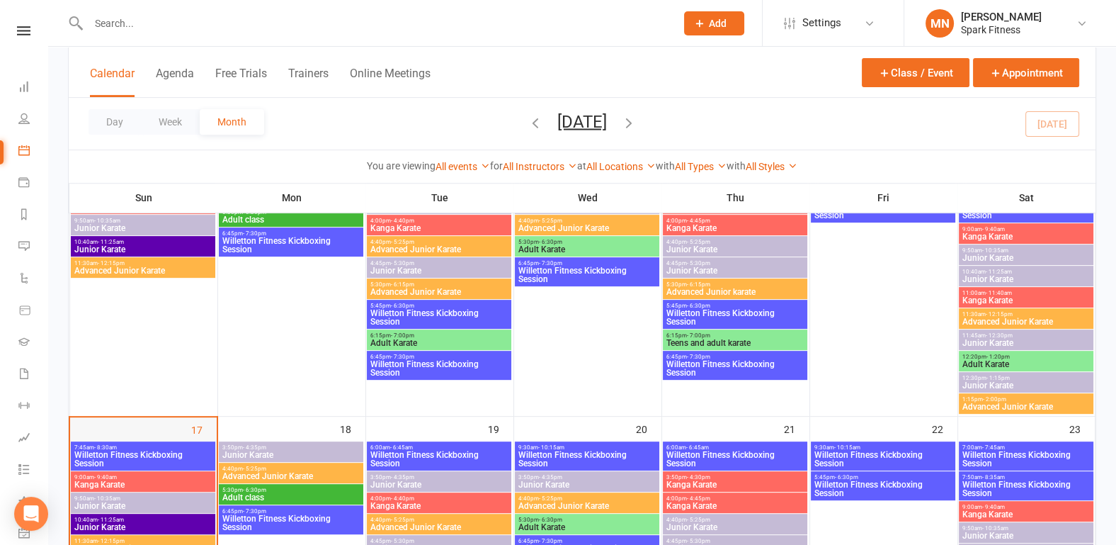
scroll to position [737, 0]
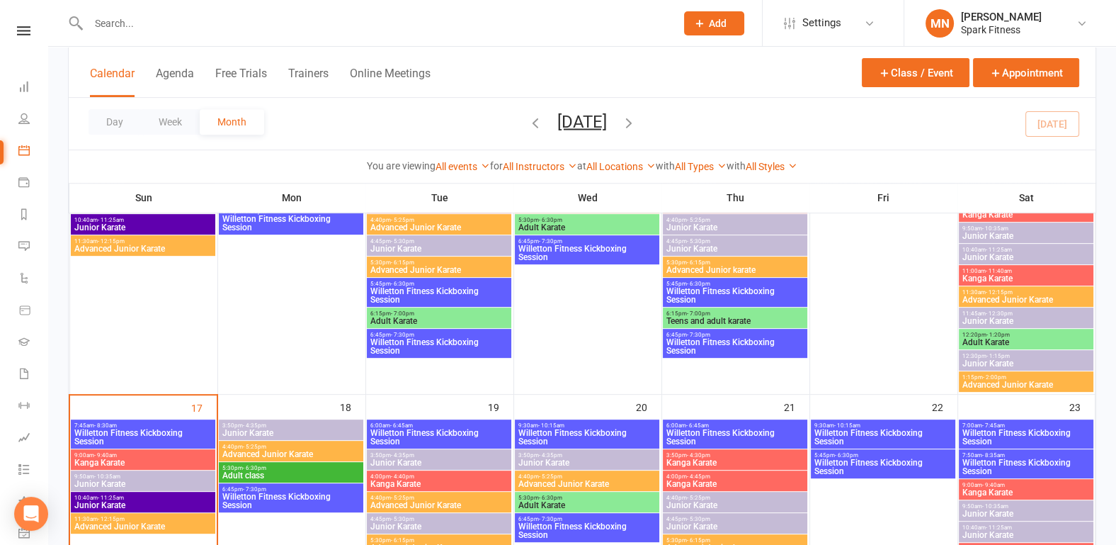
click at [117, 434] on span "Willetton Fitness Kickboxing Session" at bounding box center [143, 437] width 139 height 17
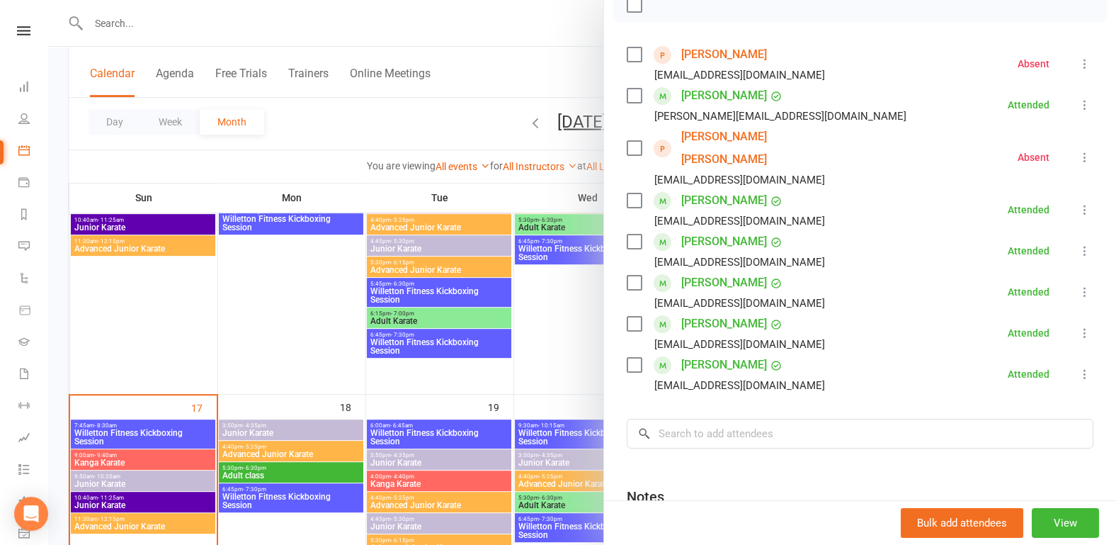
scroll to position [221, 0]
click at [297, 327] on div at bounding box center [582, 272] width 1068 height 545
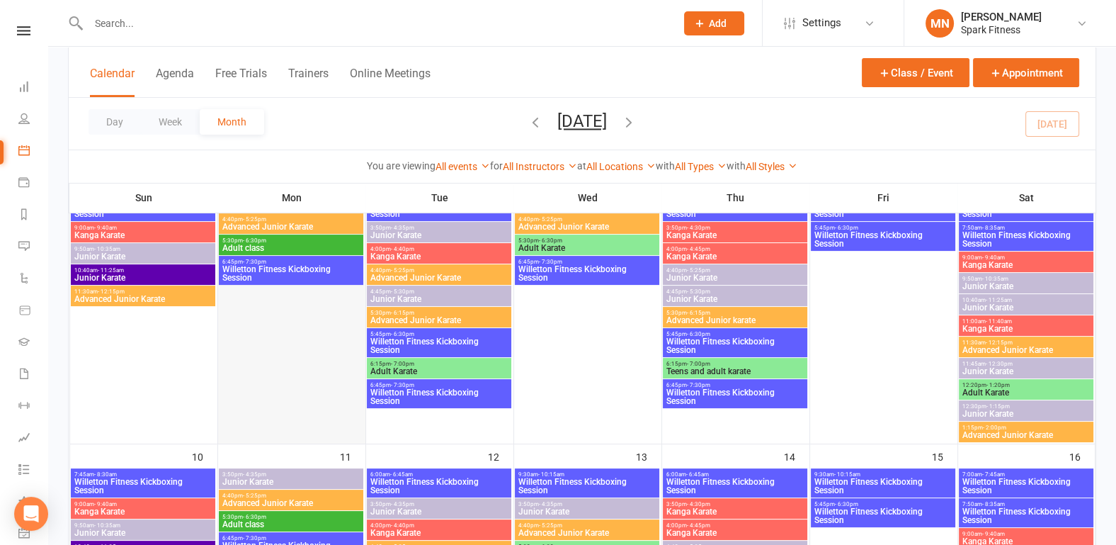
scroll to position [368, 0]
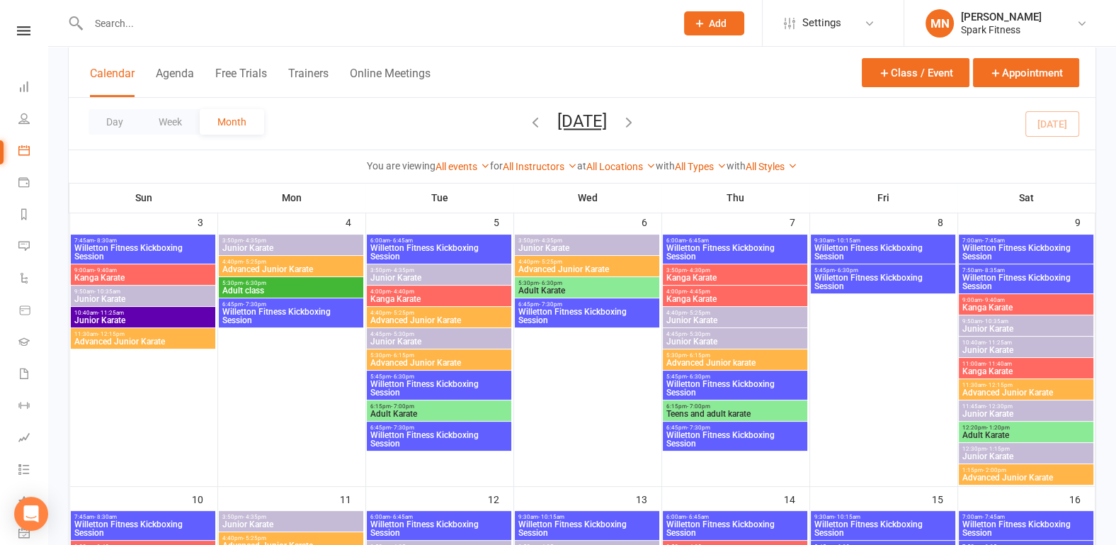
click at [274, 307] on span "Willetton Fitness Kickboxing Session" at bounding box center [291, 315] width 139 height 17
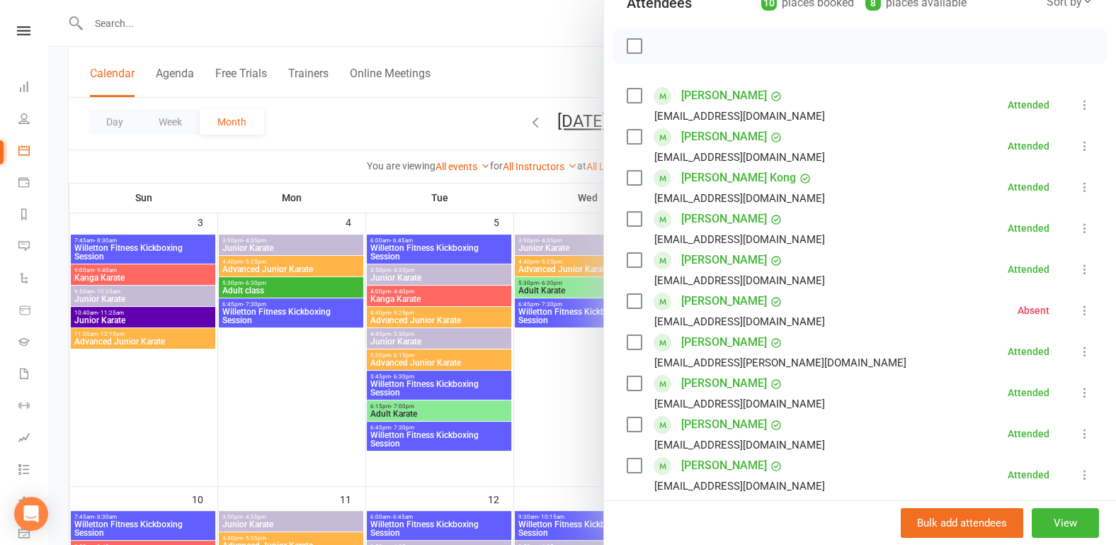
scroll to position [221, 0]
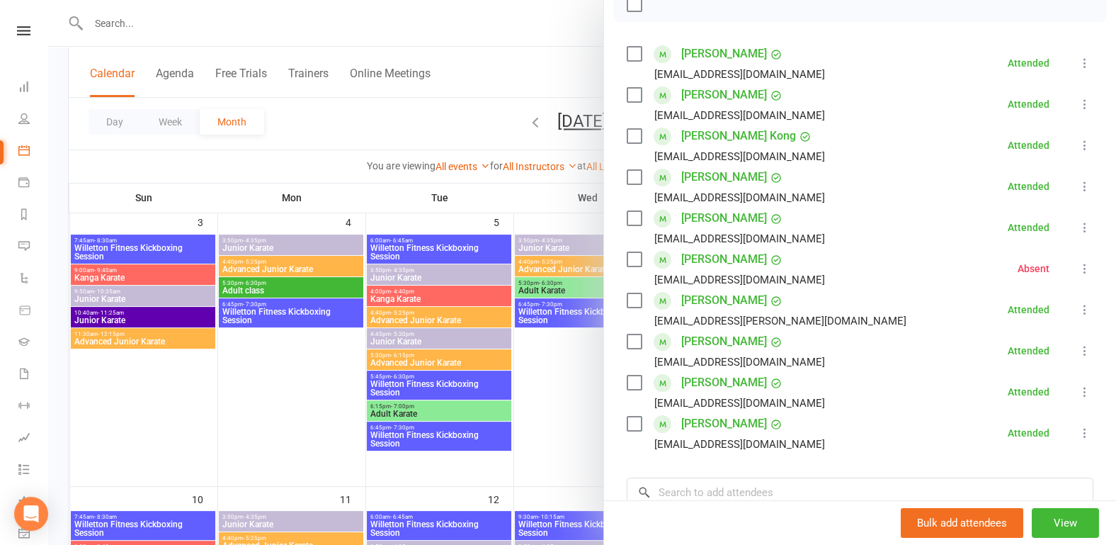
drag, startPoint x: 265, startPoint y: 405, endPoint x: 284, endPoint y: 404, distance: 19.2
click at [268, 405] on div at bounding box center [582, 272] width 1068 height 545
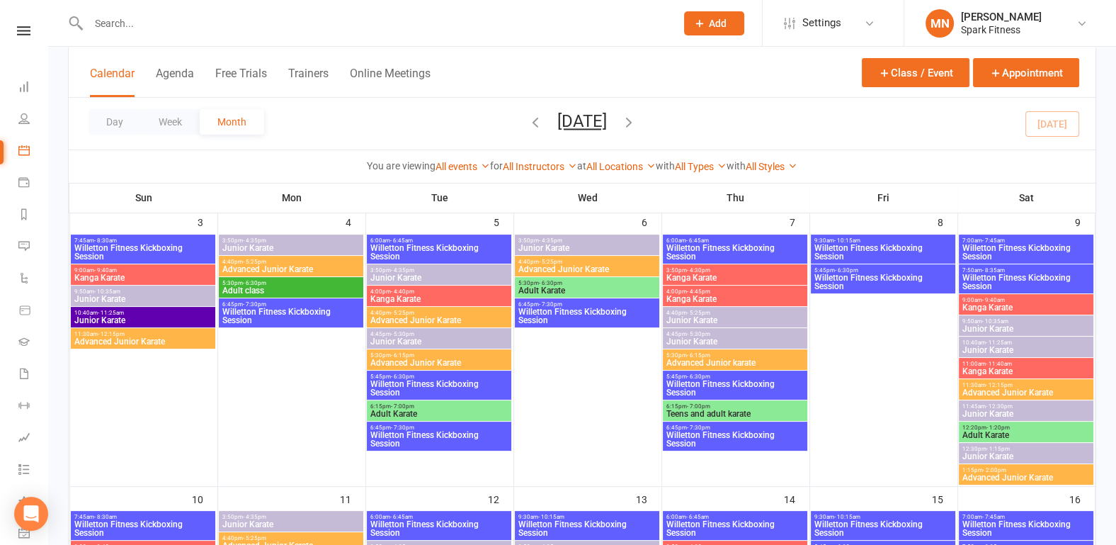
click at [457, 245] on span "Willetton Fitness Kickboxing Session" at bounding box center [439, 252] width 139 height 17
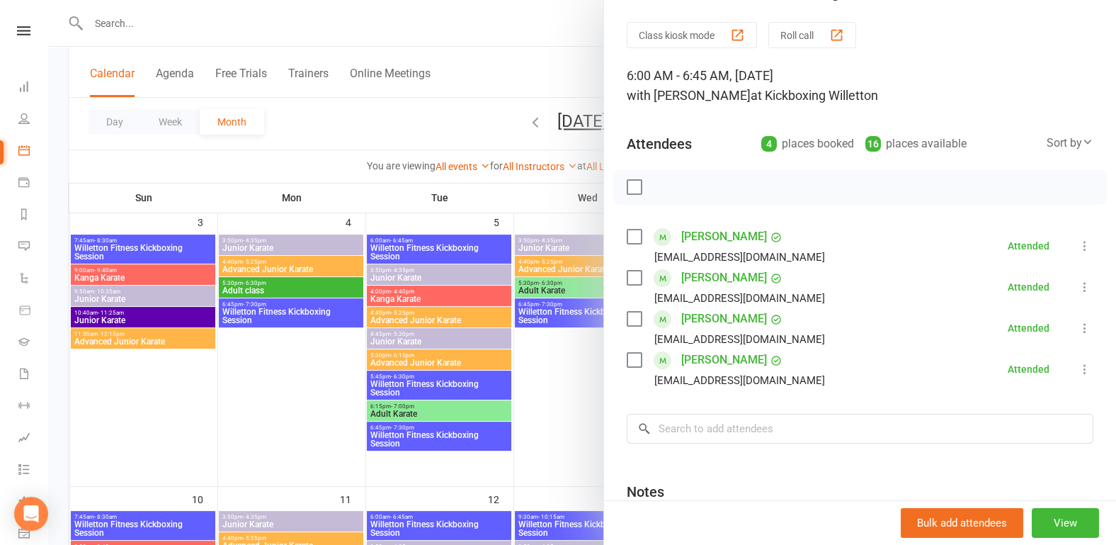
scroll to position [74, 0]
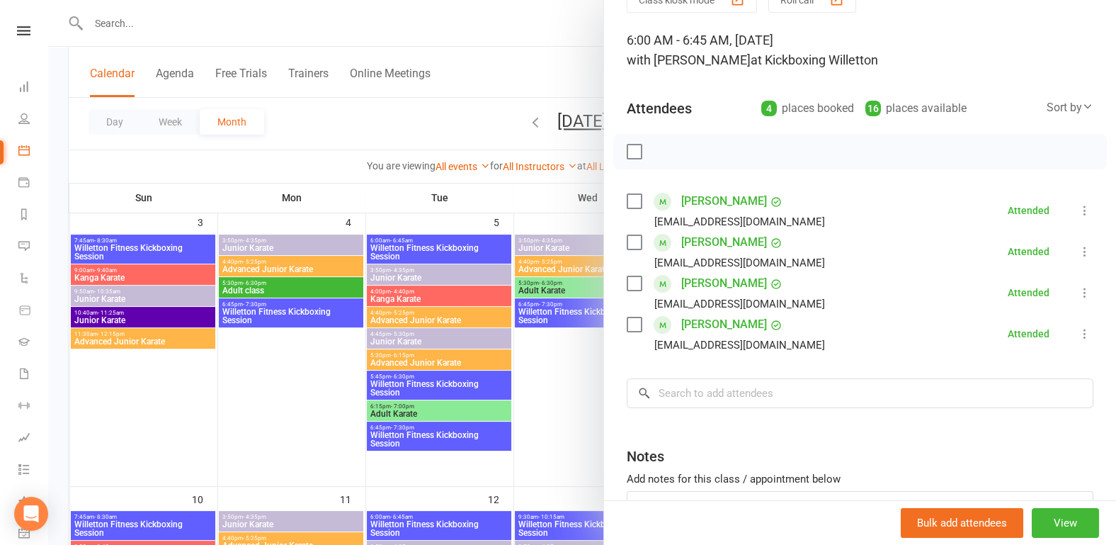
click at [413, 384] on div at bounding box center [582, 272] width 1068 height 545
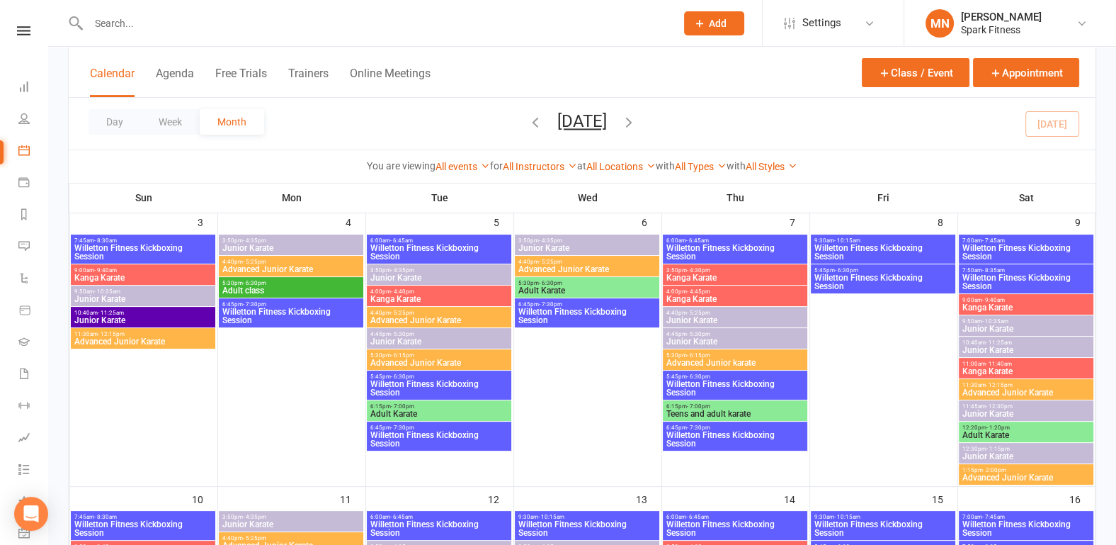
click at [413, 384] on span "Willetton Fitness Kickboxing Session" at bounding box center [439, 388] width 139 height 17
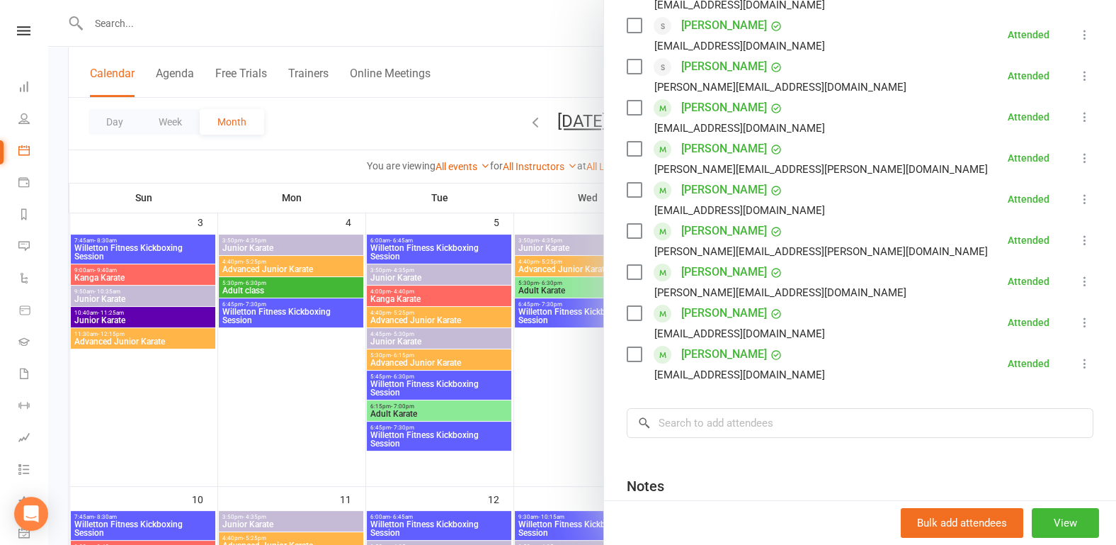
scroll to position [295, 0]
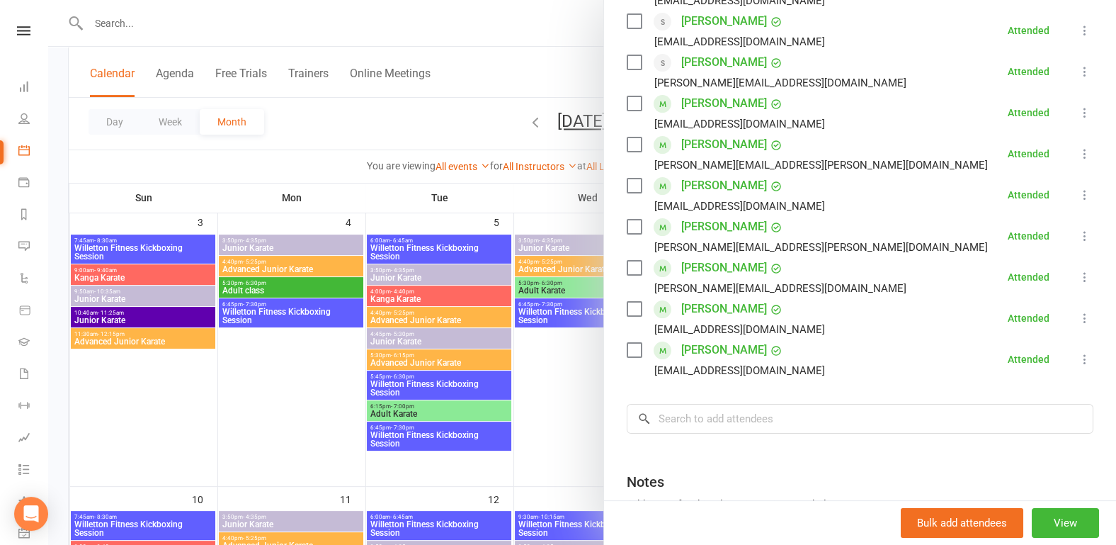
click at [438, 441] on div at bounding box center [582, 272] width 1068 height 545
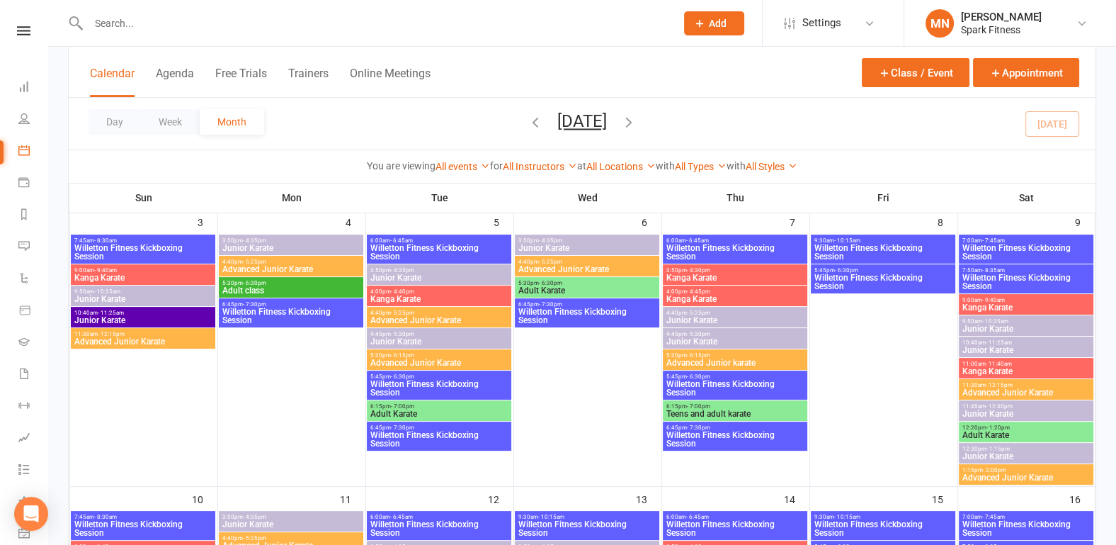
click at [440, 434] on span "Willetton Fitness Kickboxing Session" at bounding box center [439, 439] width 139 height 17
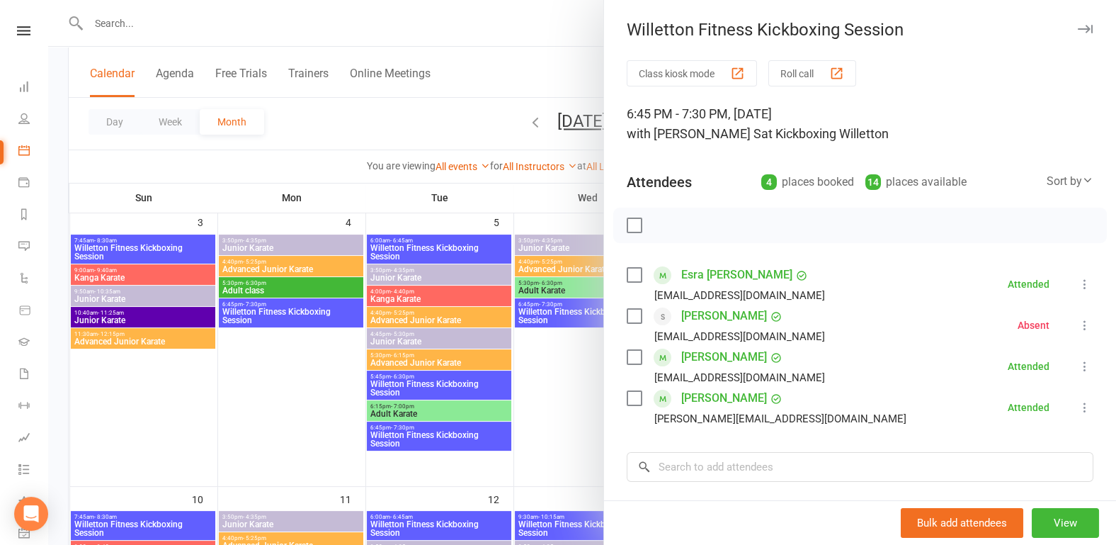
click at [277, 389] on div at bounding box center [582, 272] width 1068 height 545
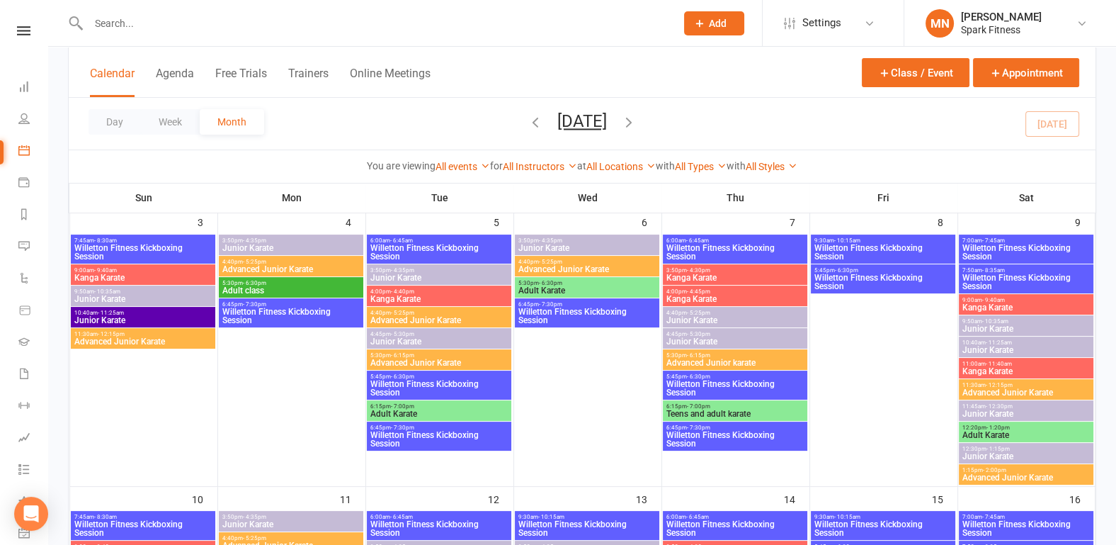
click at [570, 317] on span "Willetton Fitness Kickboxing Session" at bounding box center [587, 315] width 139 height 17
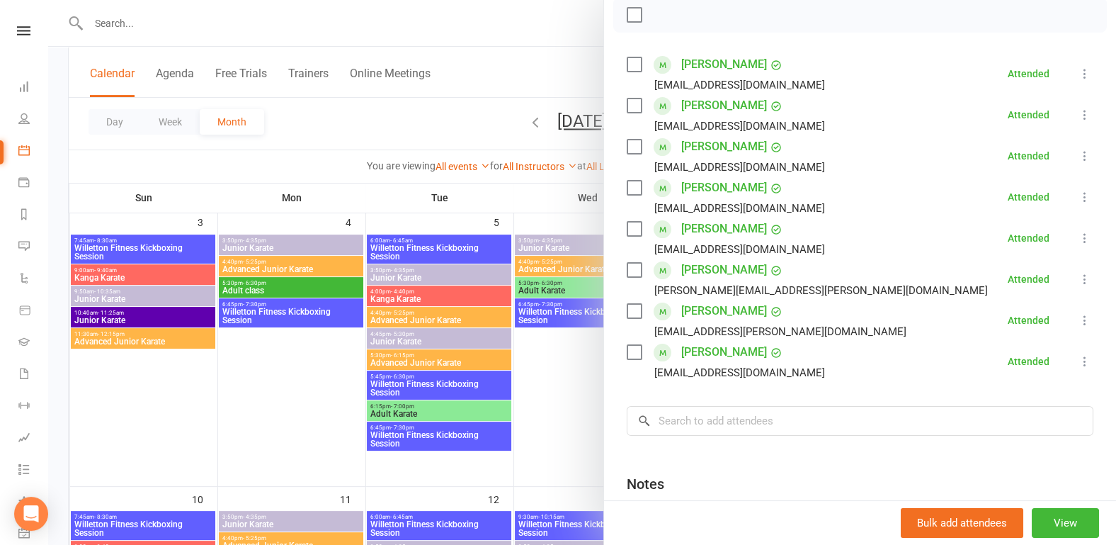
scroll to position [221, 0]
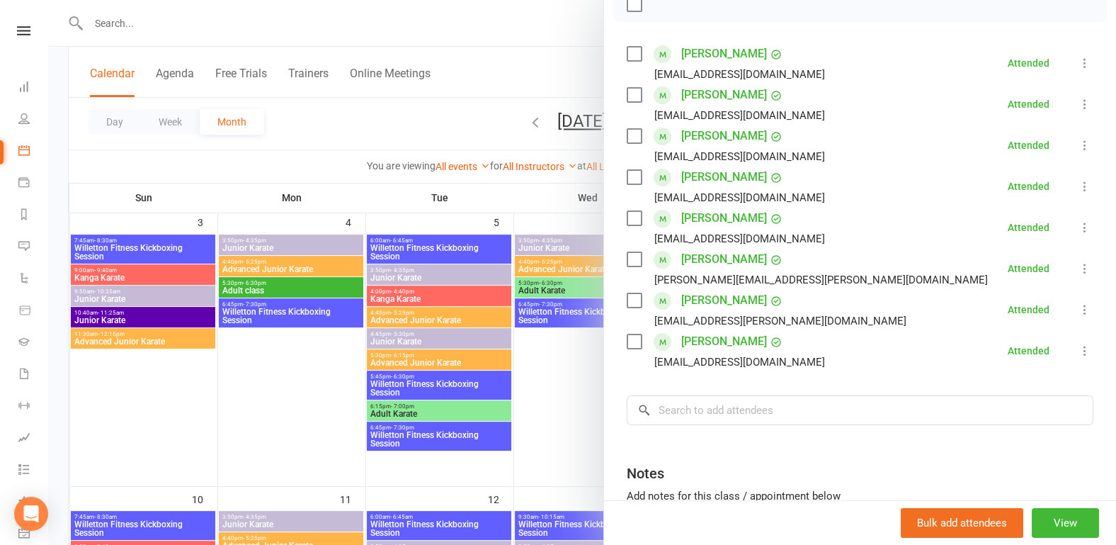
click at [297, 423] on div at bounding box center [582, 272] width 1068 height 545
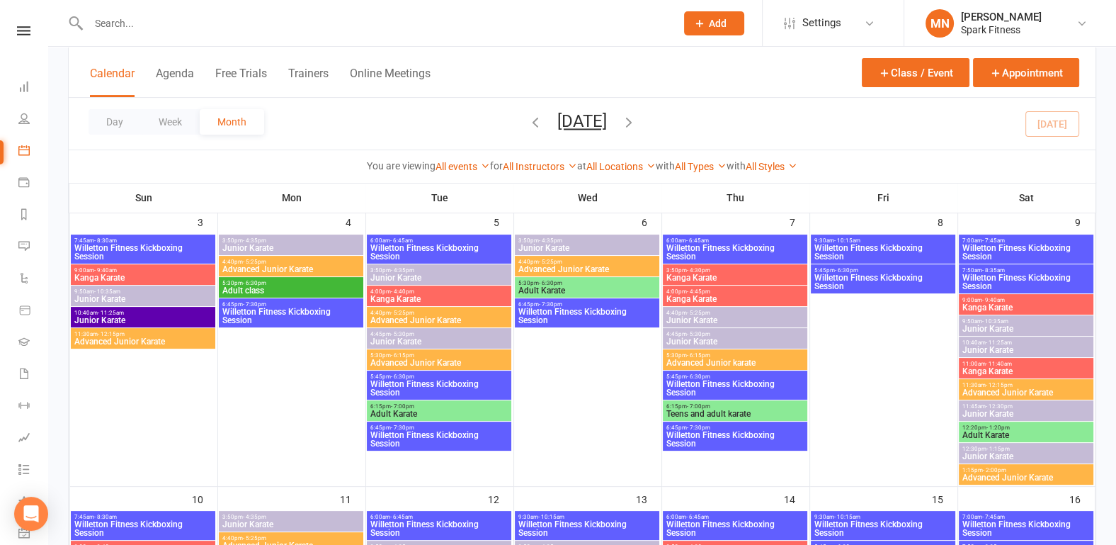
scroll to position [295, 0]
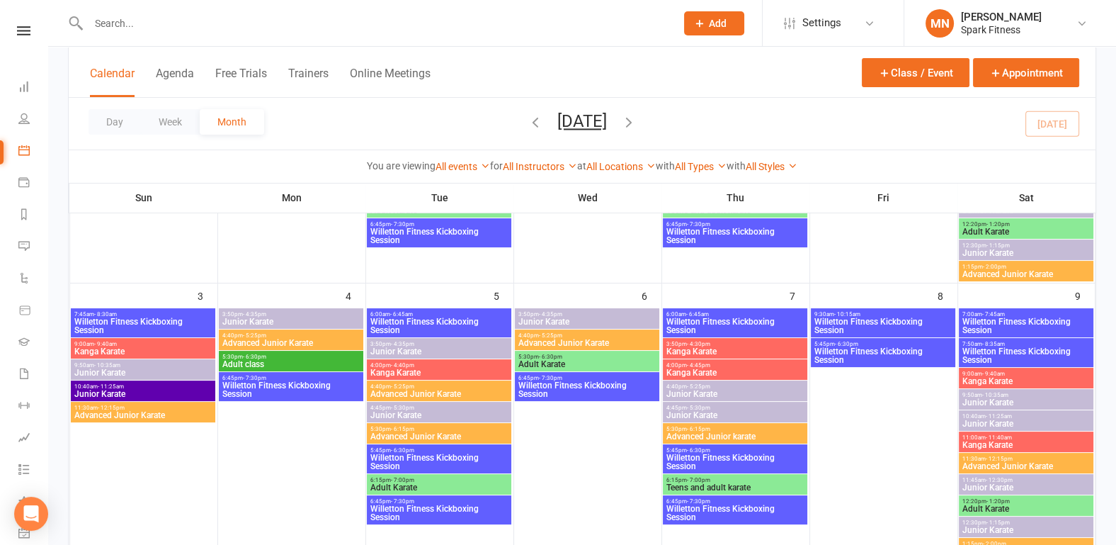
click at [709, 317] on span "Willetton Fitness Kickboxing Session" at bounding box center [735, 325] width 139 height 17
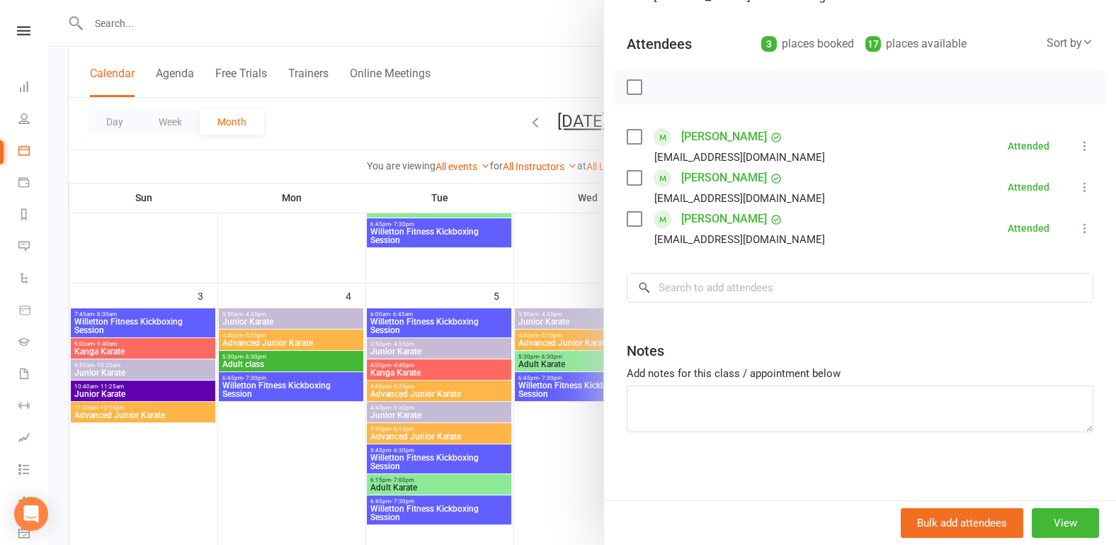
scroll to position [139, 0]
click at [236, 438] on div at bounding box center [582, 272] width 1068 height 545
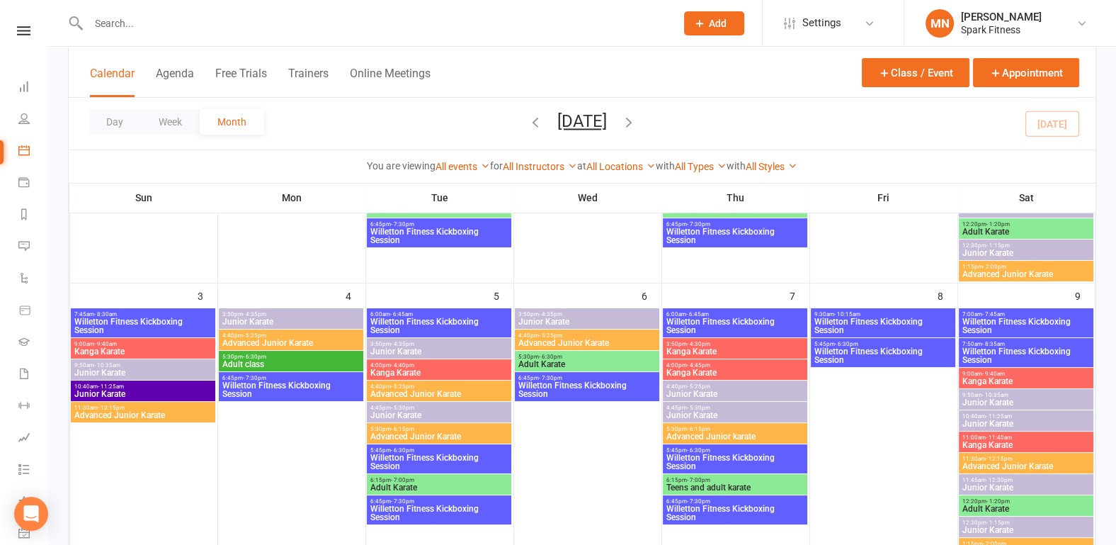
click at [709, 447] on span "5:45pm - 6:30pm" at bounding box center [735, 450] width 139 height 6
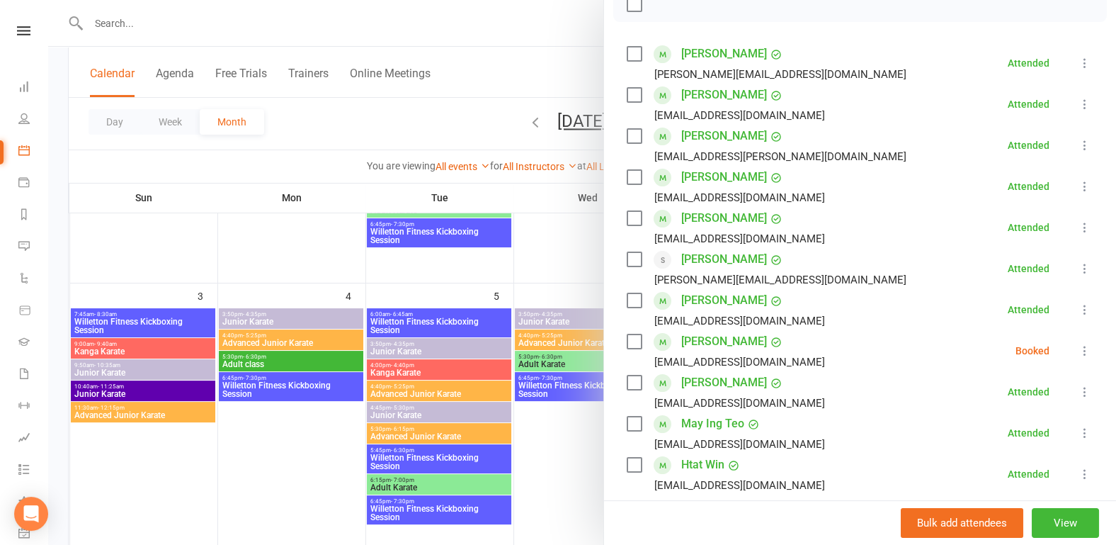
scroll to position [295, 0]
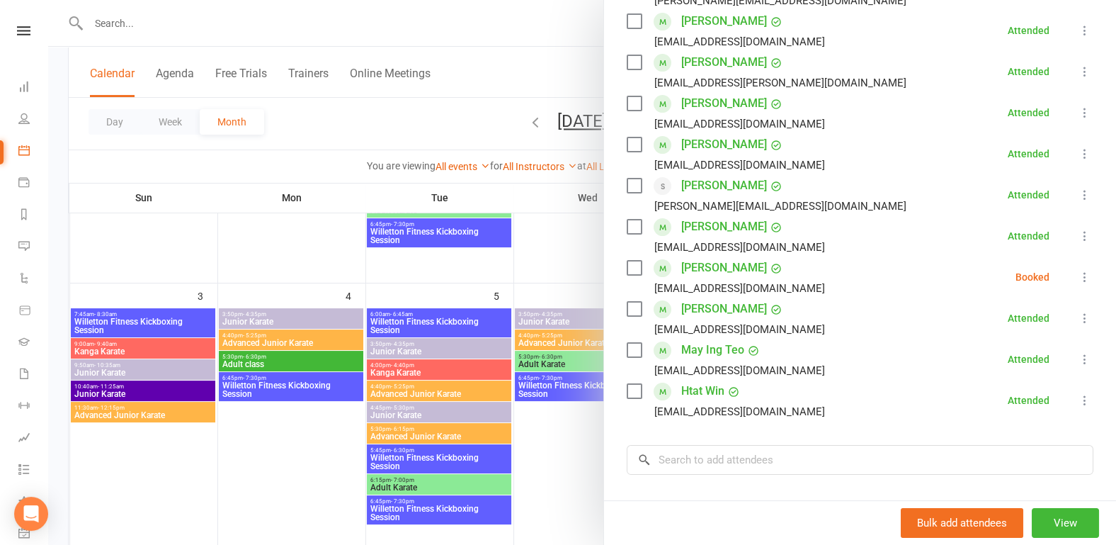
click at [299, 467] on div at bounding box center [582, 272] width 1068 height 545
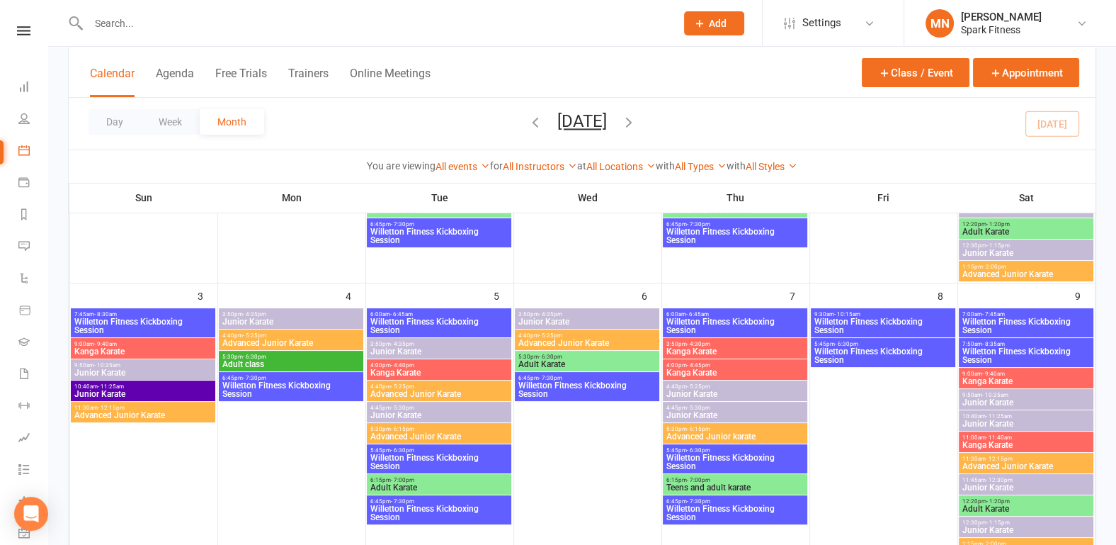
click at [683, 508] on span "Willetton Fitness Kickboxing Session" at bounding box center [735, 512] width 139 height 17
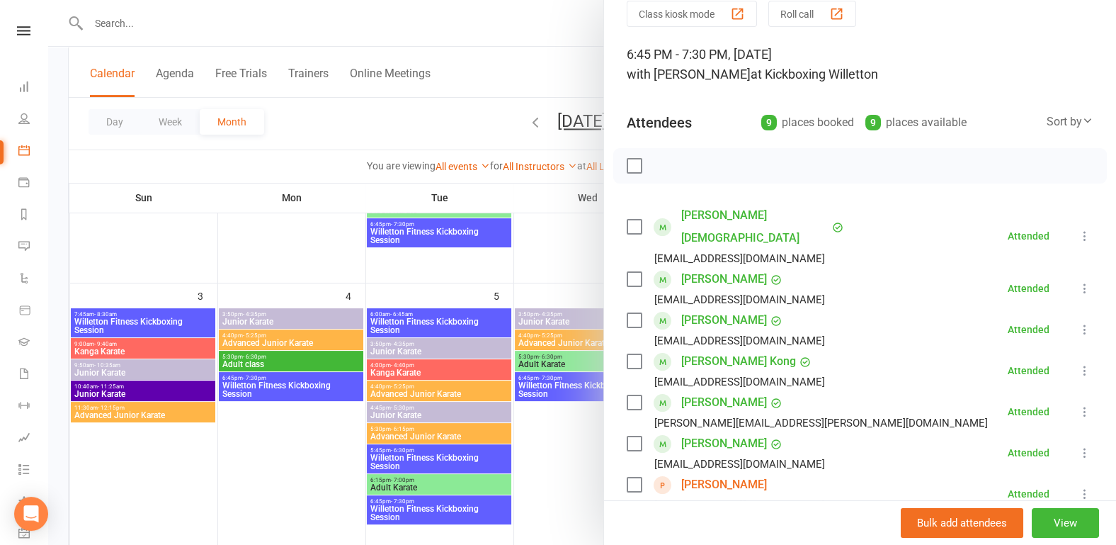
scroll to position [0, 0]
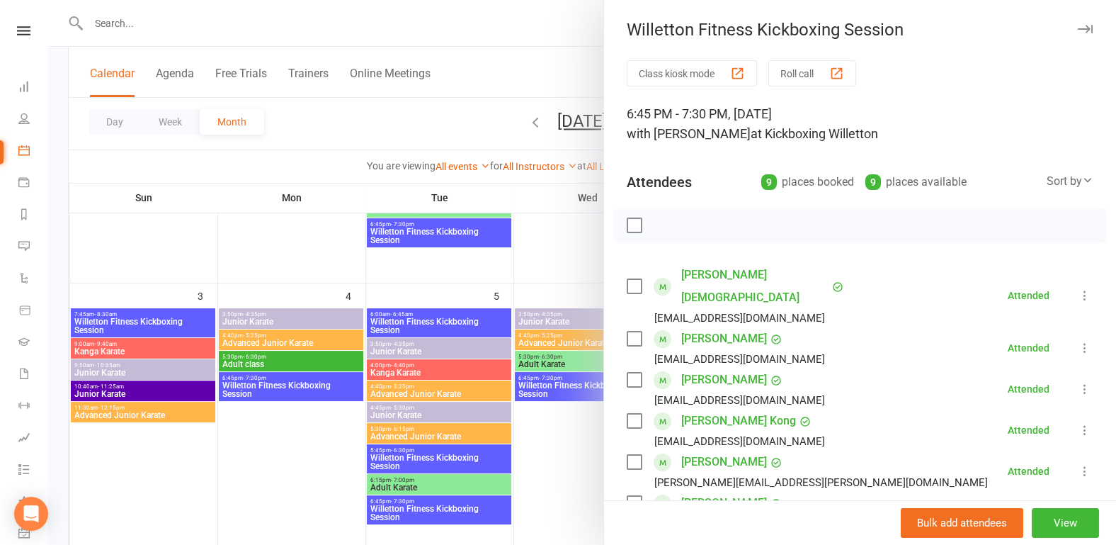
click at [300, 432] on div at bounding box center [582, 272] width 1068 height 545
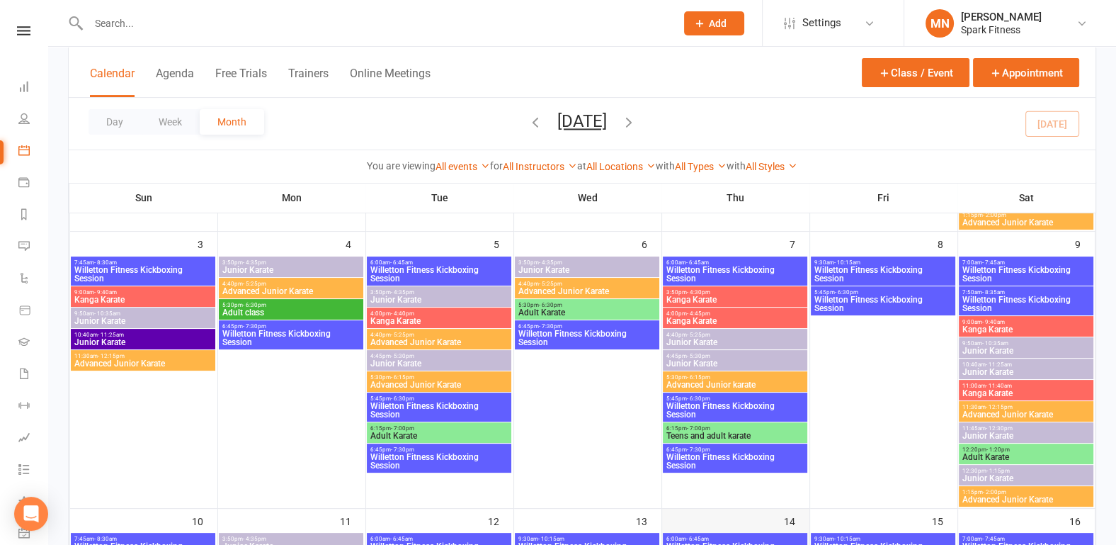
scroll to position [368, 0]
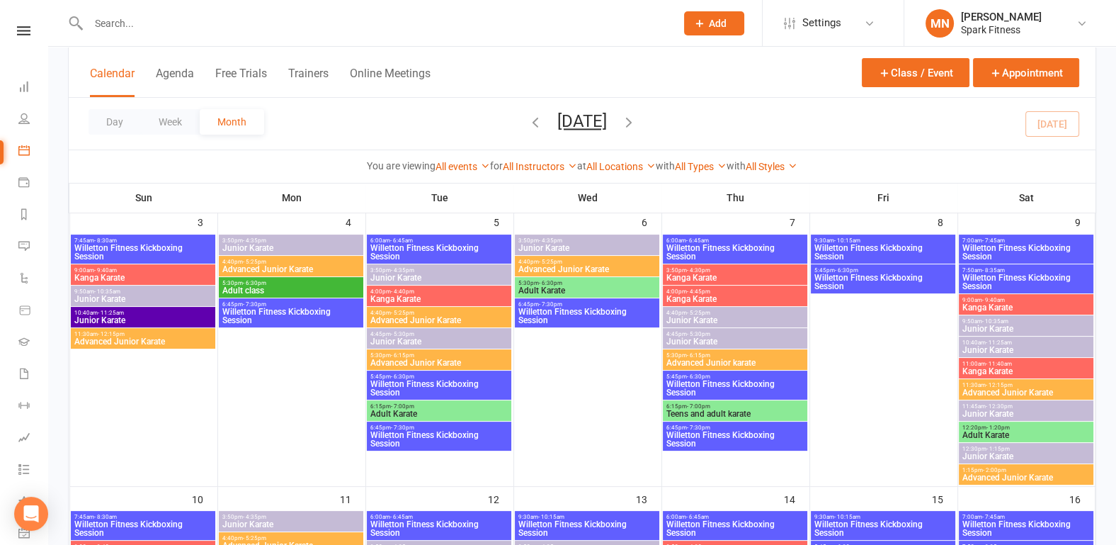
click at [720, 384] on span "Willetton Fitness Kickboxing Session" at bounding box center [735, 388] width 139 height 17
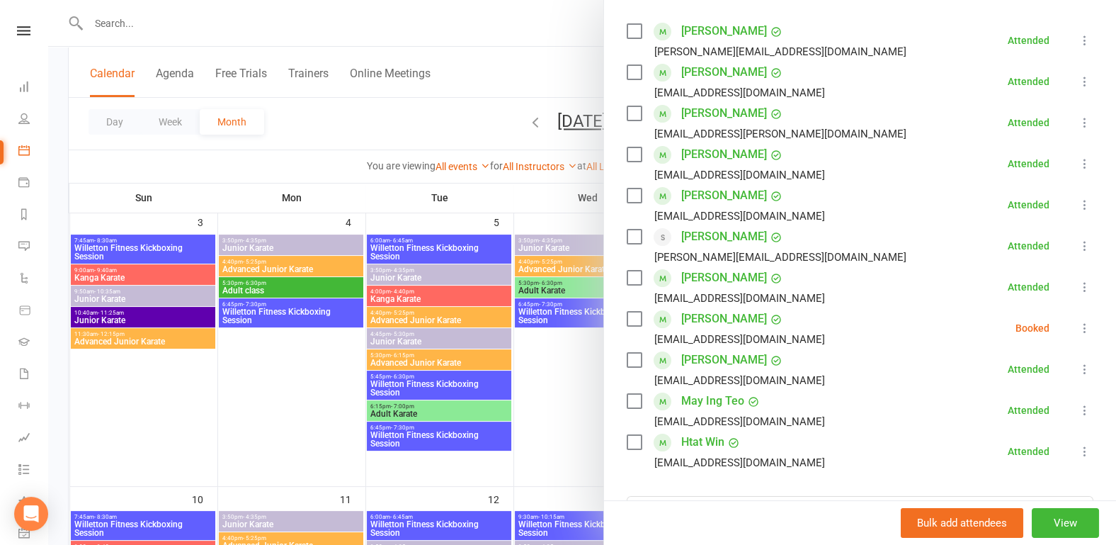
scroll to position [221, 0]
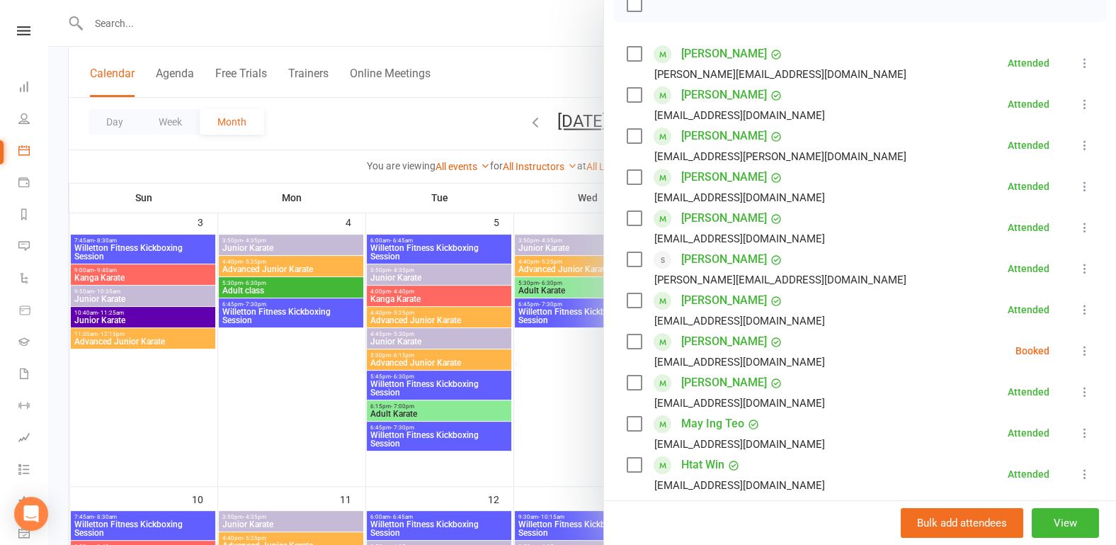
click at [251, 416] on div at bounding box center [582, 272] width 1068 height 545
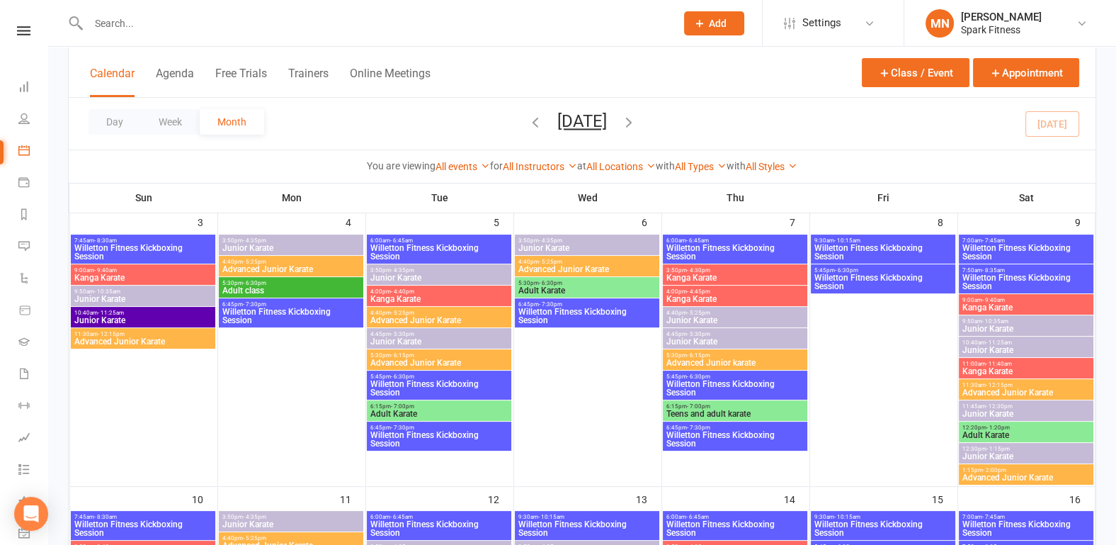
click at [689, 432] on span "Willetton Fitness Kickboxing Session" at bounding box center [735, 439] width 139 height 17
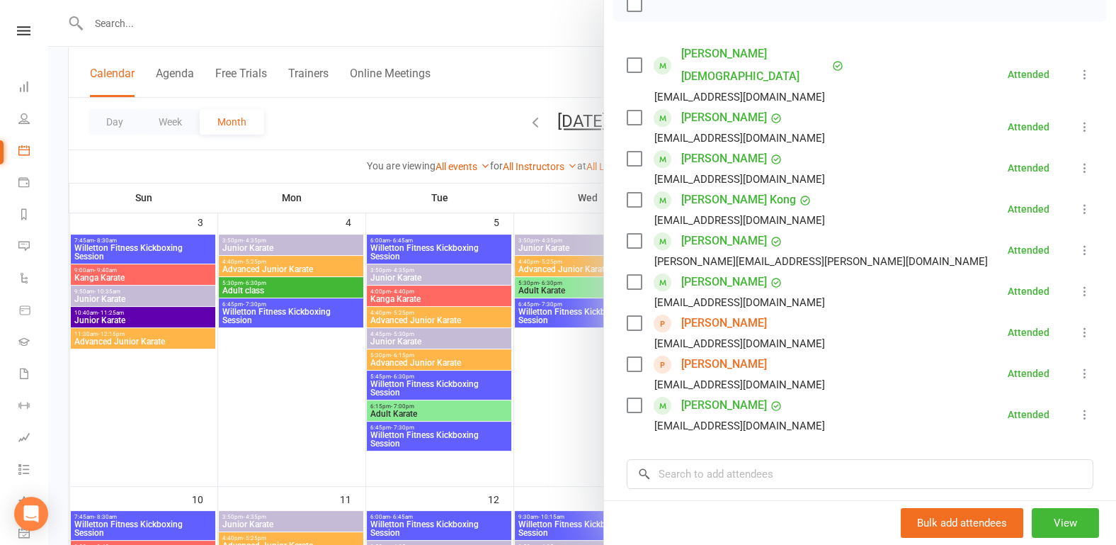
click at [334, 397] on div at bounding box center [582, 272] width 1068 height 545
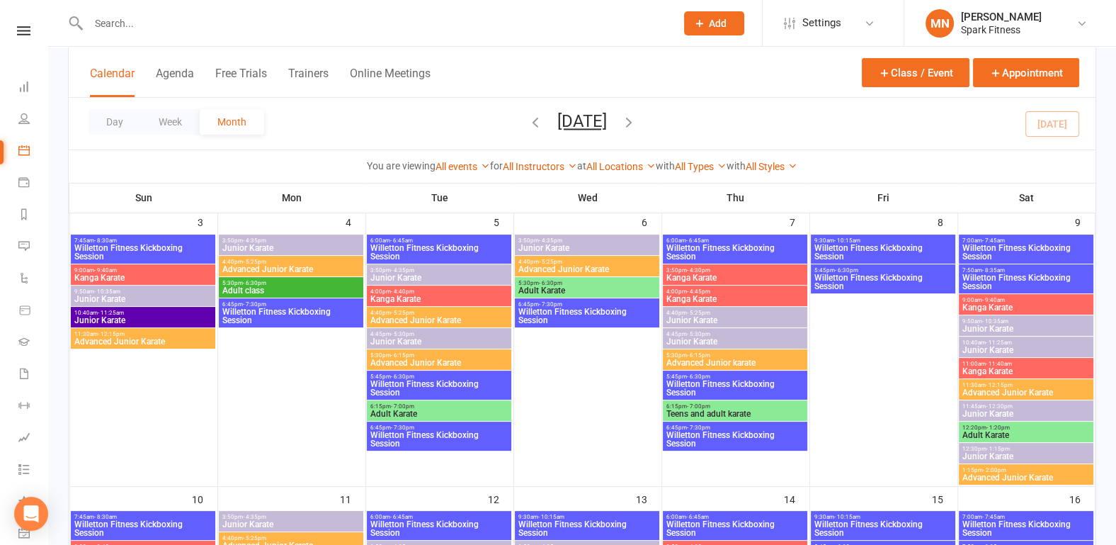
click at [872, 246] on span "Willetton Fitness Kickboxing Session" at bounding box center [883, 252] width 139 height 17
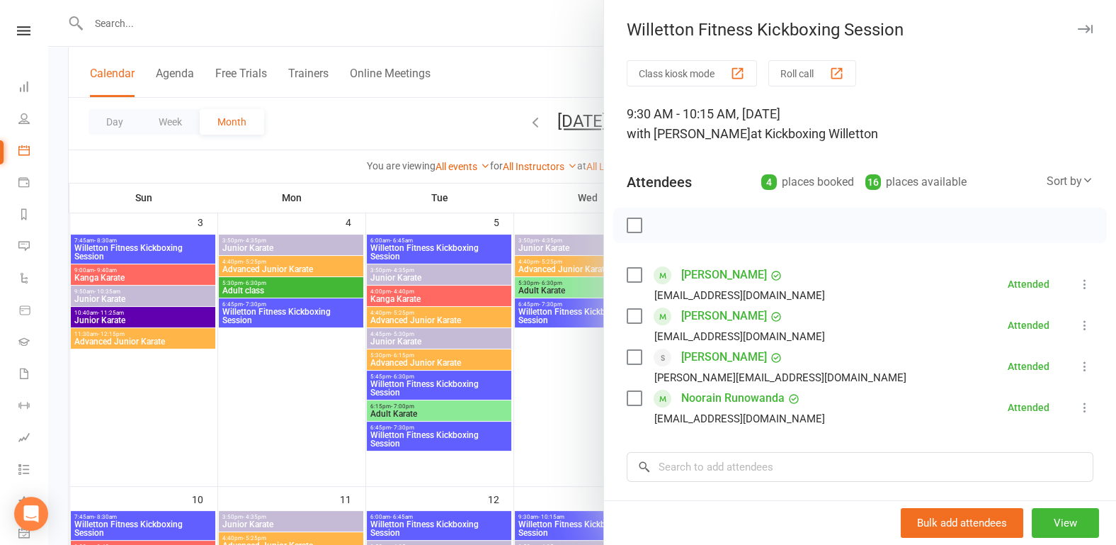
click at [273, 402] on div at bounding box center [582, 272] width 1068 height 545
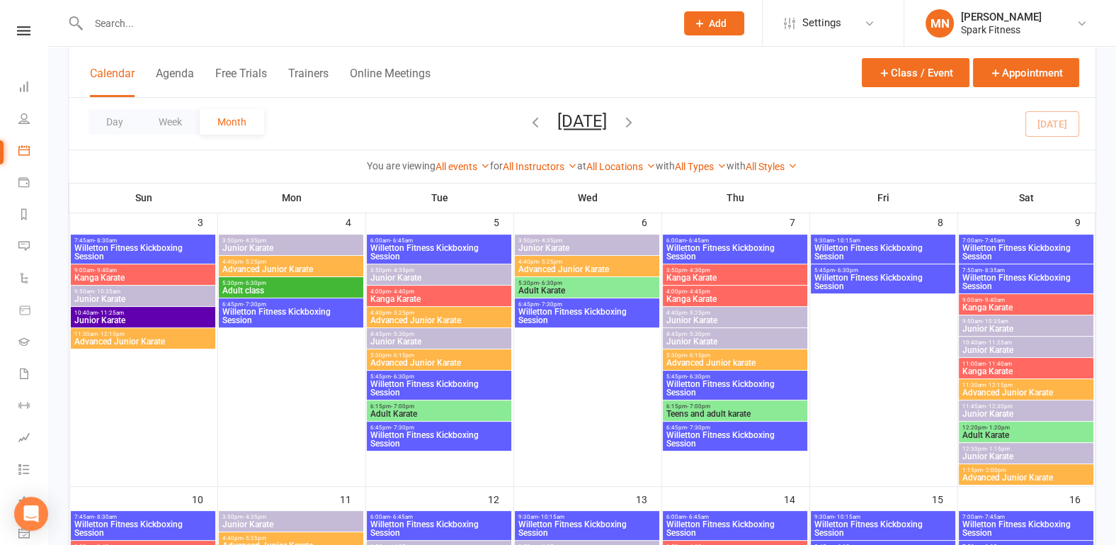
click at [832, 285] on span "Willetton Fitness Kickboxing Session" at bounding box center [883, 281] width 139 height 17
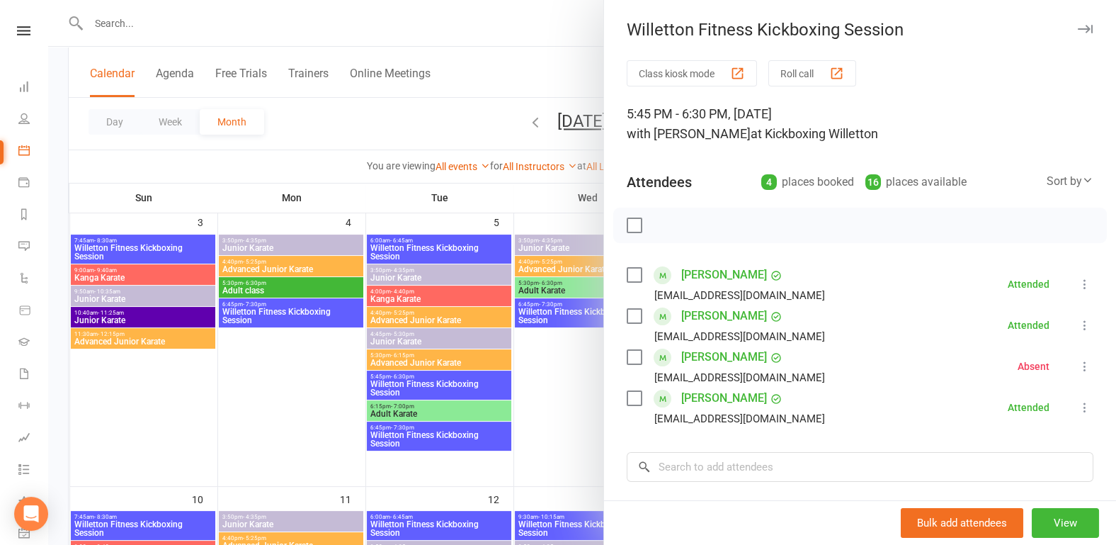
click at [239, 441] on div at bounding box center [582, 272] width 1068 height 545
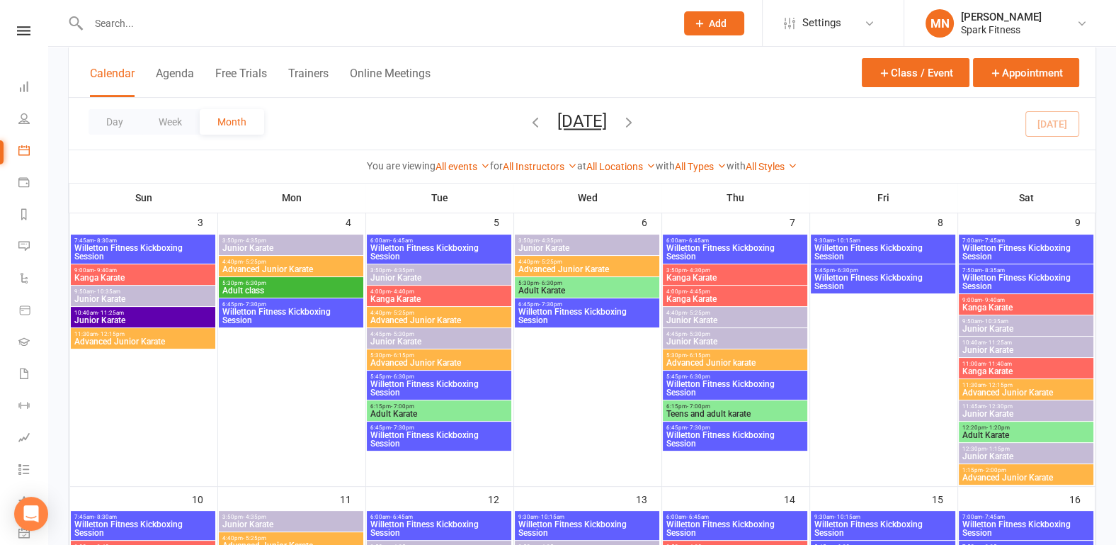
click at [1007, 247] on span "Willetton Fitness Kickboxing Session" at bounding box center [1026, 252] width 129 height 17
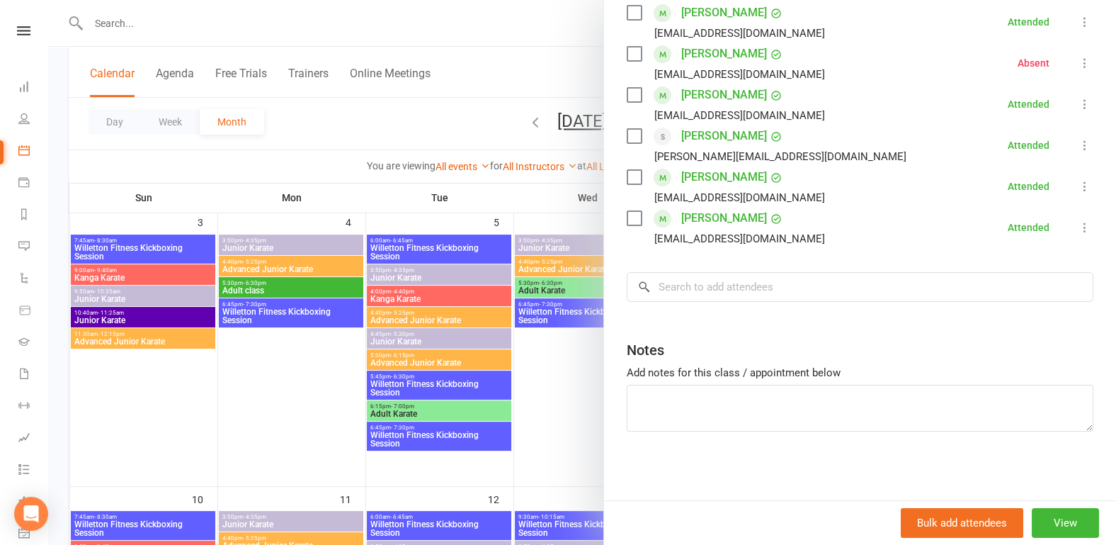
scroll to position [262, 0]
click at [239, 426] on div at bounding box center [582, 272] width 1068 height 545
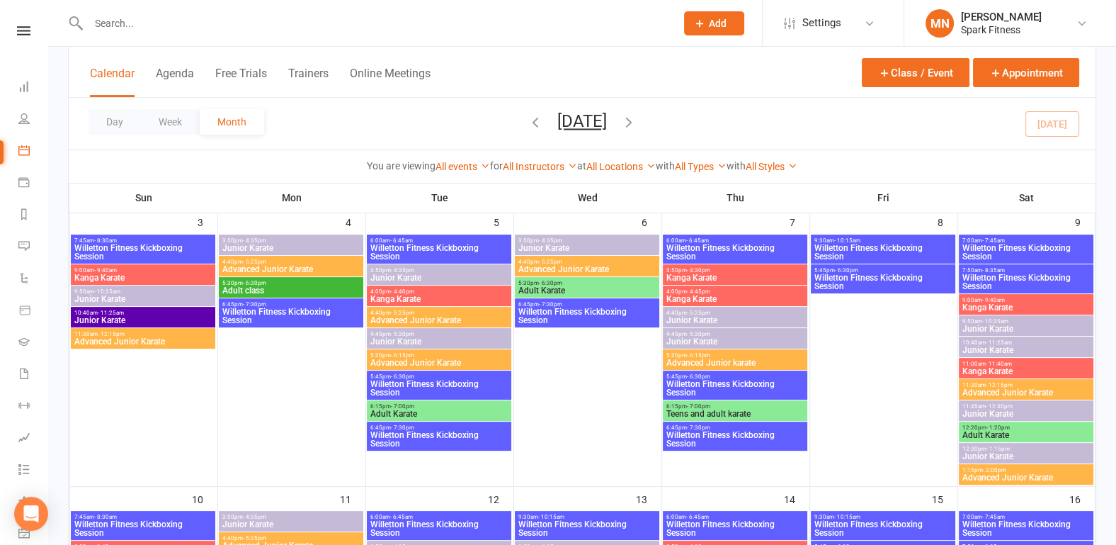
click at [981, 278] on span "Willetton Fitness Kickboxing Session" at bounding box center [1026, 281] width 129 height 17
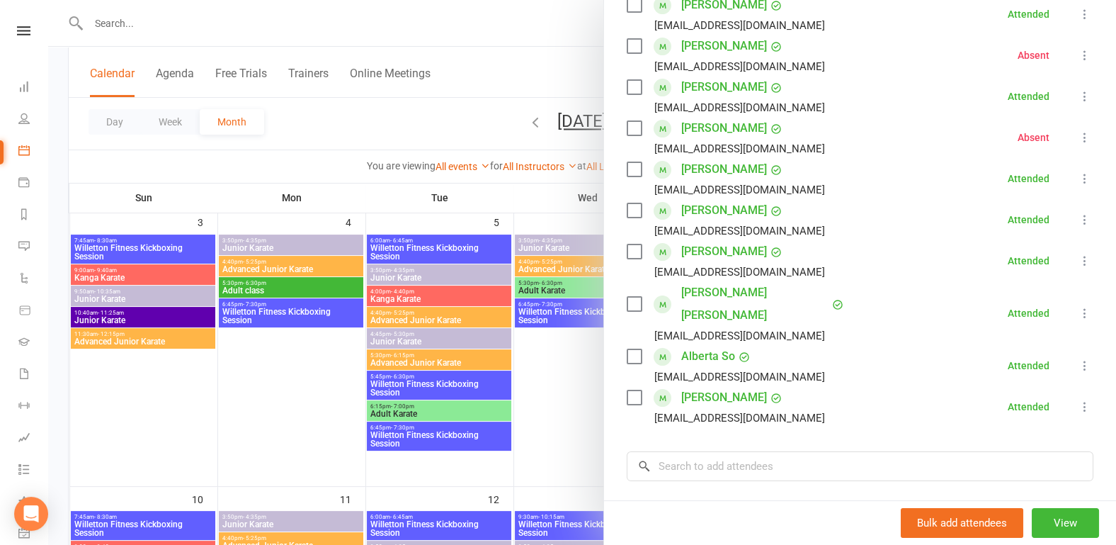
scroll to position [295, 0]
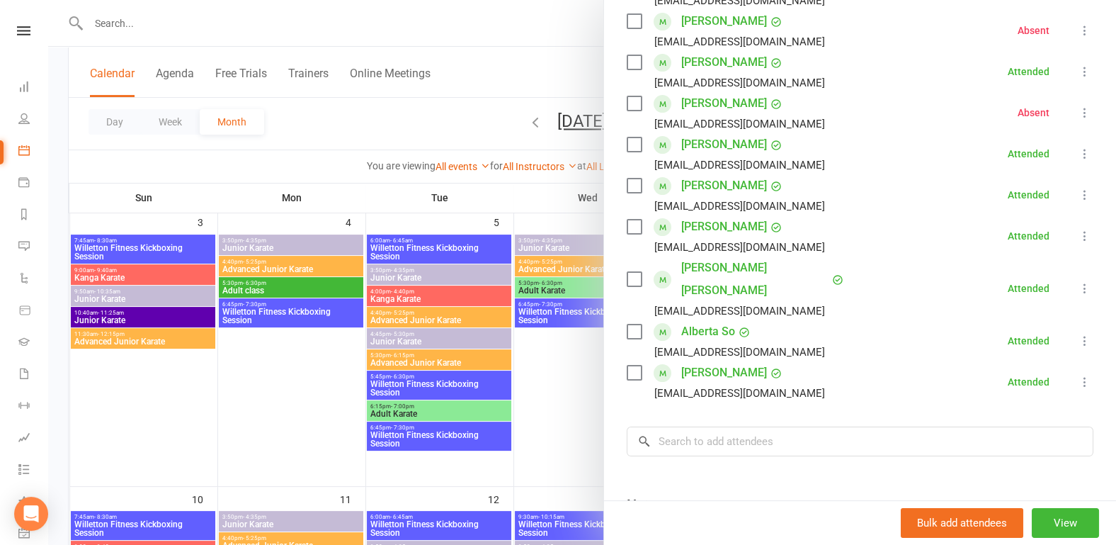
click at [285, 421] on div at bounding box center [582, 272] width 1068 height 545
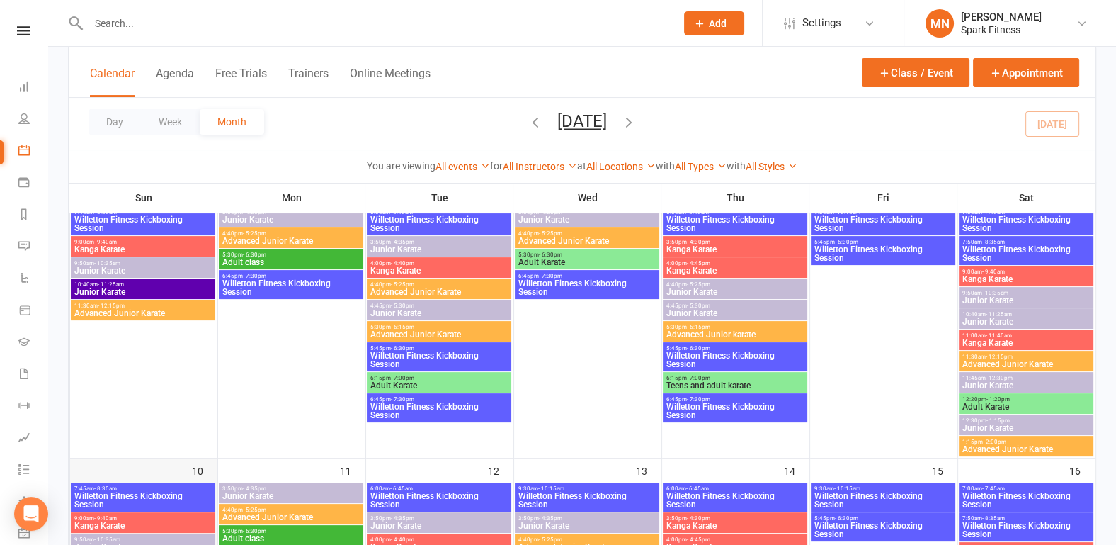
scroll to position [443, 0]
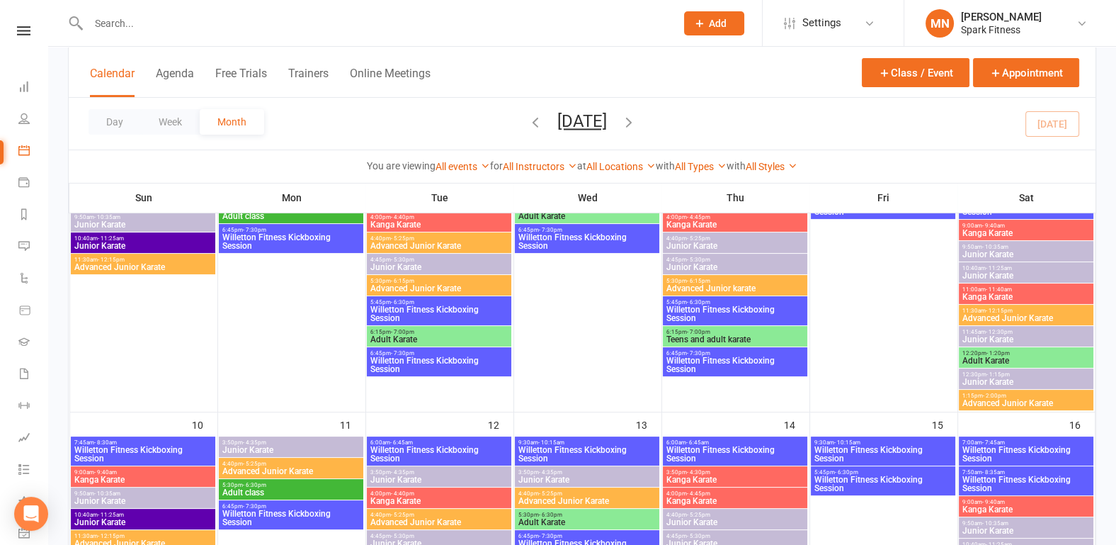
click at [137, 446] on span "Willetton Fitness Kickboxing Session" at bounding box center [143, 454] width 139 height 17
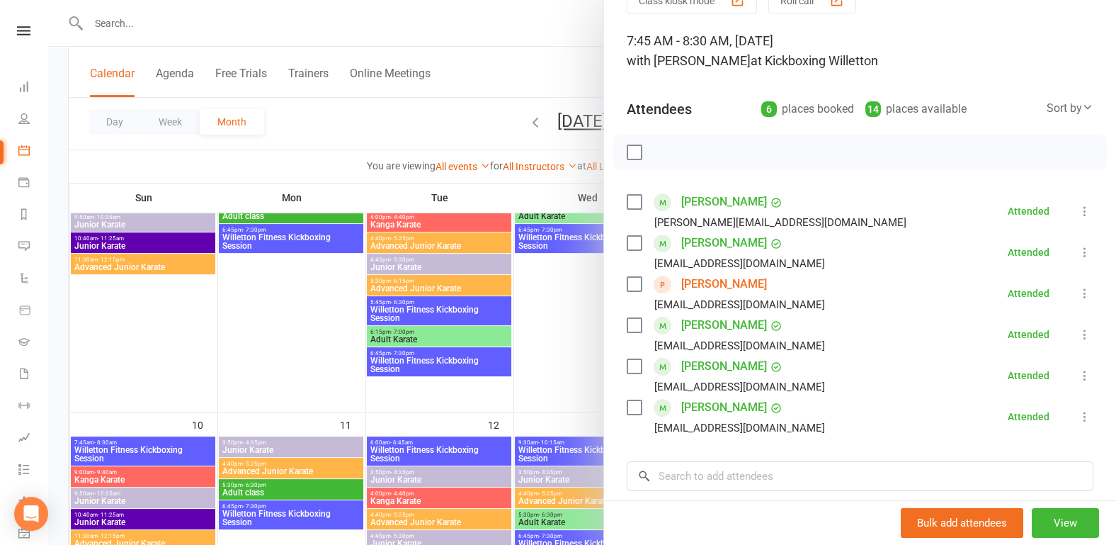
scroll to position [74, 0]
click at [717, 281] on link "[PERSON_NAME]" at bounding box center [724, 283] width 86 height 23
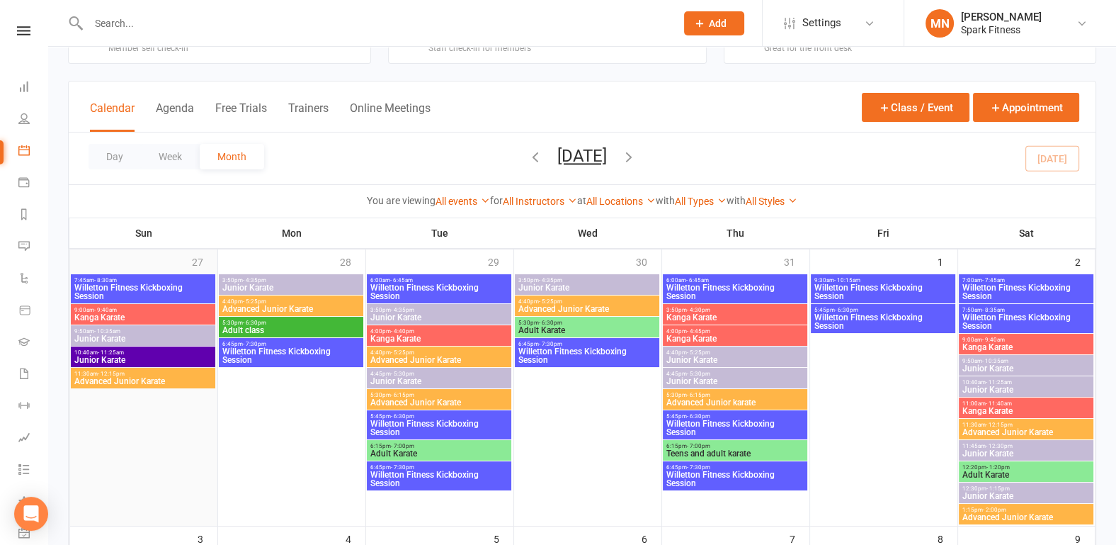
scroll to position [221, 0]
